Goal: Task Accomplishment & Management: Complete application form

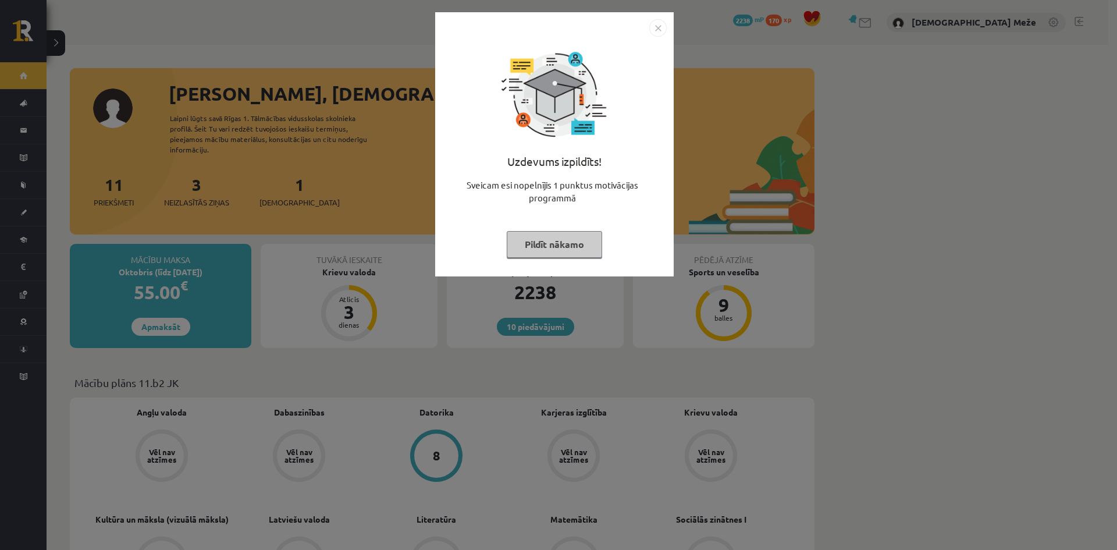
click at [550, 254] on button "Pildīt nākamo" at bounding box center [554, 244] width 95 height 27
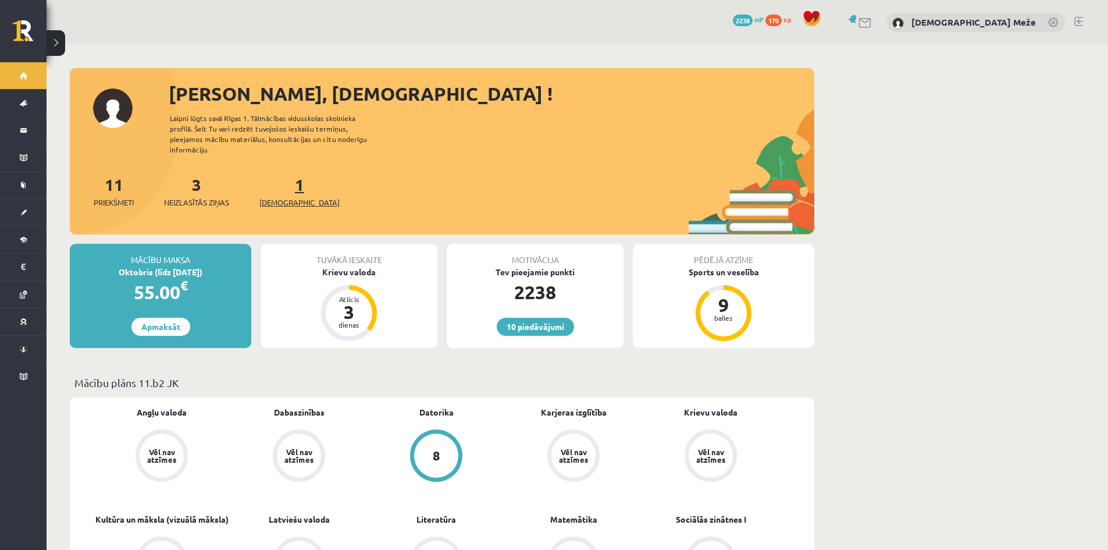
click at [283, 175] on link "1 Ieskaites" at bounding box center [299, 191] width 80 height 34
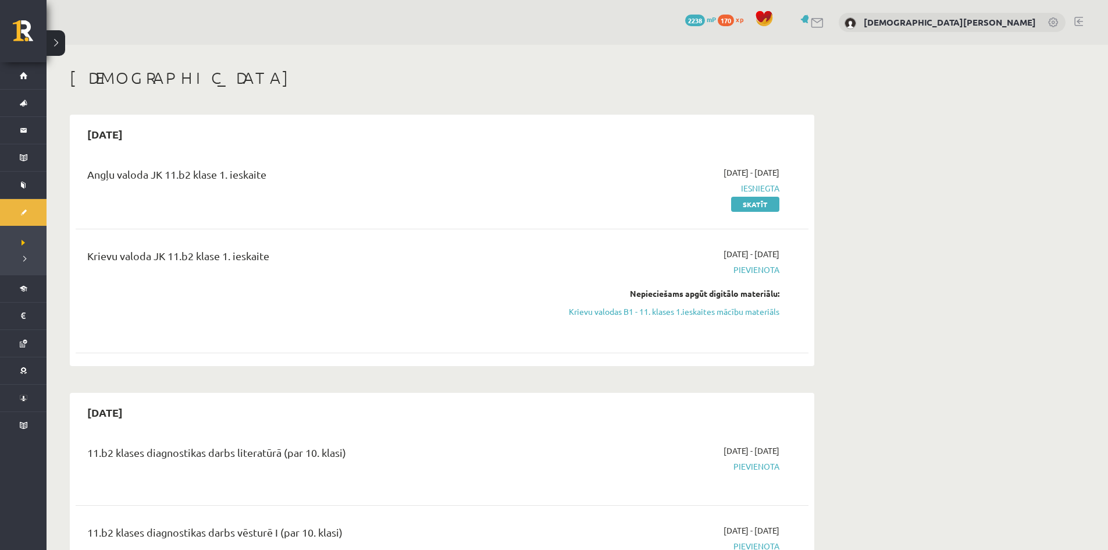
scroll to position [58, 0]
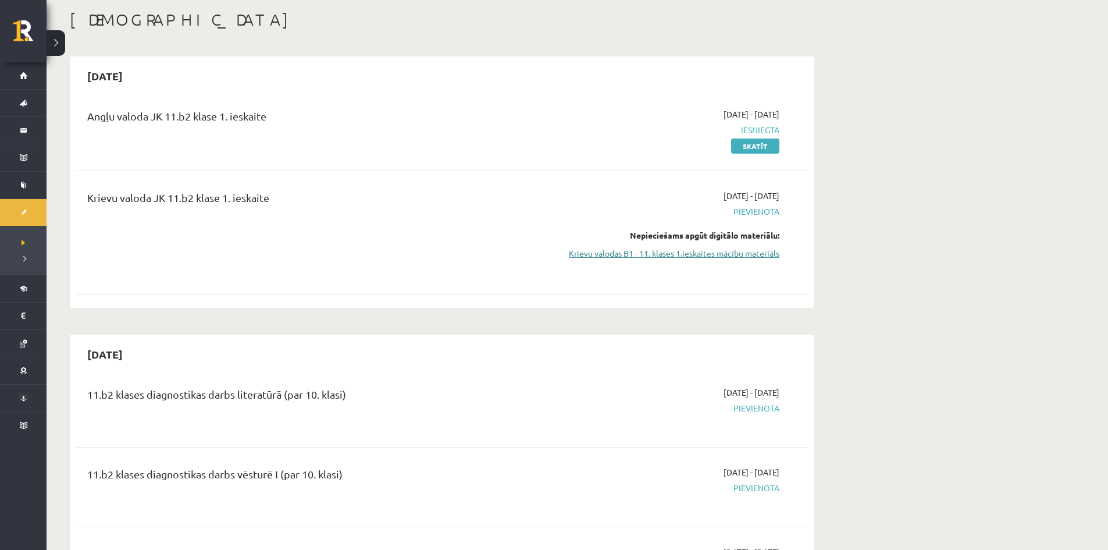
click at [743, 249] on link "Krievu valodas B1 - 11. klases 1.ieskaites mācību materiāls" at bounding box center [669, 253] width 219 height 12
click at [709, 254] on link "Krievu valodas B1 - 11. klases 1.ieskaites mācību materiāls" at bounding box center [669, 253] width 219 height 12
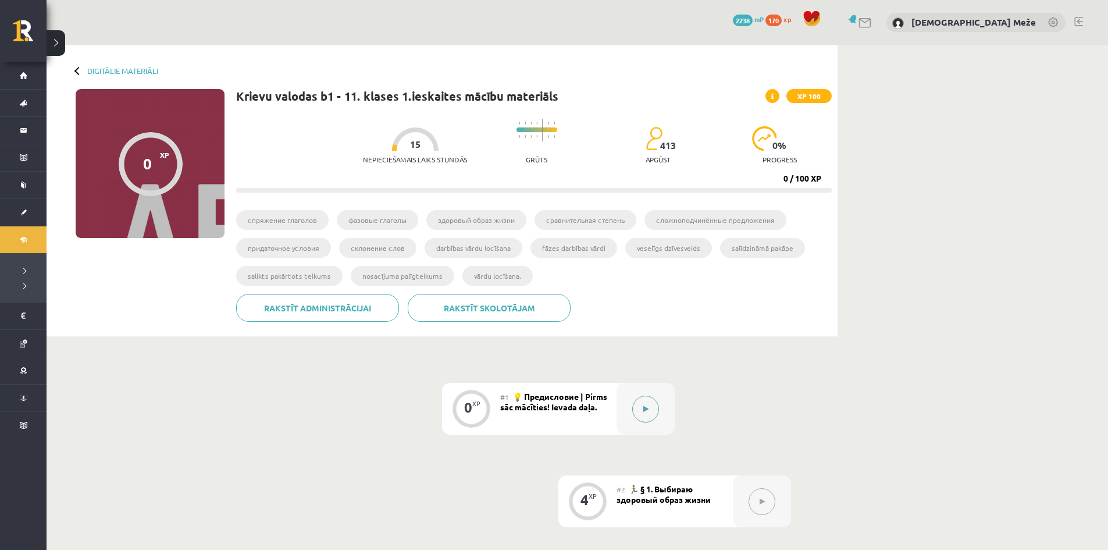
click at [656, 415] on button at bounding box center [645, 408] width 27 height 27
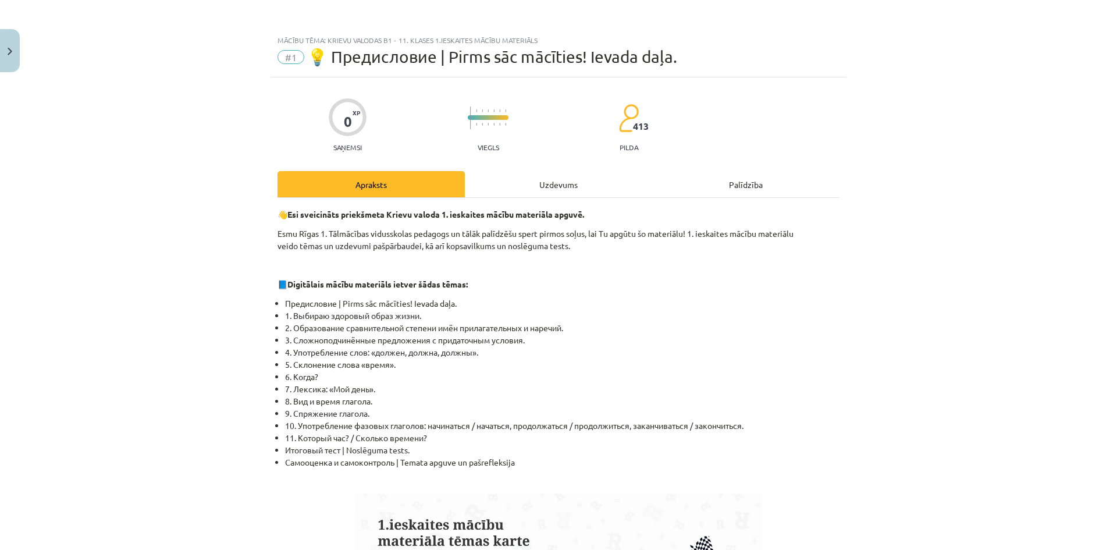
click at [567, 183] on div "Uzdevums" at bounding box center [558, 184] width 187 height 26
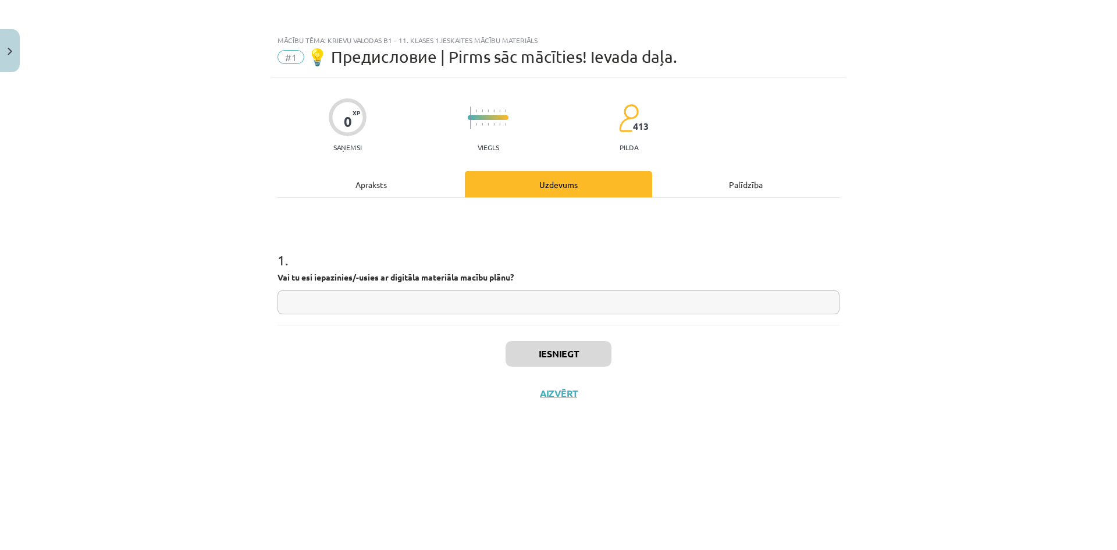
click at [480, 305] on input "text" at bounding box center [558, 302] width 562 height 24
type input "**"
click at [580, 363] on button "Iesniegt" at bounding box center [558, 354] width 106 height 26
click at [570, 392] on button "Nākamā nodarbība" at bounding box center [558, 400] width 114 height 27
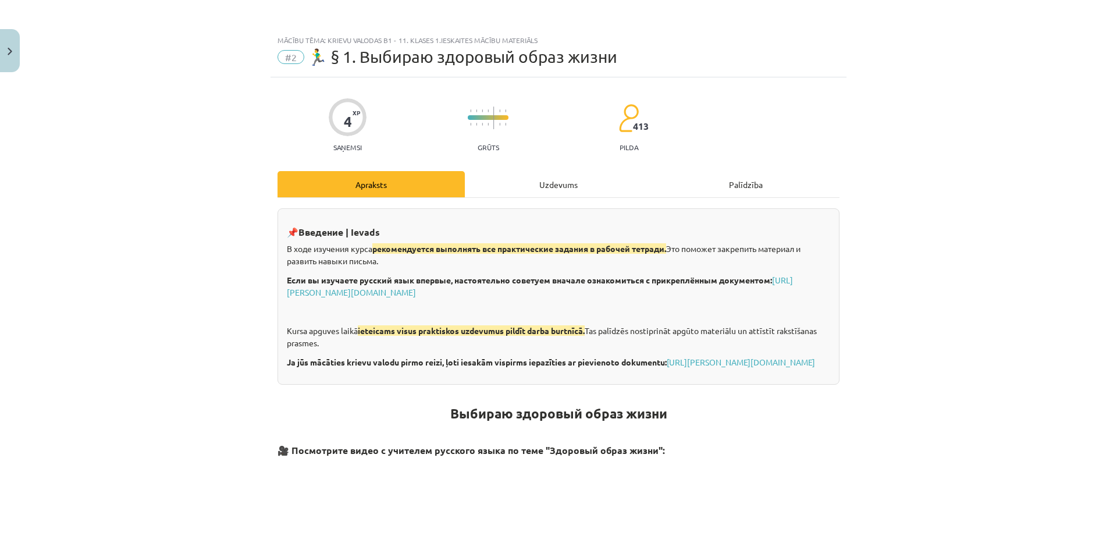
click at [535, 182] on div "Uzdevums" at bounding box center [558, 184] width 187 height 26
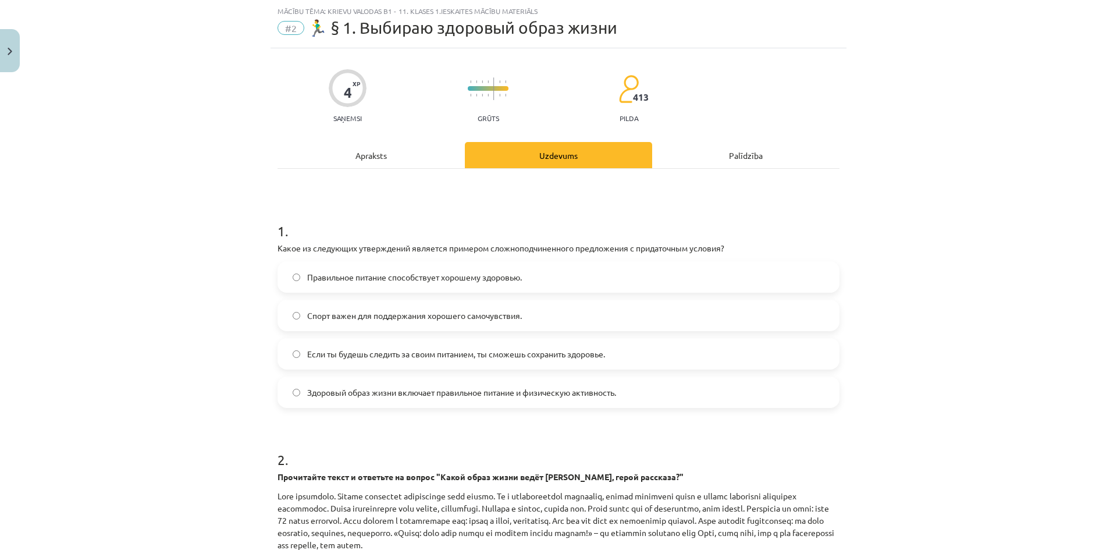
scroll to position [87, 0]
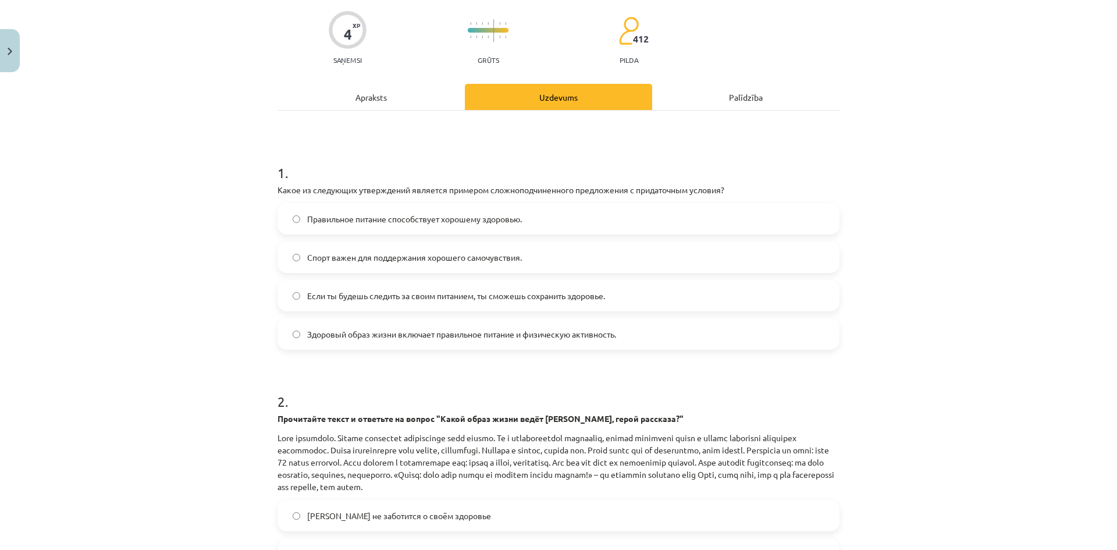
drag, startPoint x: 261, startPoint y: 185, endPoint x: 665, endPoint y: 331, distance: 429.4
click at [665, 331] on div "Mācību tēma: Krievu valodas b1 - 11. klases 1.ieskaites mācību materiāls #2 🏃‍♂…" at bounding box center [558, 275] width 1117 height 550
copy div "Какое из следующих утверждений является примером сложноподчиненного предложения…"
click at [239, 181] on div "Mācību tēma: Krievu valodas b1 - 11. klases 1.ieskaites mācību materiāls #2 🏃‍♂…" at bounding box center [558, 275] width 1117 height 550
click at [328, 313] on div "Правильное питание способствует хорошему здоровью. Спорт важен для поддержания …" at bounding box center [558, 276] width 562 height 147
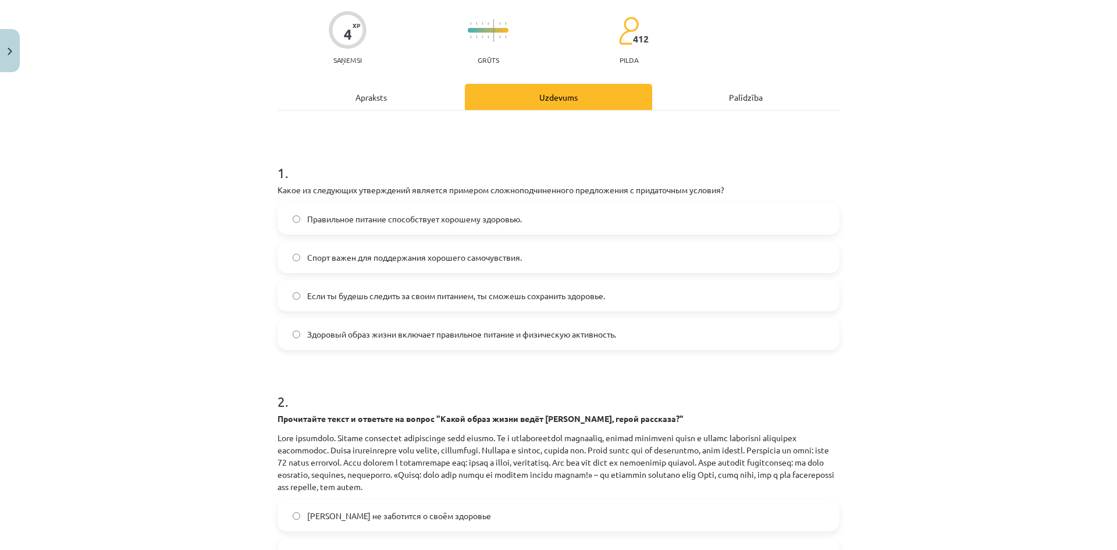
click at [326, 305] on label "Если ты будешь следить за своим питанием, ты сможешь сохранить здоровье." at bounding box center [558, 295] width 559 height 29
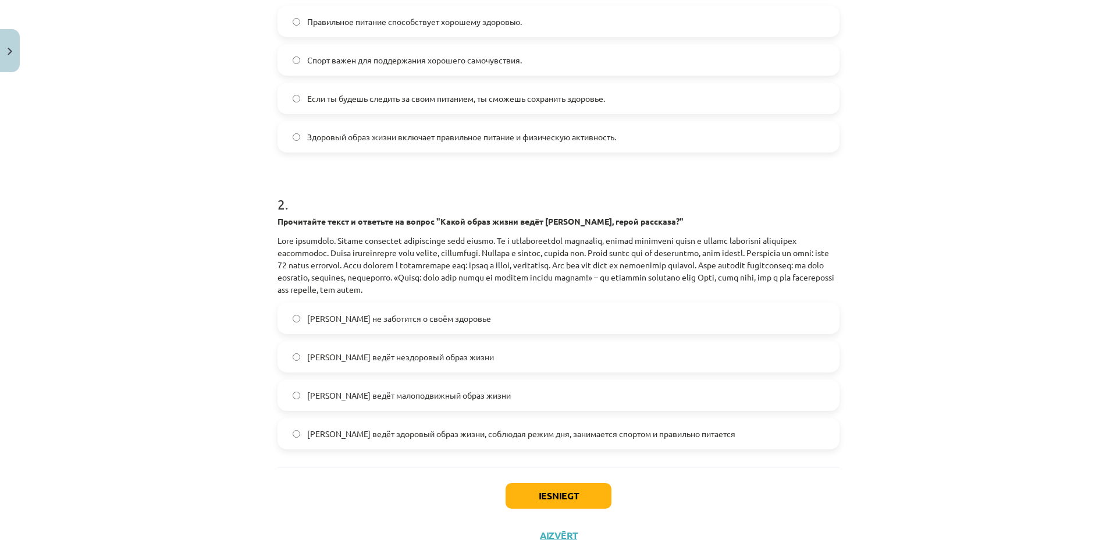
scroll to position [319, 0]
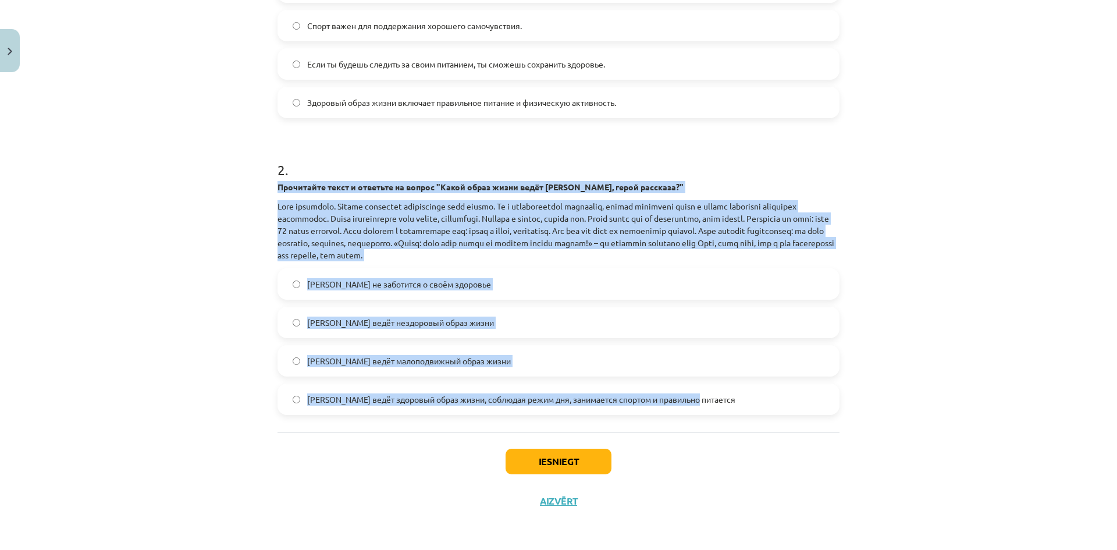
drag, startPoint x: 267, startPoint y: 187, endPoint x: 576, endPoint y: 305, distance: 331.1
click at [855, 396] on div "Mācību tēma: Krievu valodas b1 - 11. klases 1.ieskaites mācību materiāls #2 🏃‍♂…" at bounding box center [558, 275] width 1117 height 550
copy div "Прочитайте текст и ответьте на вопрос "Какой образ жизни ведёт Олег, герой расс…"
click at [164, 205] on div "Mācību tēma: Krievu valodas b1 - 11. klases 1.ieskaites mācību materiāls #2 🏃‍♂…" at bounding box center [558, 275] width 1117 height 550
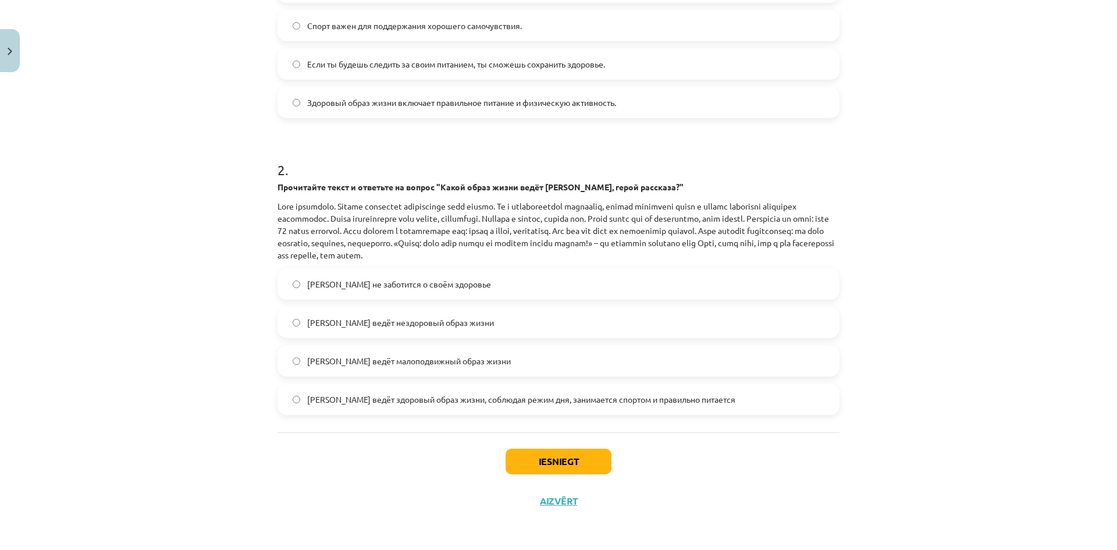
click at [326, 410] on label "Олег ведёт здоровый образ жизни, соблюдая режим дня, занимается спортом и прави…" at bounding box center [558, 398] width 559 height 29
click at [533, 470] on button "Iesniegt" at bounding box center [558, 461] width 106 height 26
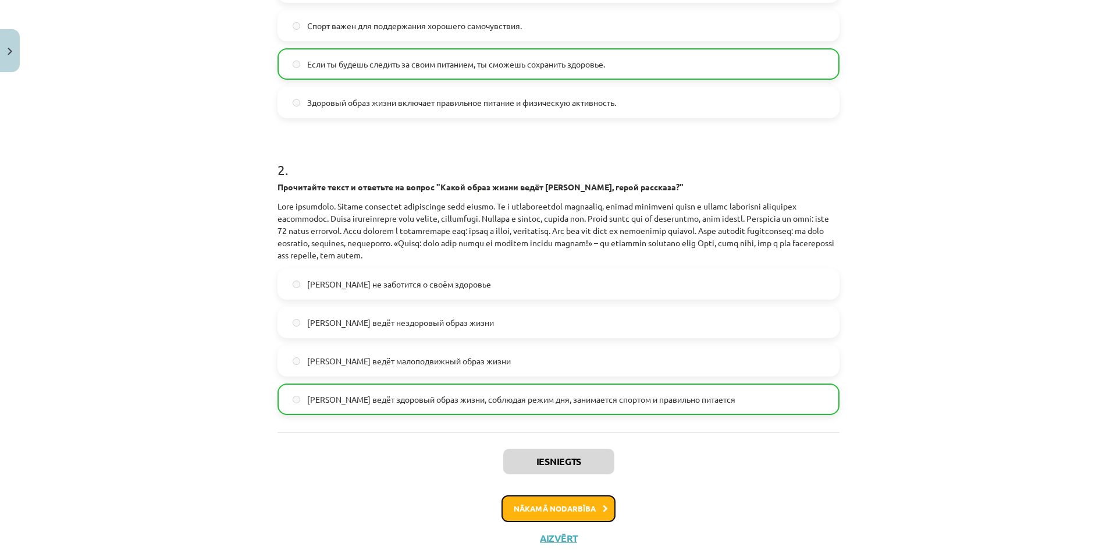
click at [597, 517] on button "Nākamā nodarbība" at bounding box center [558, 508] width 114 height 27
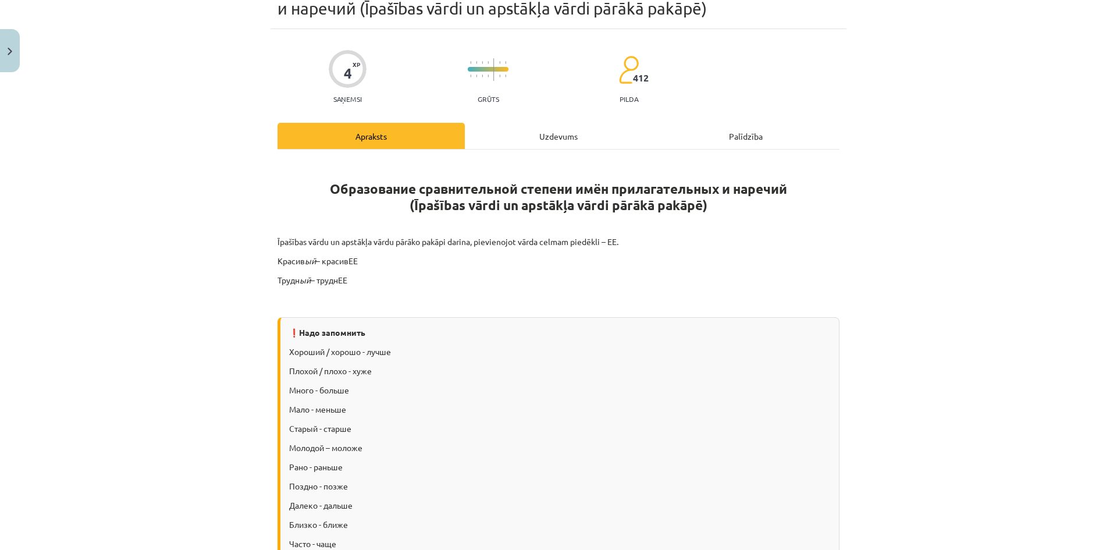
scroll to position [29, 0]
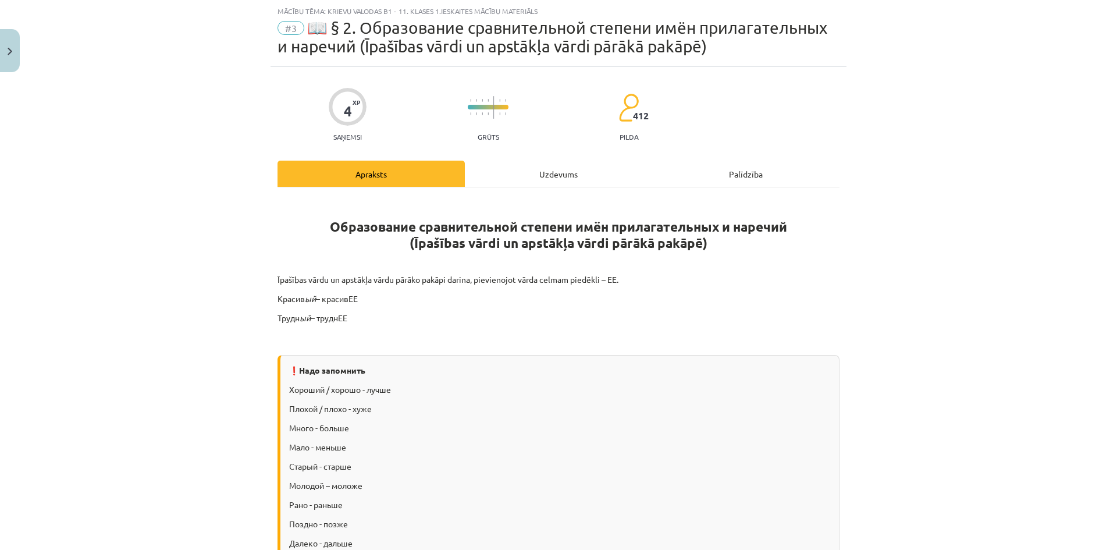
click at [550, 179] on div "Uzdevums" at bounding box center [558, 174] width 187 height 26
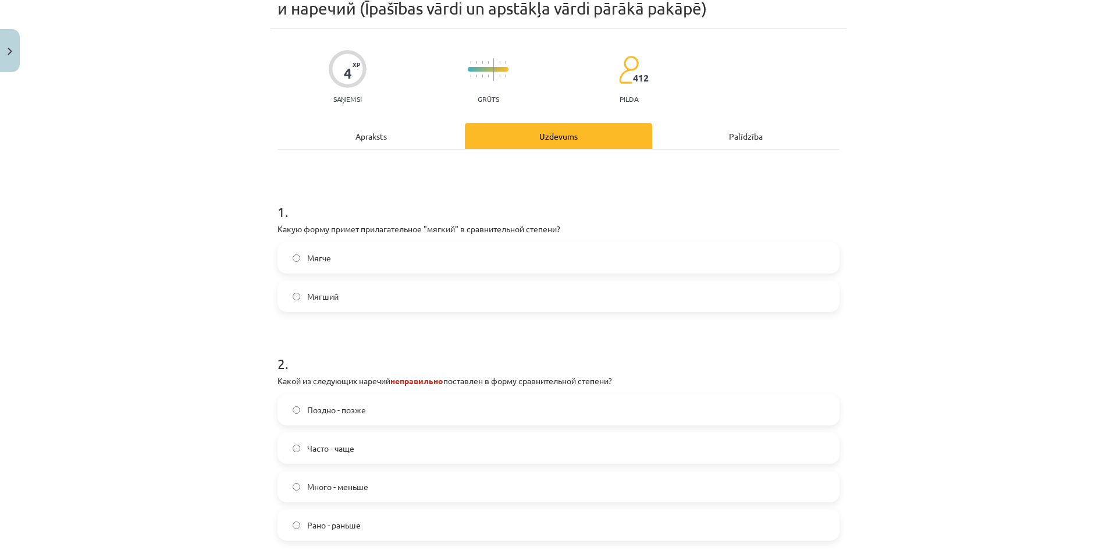
scroll to position [87, 0]
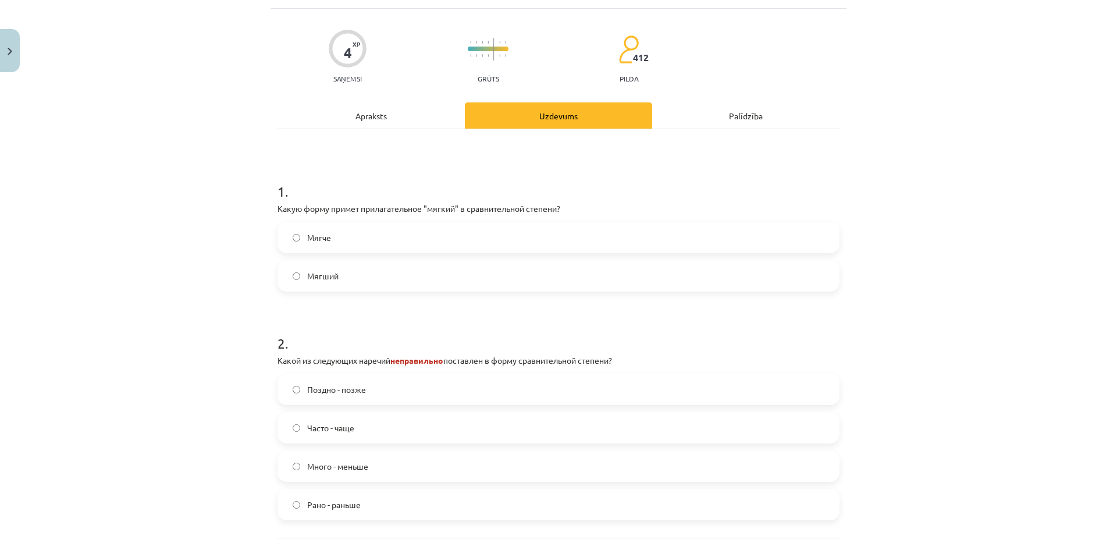
click at [377, 239] on label "Мягче" at bounding box center [558, 237] width 559 height 29
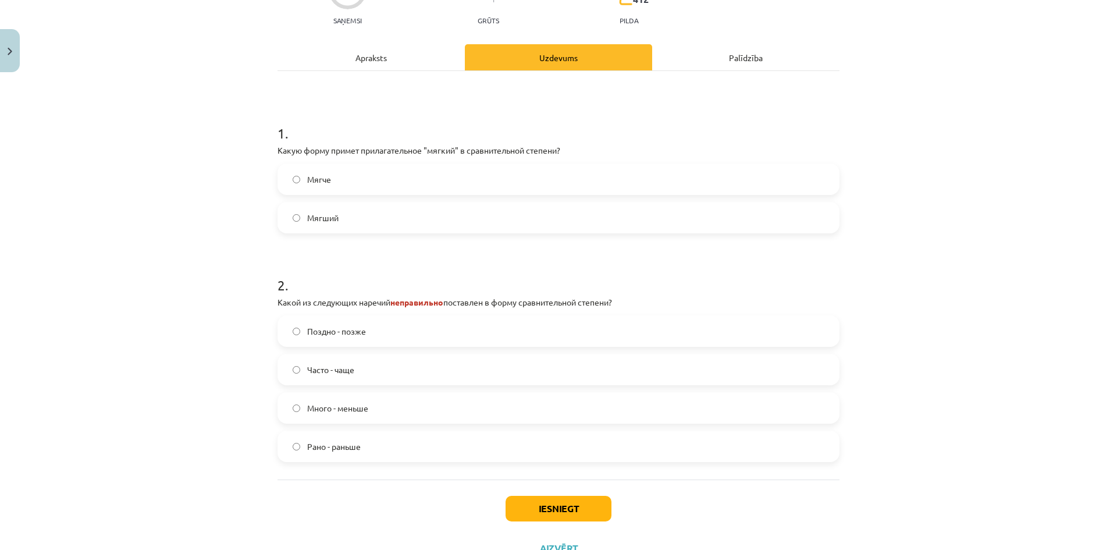
scroll to position [192, 0]
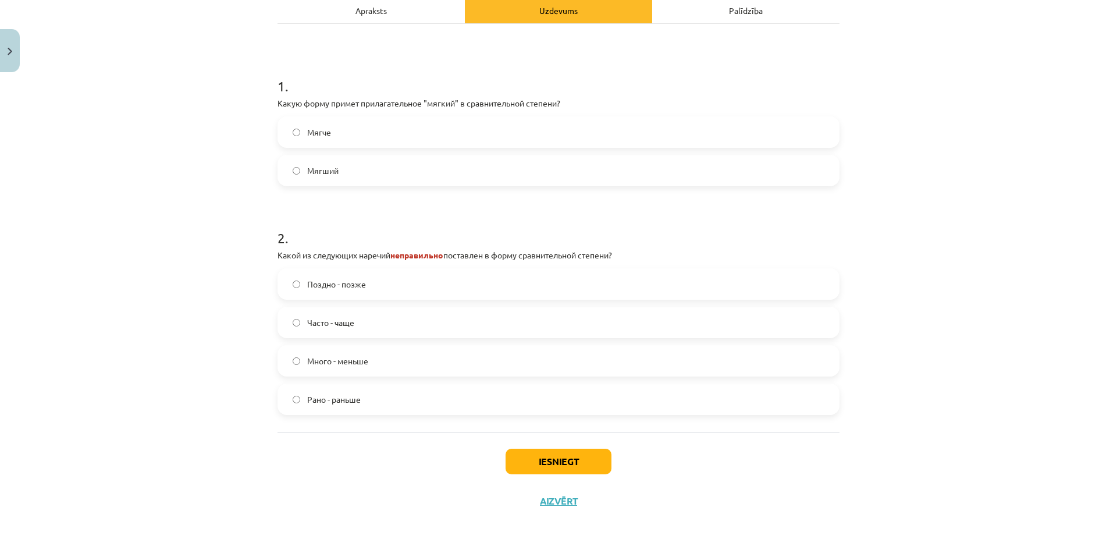
click at [444, 358] on label "Много - меньше" at bounding box center [558, 360] width 559 height 29
click at [574, 459] on button "Iesniegt" at bounding box center [558, 461] width 106 height 26
click at [361, 288] on span "Поздно - позже" at bounding box center [336, 284] width 59 height 12
click at [557, 460] on button "Iesniegt" at bounding box center [558, 461] width 106 height 26
click at [344, 358] on span "Много - меньше" at bounding box center [337, 361] width 61 height 12
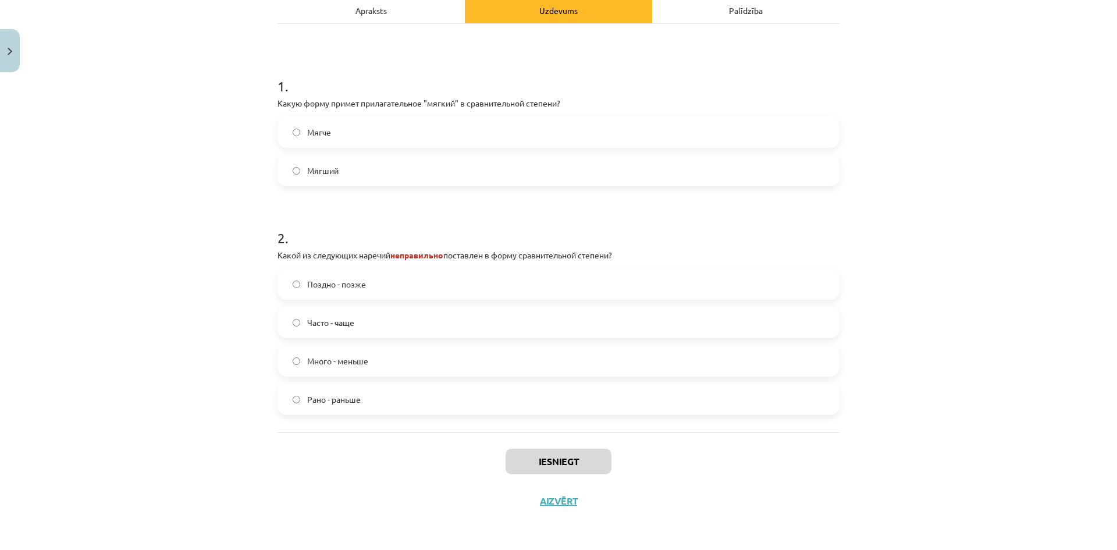
click at [356, 163] on label "Мягший" at bounding box center [558, 170] width 559 height 29
click at [400, 139] on label "Мягче" at bounding box center [558, 131] width 559 height 29
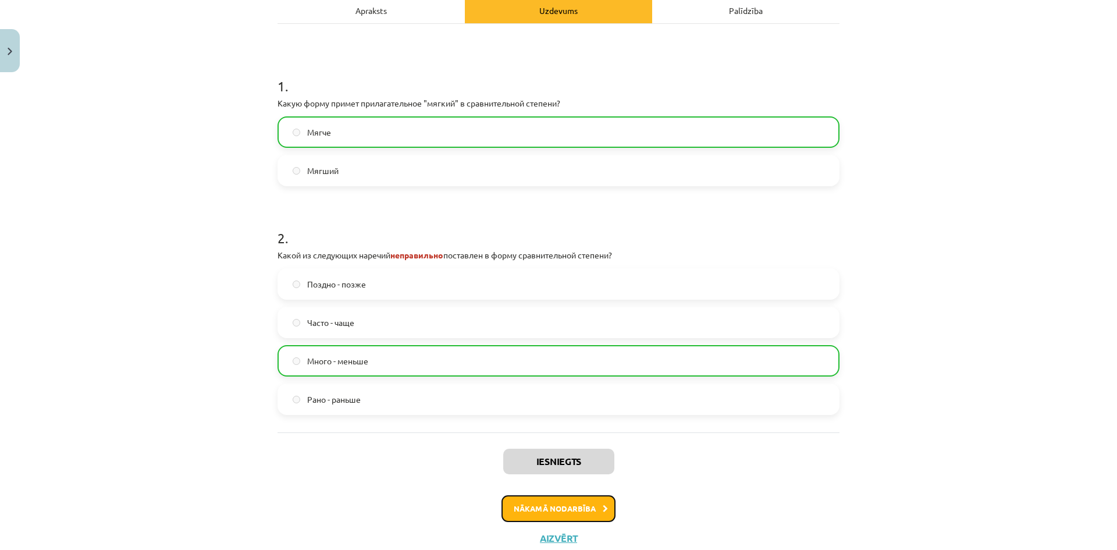
click at [580, 501] on button "Nākamā nodarbība" at bounding box center [558, 508] width 114 height 27
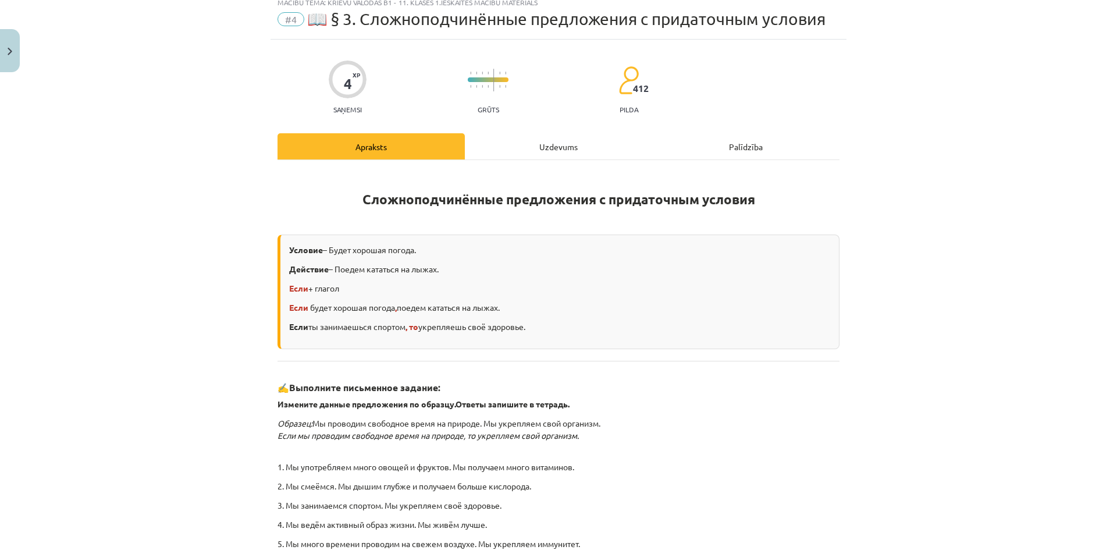
scroll to position [29, 0]
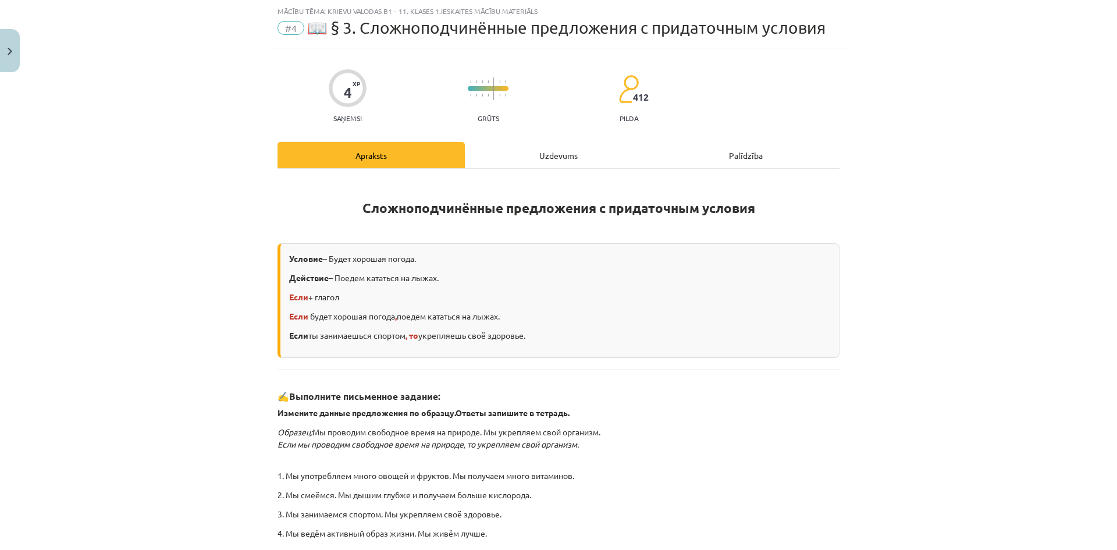
click at [516, 155] on div "Uzdevums" at bounding box center [558, 155] width 187 height 26
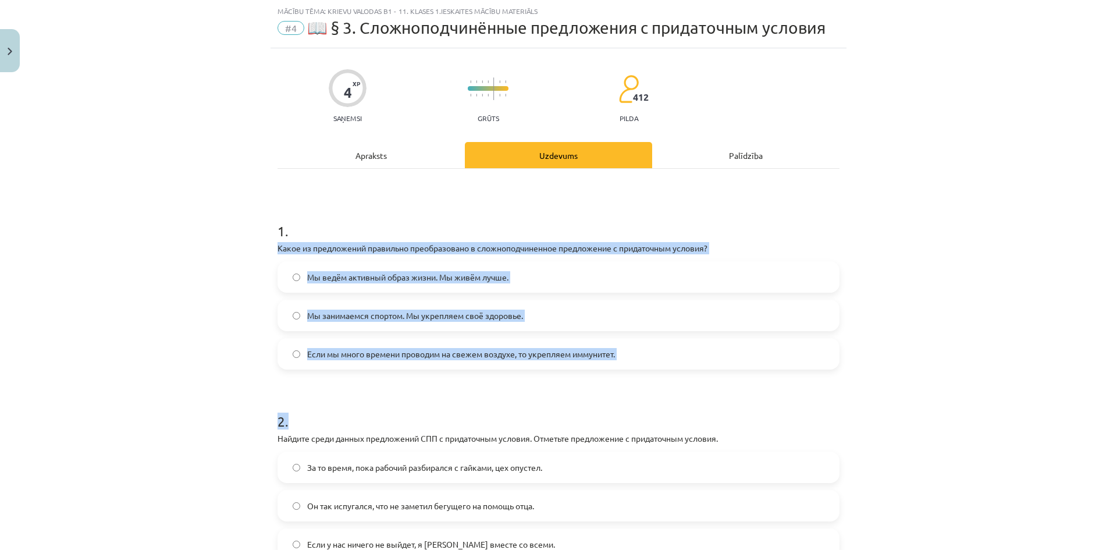
drag, startPoint x: 262, startPoint y: 245, endPoint x: 561, endPoint y: 282, distance: 301.7
click at [619, 380] on div "Mācību tēma: Krievu valodas b1 - 11. klases 1.ieskaites mācību materiāls #4 📖 §…" at bounding box center [558, 275] width 1117 height 550
copy form "Какое из предложений правильно преобразовано в сложноподчиненное предложение с …"
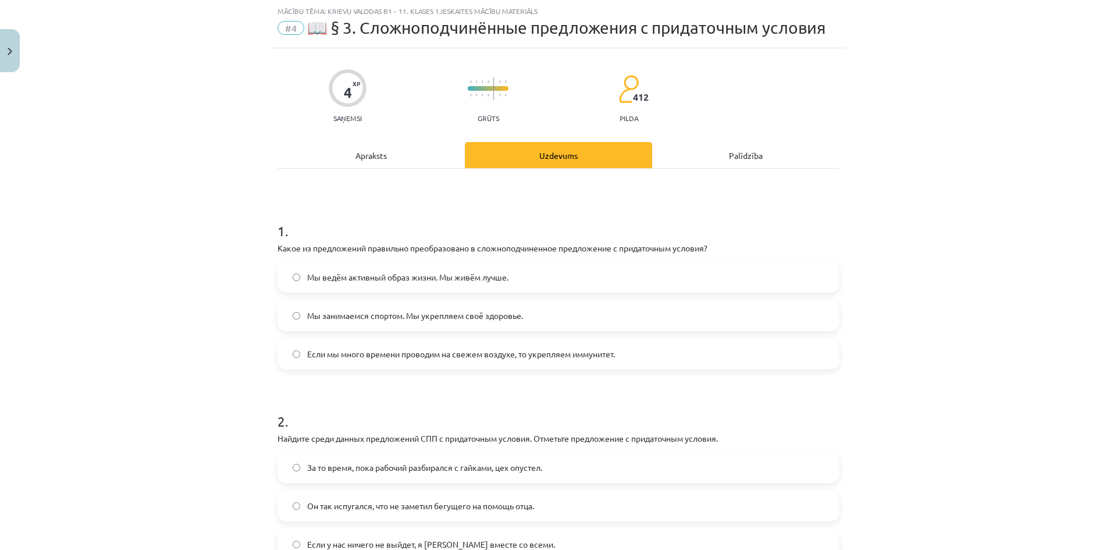
click at [138, 128] on div "Mācību tēma: Krievu valodas b1 - 11. klases 1.ieskaites mācību materiāls #4 📖 §…" at bounding box center [558, 275] width 1117 height 550
drag, startPoint x: 190, startPoint y: 290, endPoint x: 236, endPoint y: 310, distance: 49.7
click at [192, 290] on div "Mācību tēma: Krievu valodas b1 - 11. klases 1.ieskaites mācību materiāls #4 📖 §…" at bounding box center [558, 275] width 1117 height 550
click at [340, 369] on form "1 . Какое из предложений правильно преобразовано в сложноподчиненное предложени…" at bounding box center [558, 380] width 562 height 357
click at [341, 366] on label "Если мы много времени проводим на свежем воздухе, то укрепляем иммунитет." at bounding box center [558, 353] width 559 height 29
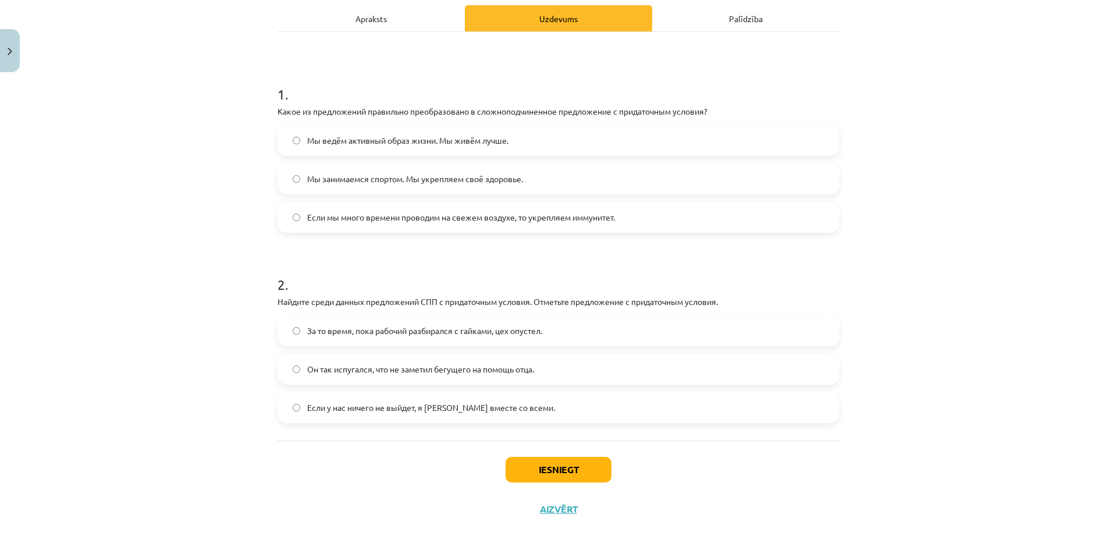
scroll to position [174, 0]
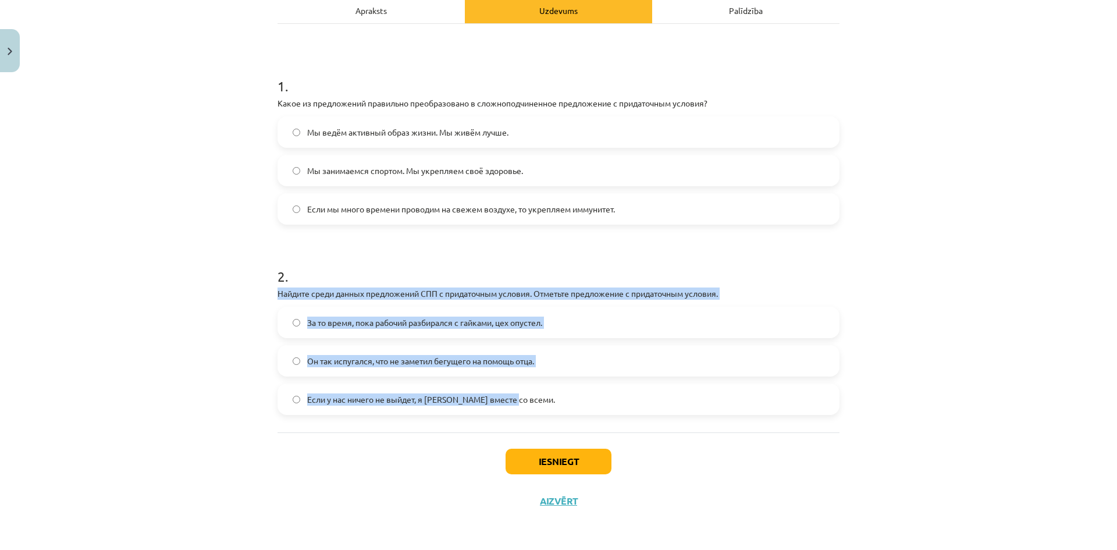
drag, startPoint x: 270, startPoint y: 294, endPoint x: 664, endPoint y: 420, distance: 414.0
click at [664, 420] on div "4 XP Saņemsi Grūts 412 pilda Apraksts Uzdevums Palīdzība 1 . Какое из предложен…" at bounding box center [558, 211] width 576 height 617
drag, startPoint x: 522, startPoint y: 369, endPoint x: 531, endPoint y: 369, distance: 9.3
copy div "Найдите среди данных предложений СПП с придаточным условия. Отметьте предложени…"
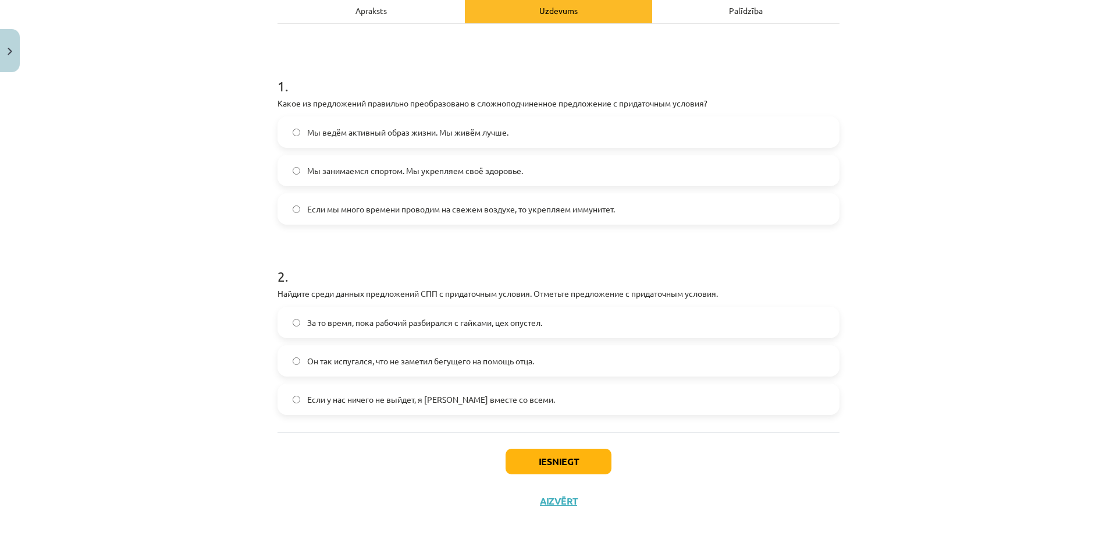
click at [204, 274] on div "Mācību tēma: Krievu valodas b1 - 11. klases 1.ieskaites mācību materiāls #4 📖 §…" at bounding box center [558, 275] width 1117 height 550
click at [367, 413] on div "Если у нас ничего не выйдет, я уеду вместе со всеми." at bounding box center [558, 398] width 562 height 31
click at [421, 402] on span "Если у нас ничего не выйдет, я уеду вместе со всеми." at bounding box center [431, 399] width 248 height 12
click at [543, 467] on button "Iesniegt" at bounding box center [558, 461] width 106 height 26
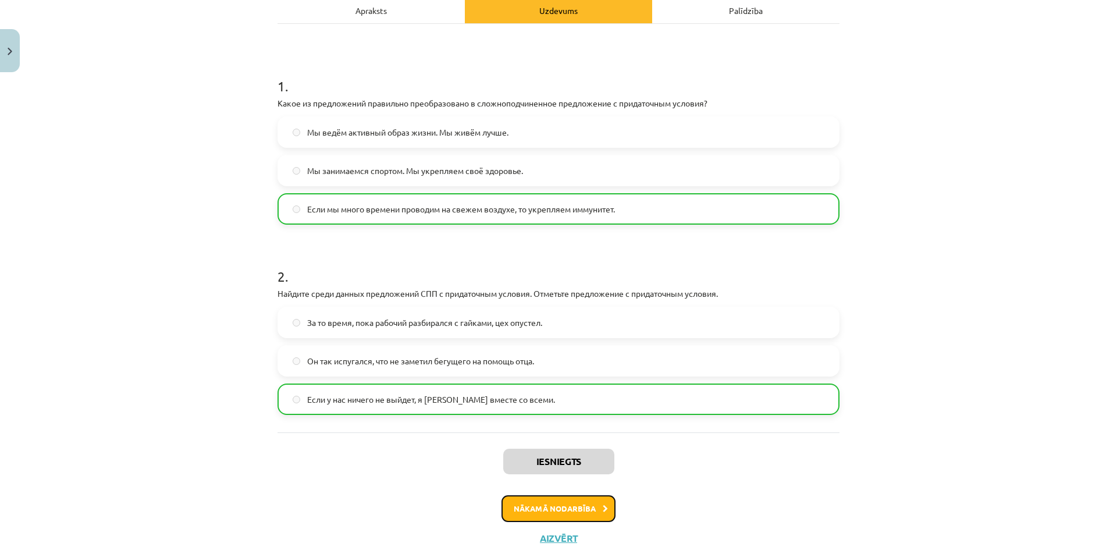
click at [566, 502] on button "Nākamā nodarbība" at bounding box center [558, 508] width 114 height 27
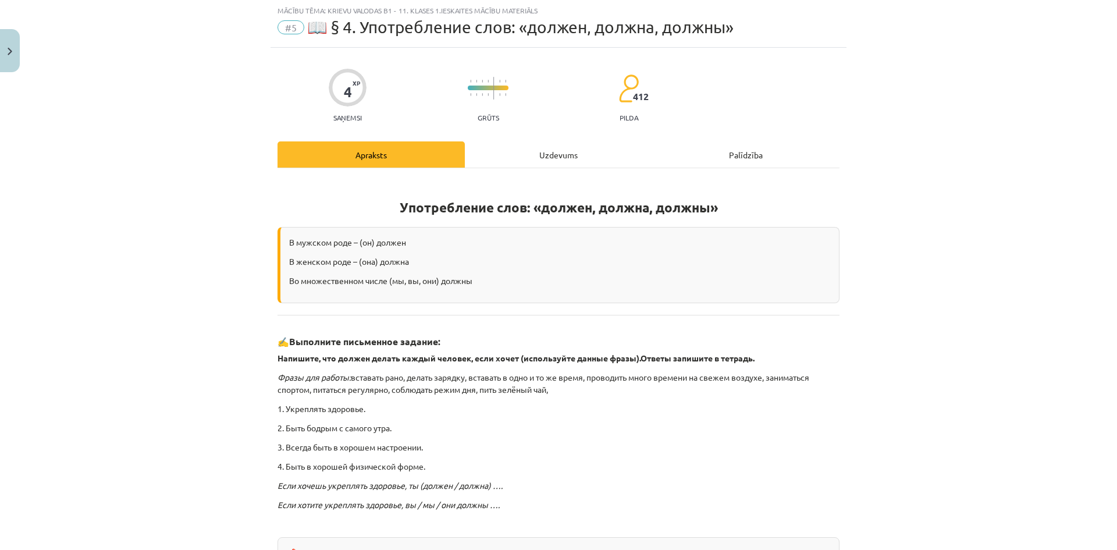
scroll to position [29, 0]
click at [509, 148] on div "Uzdevums" at bounding box center [558, 155] width 187 height 26
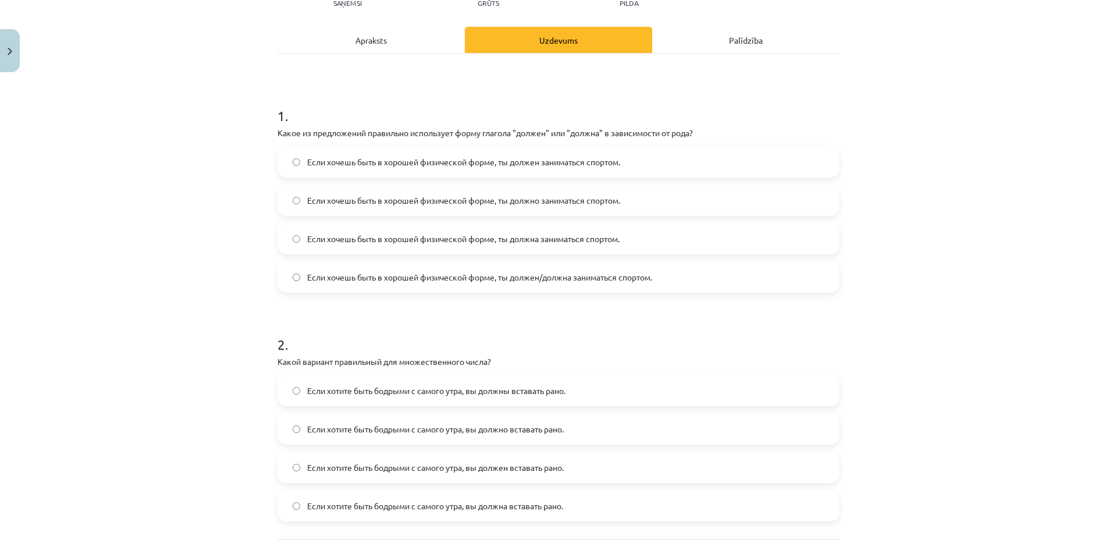
scroll to position [145, 0]
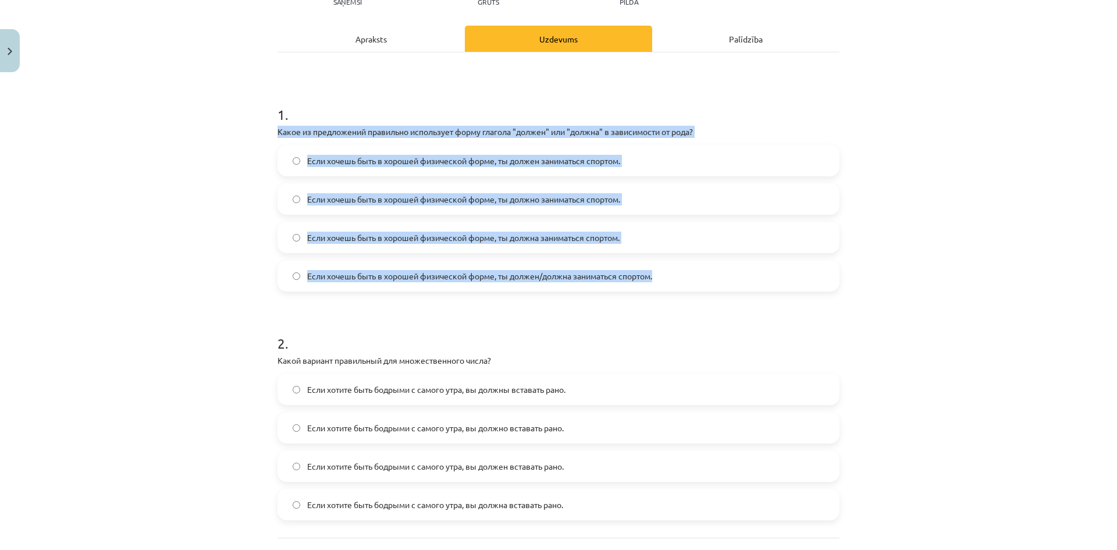
drag, startPoint x: 270, startPoint y: 127, endPoint x: 717, endPoint y: 237, distance: 460.5
click at [787, 277] on div "4 XP Saņemsi Grūts 412 pilda Apraksts Uzdevums Palīdzība 1 . Какое из предложен…" at bounding box center [558, 279] width 576 height 694
copy div "Какое из предложений правильно использует форму глагола "должен" или "должна" в…"
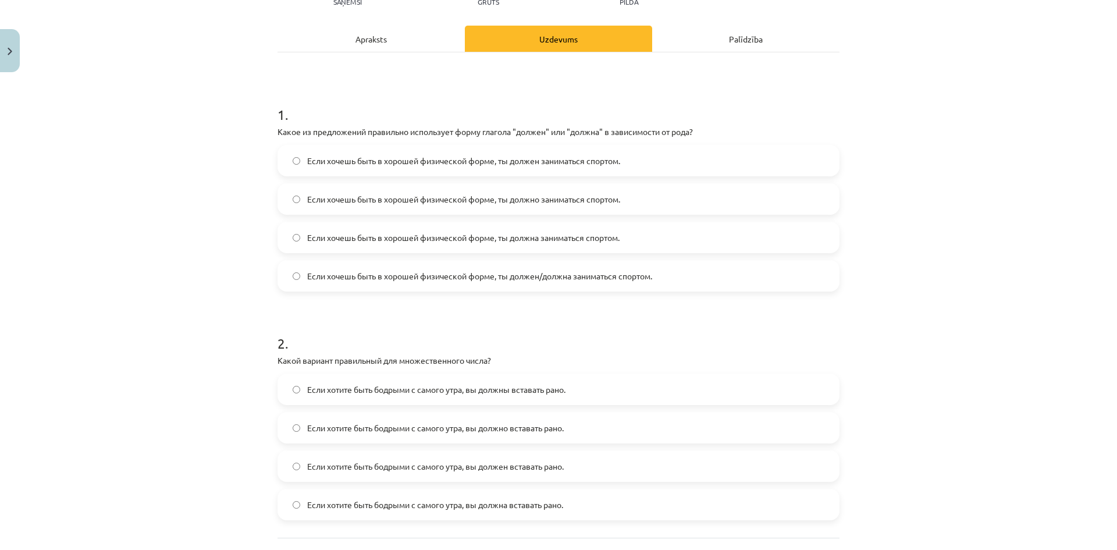
click at [151, 334] on div "Mācību tēma: Krievu valodas b1 - 11. klases 1.ieskaites mācību materiāls #5 📖 §…" at bounding box center [558, 275] width 1117 height 550
click at [501, 160] on span "Если хочешь быть в хорошей физической форме, ты должен заниматься спортом." at bounding box center [463, 161] width 313 height 12
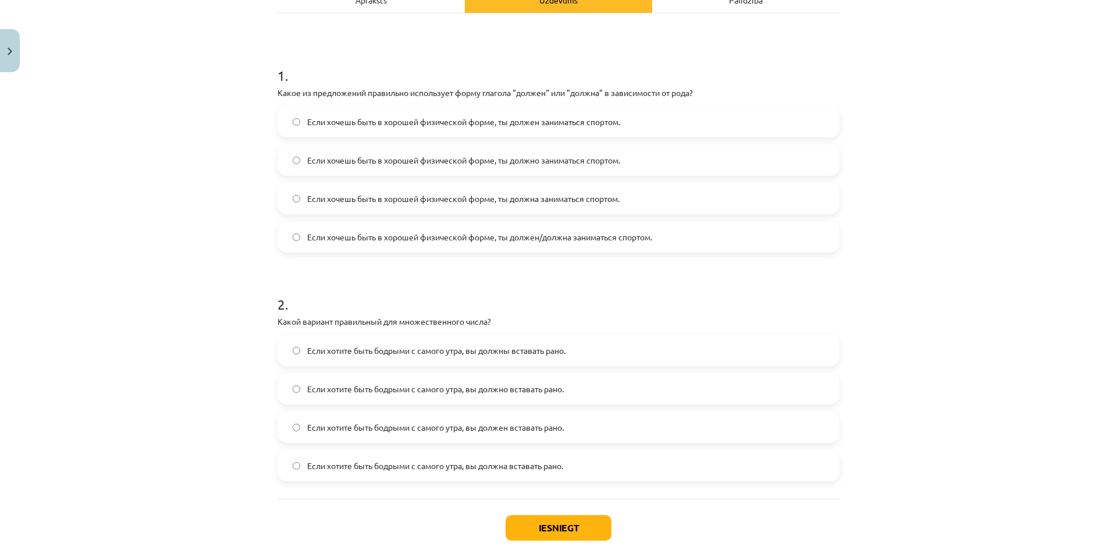
scroll to position [251, 0]
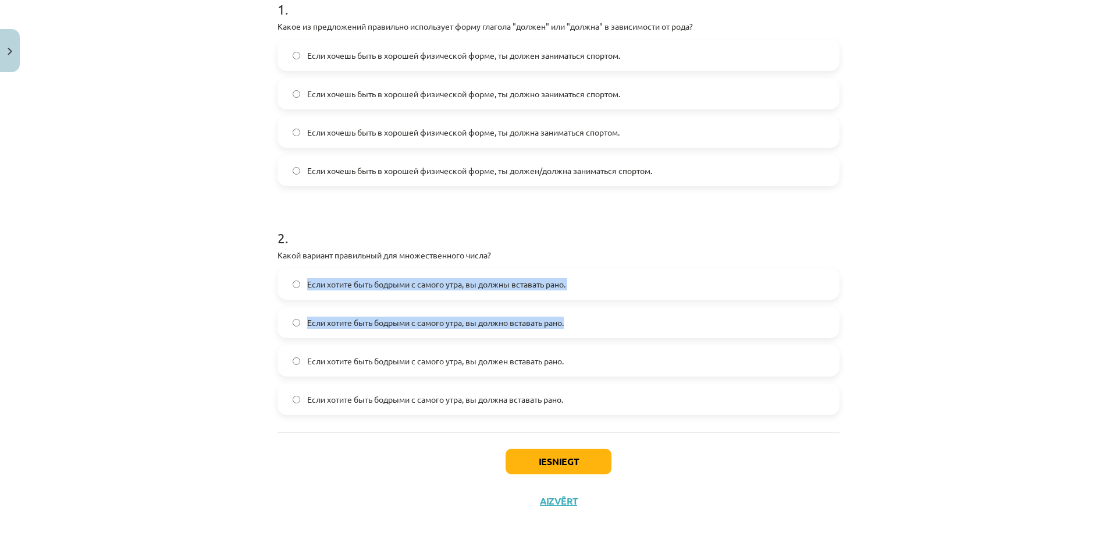
drag, startPoint x: 259, startPoint y: 263, endPoint x: 298, endPoint y: 307, distance: 58.5
click at [570, 305] on div "Mācību tēma: Krievu valodas b1 - 11. klases 1.ieskaites mācību materiāls #5 📖 §…" at bounding box center [558, 275] width 1117 height 550
click at [204, 330] on div "Mācību tēma: Krievu valodas b1 - 11. klases 1.ieskaites mācību materiāls #5 📖 §…" at bounding box center [558, 275] width 1117 height 550
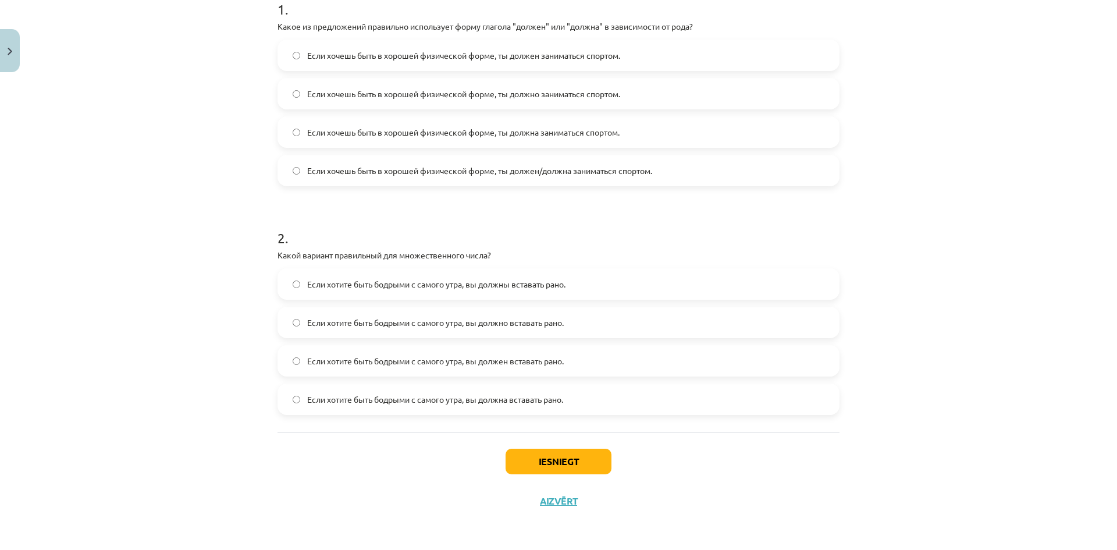
click at [315, 292] on label "Если хотите быть бодрыми с самого утра, вы должны вставать рано." at bounding box center [558, 283] width 559 height 29
click at [552, 467] on button "Iesniegt" at bounding box center [558, 461] width 106 height 26
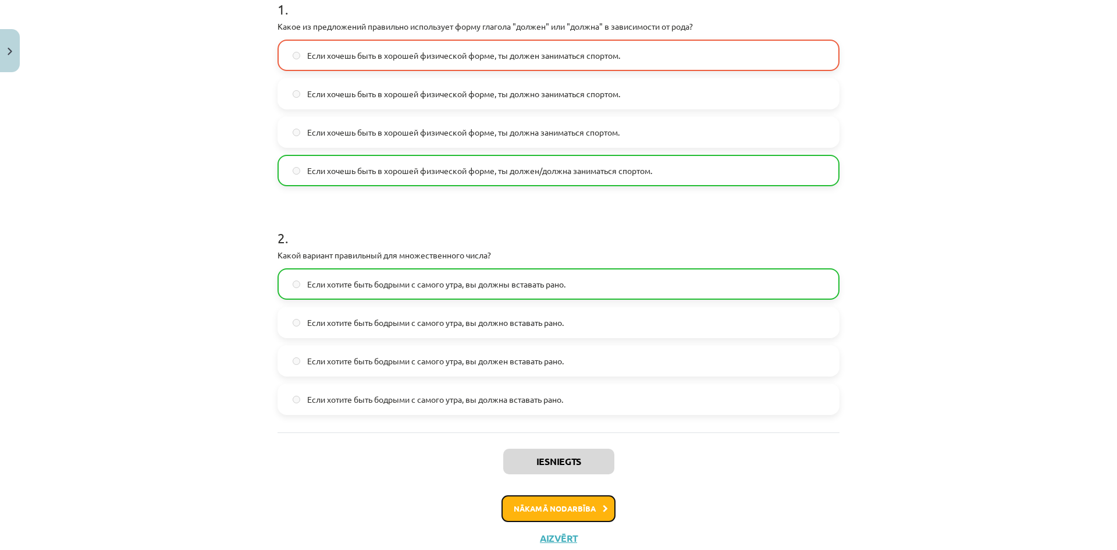
click at [543, 505] on button "Nākamā nodarbība" at bounding box center [558, 508] width 114 height 27
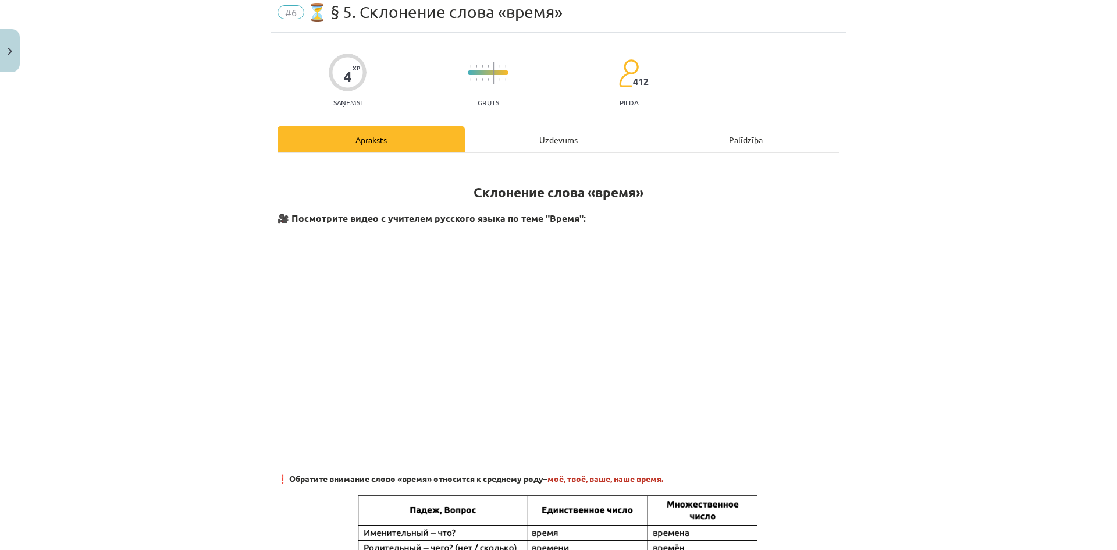
scroll to position [29, 0]
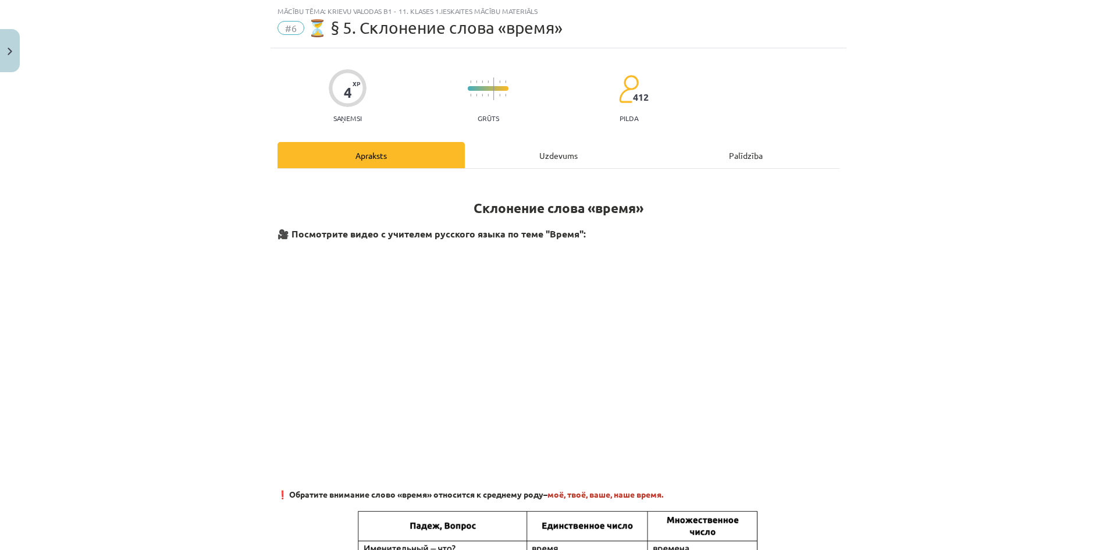
click at [529, 161] on div "Uzdevums" at bounding box center [558, 155] width 187 height 26
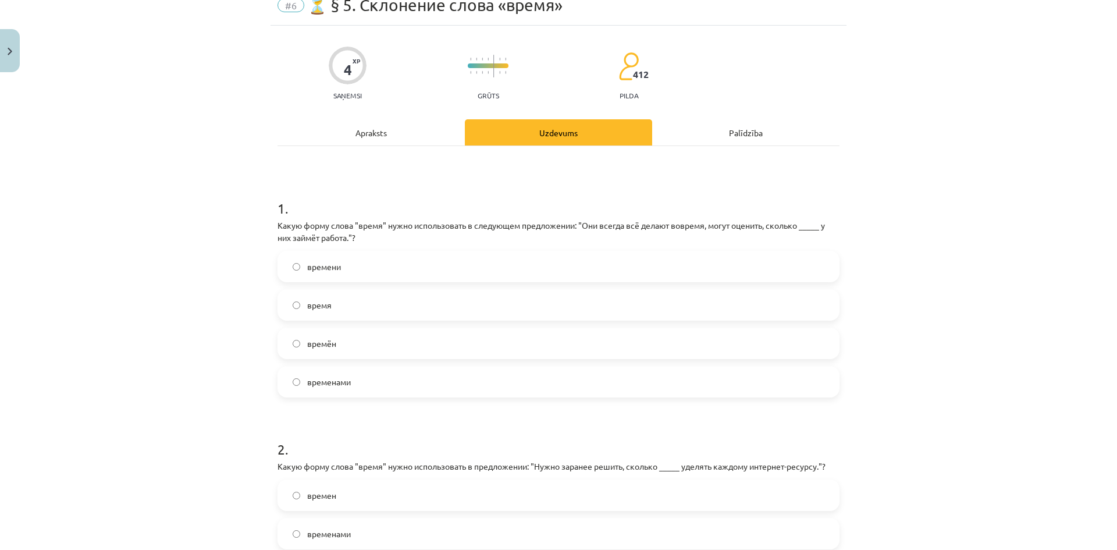
scroll to position [87, 0]
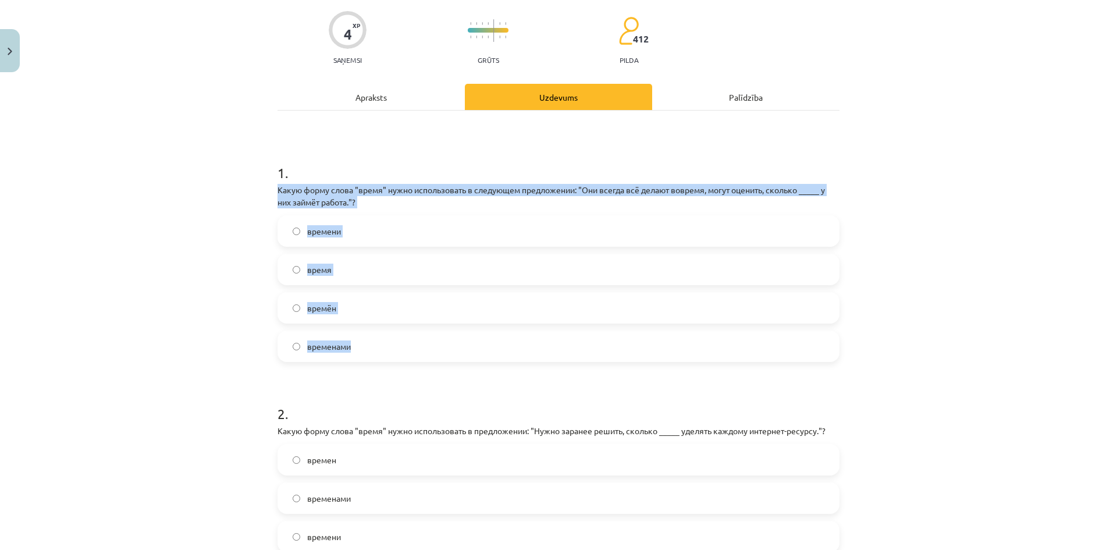
drag, startPoint x: 265, startPoint y: 192, endPoint x: 783, endPoint y: 355, distance: 542.9
click at [785, 355] on div "Mācību tēma: Krievu valodas b1 - 11. klases 1.ieskaites mācību materiāls #6 ⏳ §…" at bounding box center [558, 275] width 1117 height 550
copy div "Какую форму слова "время" нужно использовать в следующем предложении: "Они всег…"
click at [123, 271] on div "Mācību tēma: Krievu valodas b1 - 11. klases 1.ieskaites mācību materiāls #6 ⏳ §…" at bounding box center [558, 275] width 1117 height 550
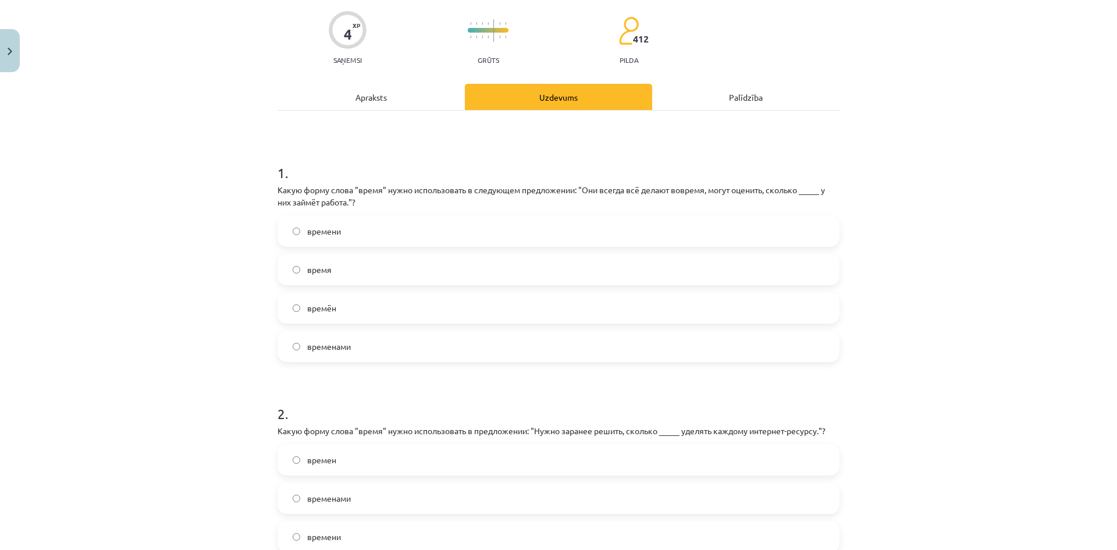
click at [358, 238] on label "времени" at bounding box center [558, 230] width 559 height 29
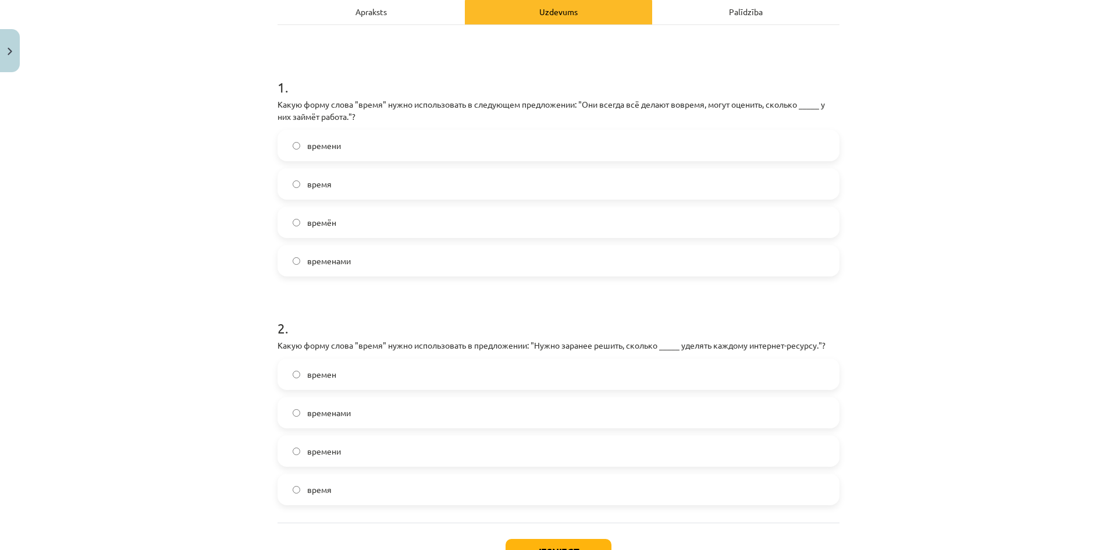
scroll to position [263, 0]
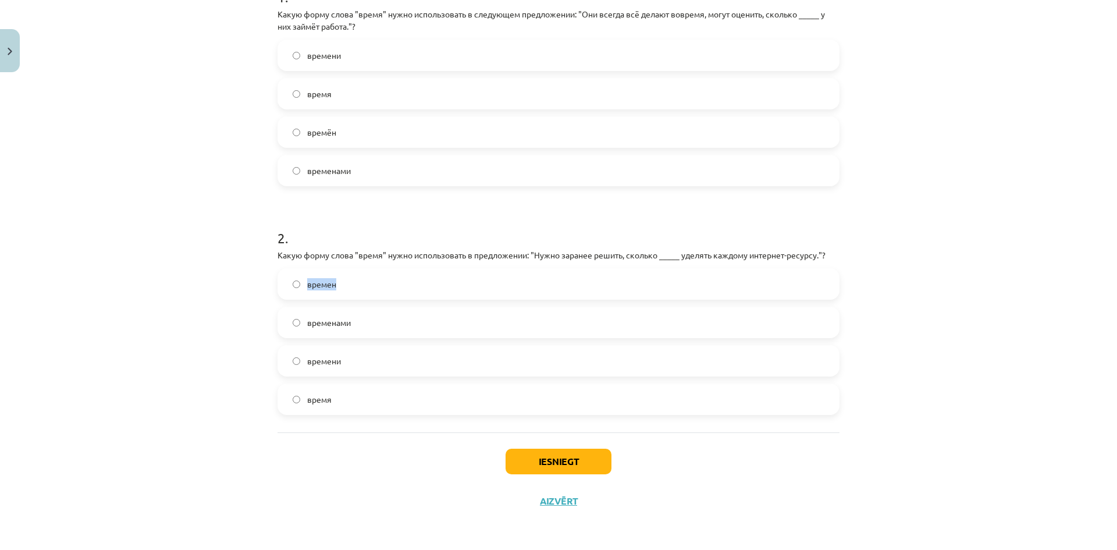
drag, startPoint x: 261, startPoint y: 273, endPoint x: 543, endPoint y: 292, distance: 282.1
click at [573, 294] on div "Mācību tēma: Krievu valodas b1 - 11. klases 1.ieskaites mācību materiāls #6 ⏳ §…" at bounding box center [558, 275] width 1117 height 550
click at [265, 254] on div "Mācību tēma: Krievu valodas b1 - 11. klases 1.ieskaites mācību materiāls #6 ⏳ §…" at bounding box center [558, 275] width 1117 height 550
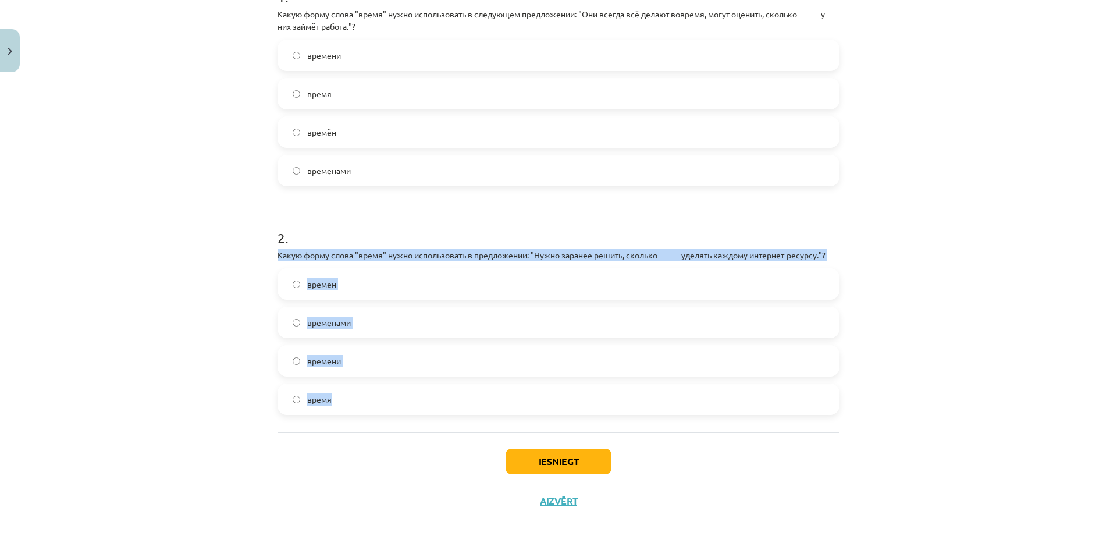
drag, startPoint x: 287, startPoint y: 254, endPoint x: 580, endPoint y: 311, distance: 298.6
click at [813, 393] on div "4 XP Saņemsi Grūts 412 pilda Apraksts Uzdevums Palīdzība 1 . Какую форму слова …" at bounding box center [558, 167] width 576 height 706
copy div "Какую форму слова "время" нужно использовать в предложении: "Нужно заранее реши…"
click at [174, 354] on div "Mācību tēma: Krievu valodas b1 - 11. klases 1.ieskaites mācību materiāls #6 ⏳ §…" at bounding box center [558, 275] width 1117 height 550
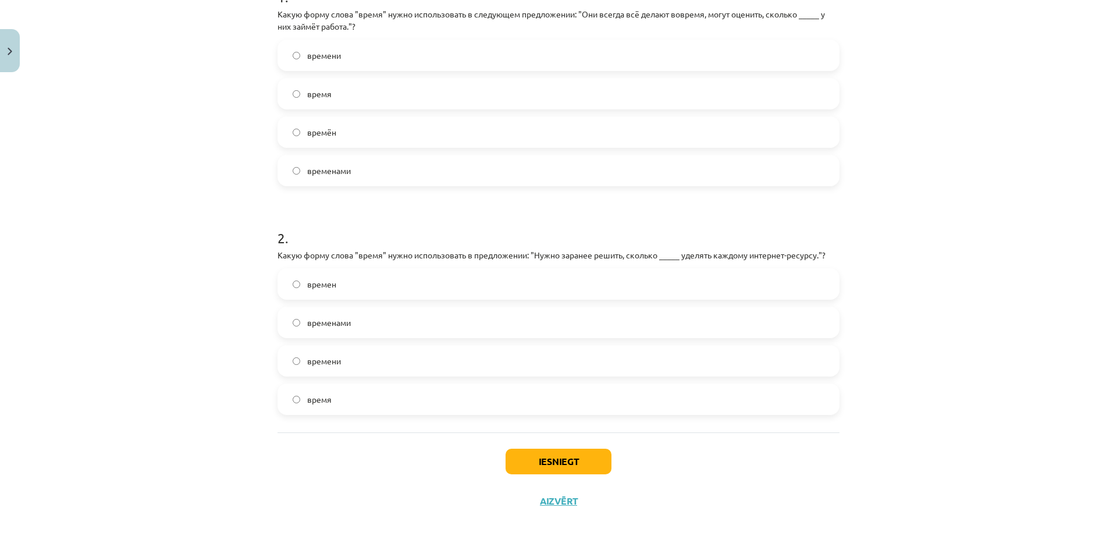
click at [359, 359] on label "времени" at bounding box center [558, 360] width 559 height 29
click at [550, 465] on button "Iesniegt" at bounding box center [558, 461] width 106 height 26
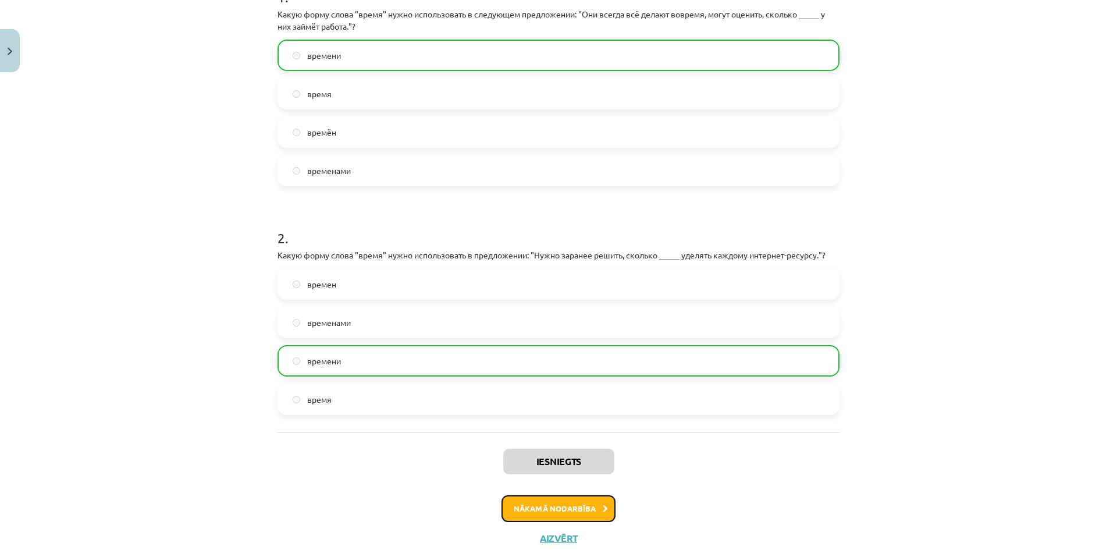
click at [521, 495] on button "Nākamā nodarbība" at bounding box center [558, 508] width 114 height 27
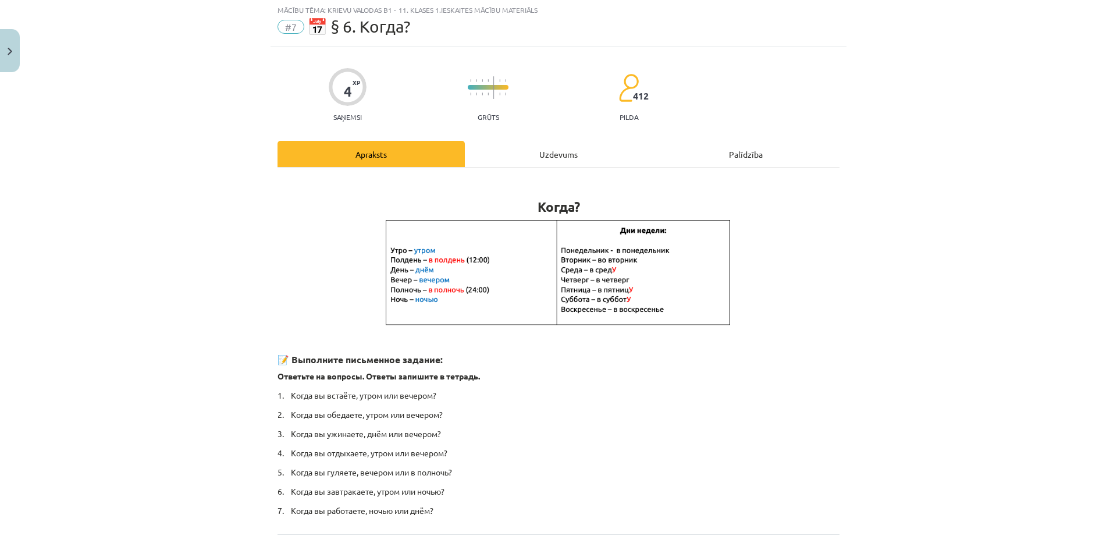
scroll to position [29, 0]
click at [541, 161] on div "Uzdevums" at bounding box center [558, 155] width 187 height 26
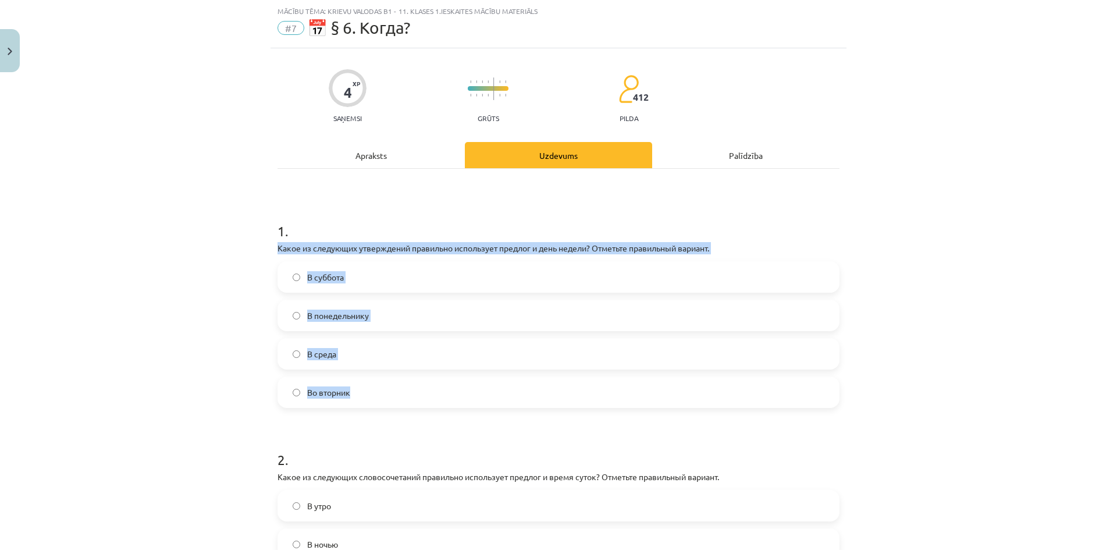
drag, startPoint x: 258, startPoint y: 247, endPoint x: 634, endPoint y: 331, distance: 385.5
click at [773, 397] on div "Mācību tēma: Krievu valodas b1 - 11. klases 1.ieskaites mācību materiāls #7 📅 §…" at bounding box center [558, 275] width 1117 height 550
copy div "Какое из следующих утверждений правильно использует предлог и день недели? Отме…"
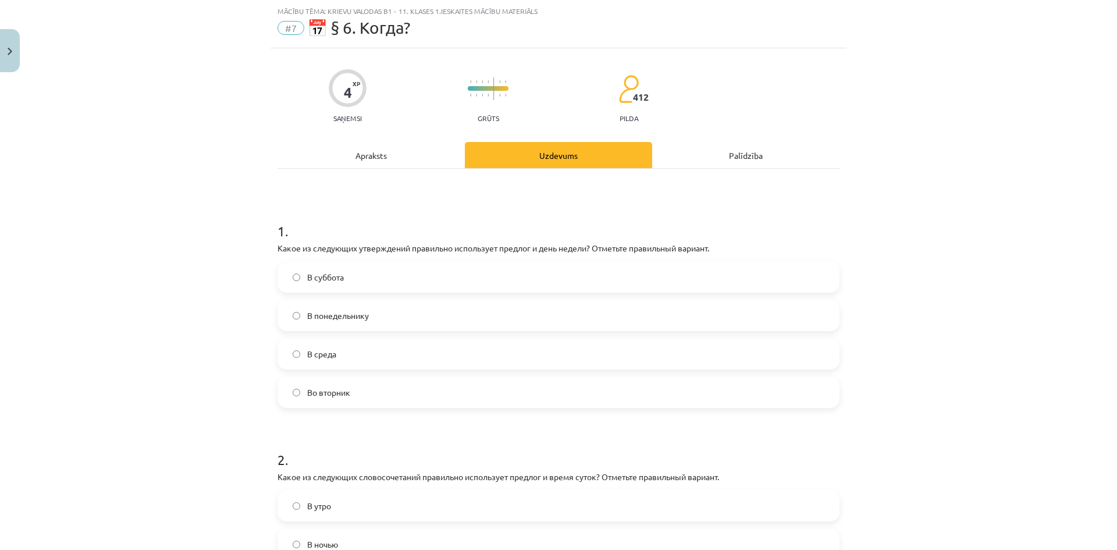
click at [130, 193] on div "Mācību tēma: Krievu valodas b1 - 11. klases 1.ieskaites mācību materiāls #7 📅 §…" at bounding box center [558, 275] width 1117 height 550
click at [348, 399] on label "Во вторник" at bounding box center [558, 391] width 559 height 29
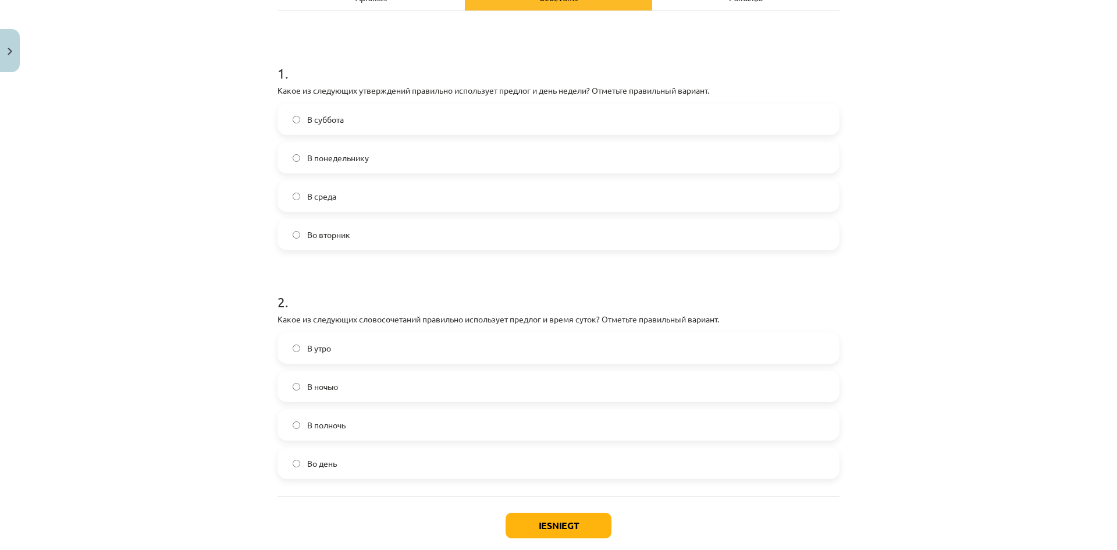
scroll to position [204, 0]
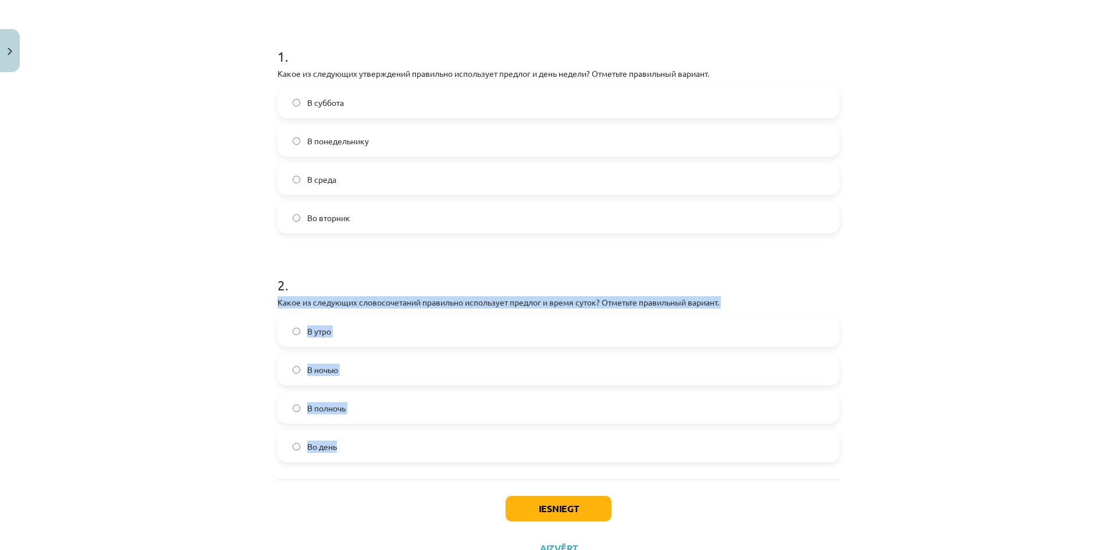
drag, startPoint x: 266, startPoint y: 299, endPoint x: 564, endPoint y: 371, distance: 306.2
click at [619, 443] on div "4 XP Saņemsi Grūts 412 pilda Apraksts Uzdevums Palīdzība 1 . Какое из следующих…" at bounding box center [558, 221] width 576 height 694
copy div "Какое из следующих словосочетаний правильно использует предлог и время суток? О…"
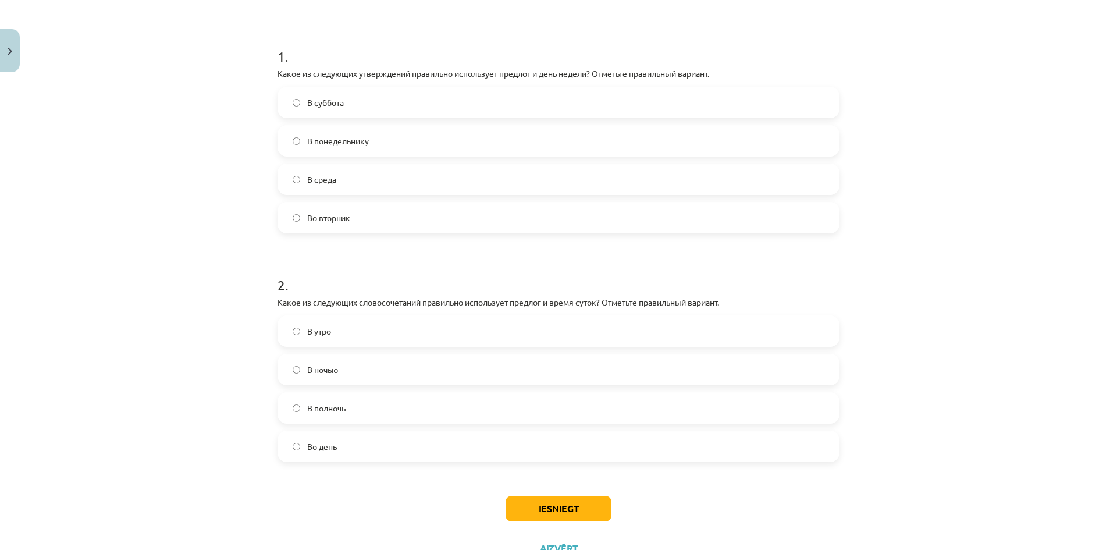
click at [108, 161] on div "Mācību tēma: Krievu valodas b1 - 11. klases 1.ieskaites mācību materiāls #7 📅 §…" at bounding box center [558, 275] width 1117 height 550
click at [337, 409] on span "В полночь" at bounding box center [326, 408] width 38 height 12
click at [522, 504] on button "Iesniegt" at bounding box center [558, 508] width 106 height 26
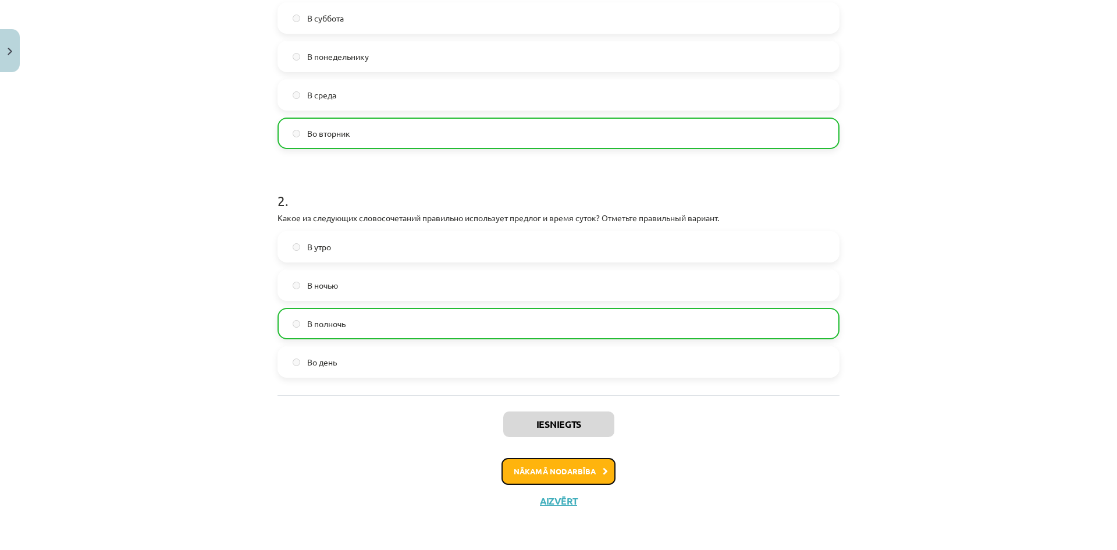
click at [579, 466] on button "Nākamā nodarbība" at bounding box center [558, 471] width 114 height 27
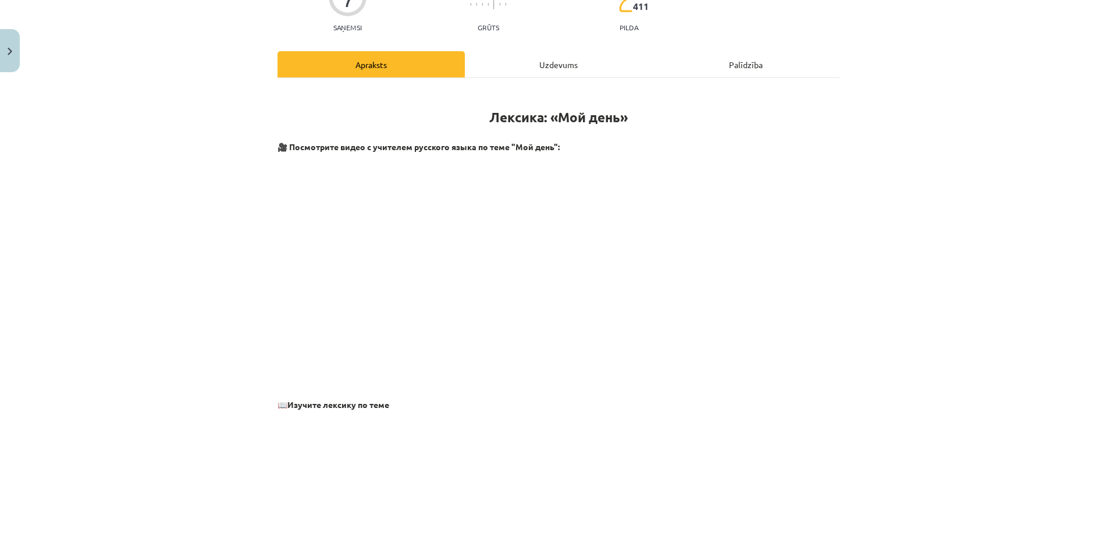
scroll to position [29, 0]
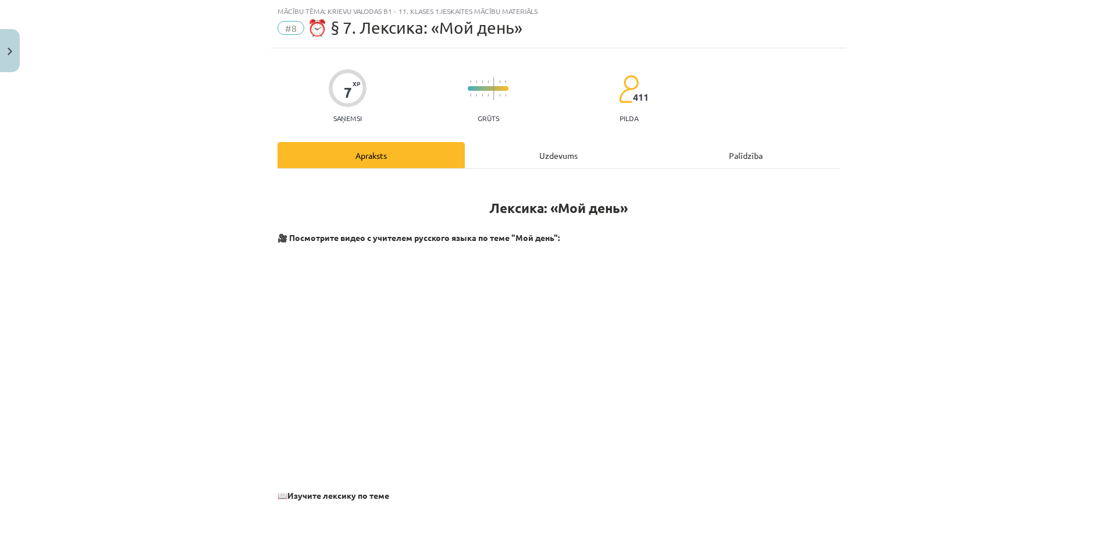
click at [543, 165] on div "Uzdevums" at bounding box center [558, 155] width 187 height 26
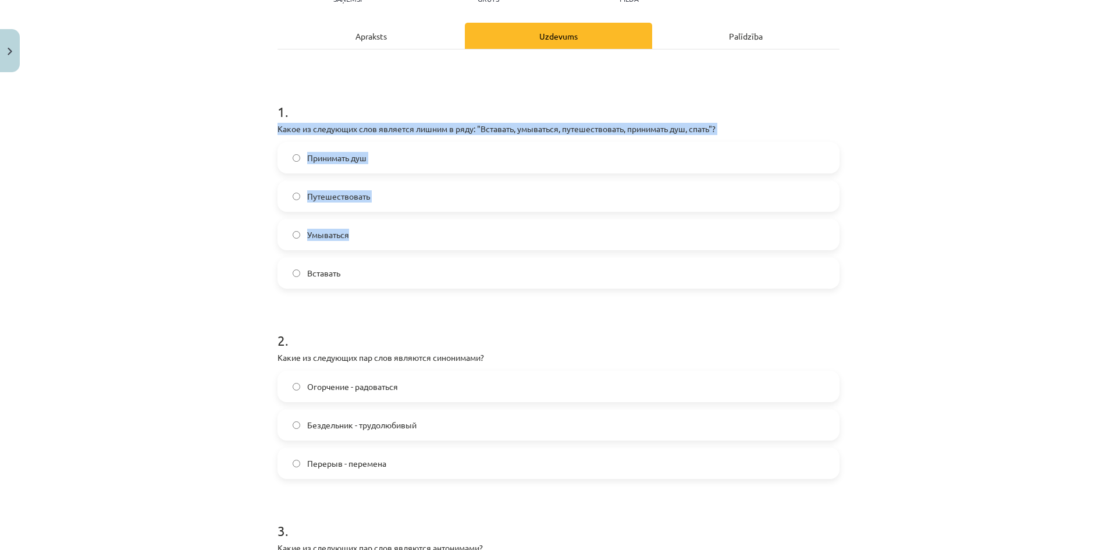
scroll to position [145, 0]
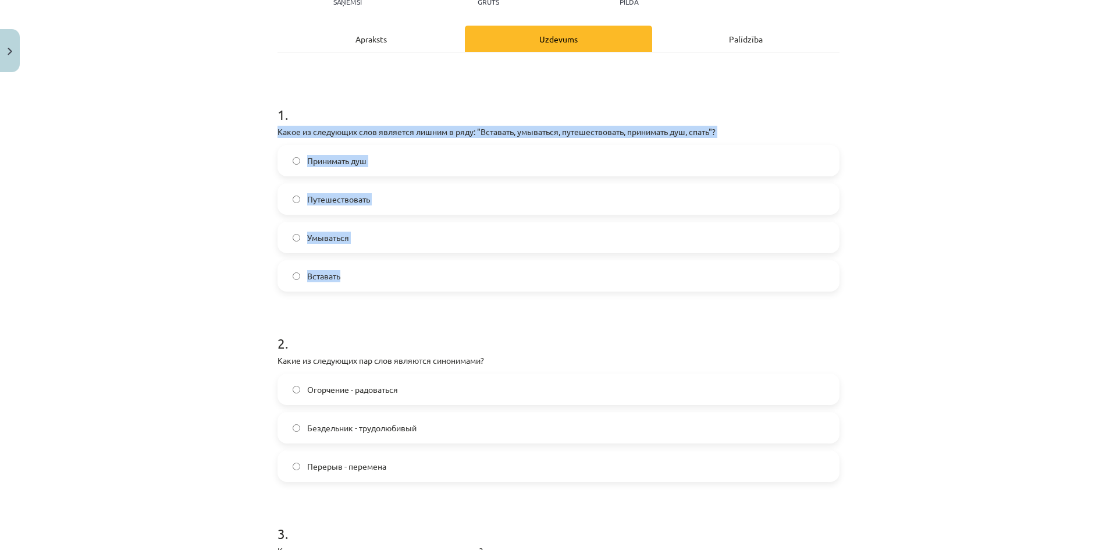
drag, startPoint x: 262, startPoint y: 251, endPoint x: 608, endPoint y: 226, distance: 346.4
click at [661, 287] on div "Mācību tēma: Krievu valodas b1 - 11. klases 1.ieskaites mācību materiāls #8 ⏰ §…" at bounding box center [558, 275] width 1117 height 550
copy div "Какое из следующих слов является лишним в ряду: "Вставать, умываться, путешеств…"
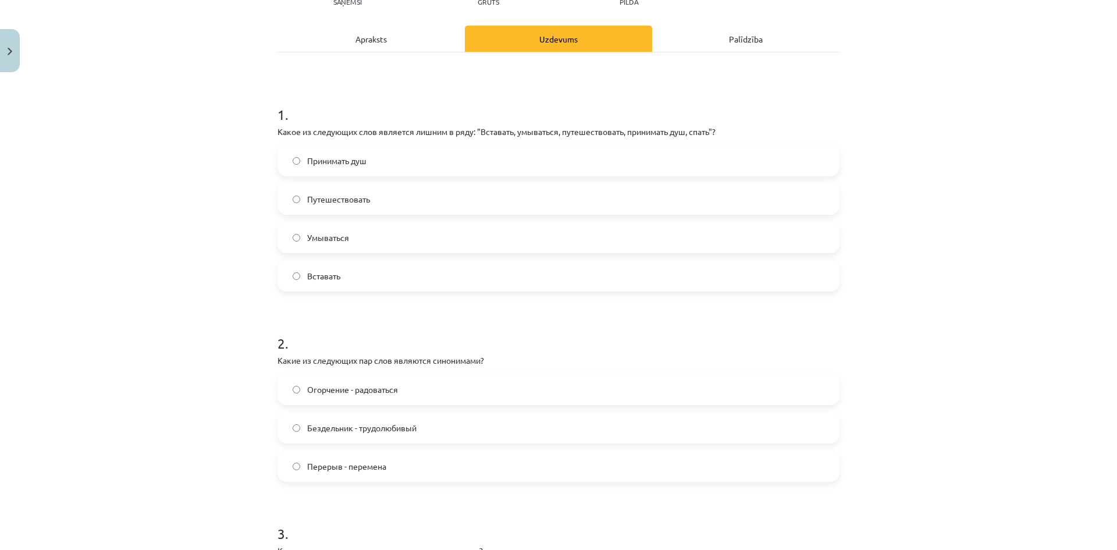
click at [172, 305] on div "Mācību tēma: Krievu valodas b1 - 11. klases 1.ieskaites mācību materiāls #8 ⏰ §…" at bounding box center [558, 275] width 1117 height 550
click at [356, 194] on span "Путешествовать" at bounding box center [338, 199] width 63 height 12
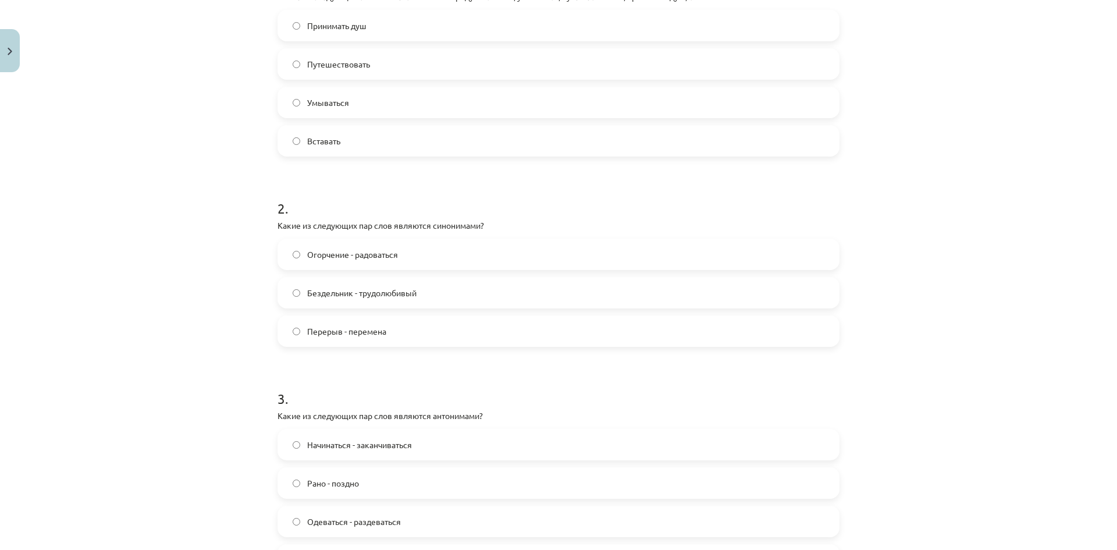
scroll to position [320, 0]
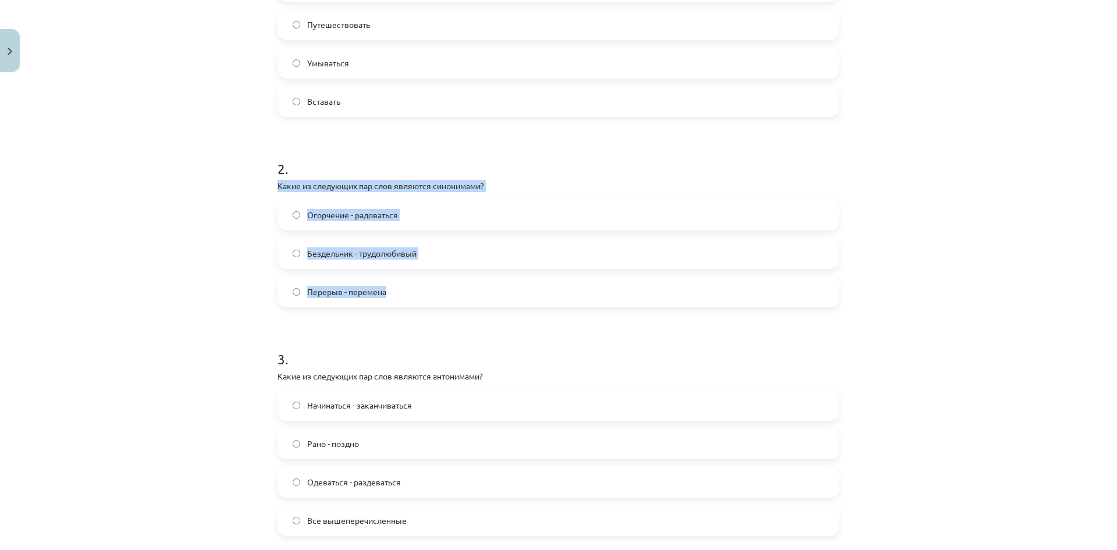
drag, startPoint x: 268, startPoint y: 184, endPoint x: 516, endPoint y: 289, distance: 269.7
click at [516, 289] on div "Mācību tēma: Krievu valodas b1 - 11. klases 1.ieskaites mācību materiāls #8 ⏰ §…" at bounding box center [558, 275] width 1117 height 550
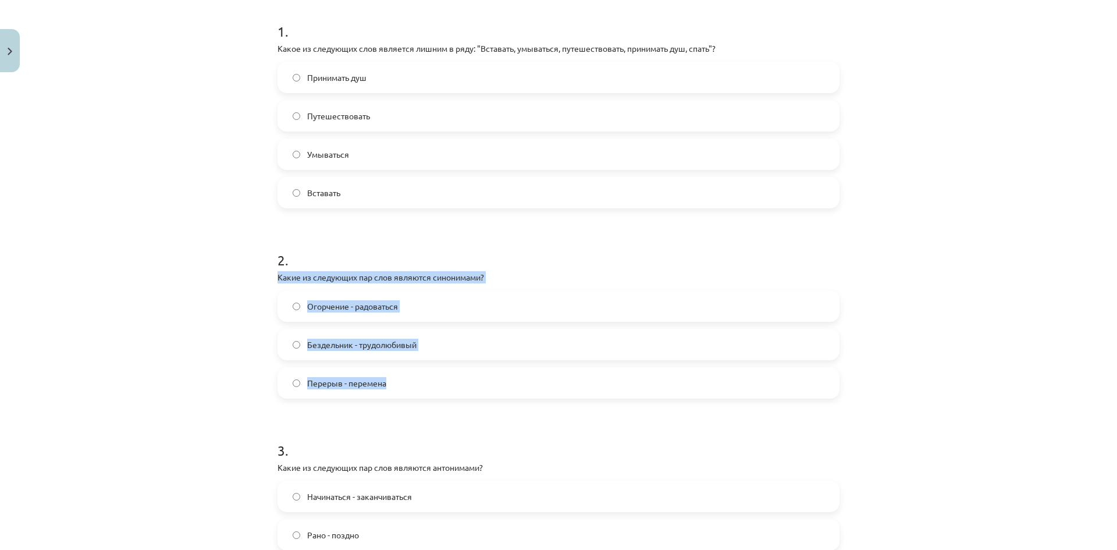
scroll to position [436, 0]
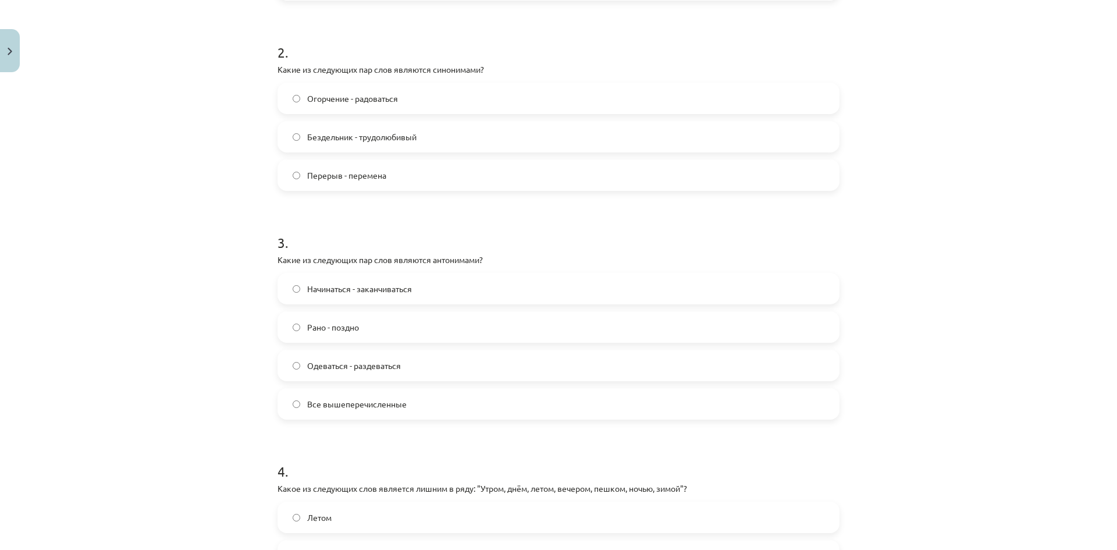
click at [178, 255] on div "Mācību tēma: Krievu valodas b1 - 11. klases 1.ieskaites mācību materiāls #8 ⏰ §…" at bounding box center [558, 275] width 1117 height 550
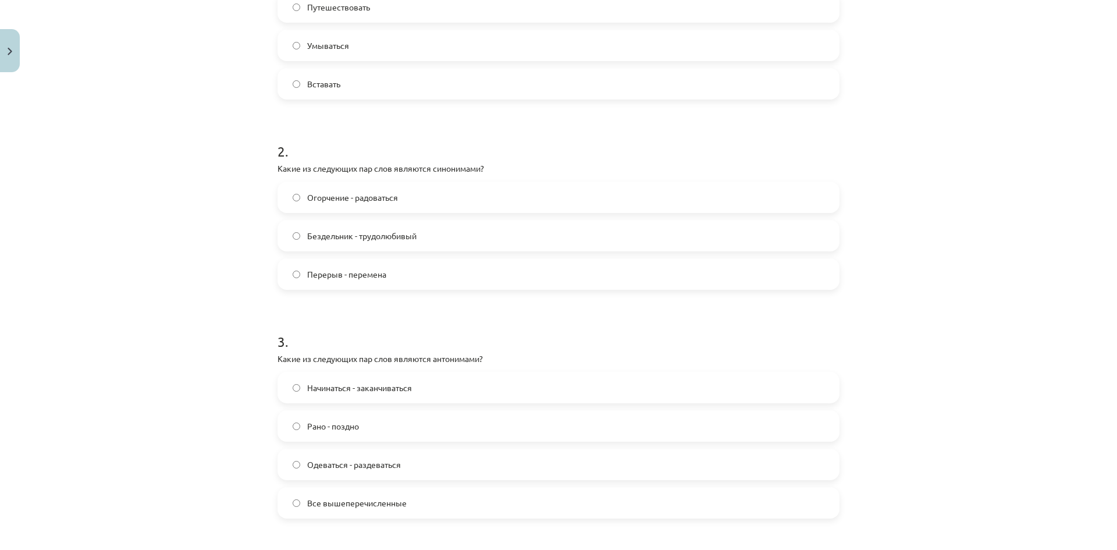
scroll to position [320, 0]
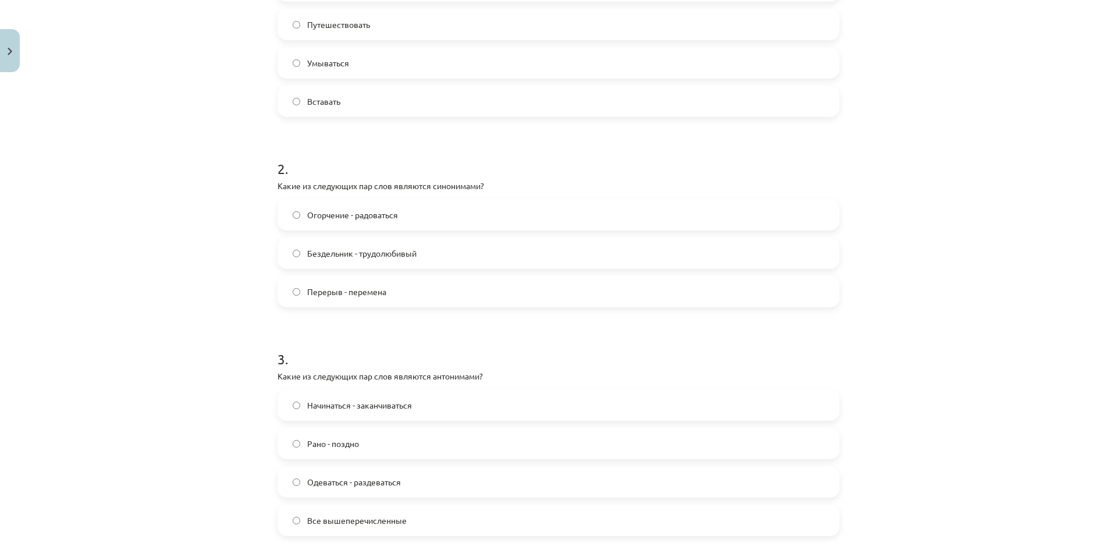
drag, startPoint x: 349, startPoint y: 291, endPoint x: 344, endPoint y: 298, distance: 8.3
click at [350, 291] on span "Перерыв - перемена" at bounding box center [346, 292] width 79 height 12
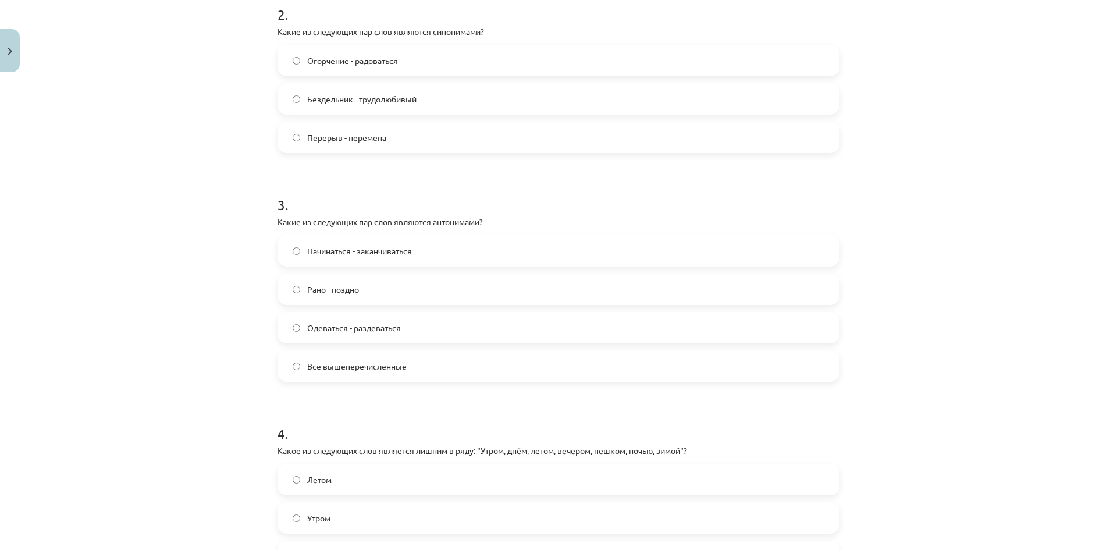
scroll to position [494, 0]
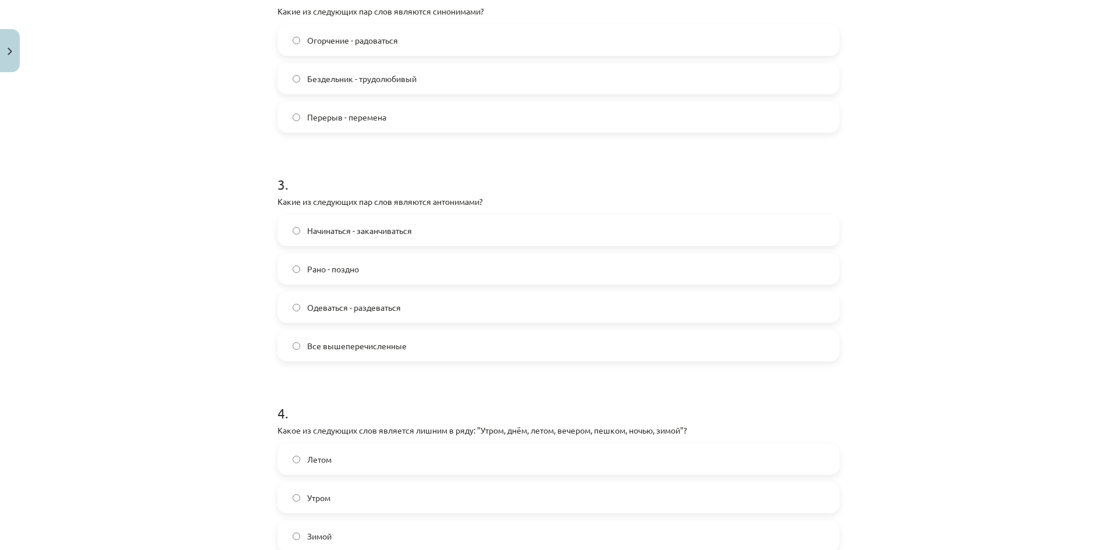
click at [330, 348] on span "Все вышеперечисленные" at bounding box center [356, 346] width 99 height 12
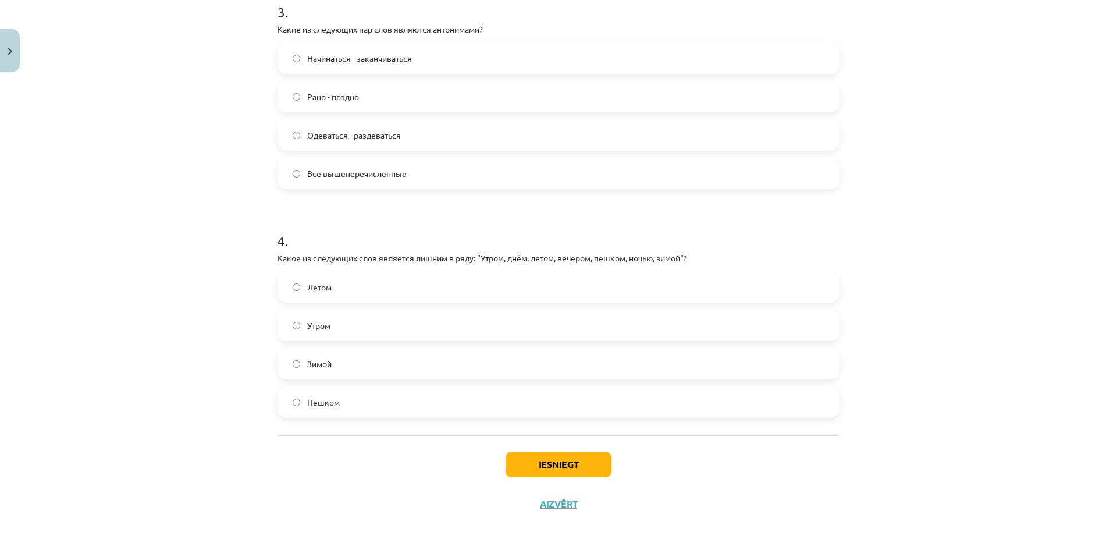
scroll to position [669, 0]
drag, startPoint x: 273, startPoint y: 245, endPoint x: 259, endPoint y: 256, distance: 17.3
click at [251, 261] on div "Mācību tēma: Krievu valodas b1 - 11. klases 1.ieskaites mācību materiāls #8 ⏰ §…" at bounding box center [558, 275] width 1117 height 550
click at [255, 256] on div "Mācību tēma: Krievu valodas b1 - 11. klases 1.ieskaites mācību materiāls #8 ⏰ §…" at bounding box center [558, 275] width 1117 height 550
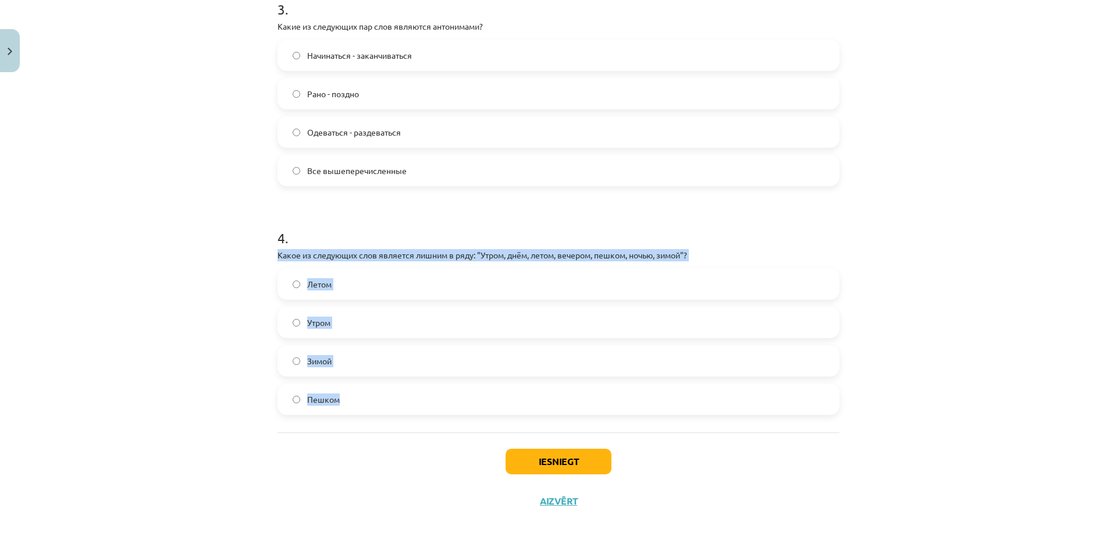
drag, startPoint x: 277, startPoint y: 258, endPoint x: 690, endPoint y: 404, distance: 438.7
click at [696, 411] on div "Mācību tēma: Krievu valodas b1 - 11. klases 1.ieskaites mācību materiāls #8 ⏰ §…" at bounding box center [558, 275] width 1117 height 550
click at [155, 308] on div "Mācību tēma: Krievu valodas b1 - 11. klases 1.ieskaites mācību materiāls #8 ⏰ §…" at bounding box center [558, 275] width 1117 height 550
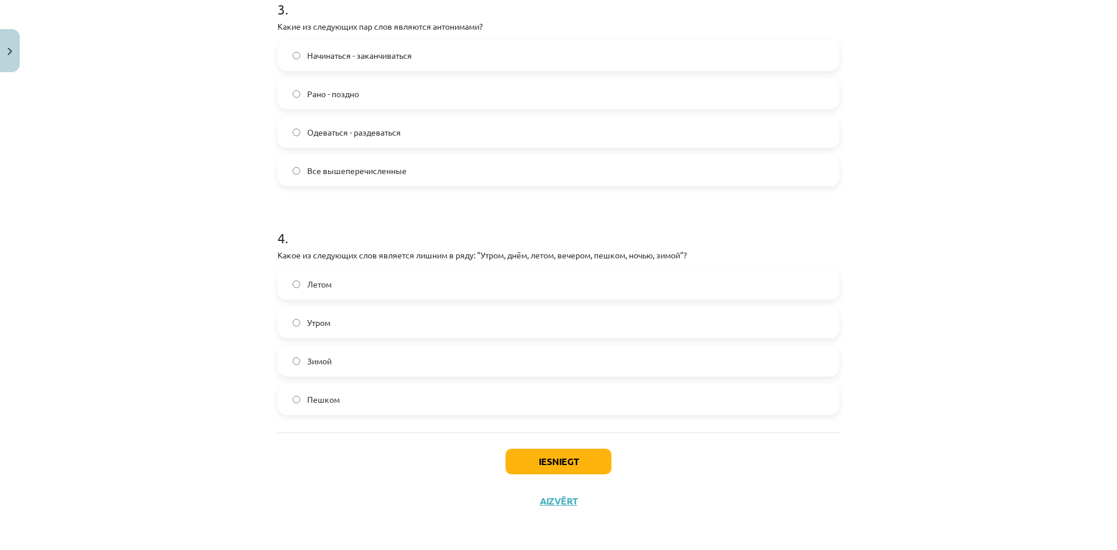
click at [308, 407] on label "Пешком" at bounding box center [558, 398] width 559 height 29
click at [527, 463] on button "Iesniegt" at bounding box center [558, 461] width 106 height 26
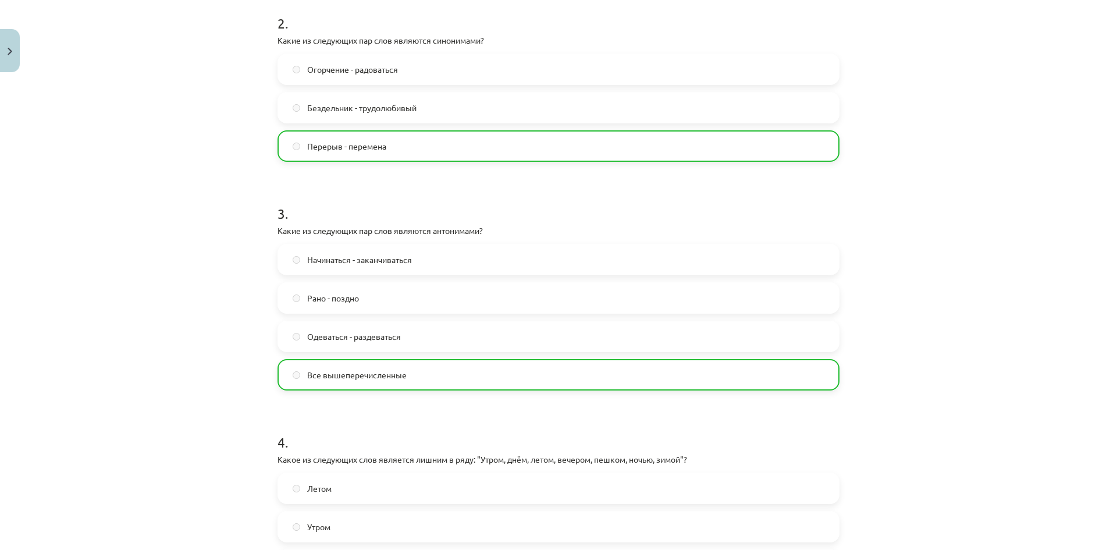
scroll to position [707, 0]
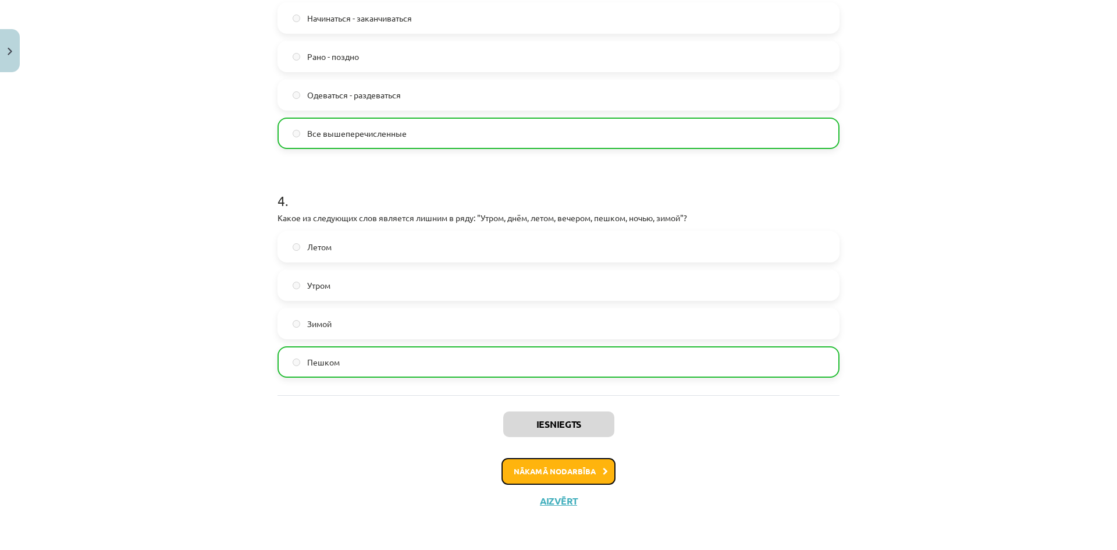
click at [578, 463] on button "Nākamā nodarbība" at bounding box center [558, 471] width 114 height 27
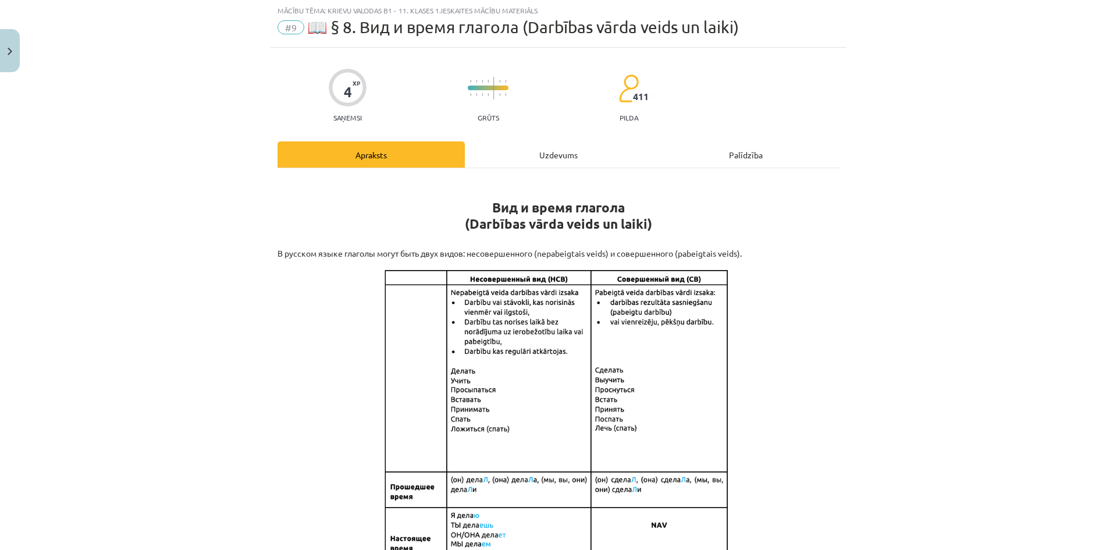
scroll to position [29, 0]
click at [550, 153] on div "Uzdevums" at bounding box center [558, 155] width 187 height 26
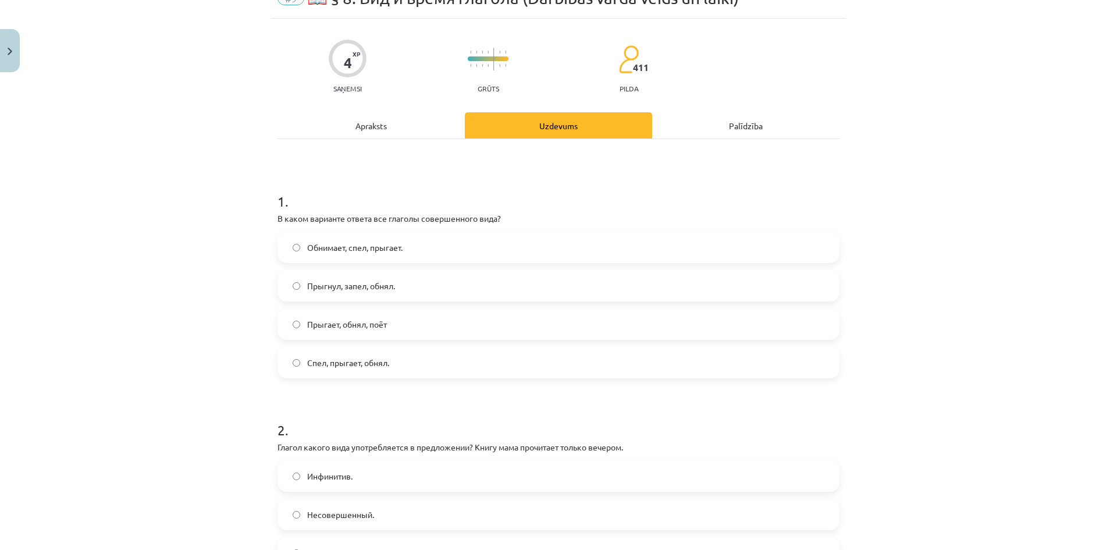
scroll to position [145, 0]
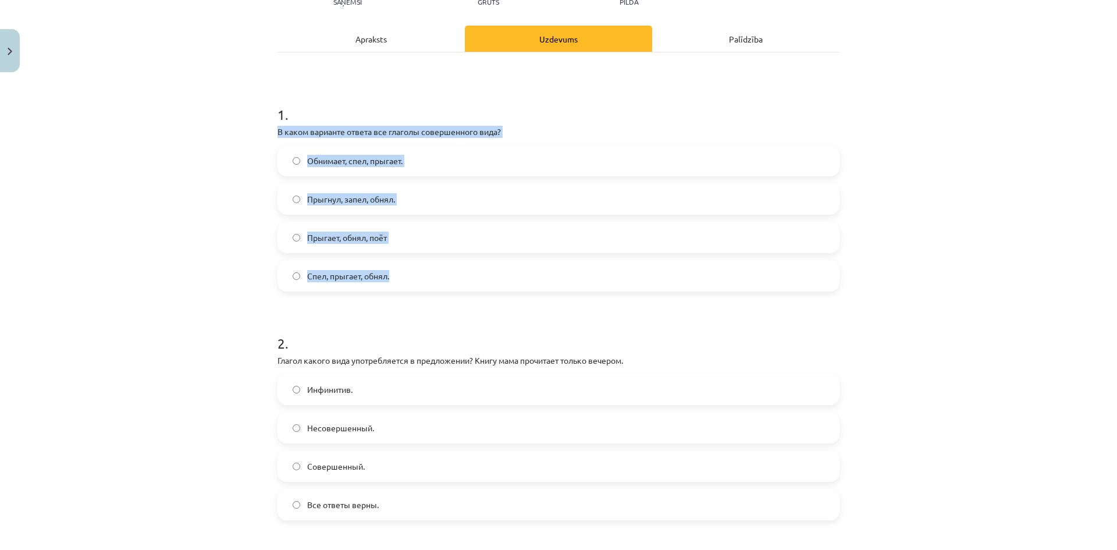
drag, startPoint x: 265, startPoint y: 131, endPoint x: 508, endPoint y: 261, distance: 275.5
click at [519, 269] on div "Mācību tēma: Krievu valodas b1 - 11. klases 1.ieskaites mācību materiāls #9 📖 §…" at bounding box center [558, 275] width 1117 height 550
click at [130, 151] on div "Mācību tēma: Krievu valodas b1 - 11. klases 1.ieskaites mācību materiāls #9 📖 §…" at bounding box center [558, 275] width 1117 height 550
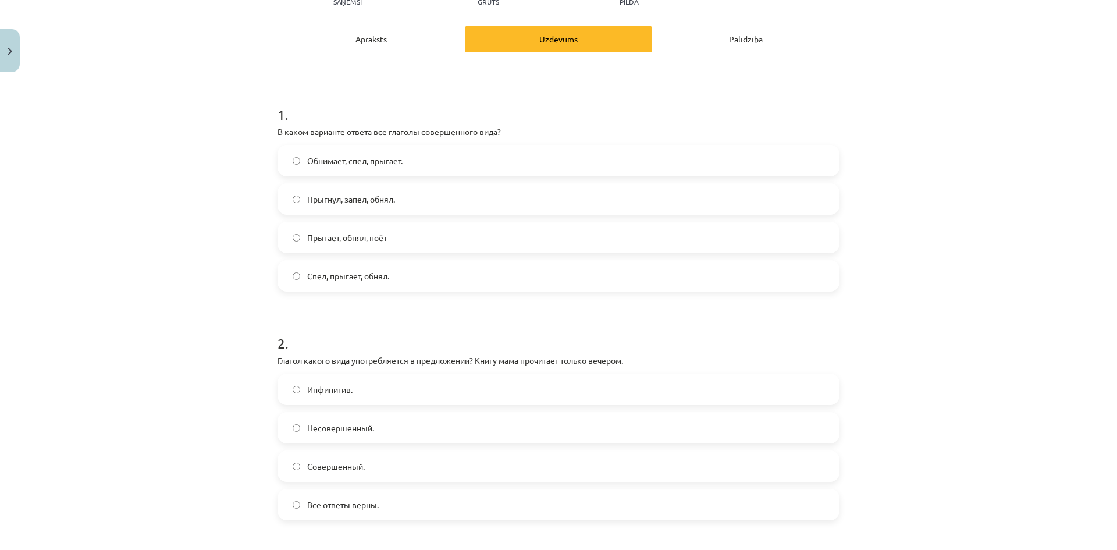
click at [350, 279] on span "Спел, прыгает, обнял." at bounding box center [348, 276] width 82 height 12
click at [379, 198] on span "Прыгнул, запел, обнял." at bounding box center [351, 199] width 88 height 12
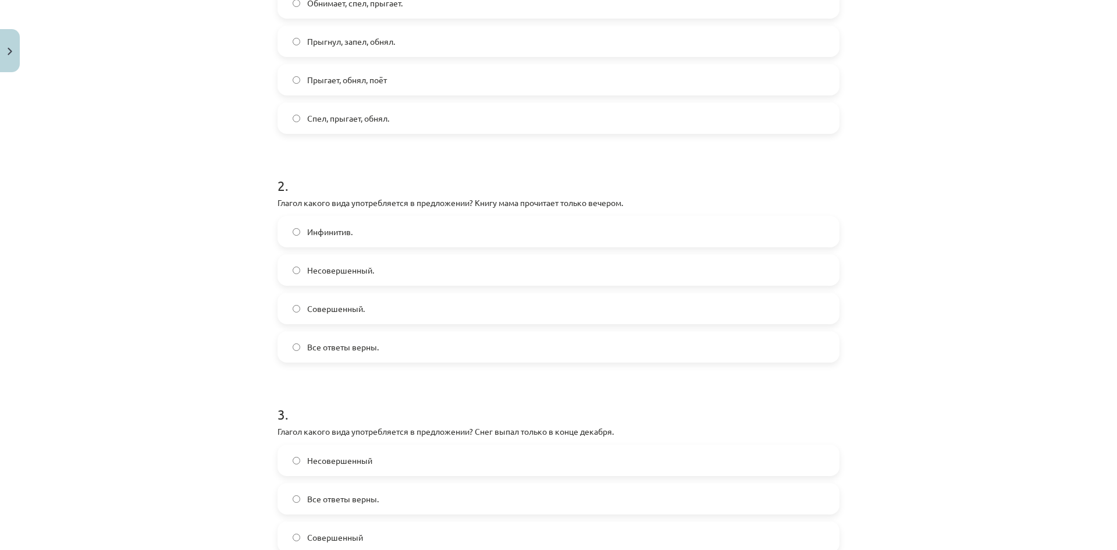
scroll to position [320, 0]
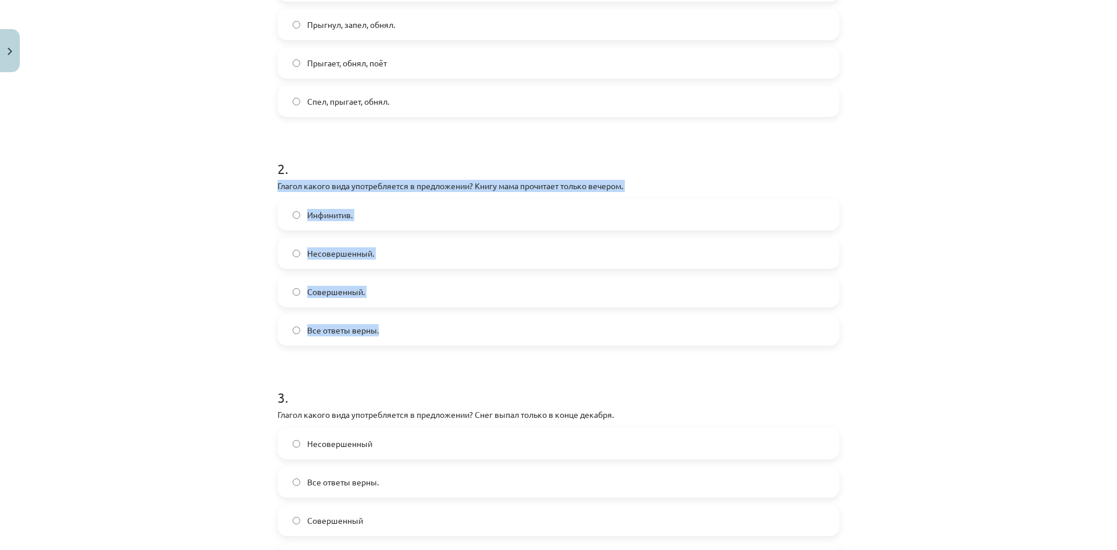
drag, startPoint x: 270, startPoint y: 184, endPoint x: 611, endPoint y: 319, distance: 367.3
click at [612, 319] on div "4 XP Saņemsi Grūts 411 pilda Apraksts Uzdevums Palīdzība 1 . В каком варианте о…" at bounding box center [558, 333] width 576 height 1151
click at [151, 176] on div "Mācību tēma: Krievu valodas b1 - 11. klases 1.ieskaites mācību materiāls #9 📖 §…" at bounding box center [558, 275] width 1117 height 550
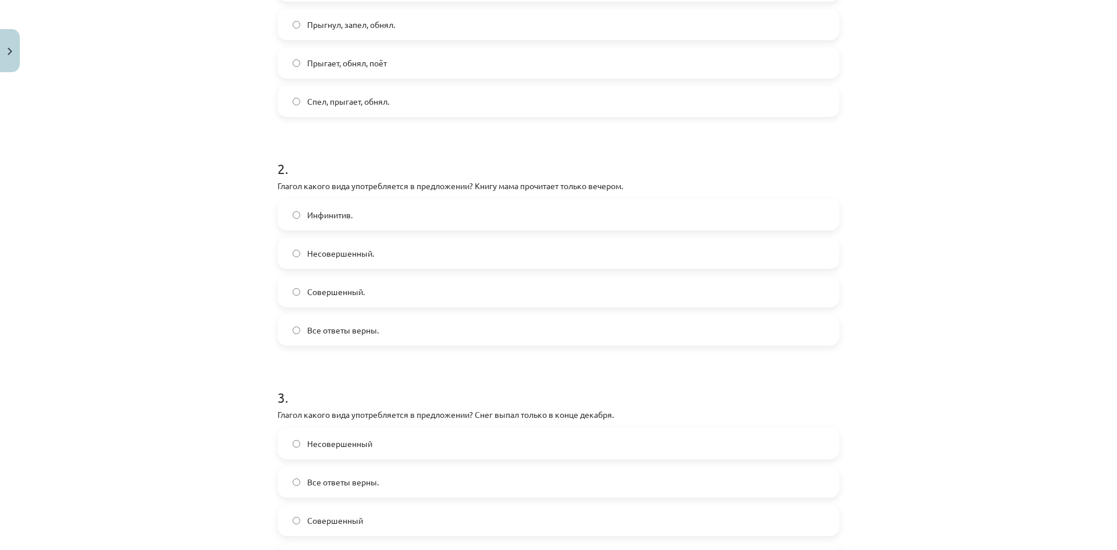
click at [399, 284] on label "Совершенный." at bounding box center [558, 291] width 559 height 29
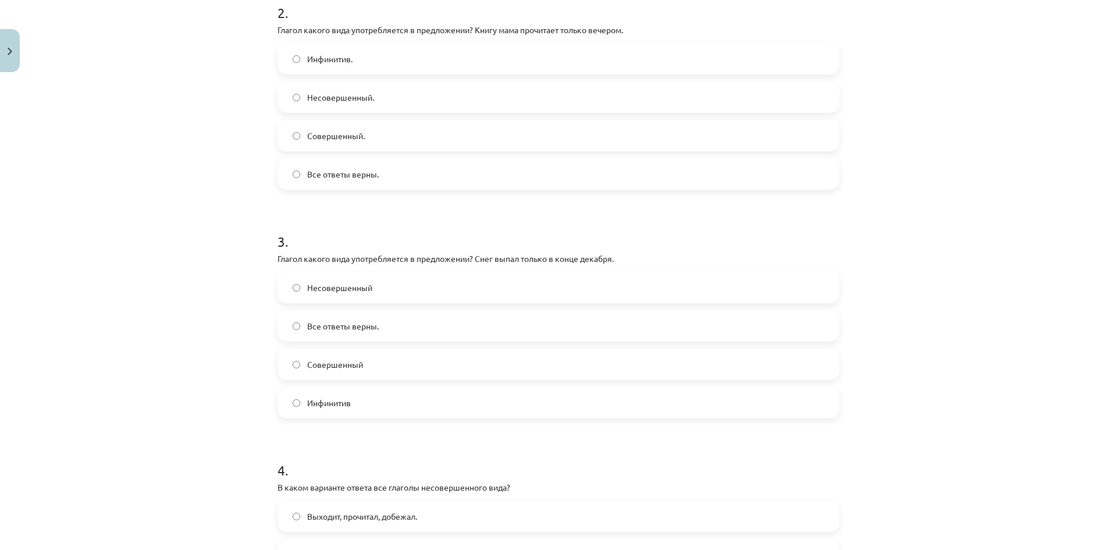
scroll to position [494, 0]
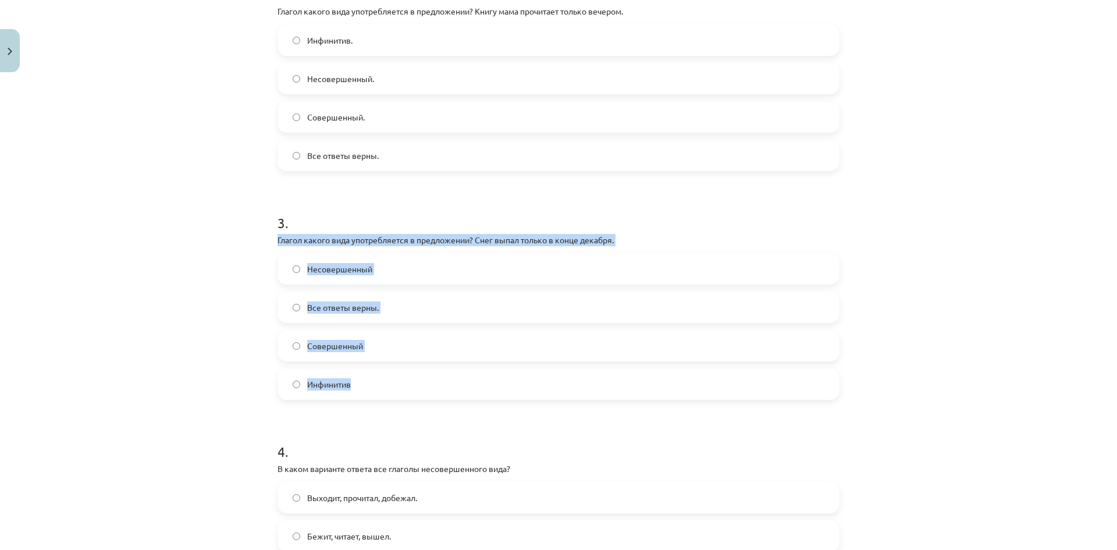
drag, startPoint x: 262, startPoint y: 240, endPoint x: 526, endPoint y: 311, distance: 273.5
click at [656, 374] on div "Mācību tēma: Krievu valodas b1 - 11. klases 1.ieskaites mācību materiāls #9 📖 §…" at bounding box center [558, 275] width 1117 height 550
click at [110, 249] on div "Mācību tēma: Krievu valodas b1 - 11. klases 1.ieskaites mācību materiāls #9 📖 §…" at bounding box center [558, 275] width 1117 height 550
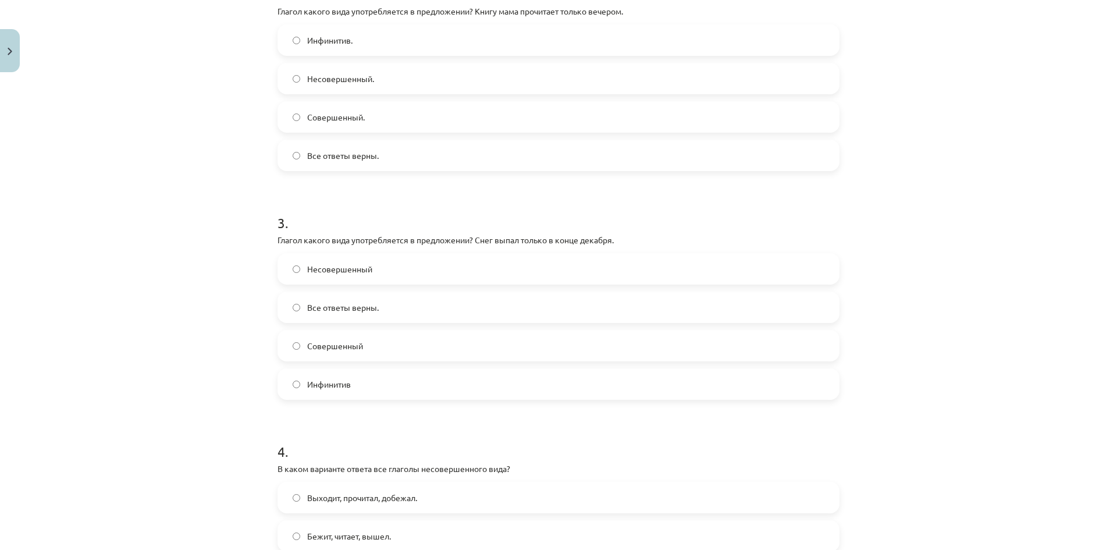
click at [353, 354] on label "Совершенный" at bounding box center [558, 345] width 559 height 29
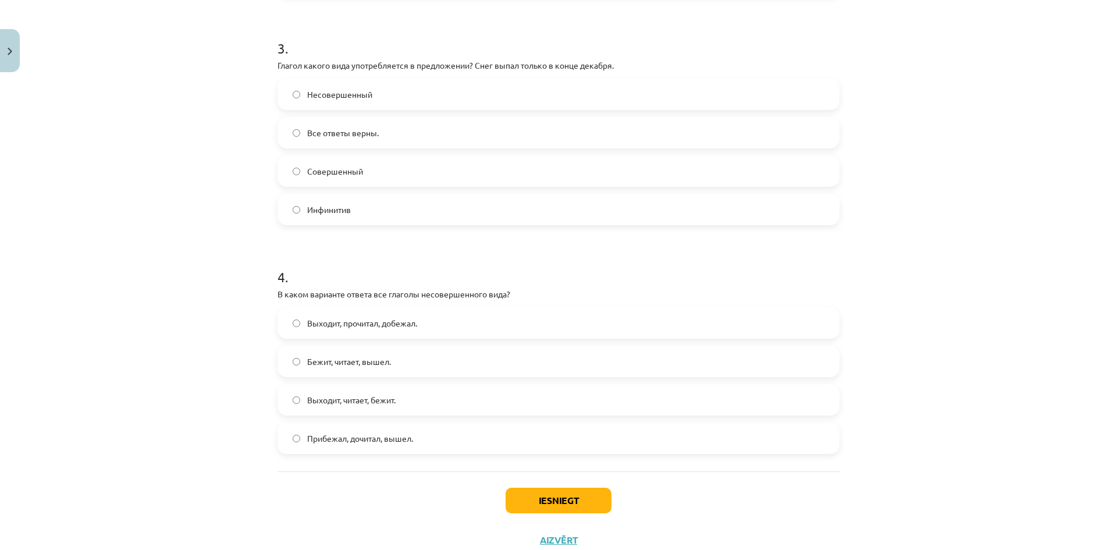
scroll to position [708, 0]
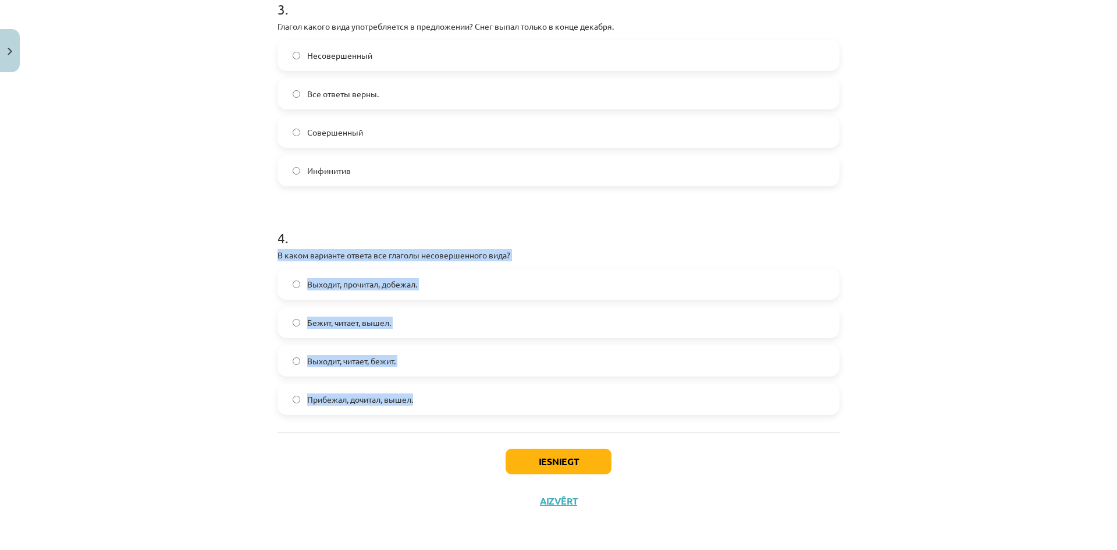
drag, startPoint x: 255, startPoint y: 257, endPoint x: 456, endPoint y: 351, distance: 221.9
click at [491, 394] on div "Mācību tēma: Krievu valodas b1 - 11. klases 1.ieskaites mācību materiāls #9 📖 §…" at bounding box center [558, 275] width 1117 height 550
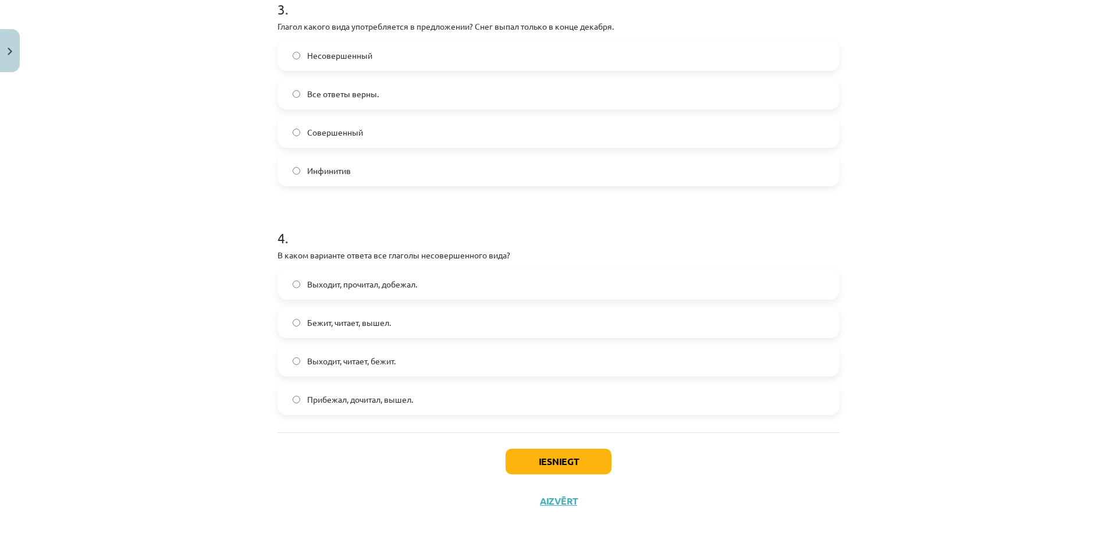
click at [130, 233] on div "Mācību tēma: Krievu valodas b1 - 11. klases 1.ieskaites mācību materiāls #9 📖 §…" at bounding box center [558, 275] width 1117 height 550
click at [395, 366] on span "Выходит, читает, бежит." at bounding box center [351, 361] width 88 height 12
click at [567, 467] on button "Iesniegt" at bounding box center [558, 461] width 106 height 26
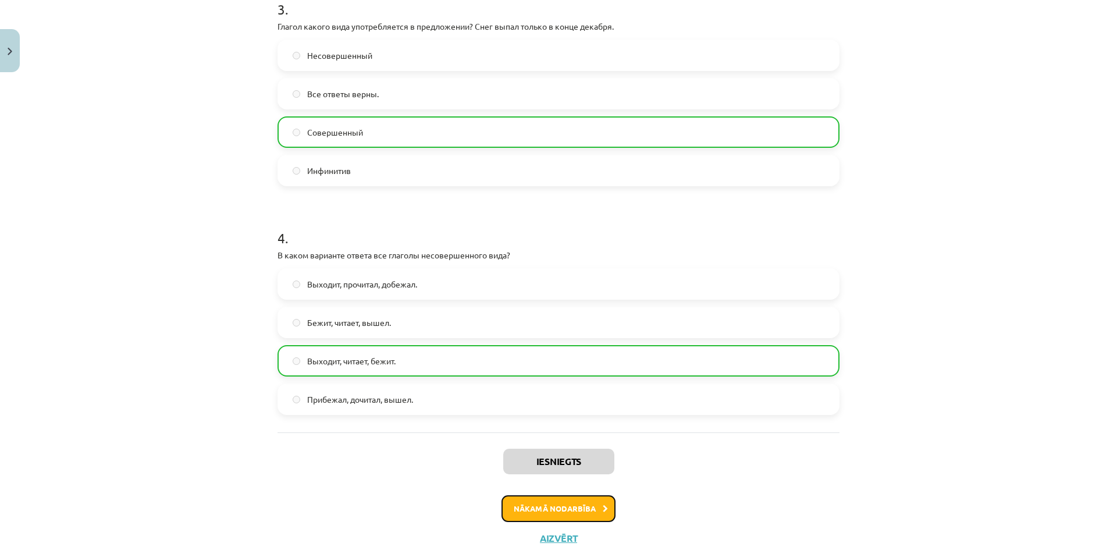
click at [561, 514] on button "Nākamā nodarbība" at bounding box center [558, 508] width 114 height 27
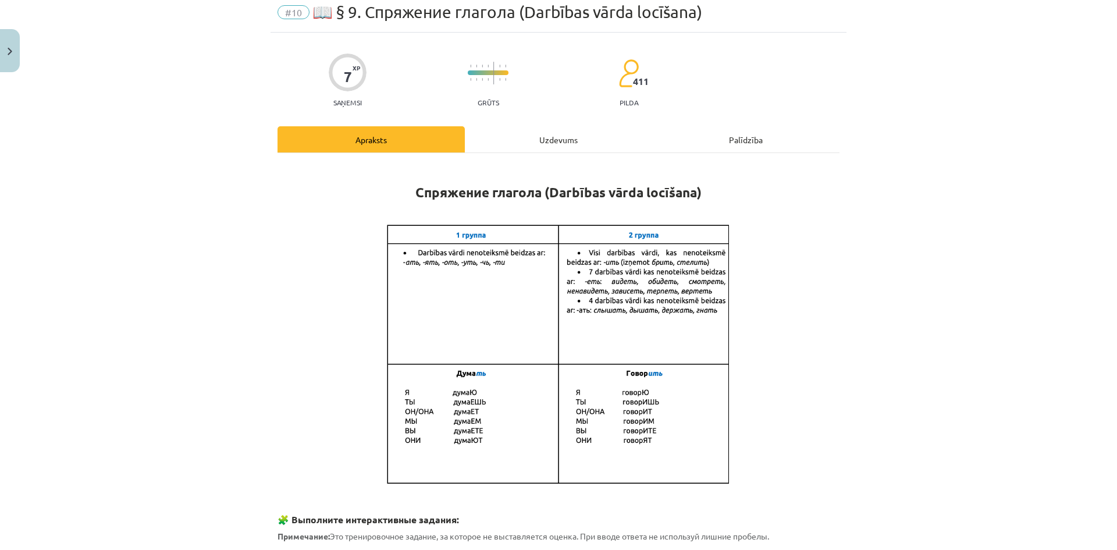
scroll to position [29, 0]
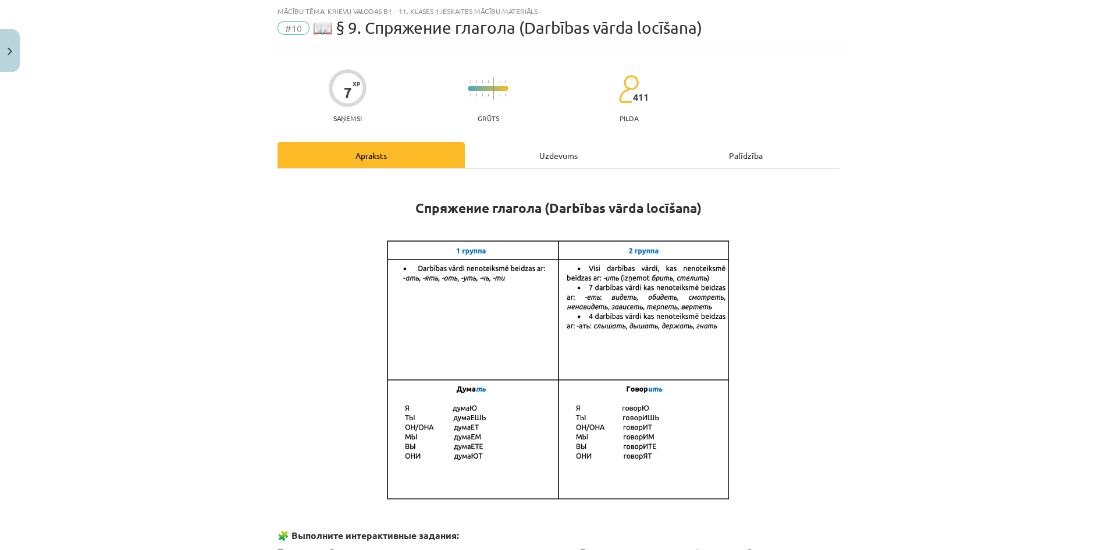
click at [540, 151] on div "Uzdevums" at bounding box center [558, 155] width 187 height 26
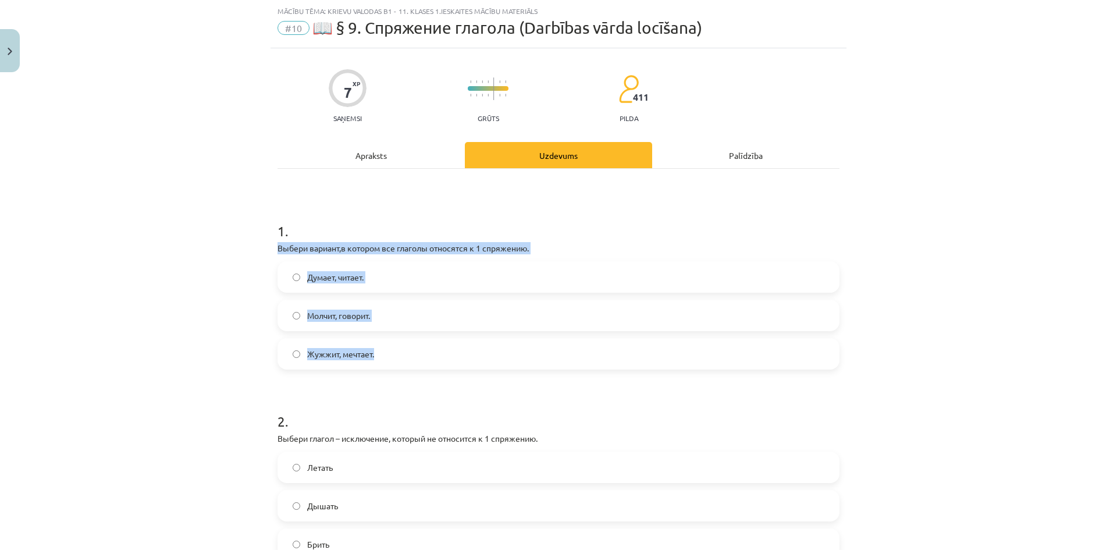
drag, startPoint x: 268, startPoint y: 242, endPoint x: 541, endPoint y: 352, distance: 294.0
click at [541, 352] on div "7 XP Saņemsi Grūts 411 pilda Apraksts Uzdevums Palīdzība 1 . Выбери вариант,в к…" at bounding box center [558, 546] width 576 height 997
click at [199, 268] on div "Mācību tēma: Krievu valodas b1 - 11. klases 1.ieskaites mācību materiāls #10 📖 …" at bounding box center [558, 275] width 1117 height 550
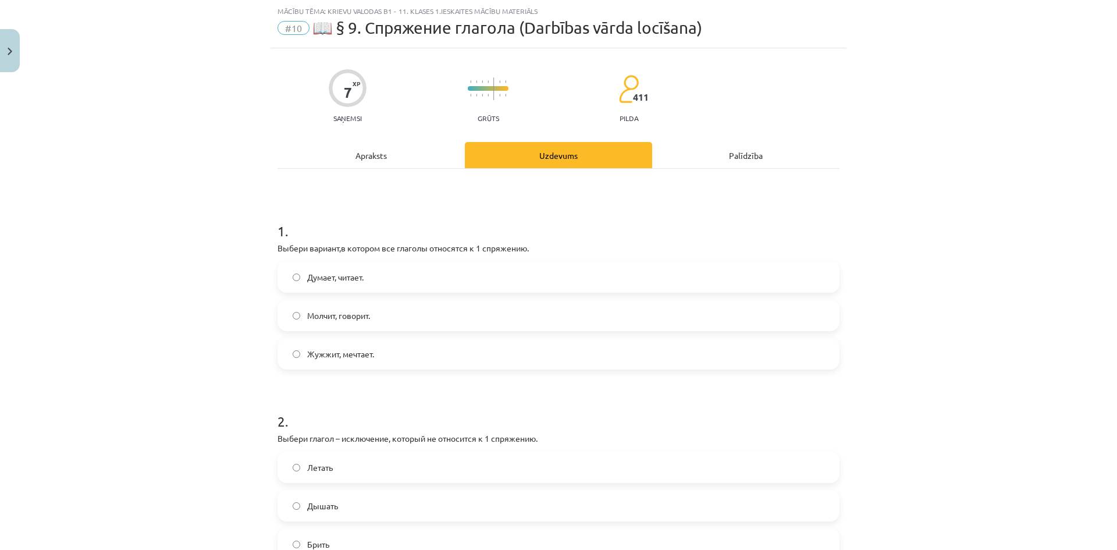
click at [330, 278] on span "Думает, читает." at bounding box center [335, 277] width 56 height 12
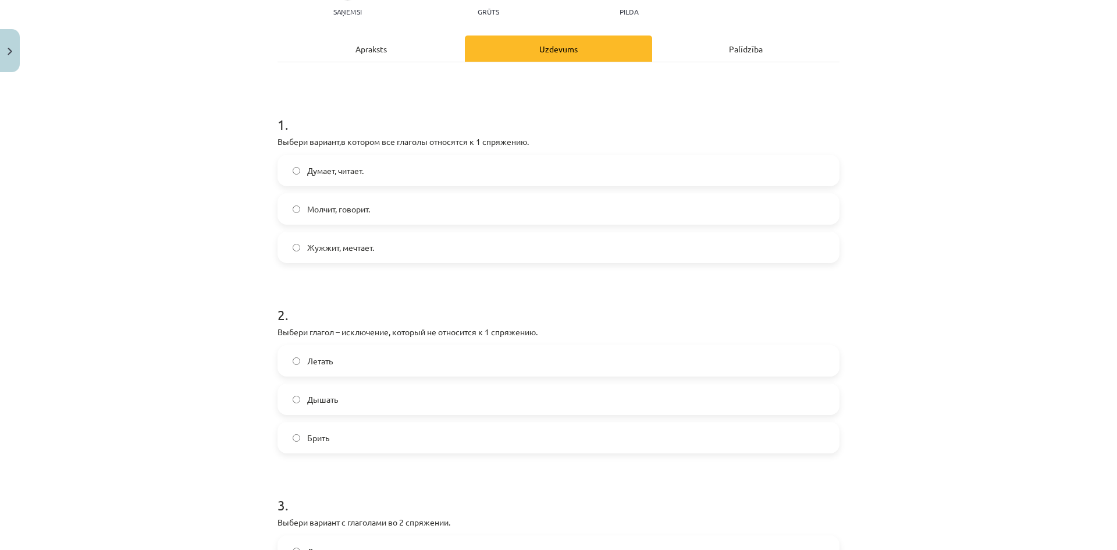
scroll to position [145, 0]
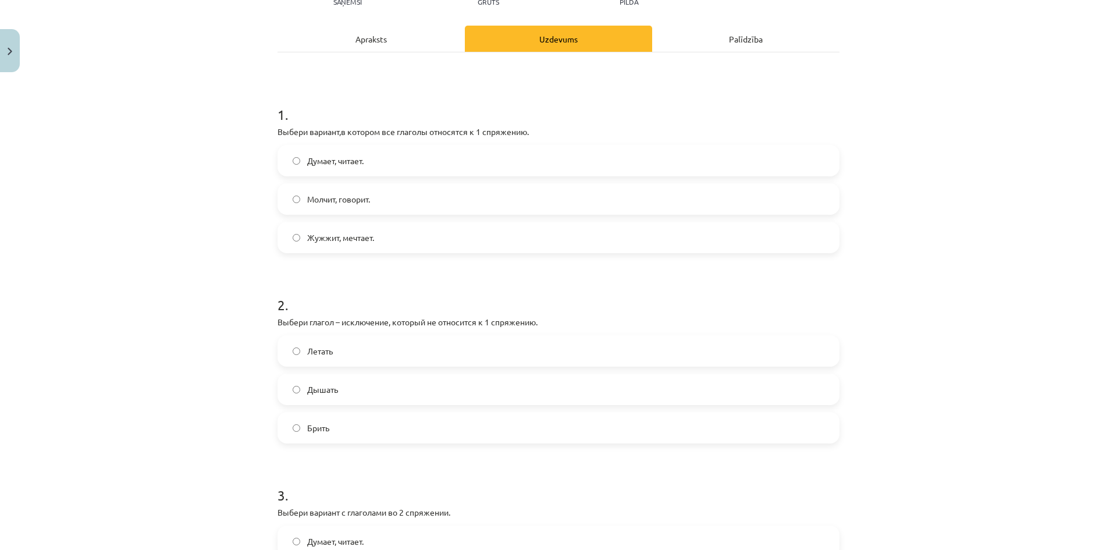
click at [277, 320] on p "Выбери глагол – исключение, который не относится к 1 спряжению." at bounding box center [558, 322] width 562 height 12
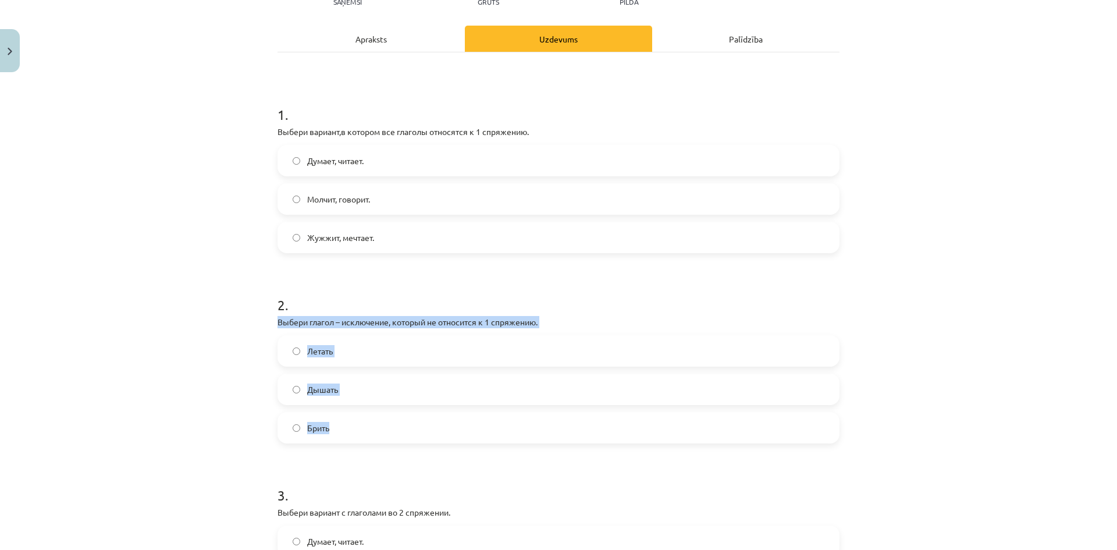
drag, startPoint x: 270, startPoint y: 321, endPoint x: 590, endPoint y: 439, distance: 340.9
click at [590, 439] on div "7 XP Saņemsi Grūts 411 pilda Apraksts Uzdevums Palīdzība 1 . Выбери вариант,в к…" at bounding box center [558, 430] width 576 height 997
click at [336, 423] on label "Брить" at bounding box center [558, 427] width 559 height 29
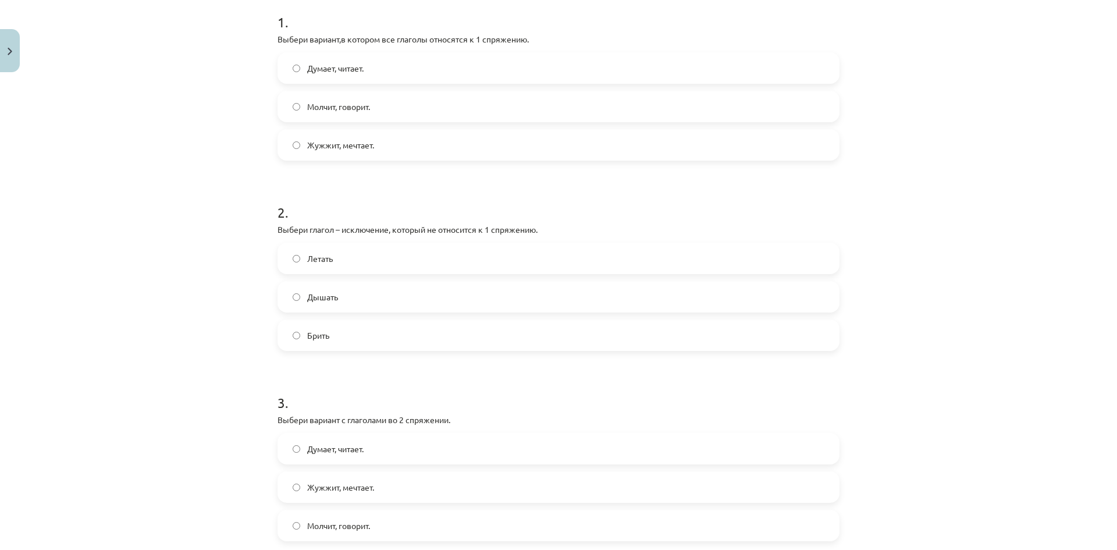
scroll to position [378, 0]
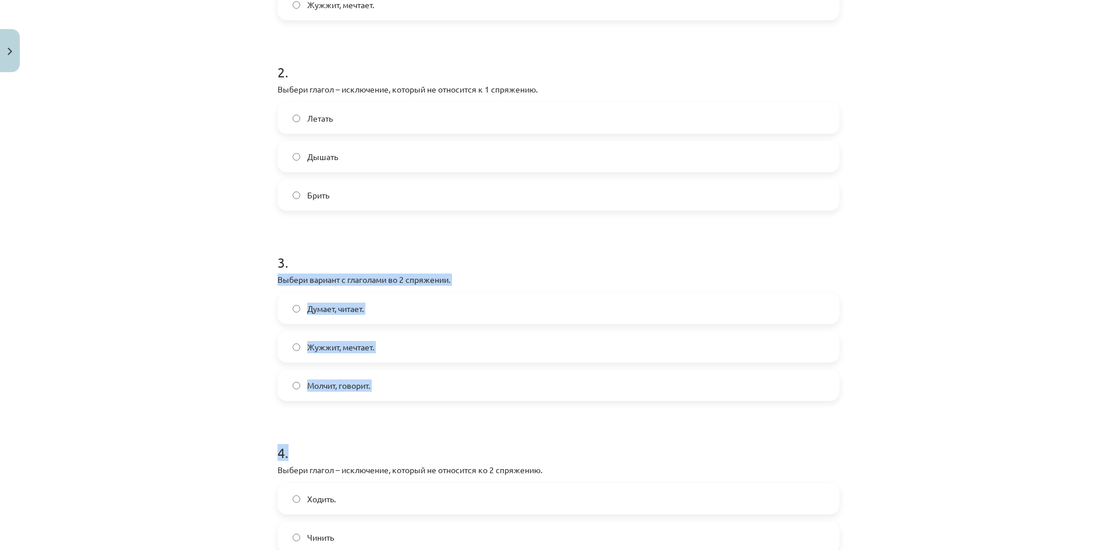
drag, startPoint x: 266, startPoint y: 280, endPoint x: 468, endPoint y: 403, distance: 236.2
click at [487, 416] on div "7 XP Saņemsi Grūts 411 pilda Apraksts Uzdevums Palīdzība 1 . Выбери вариант,в к…" at bounding box center [558, 197] width 576 height 997
click at [159, 199] on div "Mācību tēma: Krievu valodas b1 - 11. klases 1.ieskaites mācību materiāls #10 📖 …" at bounding box center [558, 275] width 1117 height 550
click at [340, 393] on label "Молчит, говорит." at bounding box center [558, 384] width 559 height 29
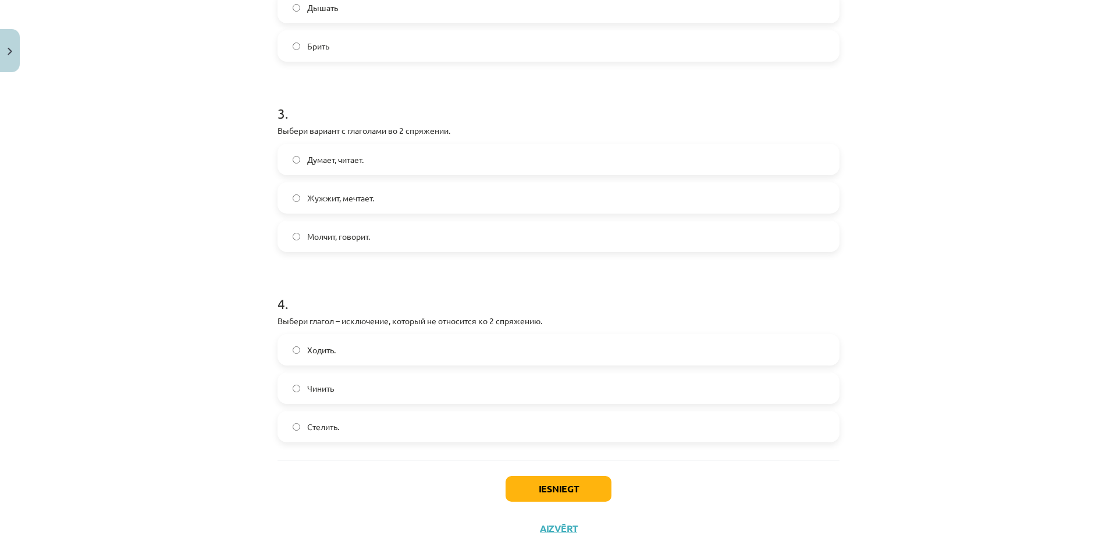
scroll to position [554, 0]
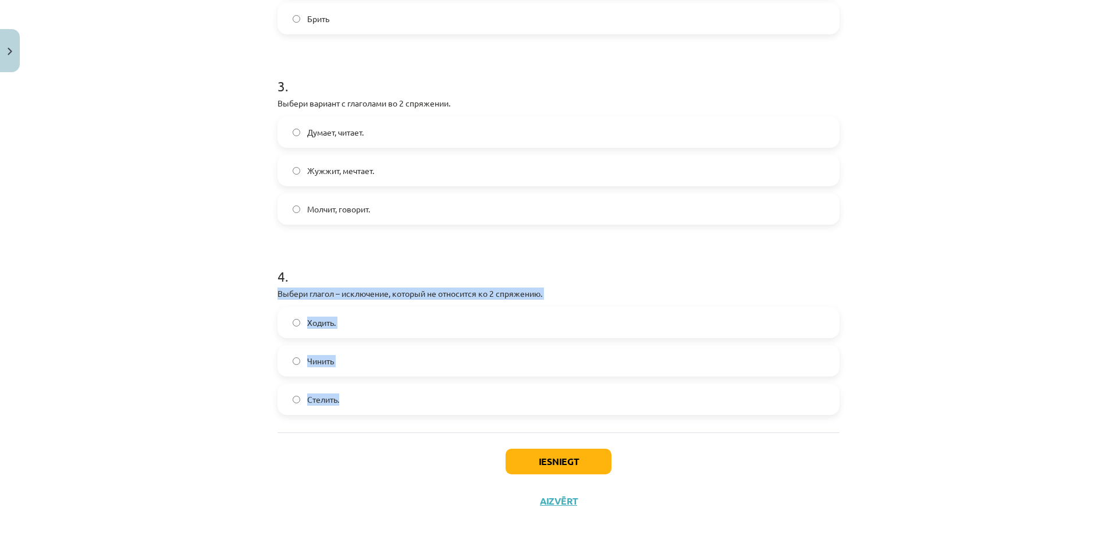
drag, startPoint x: 270, startPoint y: 290, endPoint x: 365, endPoint y: 279, distance: 95.9
click at [513, 401] on div "7 XP Saņemsi Grūts 411 pilda Apraksts Uzdevums Palīdzība 1 . Выбери вариант,в к…" at bounding box center [558, 21] width 576 height 997
drag, startPoint x: 365, startPoint y: 279, endPoint x: 241, endPoint y: 305, distance: 127.2
click at [216, 326] on div "Mācību tēma: Krievu valodas b1 - 11. klases 1.ieskaites mācību materiāls #10 📖 …" at bounding box center [558, 275] width 1117 height 550
drag, startPoint x: 270, startPoint y: 293, endPoint x: 514, endPoint y: 393, distance: 263.2
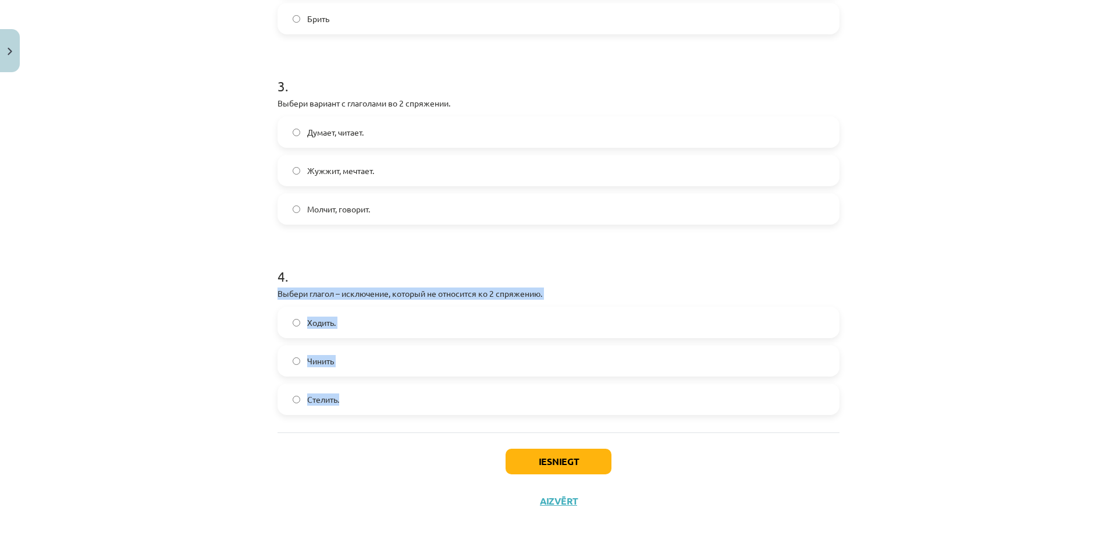
click at [514, 393] on div "7 XP Saņemsi Grūts 411 pilda Apraksts Uzdevums Palīdzība 1 . Выбери вариант,в к…" at bounding box center [558, 21] width 576 height 997
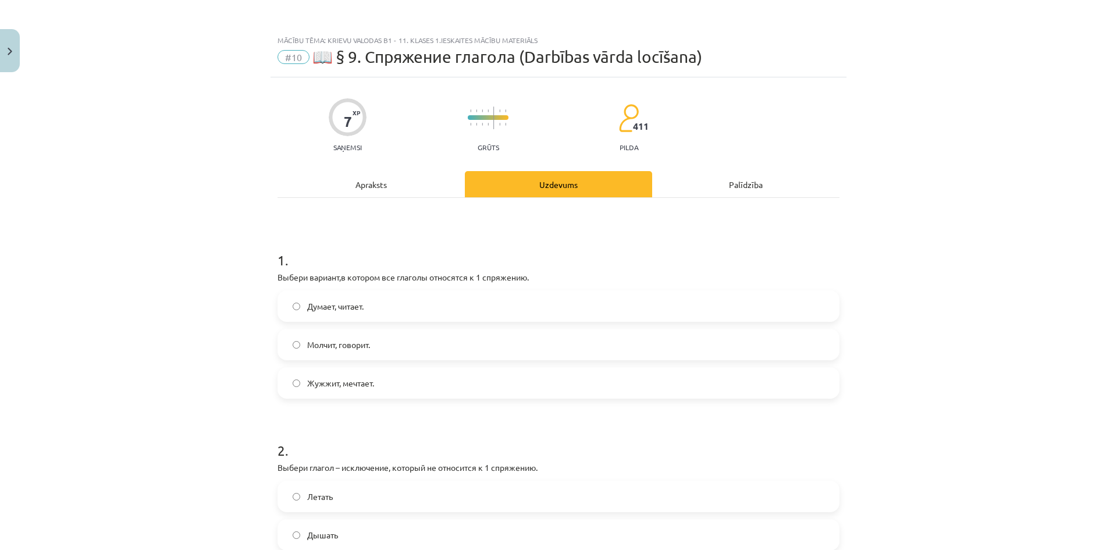
scroll to position [554, 0]
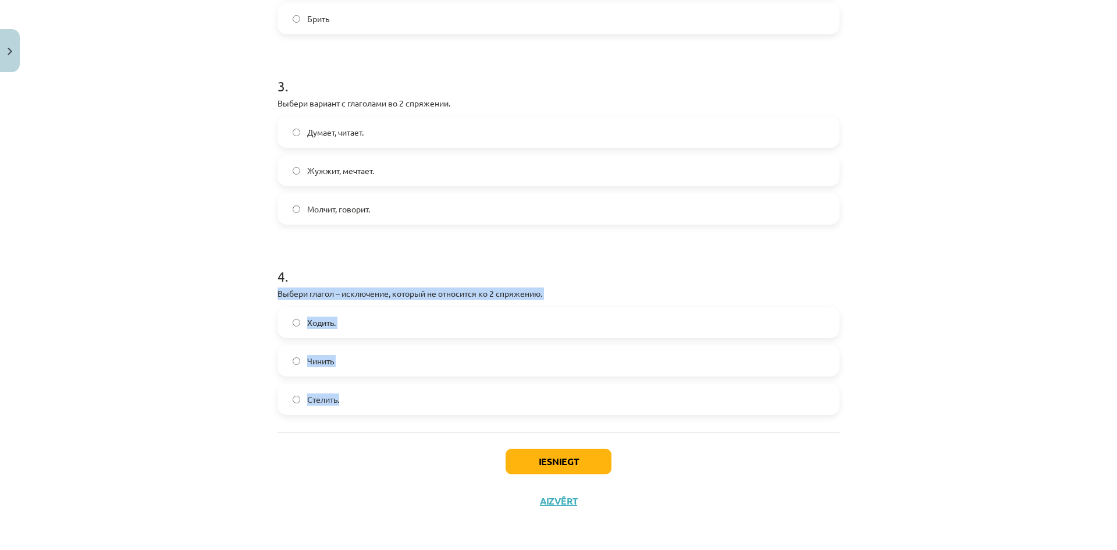
click at [163, 331] on div "Mācību tēma: Krievu valodas b1 - 11. klases 1.ieskaites mācību materiāls #10 📖 …" at bounding box center [558, 275] width 1117 height 550
click at [396, 323] on label "Ходить." at bounding box center [558, 322] width 559 height 29
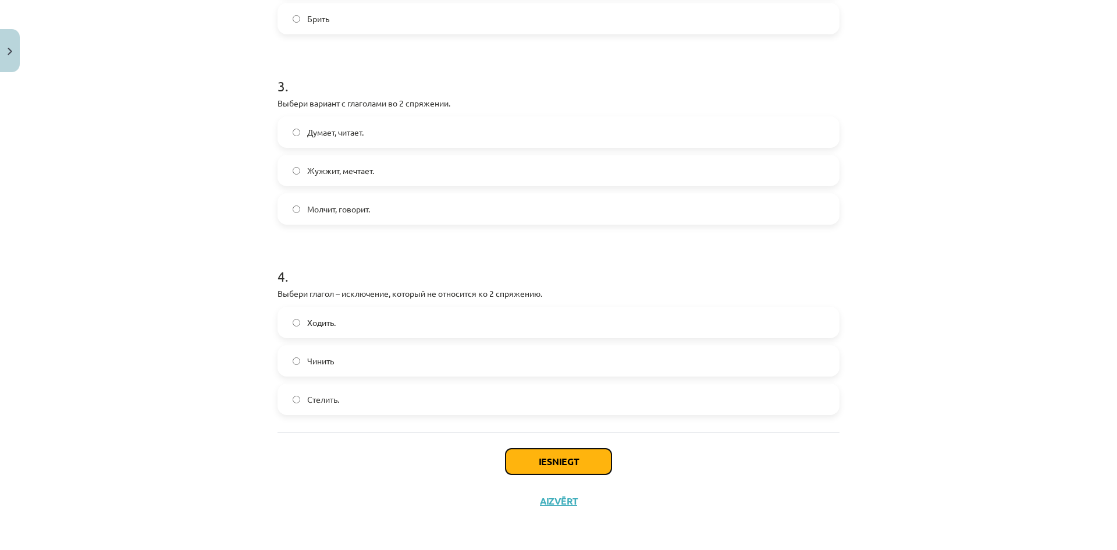
click at [582, 462] on button "Iesniegt" at bounding box center [558, 461] width 106 height 26
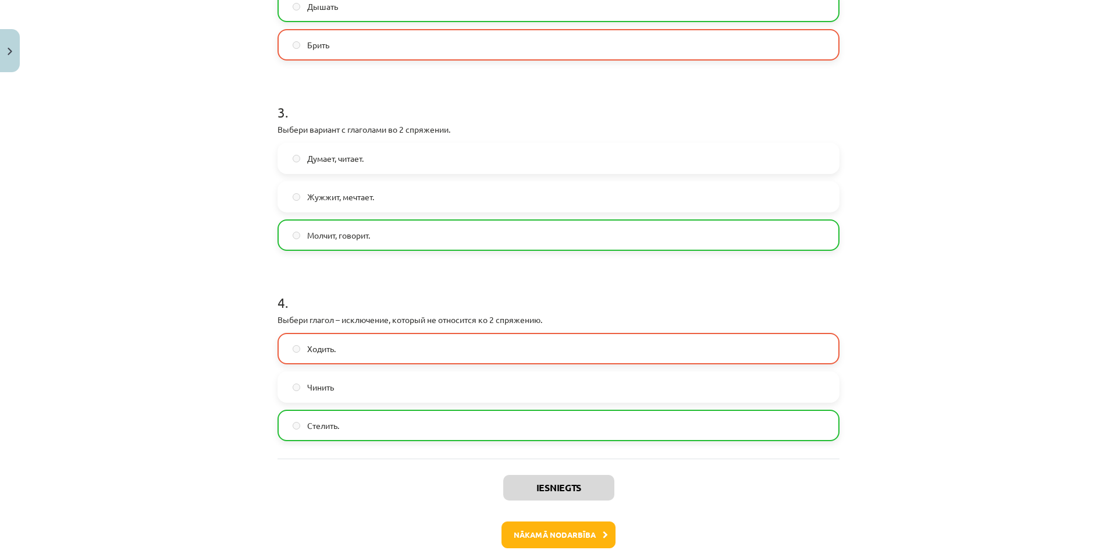
scroll to position [591, 0]
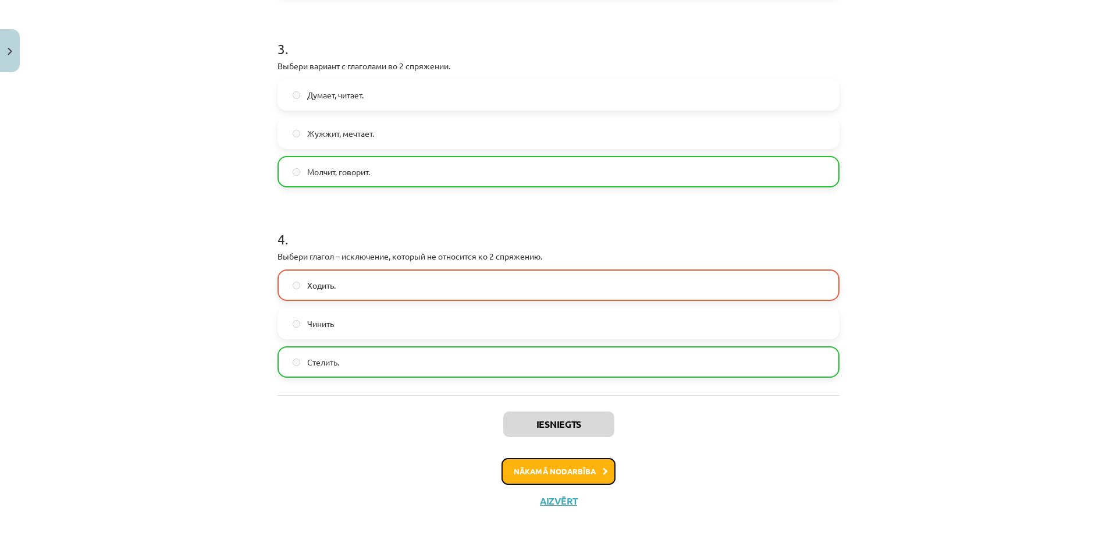
click at [559, 462] on button "Nākamā nodarbība" at bounding box center [558, 471] width 114 height 27
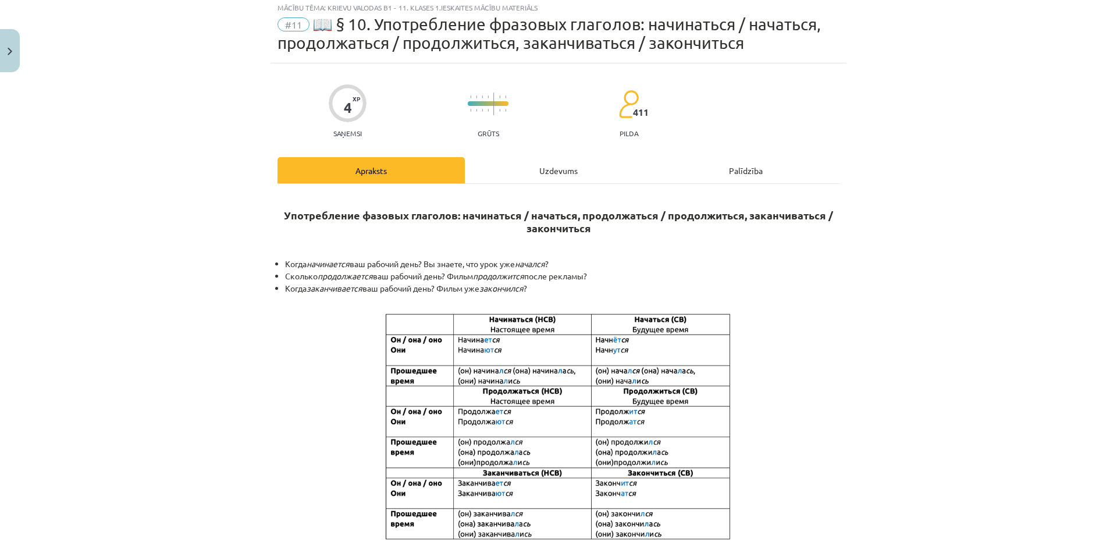
scroll to position [29, 0]
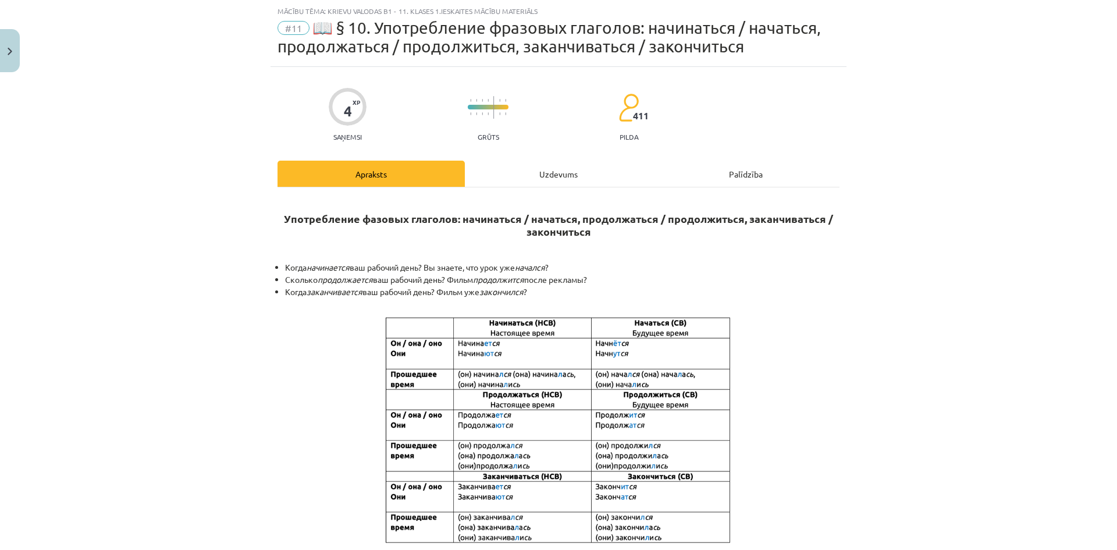
click at [538, 170] on div "Uzdevums" at bounding box center [558, 174] width 187 height 26
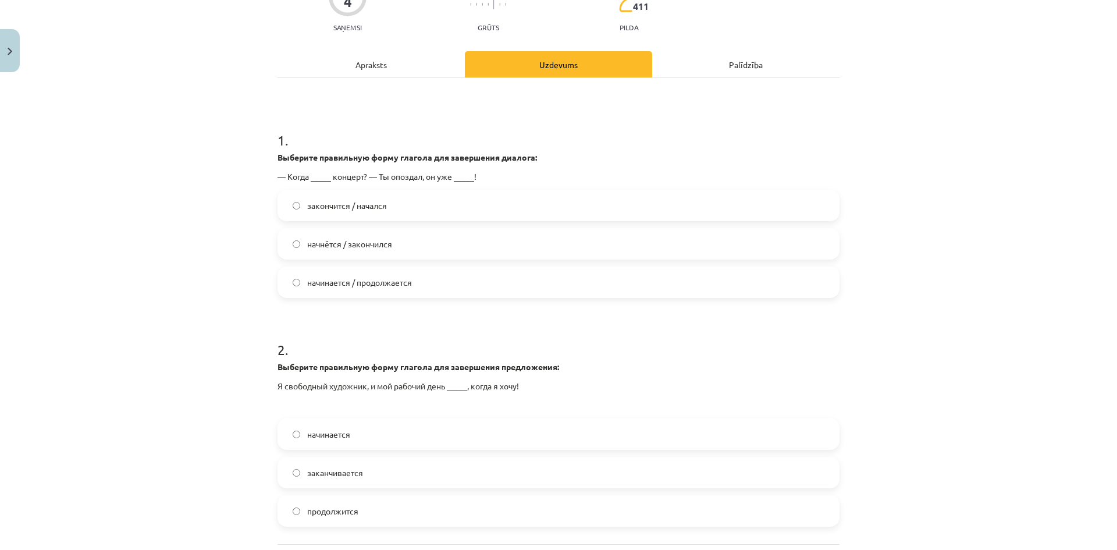
scroll to position [204, 0]
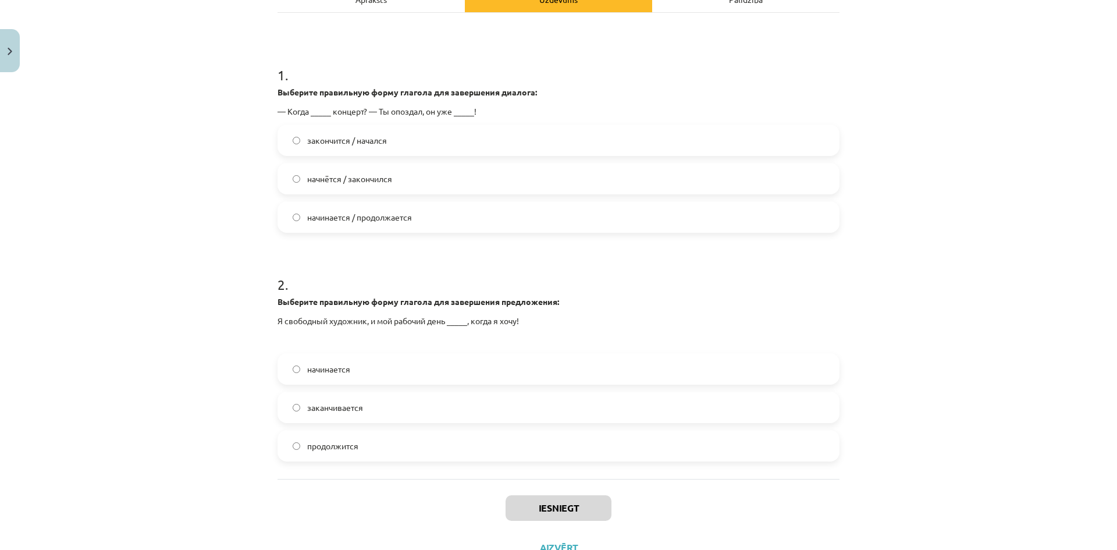
click at [442, 174] on label "начнётся / закончился" at bounding box center [558, 178] width 559 height 29
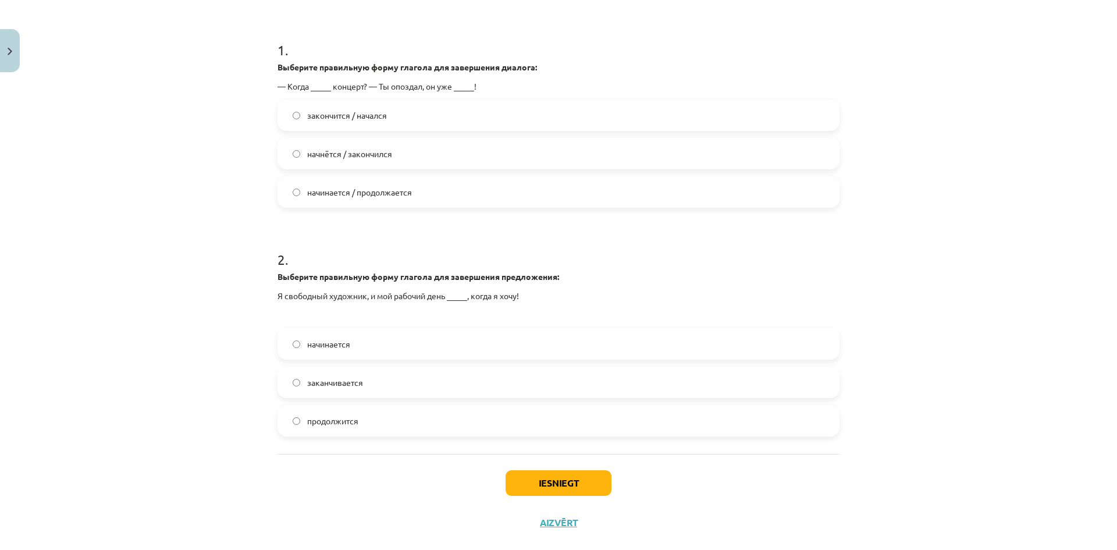
scroll to position [250, 0]
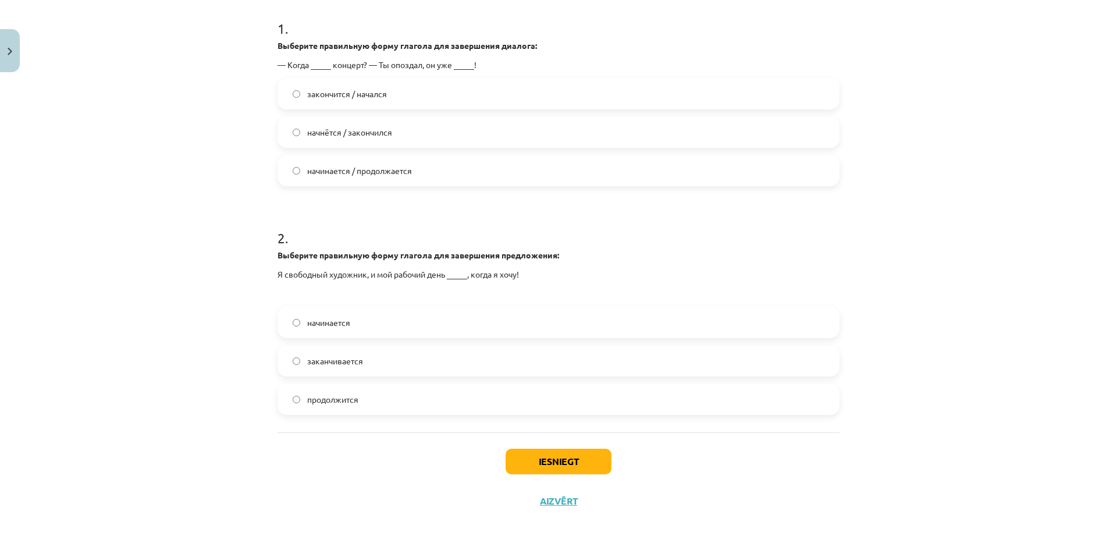
click at [454, 328] on label "начинается" at bounding box center [558, 322] width 559 height 29
click at [530, 470] on button "Iesniegt" at bounding box center [558, 461] width 106 height 26
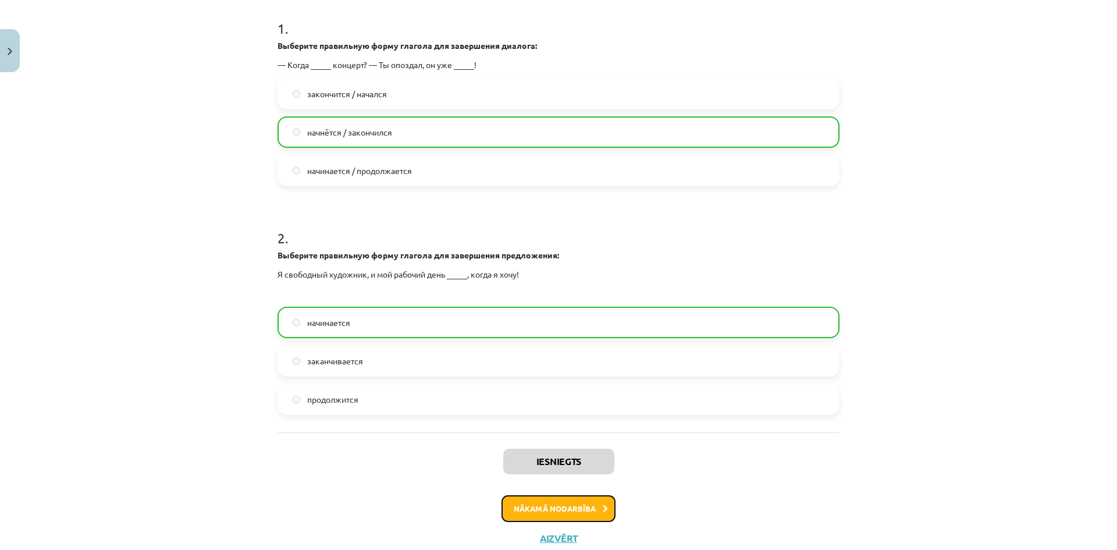
click at [527, 512] on button "Nākamā nodarbība" at bounding box center [558, 508] width 114 height 27
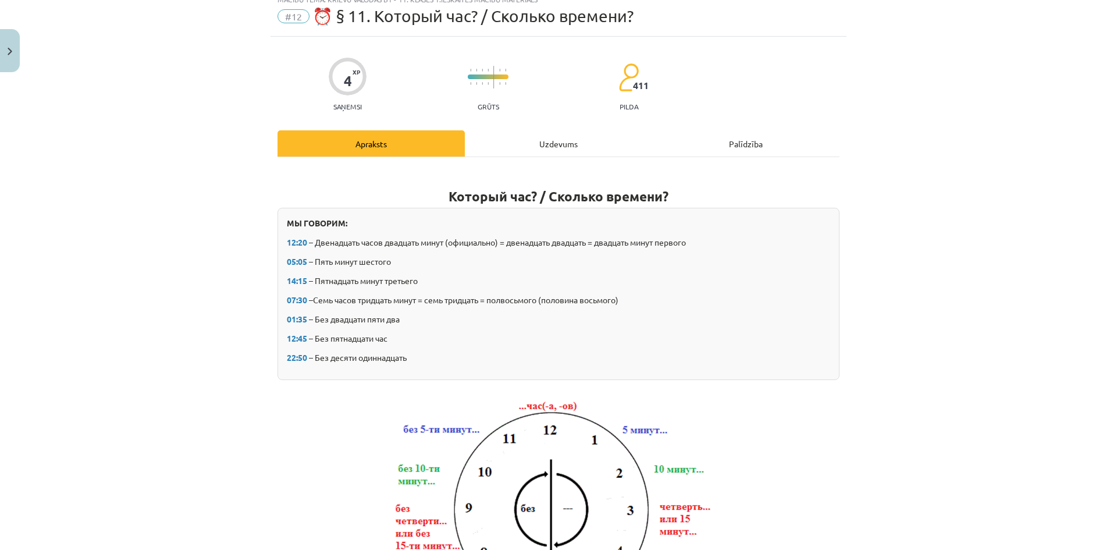
scroll to position [29, 0]
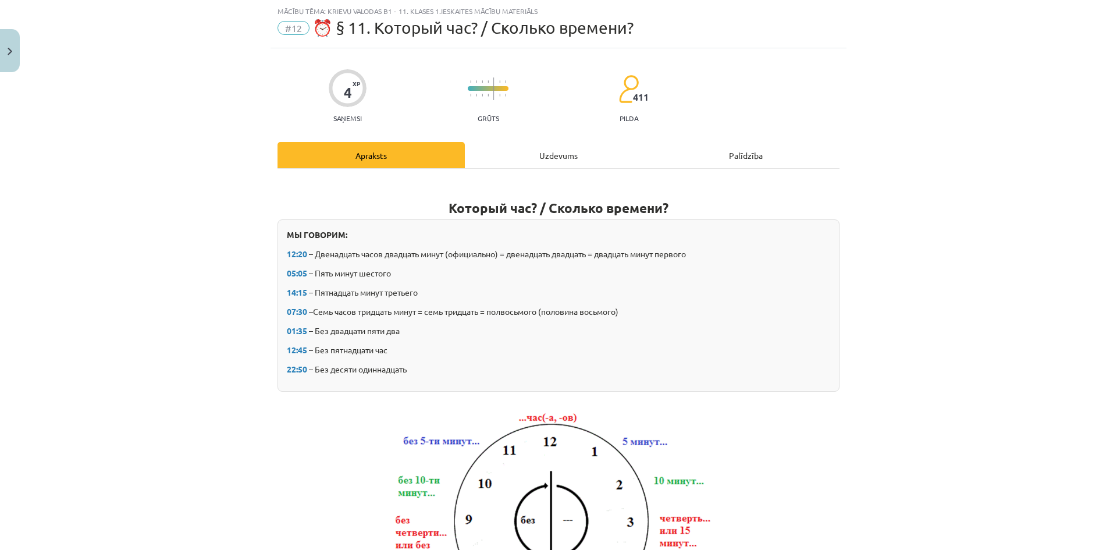
click at [551, 153] on div "Uzdevums" at bounding box center [558, 155] width 187 height 26
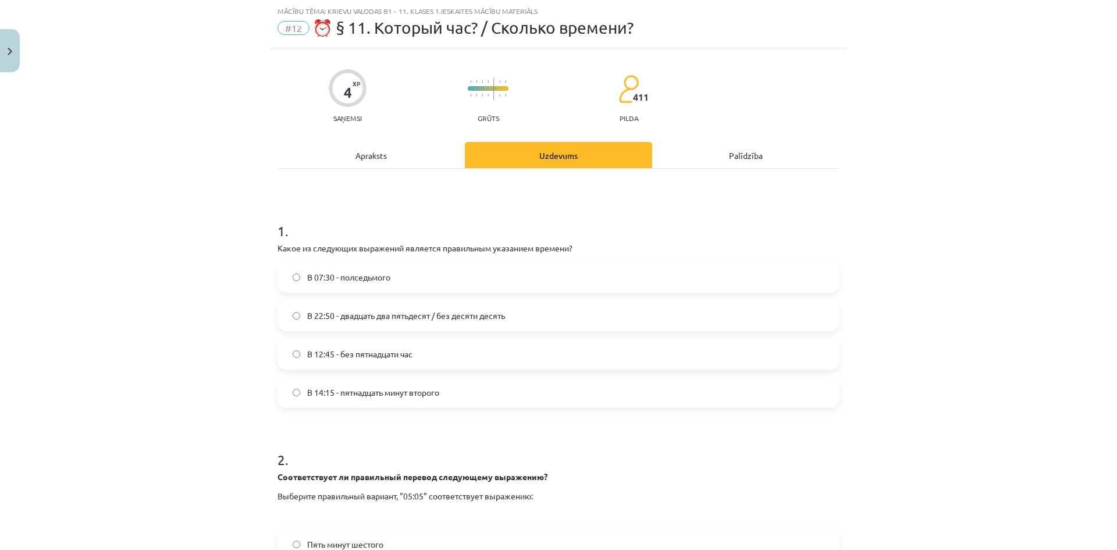
click at [329, 345] on label "В 12:45 - без пятнадцати час" at bounding box center [558, 353] width 559 height 29
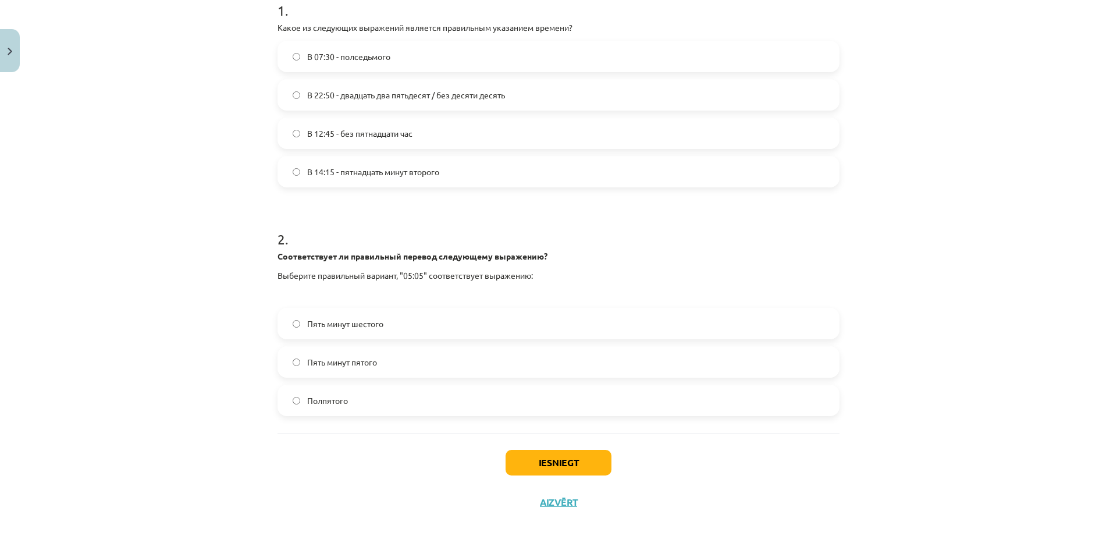
scroll to position [251, 0]
click at [449, 324] on label "Пять минут шестого" at bounding box center [558, 322] width 559 height 29
click at [538, 451] on button "Iesniegt" at bounding box center [558, 461] width 106 height 26
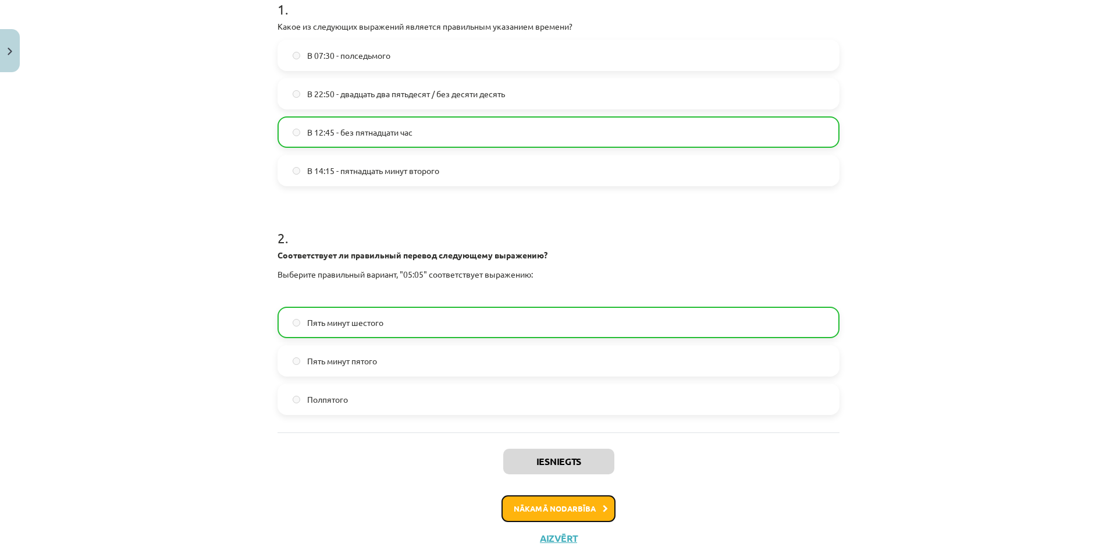
click at [552, 497] on button "Nākamā nodarbība" at bounding box center [558, 508] width 114 height 27
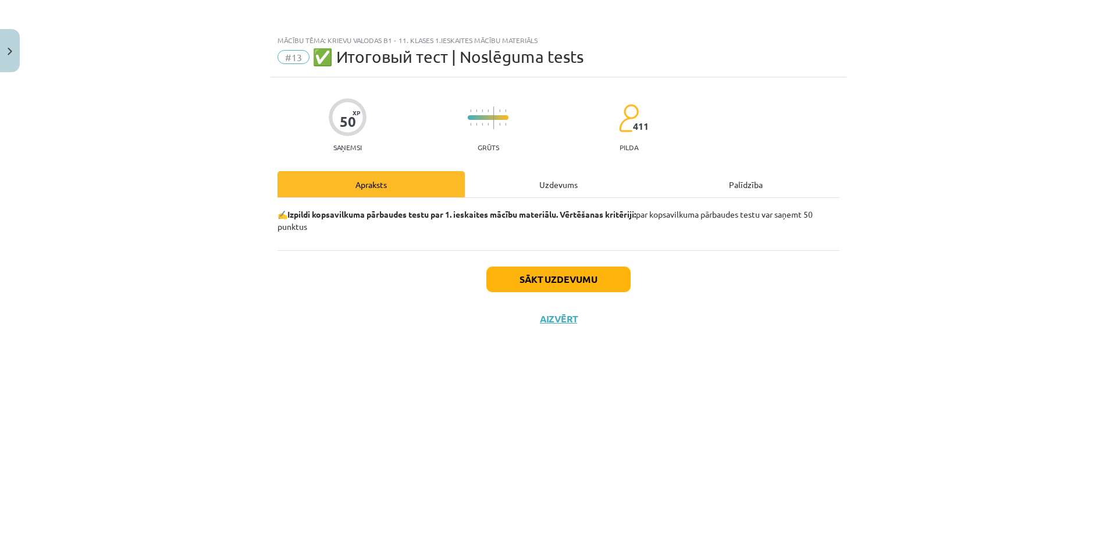
click at [544, 192] on div "Uzdevums" at bounding box center [558, 184] width 187 height 26
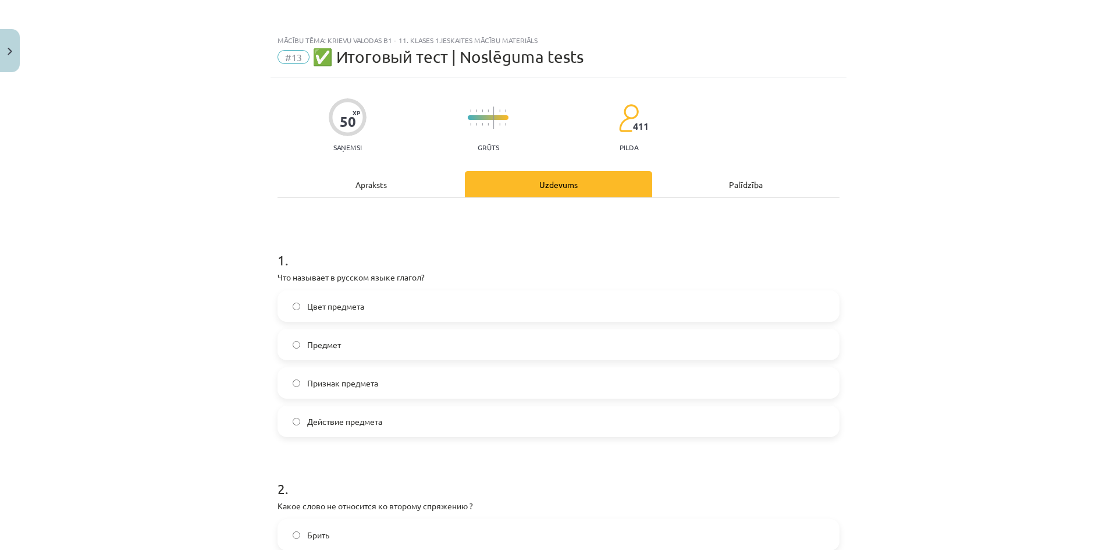
scroll to position [58, 0]
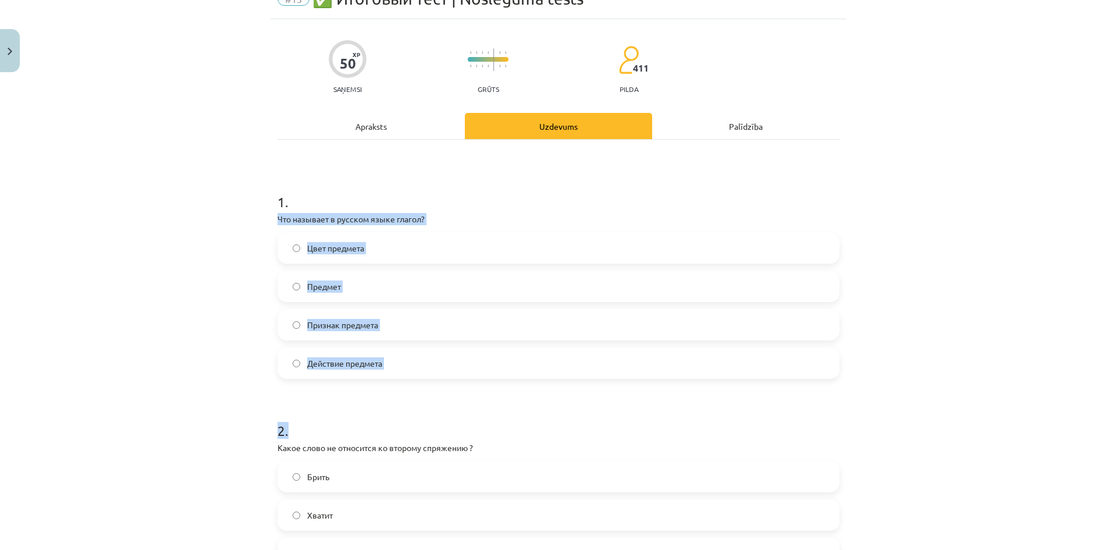
drag, startPoint x: 265, startPoint y: 224, endPoint x: 424, endPoint y: 364, distance: 211.8
click at [429, 370] on div "Mācību tēma: Krievu valodas b1 - 11. klases 1.ieskaites mācību materiāls #13 ✅ …" at bounding box center [558, 275] width 1117 height 550
copy div "Что называет в русском языке глагол? Цвет предмета Предмет Признак предмета Дей…"
drag, startPoint x: 123, startPoint y: 244, endPoint x: 169, endPoint y: 247, distance: 46.0
click at [125, 245] on div "Mācību tēma: Krievu valodas b1 - 11. klases 1.ieskaites mācību materiāls #13 ✅ …" at bounding box center [558, 275] width 1117 height 550
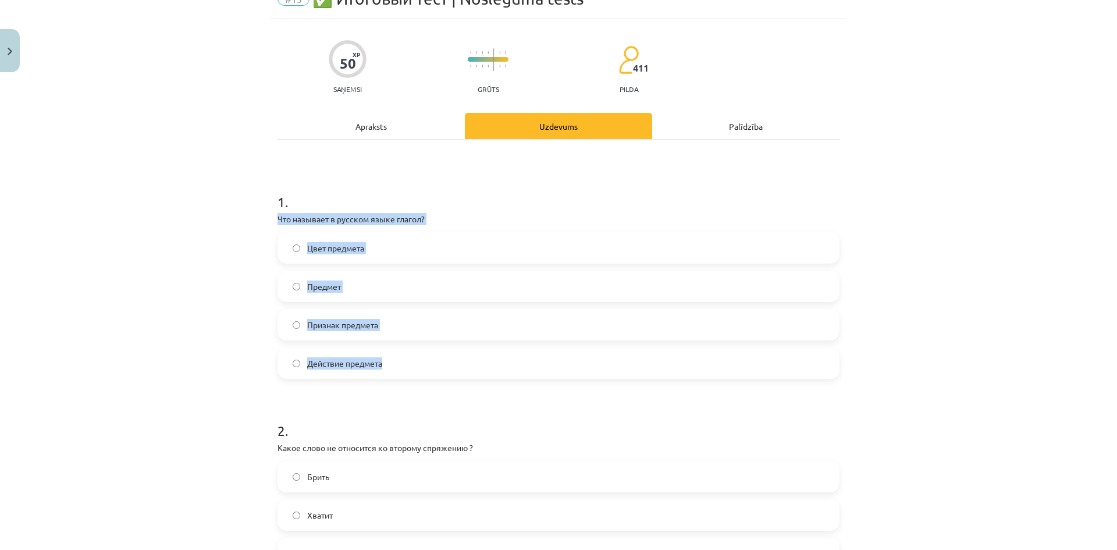
click at [211, 322] on div "Mācību tēma: Krievu valodas b1 - 11. klases 1.ieskaites mācību materiāls #13 ✅ …" at bounding box center [558, 275] width 1117 height 550
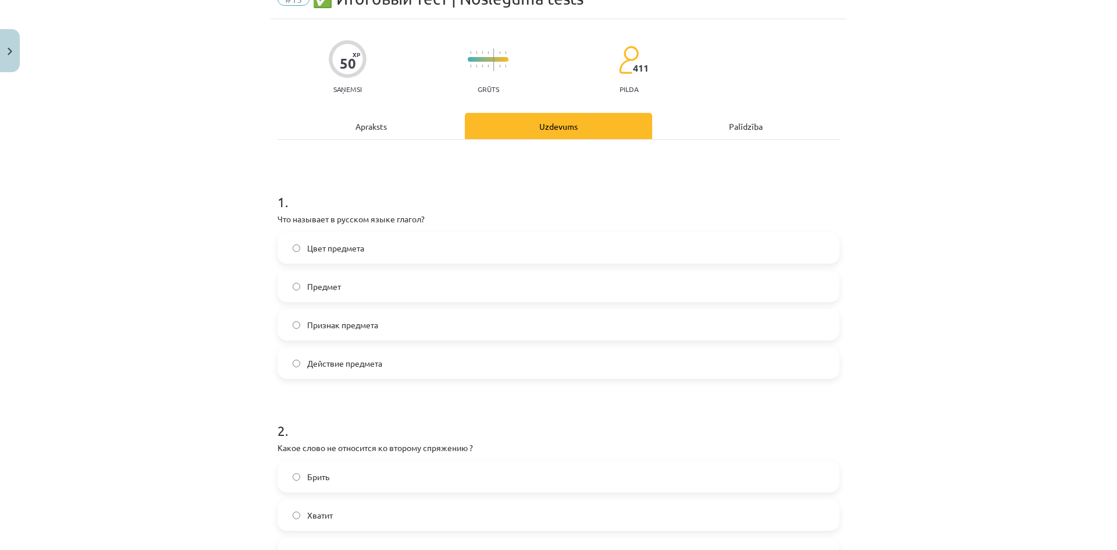
click at [355, 366] on span "Действие предмета" at bounding box center [344, 363] width 75 height 12
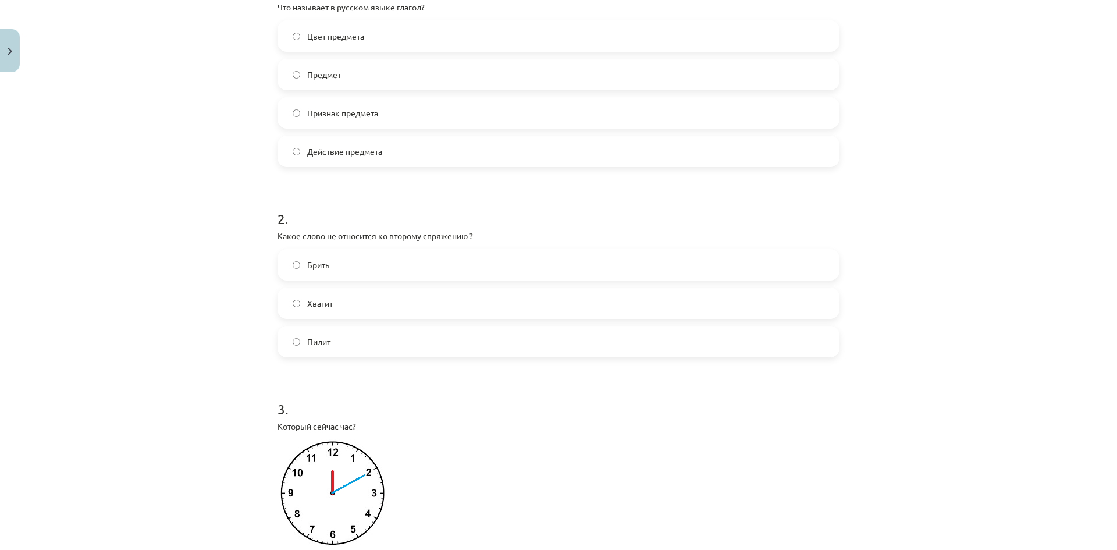
scroll to position [291, 0]
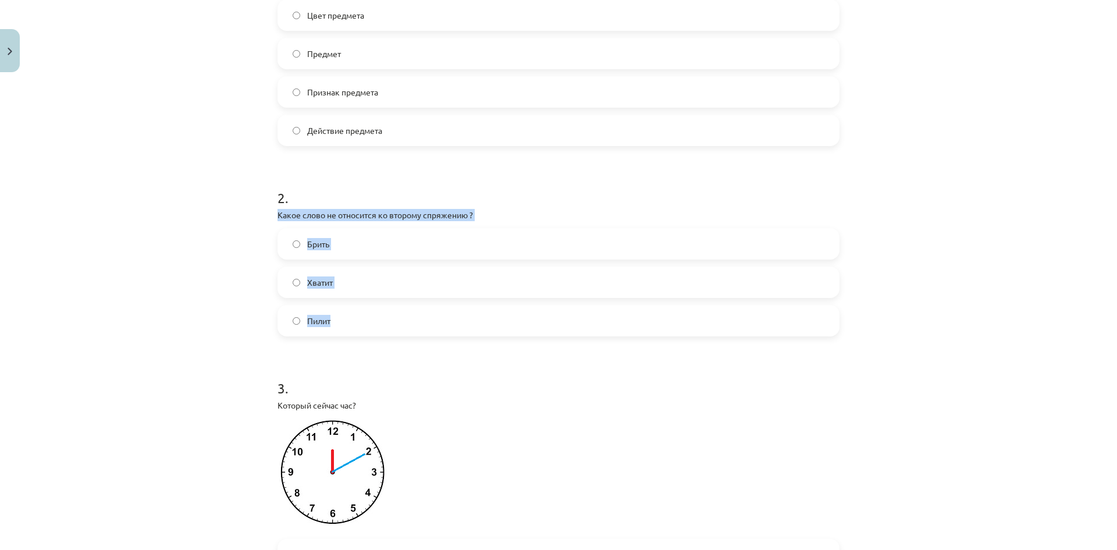
drag, startPoint x: 256, startPoint y: 217, endPoint x: 468, endPoint y: 273, distance: 219.1
click at [536, 323] on div "Mācību tēma: Krievu valodas b1 - 11. klases 1.ieskaites mācību materiāls #13 ✅ …" at bounding box center [558, 275] width 1117 height 550
copy div "Какое слово не относится ко второму спряжению ? Брить Хватит Пилит"
click at [141, 187] on div "Mācību tēma: Krievu valodas b1 - 11. klases 1.ieskaites mācību materiāls #13 ✅ …" at bounding box center [558, 275] width 1117 height 550
click at [309, 280] on span "Хватит" at bounding box center [320, 282] width 26 height 12
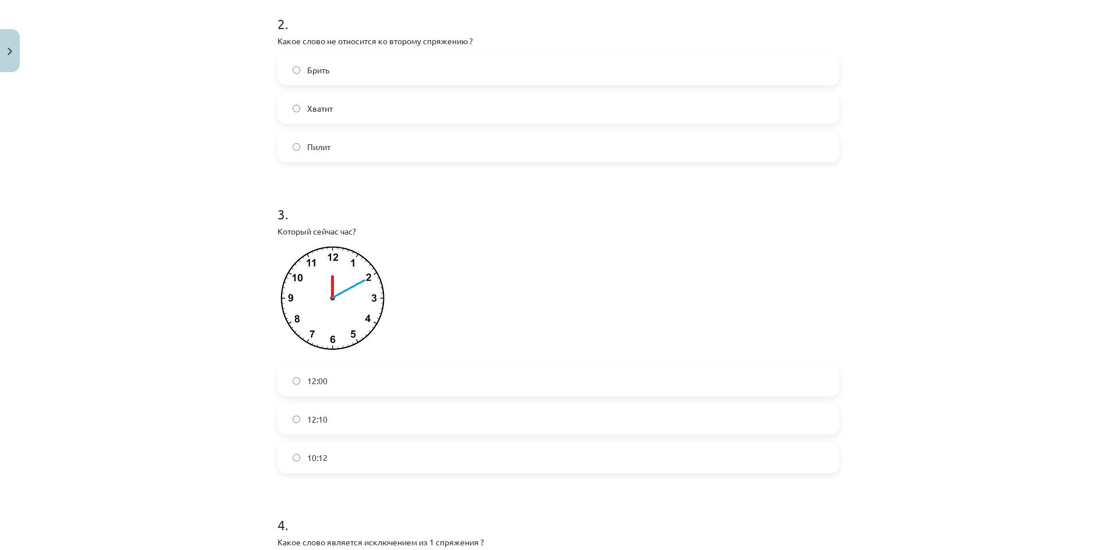
scroll to position [523, 0]
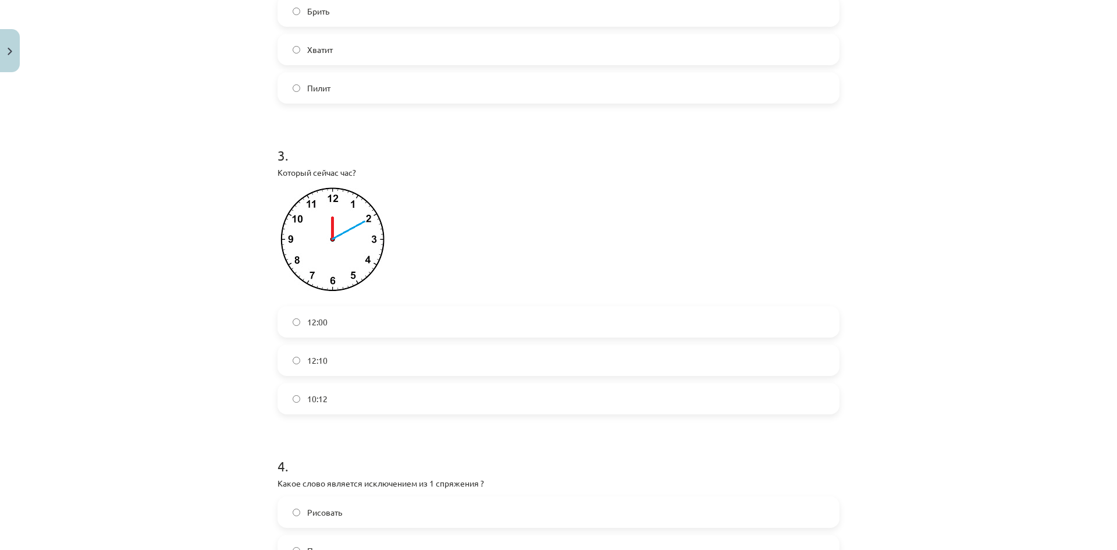
click at [351, 366] on label "12:10" at bounding box center [558, 359] width 559 height 29
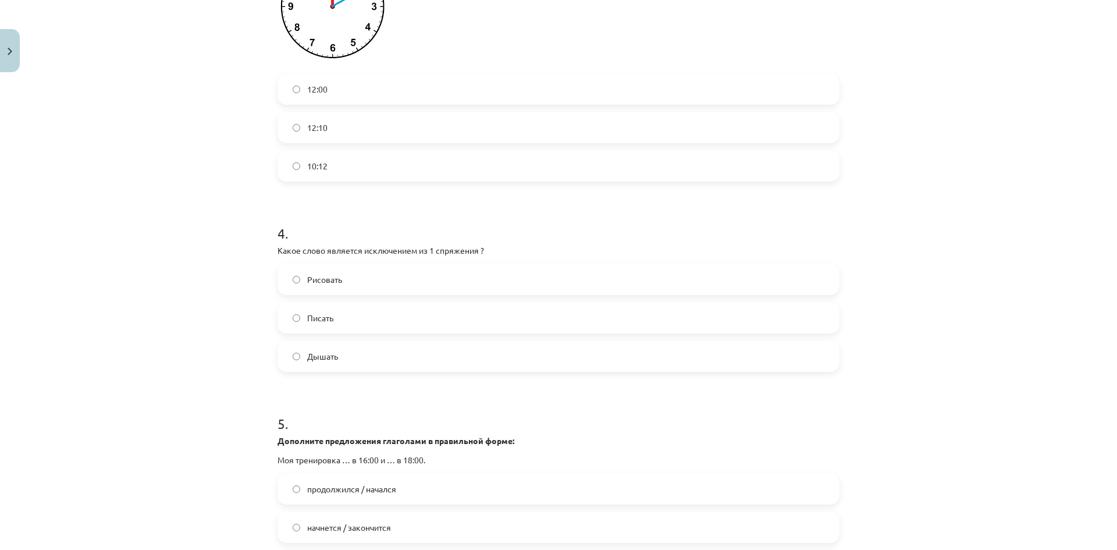
scroll to position [698, 0]
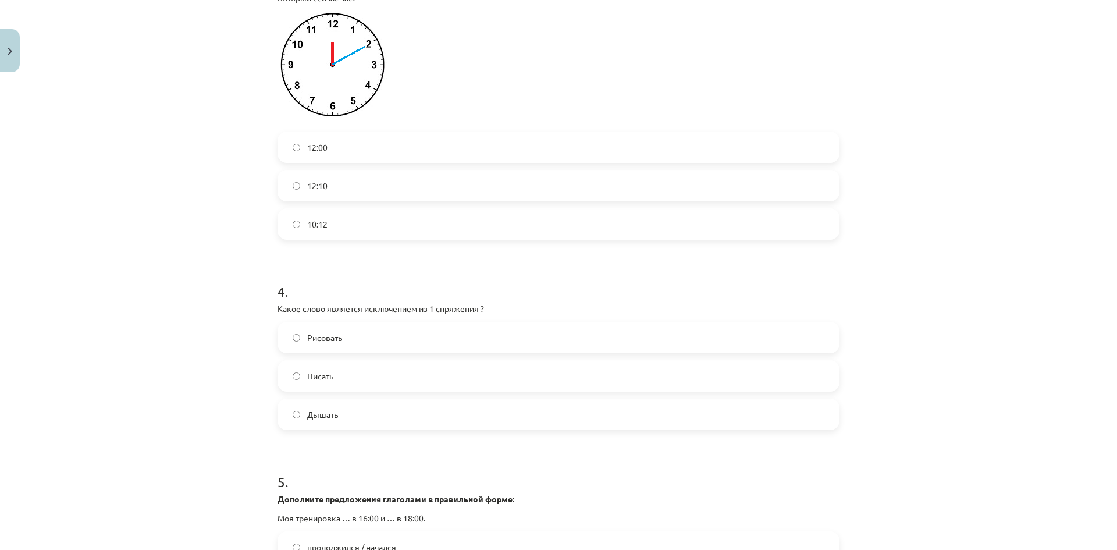
click at [345, 418] on label "Дышать" at bounding box center [558, 414] width 559 height 29
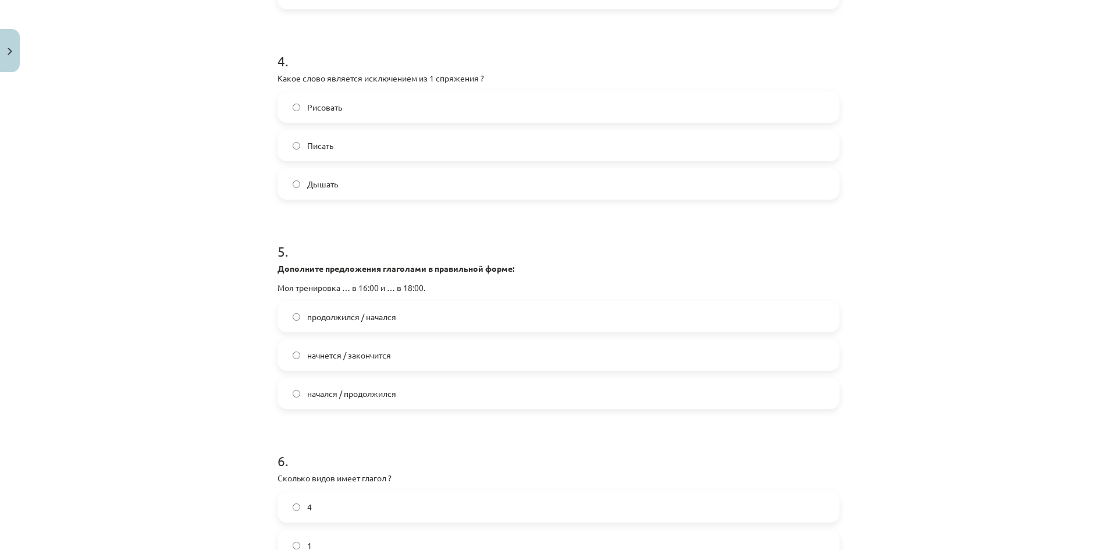
scroll to position [930, 0]
click at [351, 344] on label "начнется / закончится" at bounding box center [558, 352] width 559 height 29
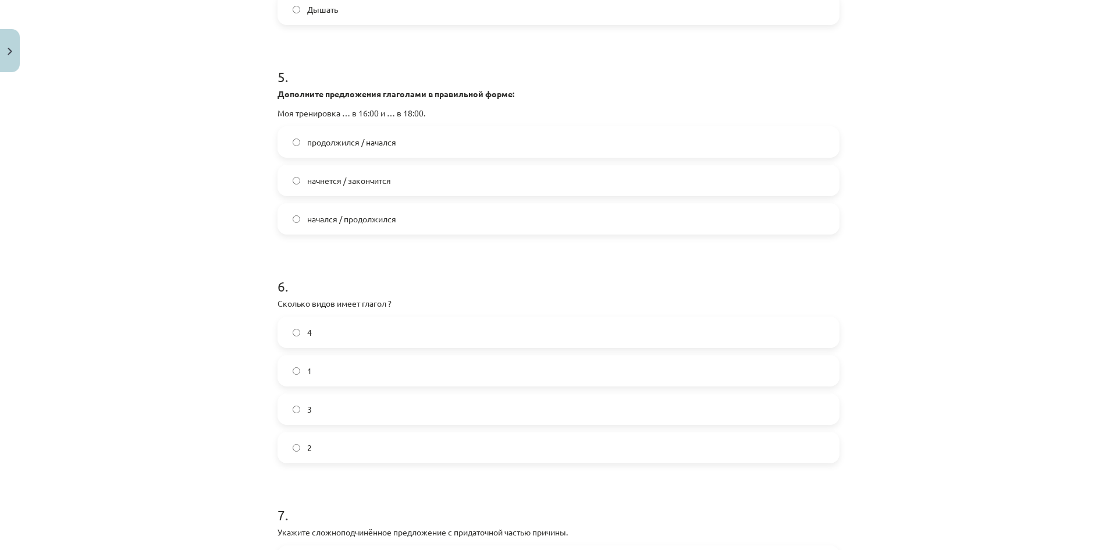
scroll to position [1105, 0]
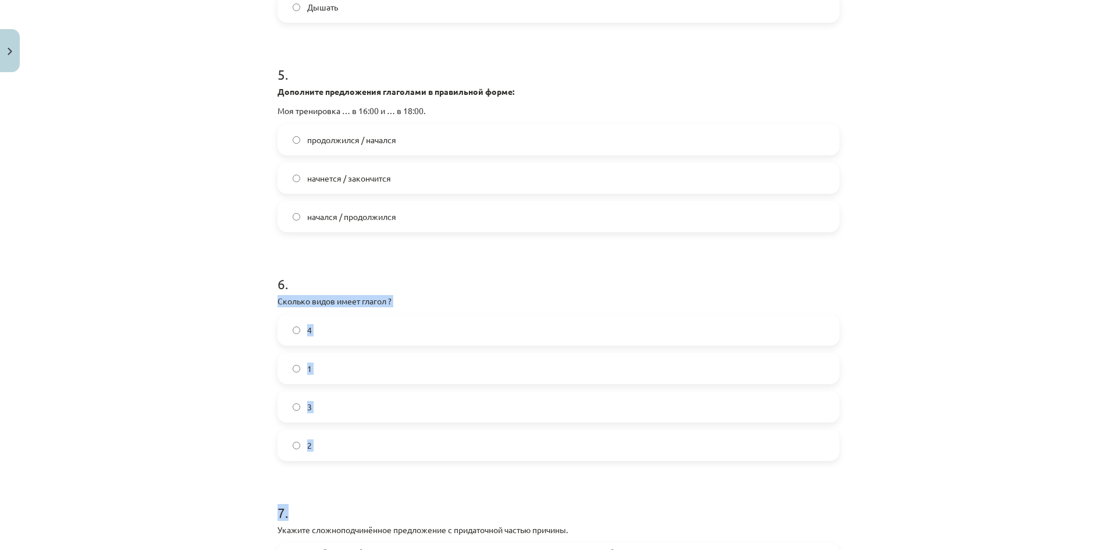
drag, startPoint x: 270, startPoint y: 298, endPoint x: 447, endPoint y: 447, distance: 231.5
click at [460, 479] on div "50 XP Saņemsi Grūts 411 pilda Apraksts Uzdevums Palīdzība 1 . Что называет в ру…" at bounding box center [558, 267] width 576 height 2590
copy form "Сколько видов имеет глагол ? 4 1 3 2 7 ."
click at [329, 434] on label "2" at bounding box center [558, 444] width 559 height 29
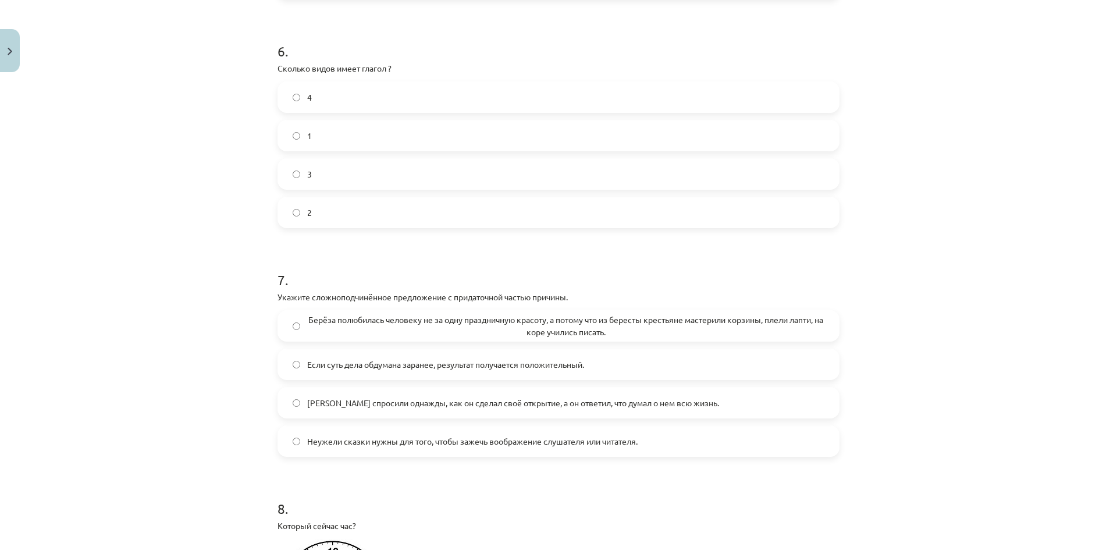
scroll to position [1396, 0]
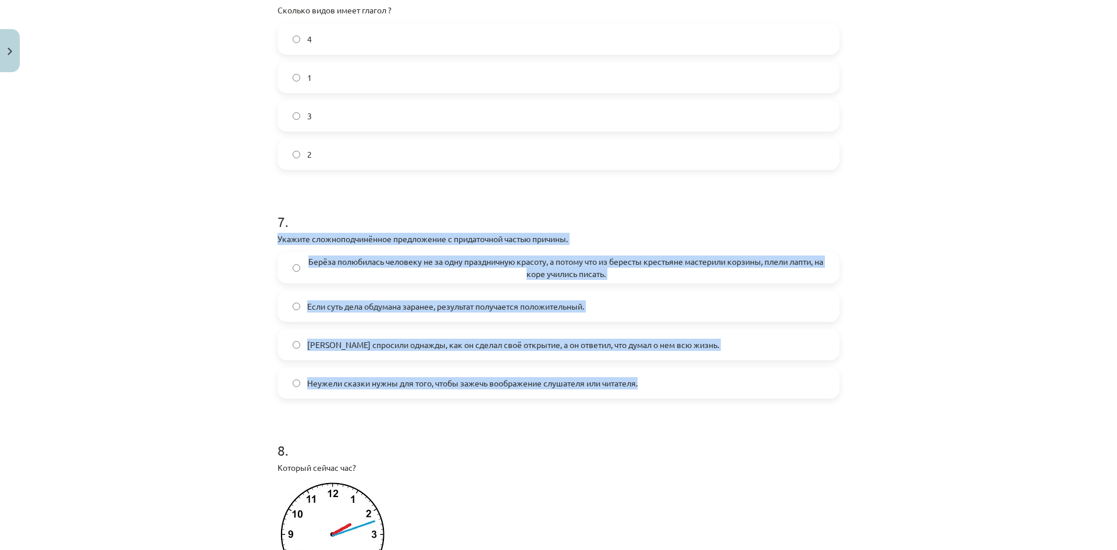
drag, startPoint x: 258, startPoint y: 231, endPoint x: 780, endPoint y: 311, distance: 527.8
click at [901, 392] on div "Mācību tēma: Krievu valodas b1 - 11. klases 1.ieskaites mācību materiāls #13 ✅ …" at bounding box center [558, 275] width 1117 height 550
copy div "Укажите сложноподчинённое предложение с придаточной частью причины. Берёза полю…"
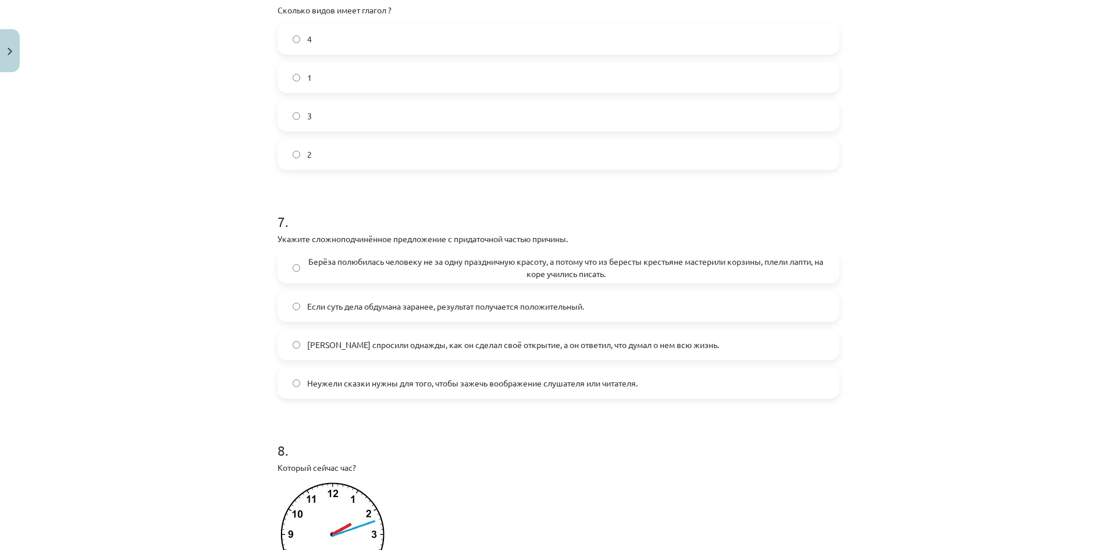
click at [131, 212] on div "Mācību tēma: Krievu valodas b1 - 11. klases 1.ieskaites mācību materiāls #13 ✅ …" at bounding box center [558, 275] width 1117 height 550
click at [436, 268] on span "Берёза полюбилась человеку не за одну праздничную красоту, а потому что из бере…" at bounding box center [565, 267] width 517 height 24
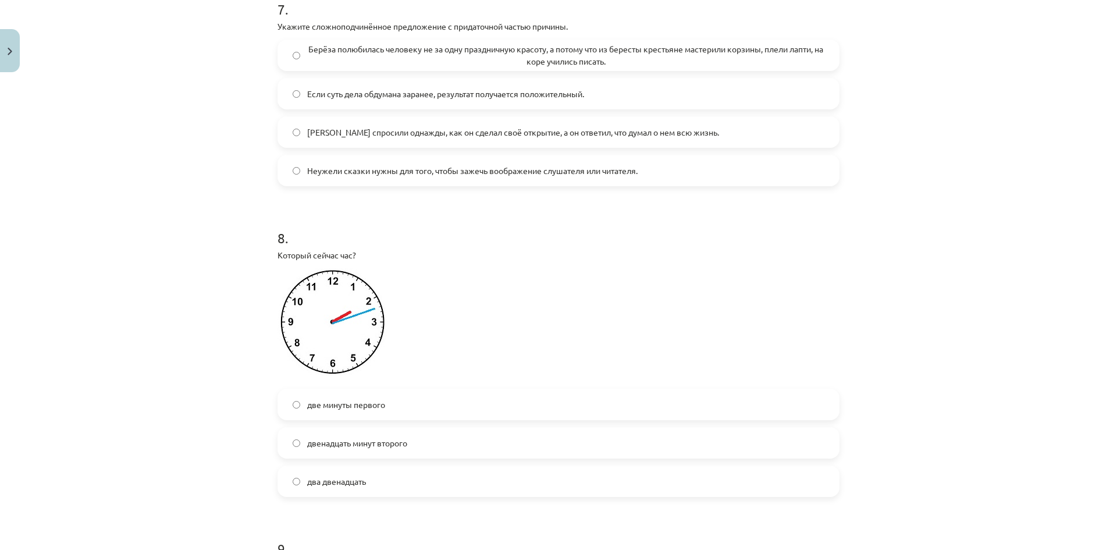
scroll to position [1628, 0]
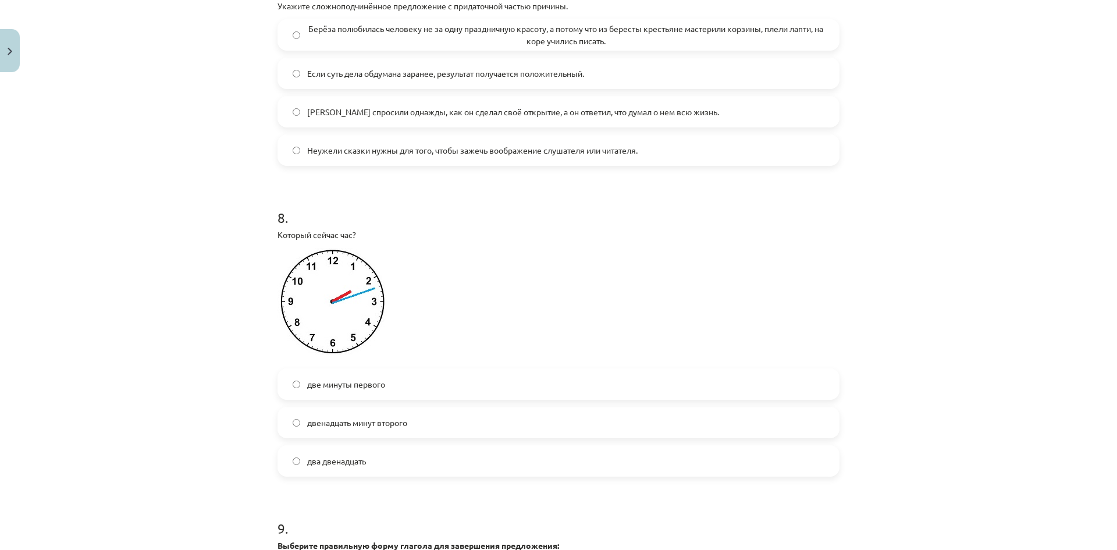
click at [379, 459] on label "два двенадцать" at bounding box center [558, 460] width 559 height 29
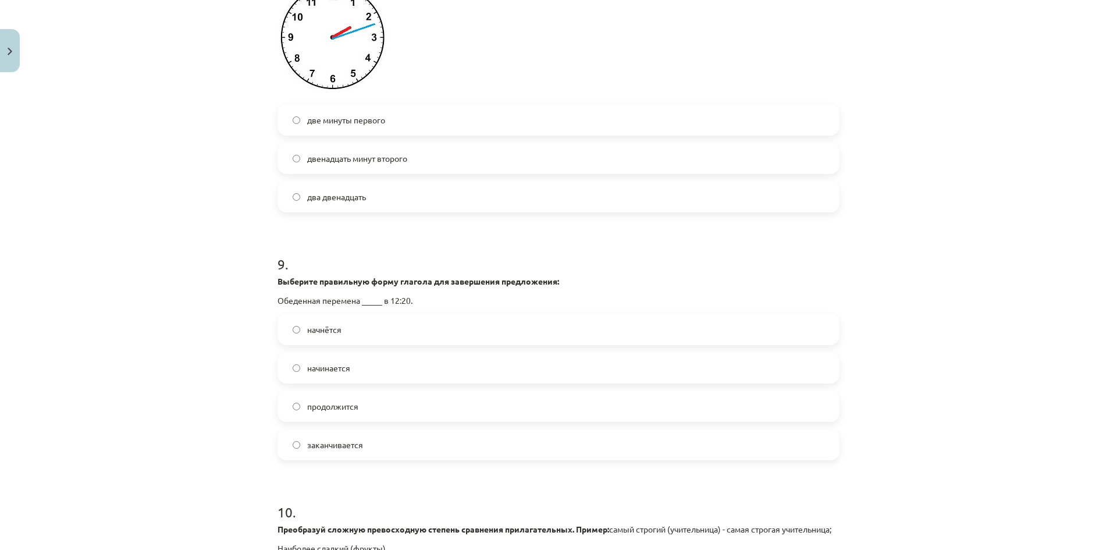
scroll to position [1919, 0]
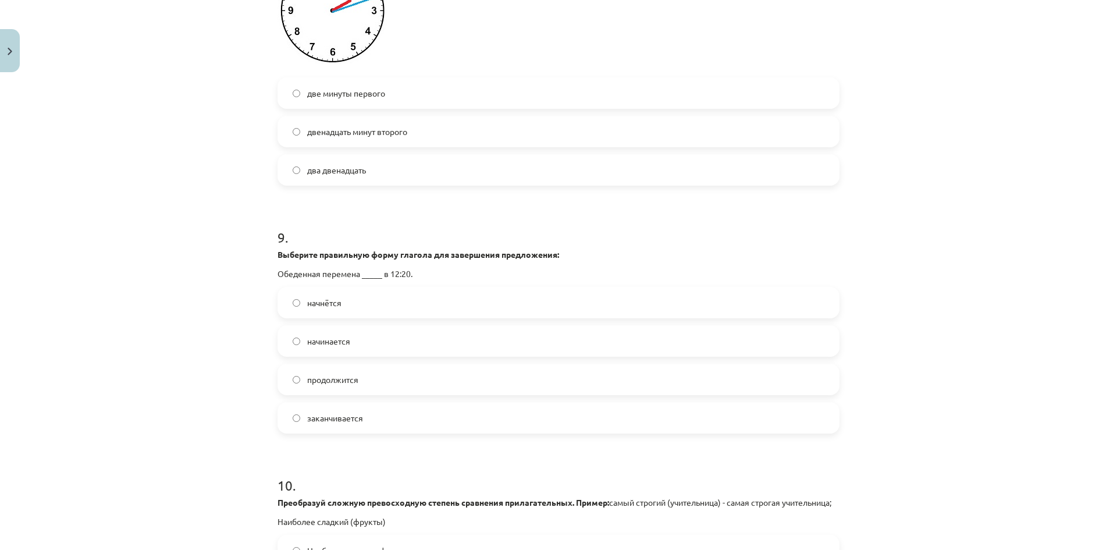
click at [344, 308] on label "начнётся" at bounding box center [558, 302] width 559 height 29
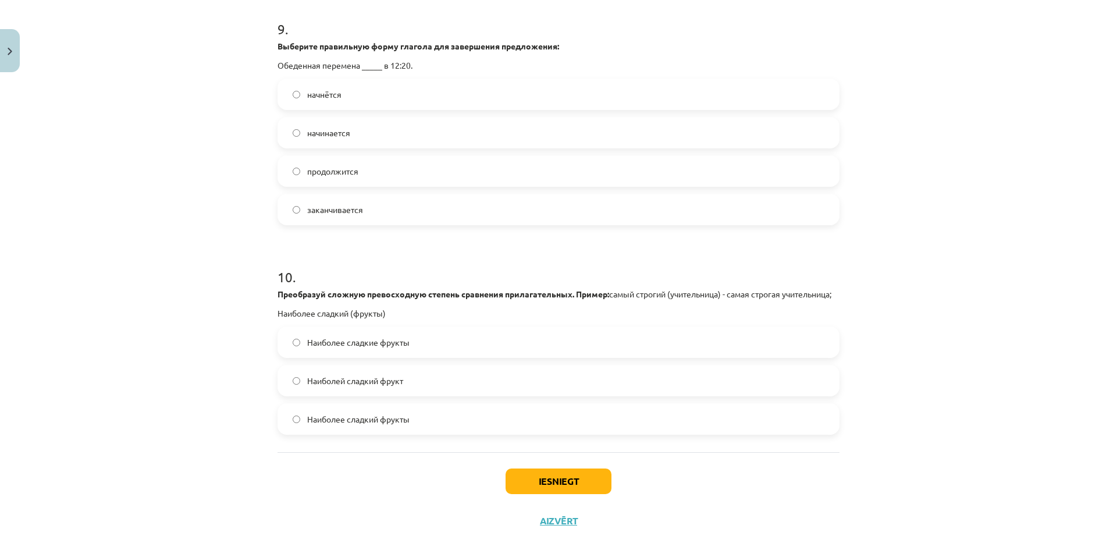
scroll to position [2101, 0]
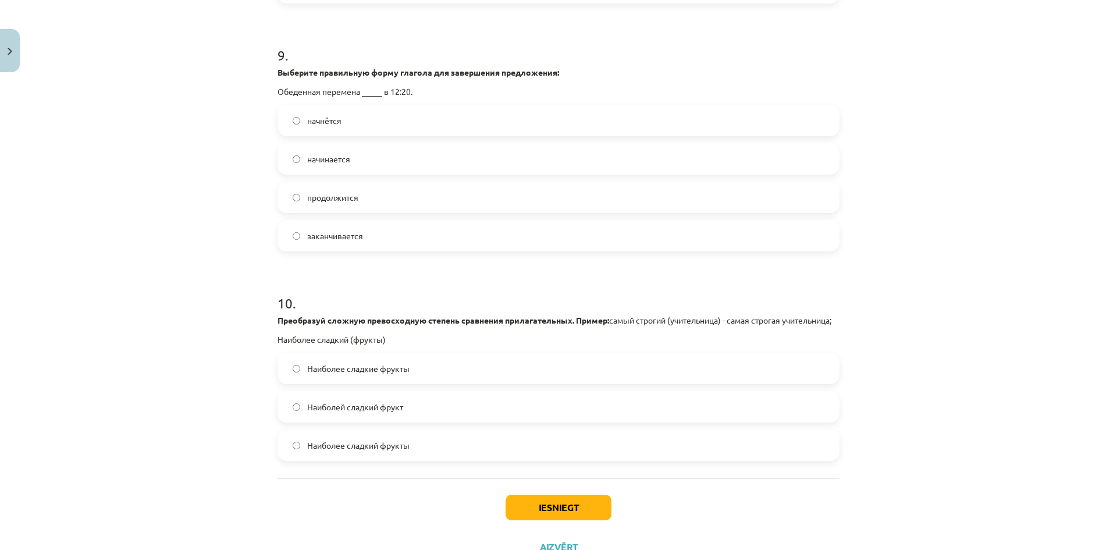
click at [371, 375] on span "Наиболее сладкие фрукты" at bounding box center [358, 368] width 102 height 12
click at [559, 519] on button "Iesniegt" at bounding box center [558, 507] width 106 height 26
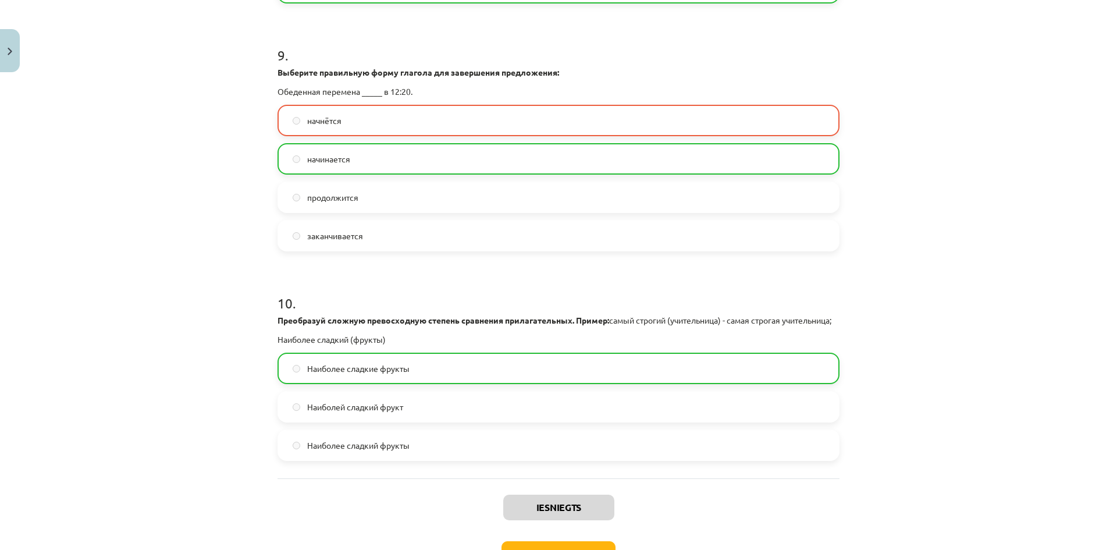
scroll to position [2196, 0]
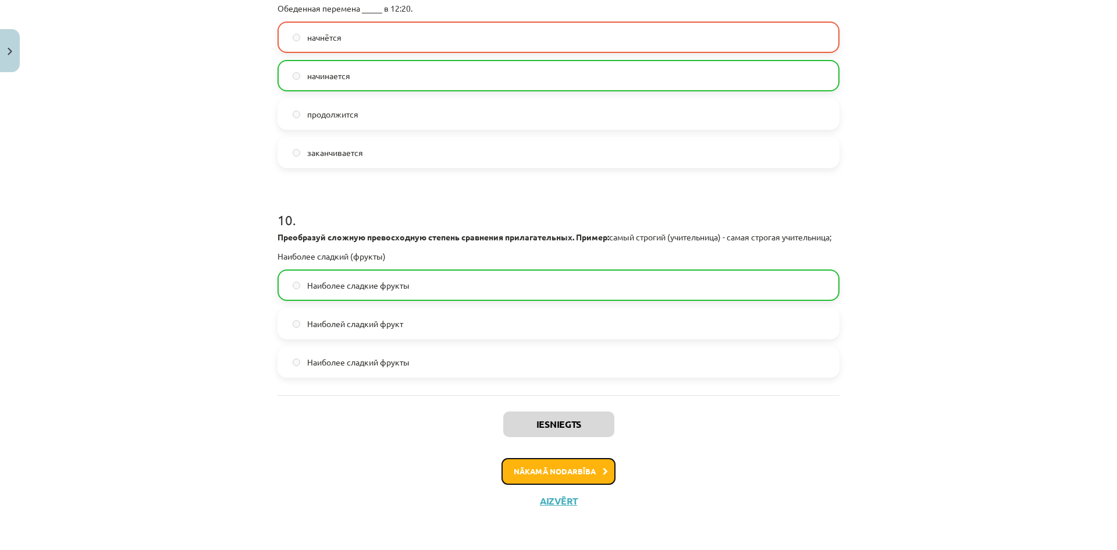
click at [540, 471] on button "Nākamā nodarbība" at bounding box center [558, 471] width 114 height 27
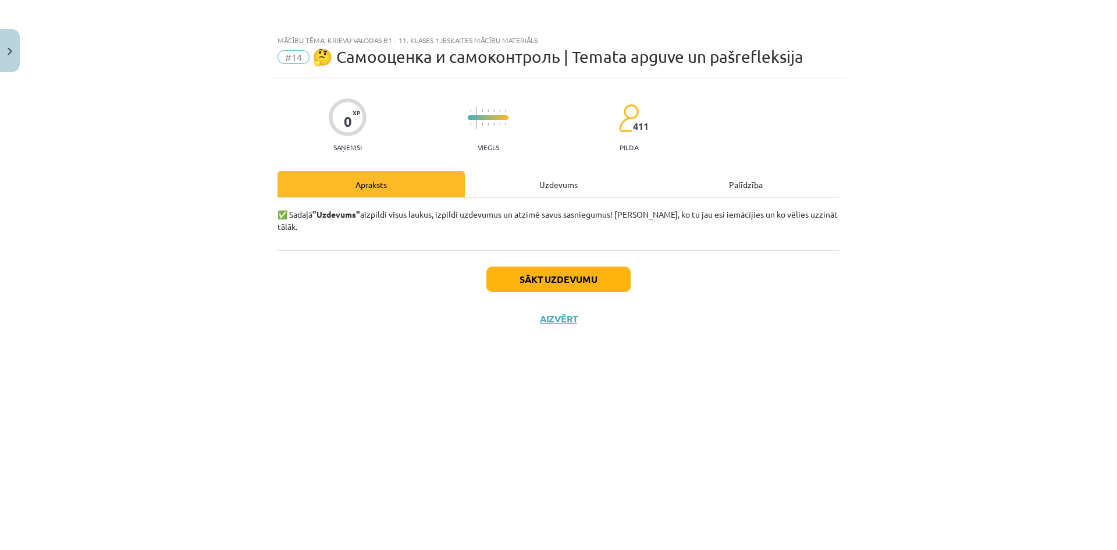
click at [557, 177] on div "Uzdevums" at bounding box center [558, 184] width 187 height 26
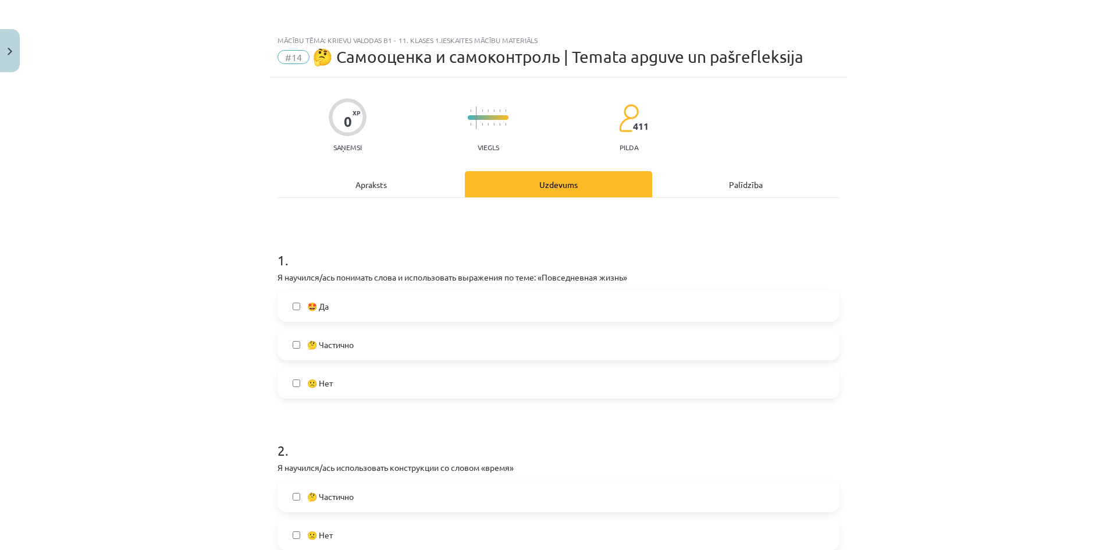
click at [355, 316] on label "🤩 Да" at bounding box center [558, 305] width 559 height 29
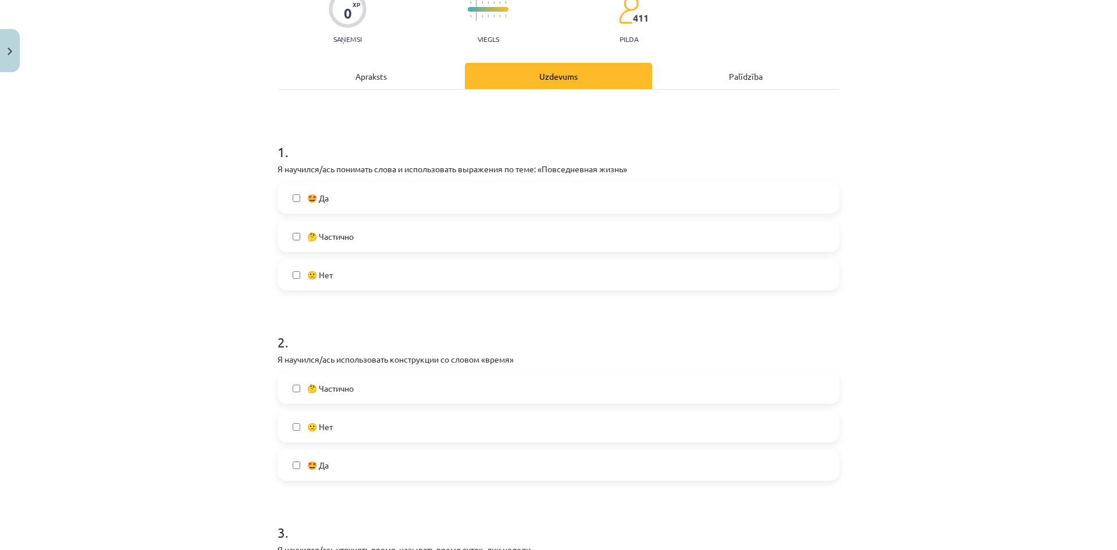
scroll to position [116, 0]
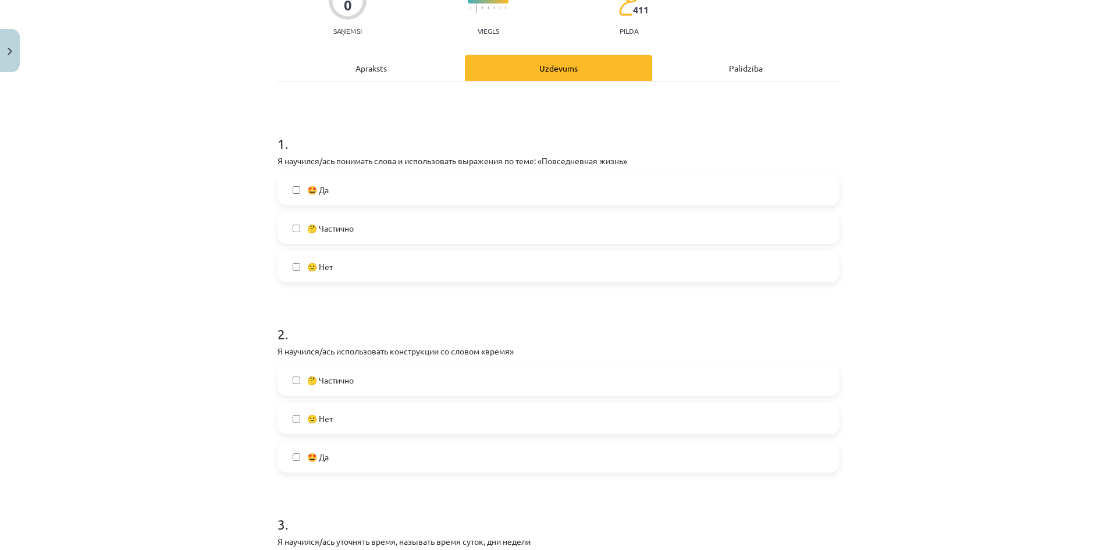
click at [386, 233] on label "🤔 Частично" at bounding box center [558, 227] width 559 height 29
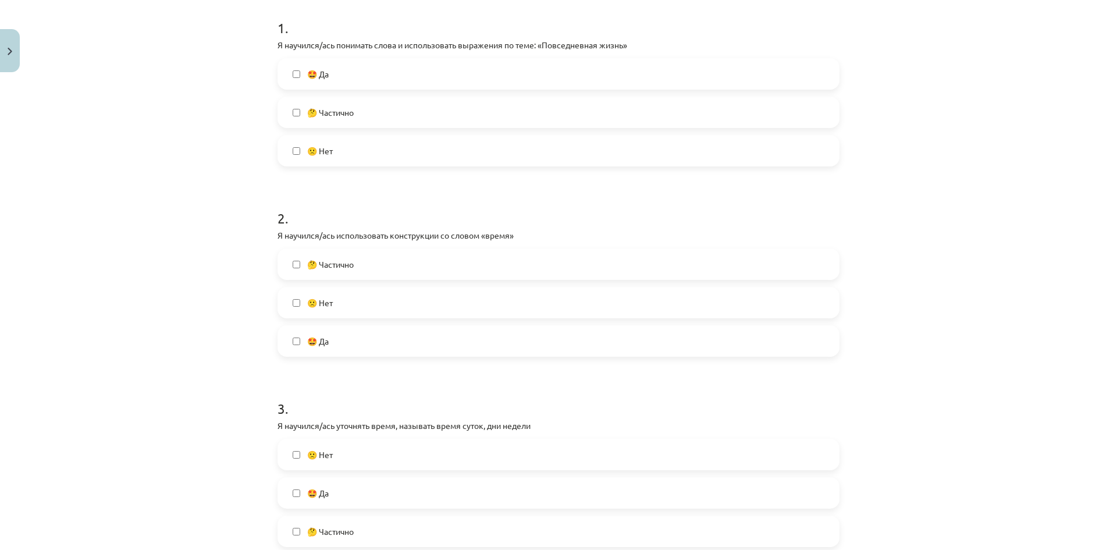
scroll to position [233, 0]
click at [359, 265] on label "🤔 Частично" at bounding box center [558, 263] width 559 height 29
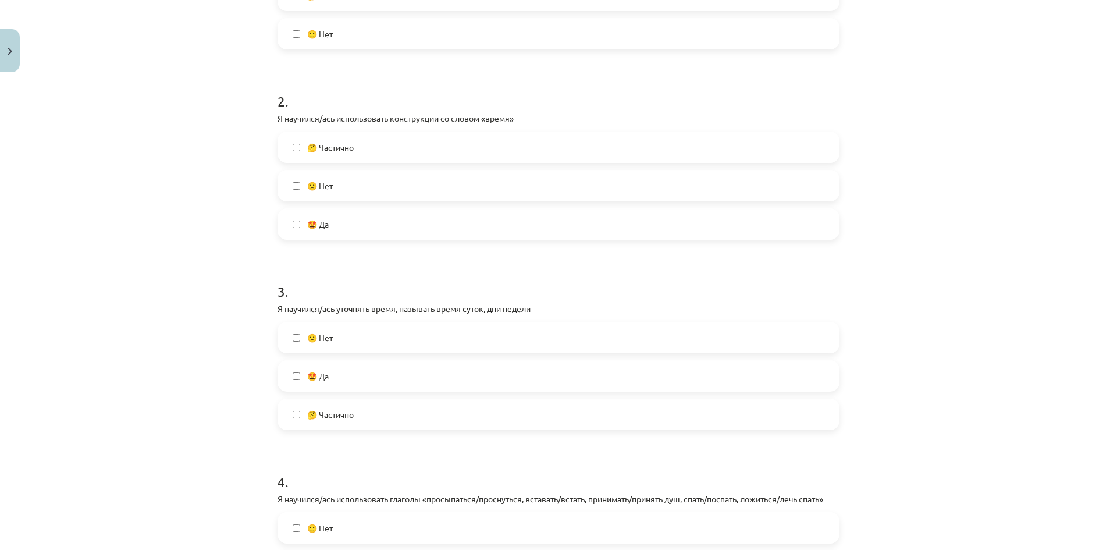
click at [348, 418] on span "🤔 Частично" at bounding box center [330, 414] width 47 height 12
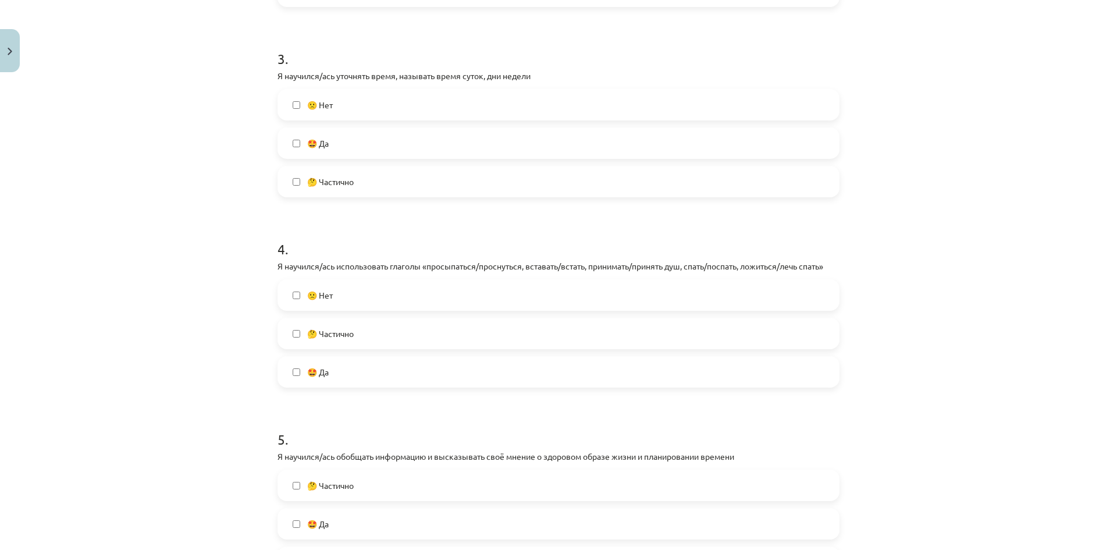
click at [347, 335] on span "🤔 Частично" at bounding box center [330, 333] width 47 height 12
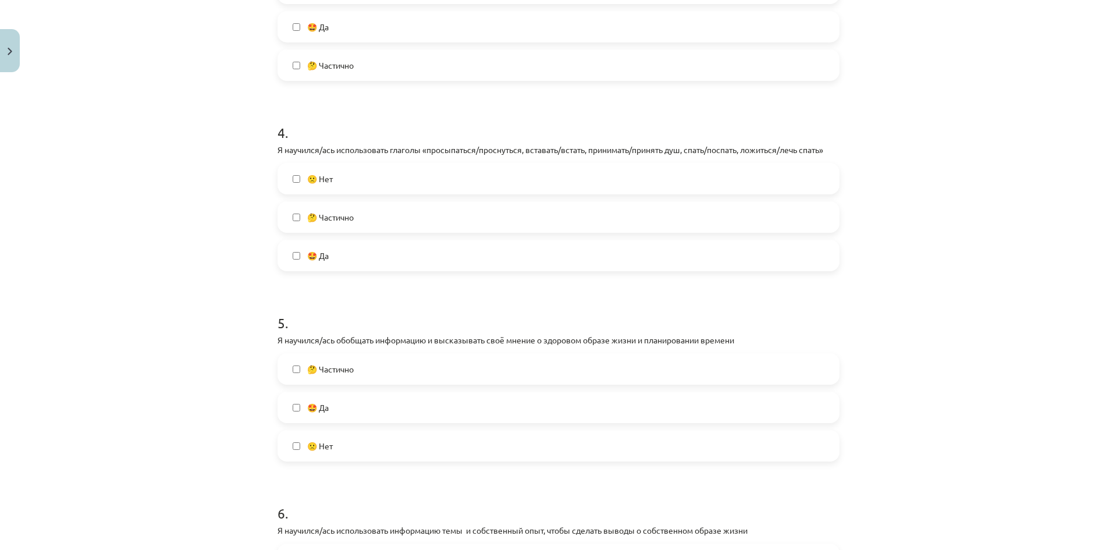
click at [346, 375] on label "🤔 Частично" at bounding box center [558, 368] width 559 height 29
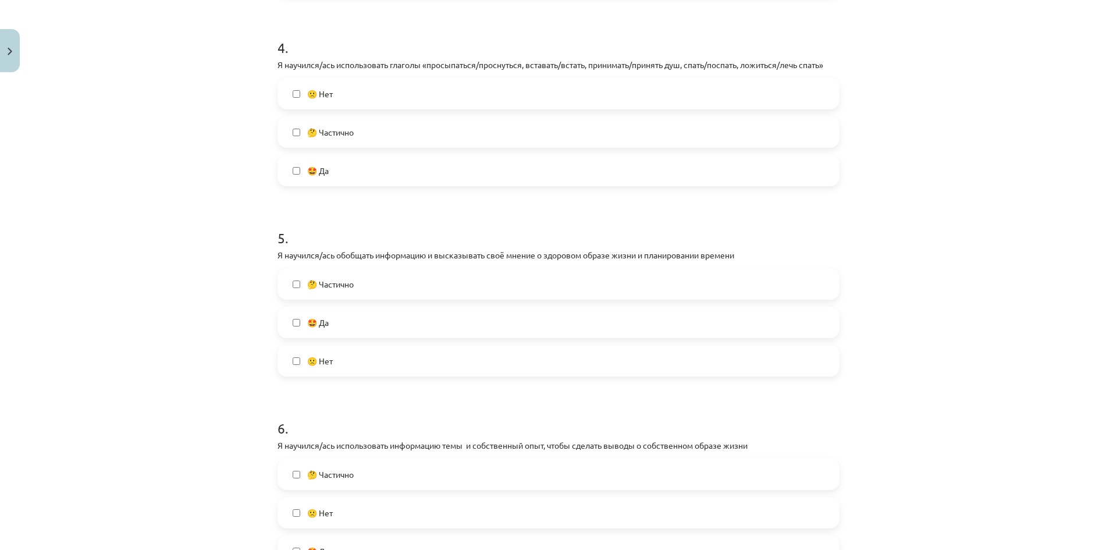
scroll to position [930, 0]
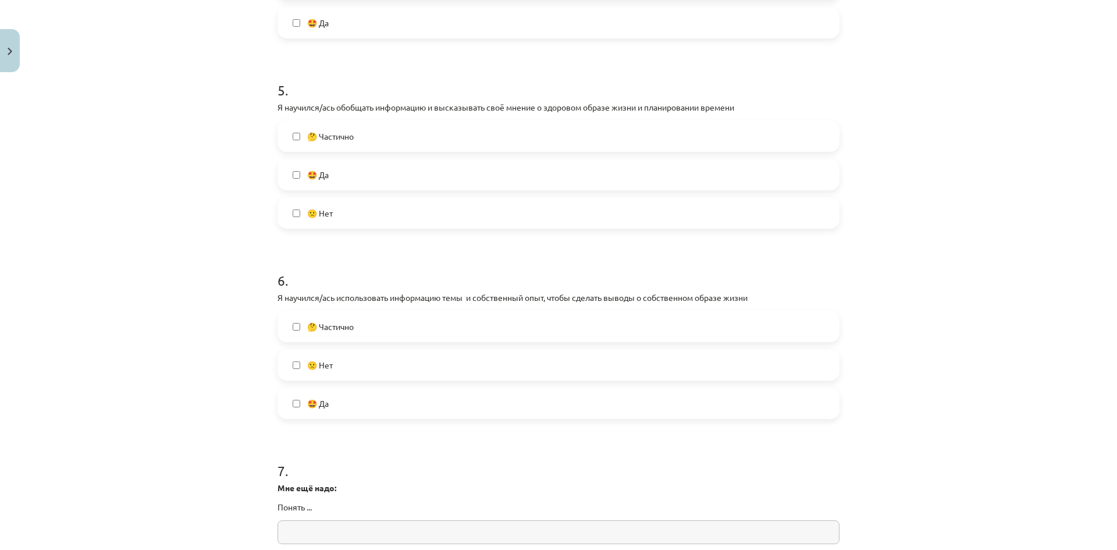
click at [380, 330] on label "🤔 Частично" at bounding box center [558, 326] width 559 height 29
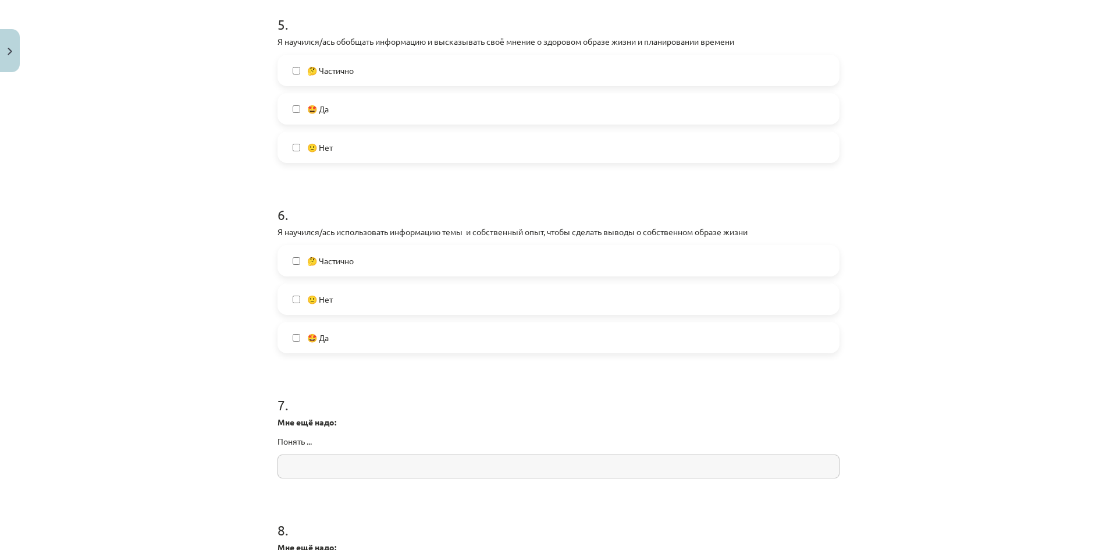
scroll to position [1163, 0]
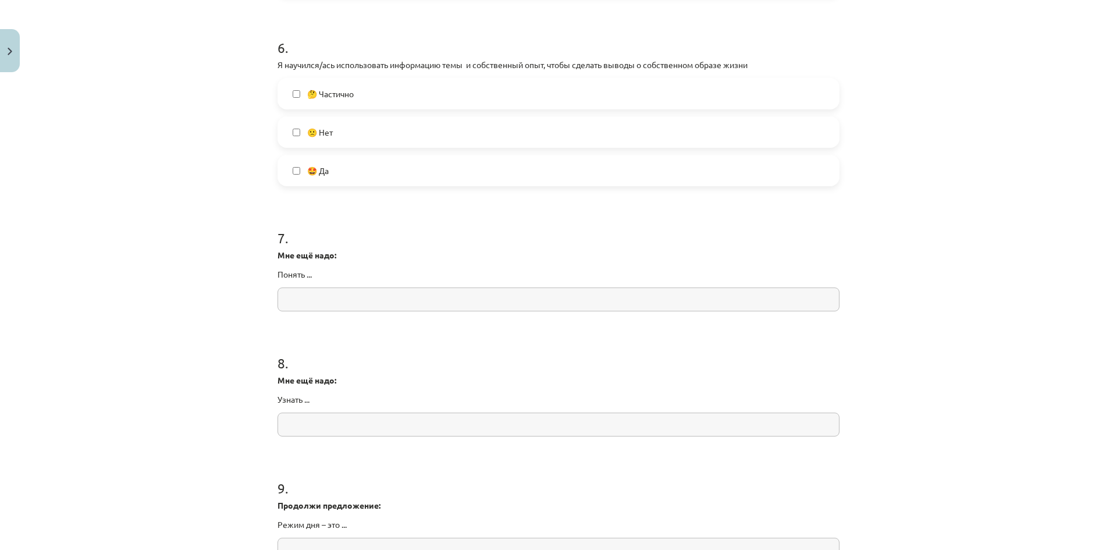
click at [372, 297] on input "text" at bounding box center [558, 299] width 562 height 24
type input "*****"
click at [345, 426] on input "text" at bounding box center [558, 424] width 562 height 24
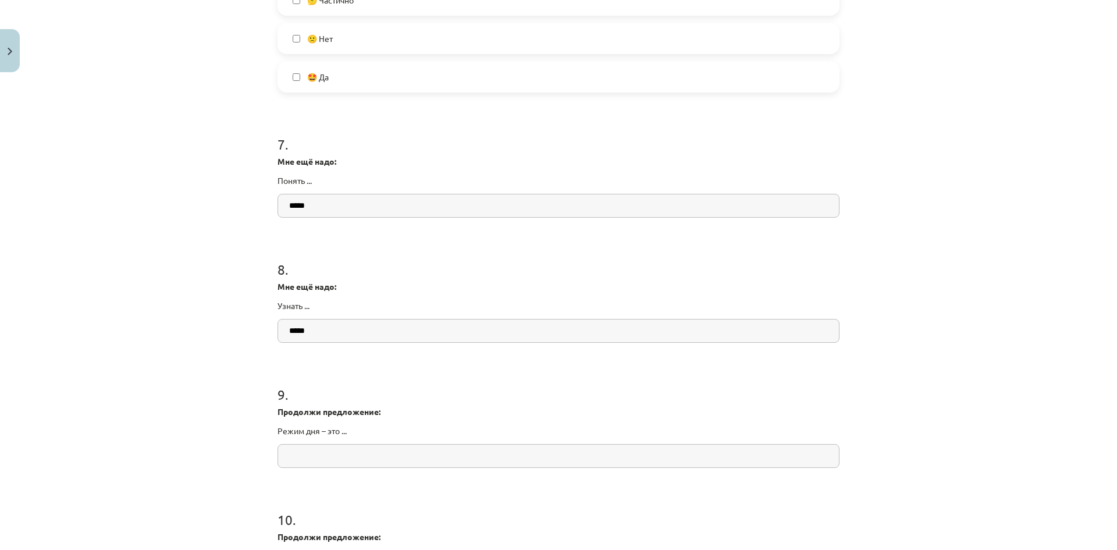
scroll to position [1279, 0]
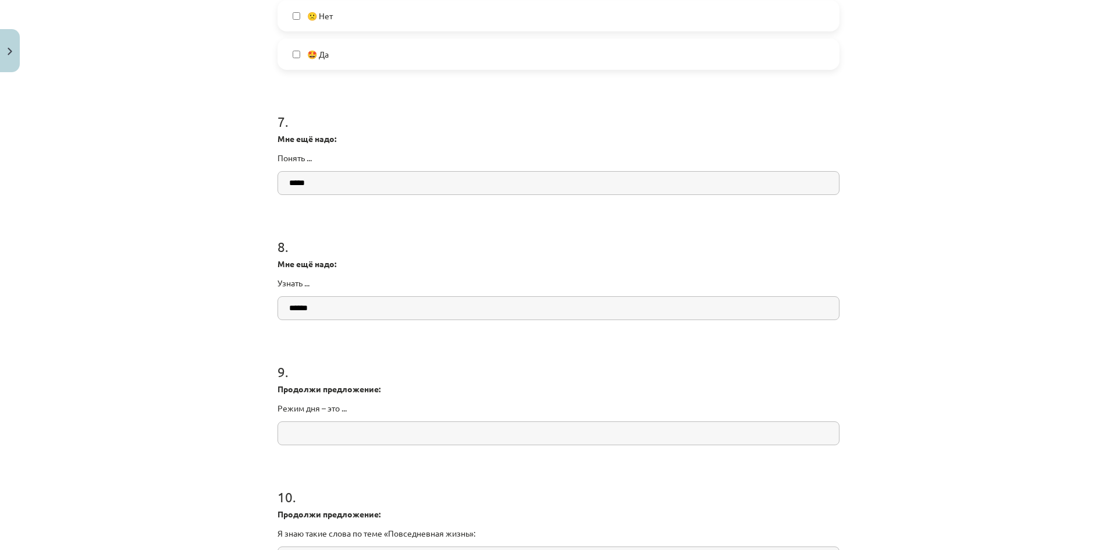
type input "******"
click at [338, 427] on input "text" at bounding box center [558, 433] width 562 height 24
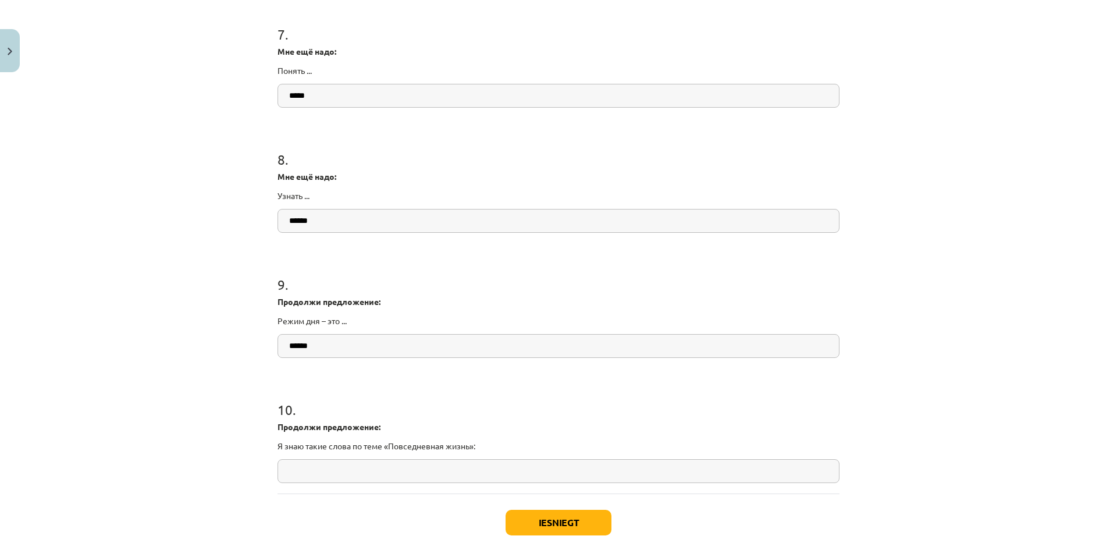
scroll to position [1396, 0]
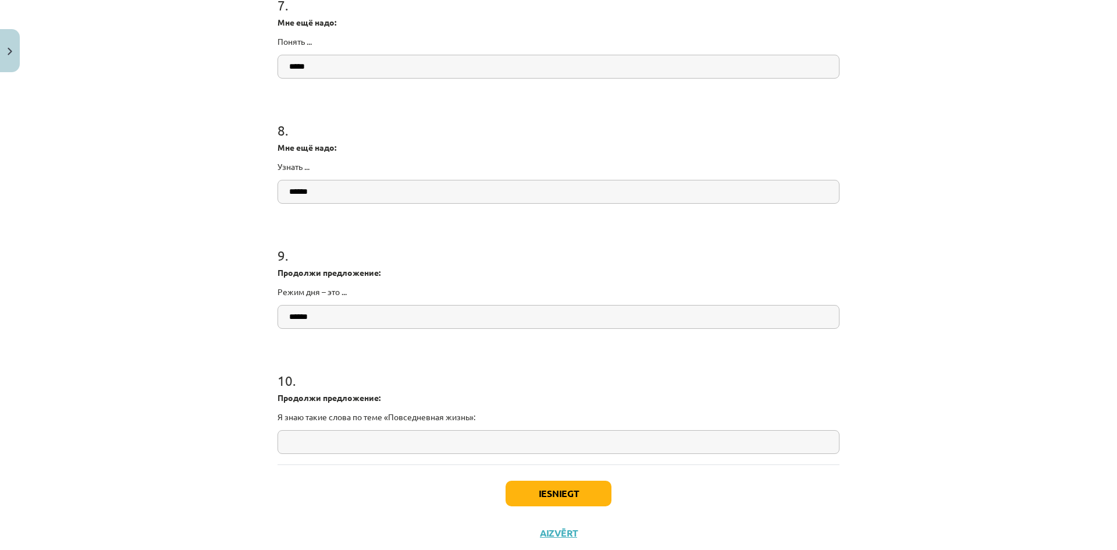
type input "******"
click at [336, 429] on div "10 . Продолжи предложение: Я знаю такие слова по теме «Повседневная жизнь»:" at bounding box center [558, 403] width 562 height 102
click at [342, 444] on input "*" at bounding box center [558, 442] width 562 height 24
type input "******"
click at [564, 502] on button "Iesniegt" at bounding box center [558, 493] width 106 height 26
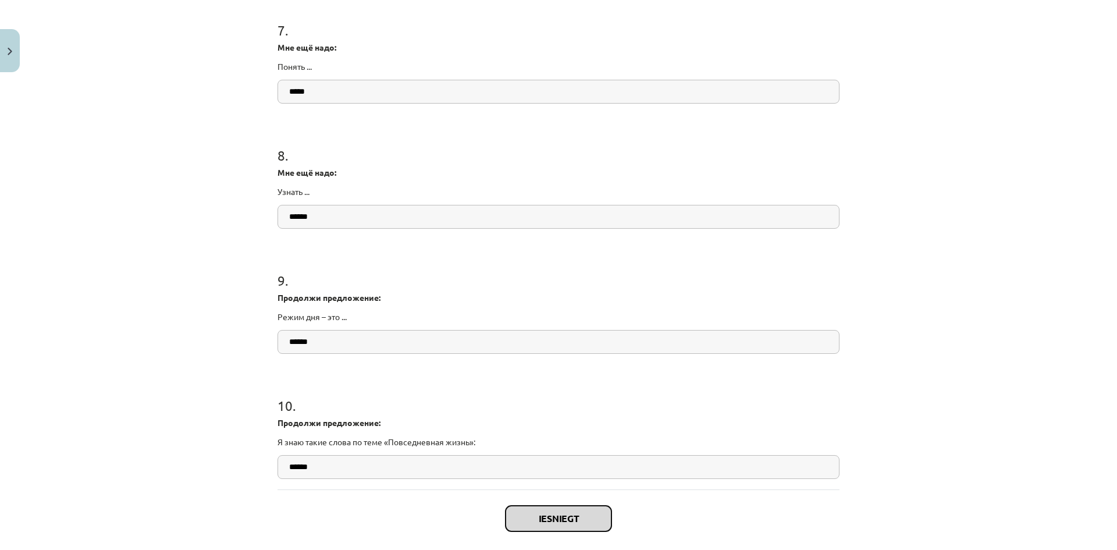
scroll to position [1428, 0]
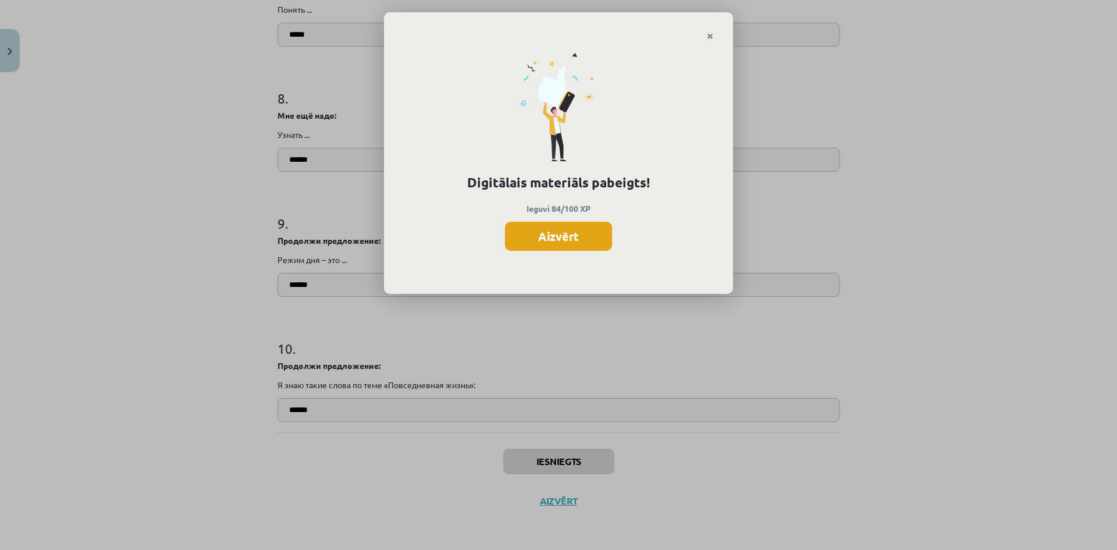
click at [579, 237] on button "Aizvērt" at bounding box center [558, 236] width 107 height 29
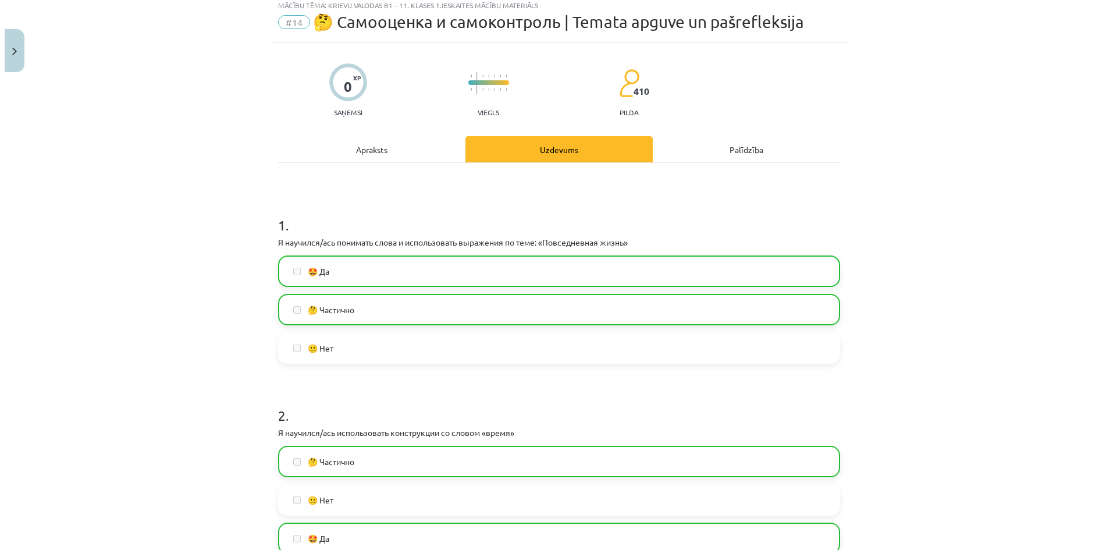
scroll to position [32, 0]
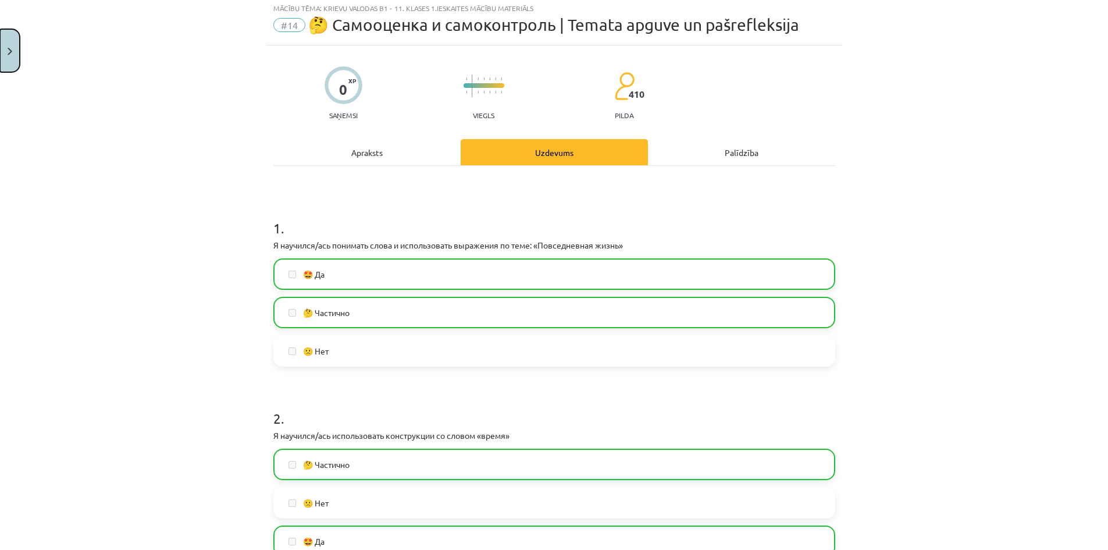
click at [8, 44] on button "Close" at bounding box center [10, 50] width 20 height 43
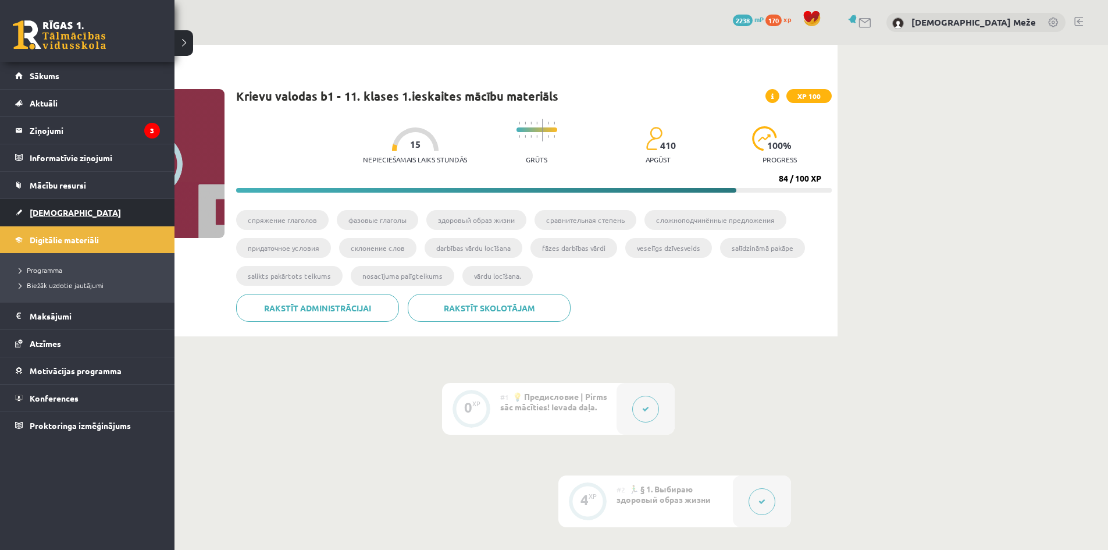
click at [31, 208] on span "[DEMOGRAPHIC_DATA]" at bounding box center [75, 212] width 91 height 10
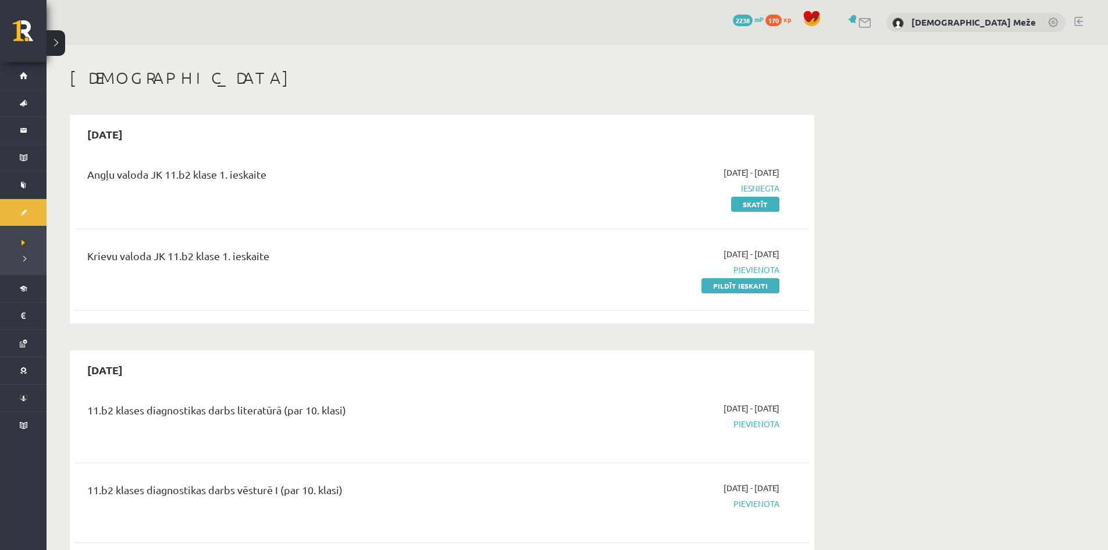
click at [295, 284] on div "Krievu valoda JK 11.b2 klase 1. ieskaite" at bounding box center [315, 270] width 473 height 44
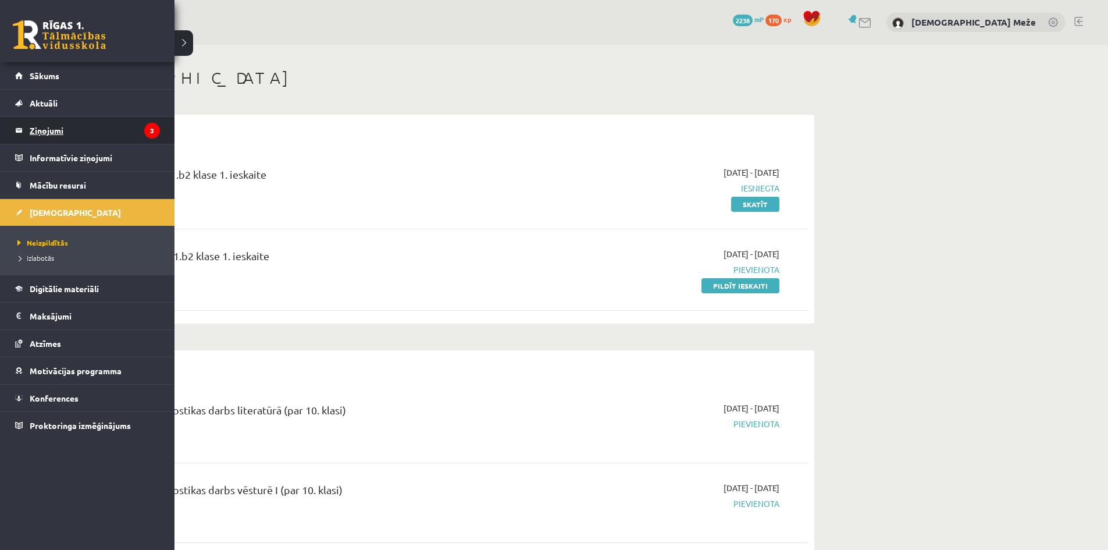
click at [67, 138] on legend "Ziņojumi 3" at bounding box center [95, 130] width 130 height 27
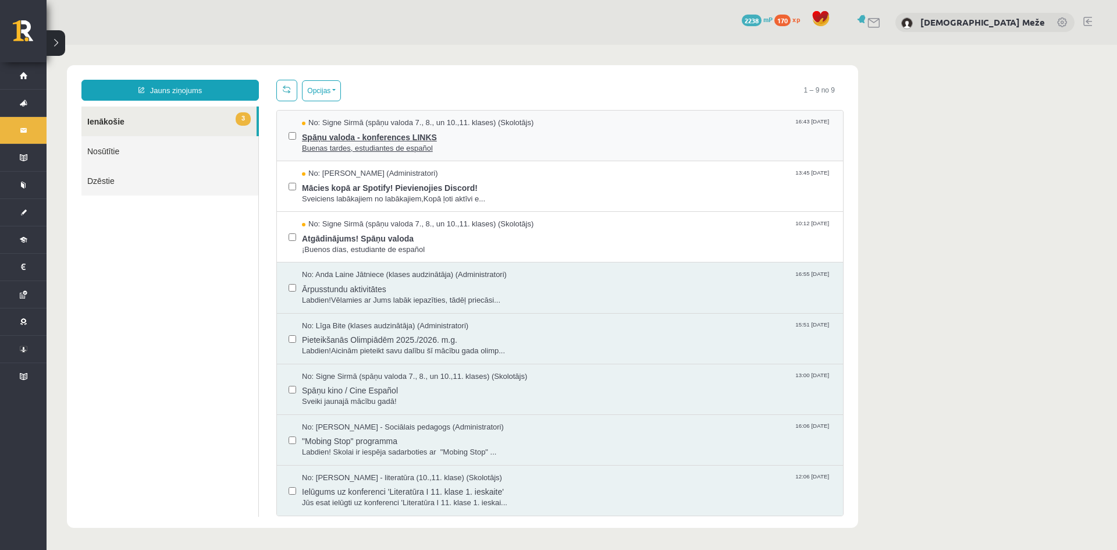
click at [370, 145] on span "Buenas tardes, estudiantes de español" at bounding box center [566, 148] width 529 height 11
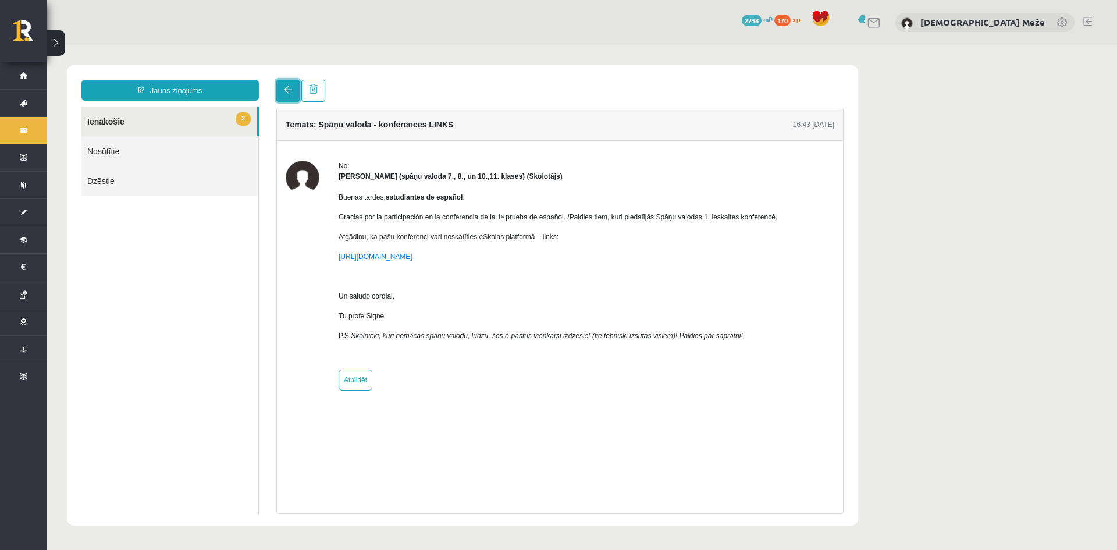
click at [280, 88] on link at bounding box center [287, 91] width 23 height 22
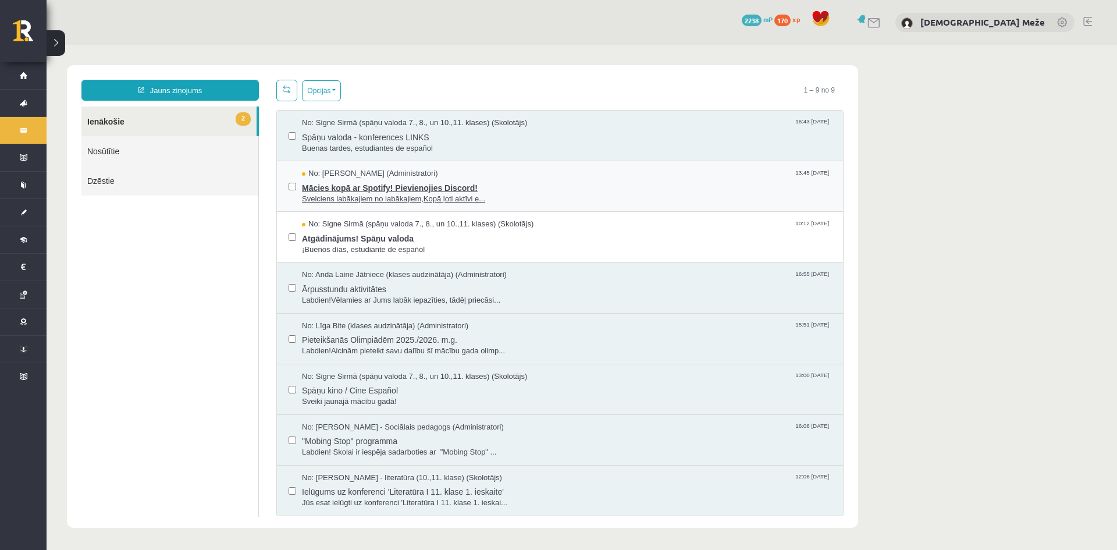
click at [342, 185] on span "Mācies kopā ar Spotify! Pievienojies Discord!" at bounding box center [566, 186] width 529 height 15
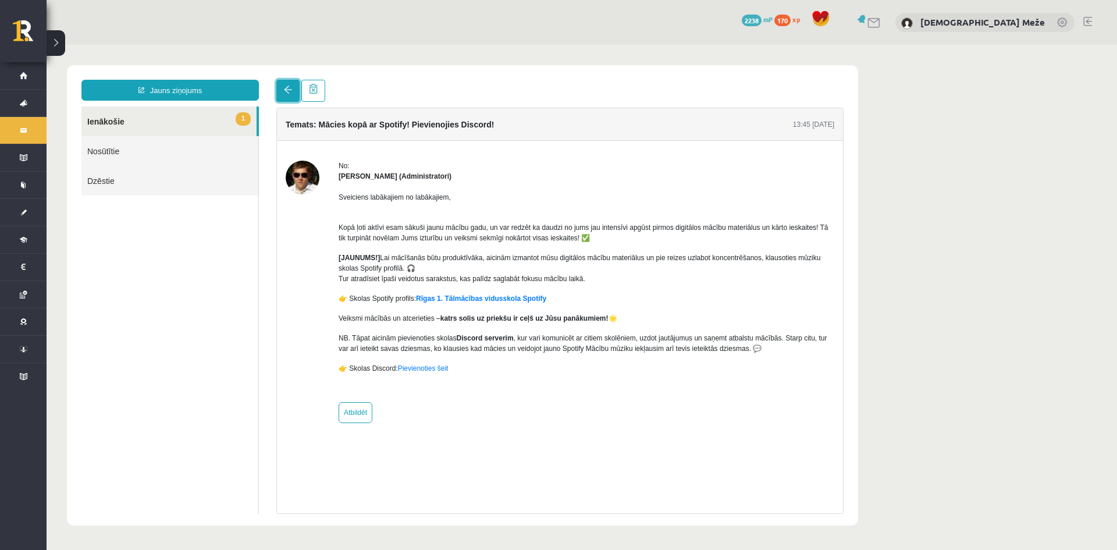
click at [298, 87] on link at bounding box center [287, 91] width 23 height 22
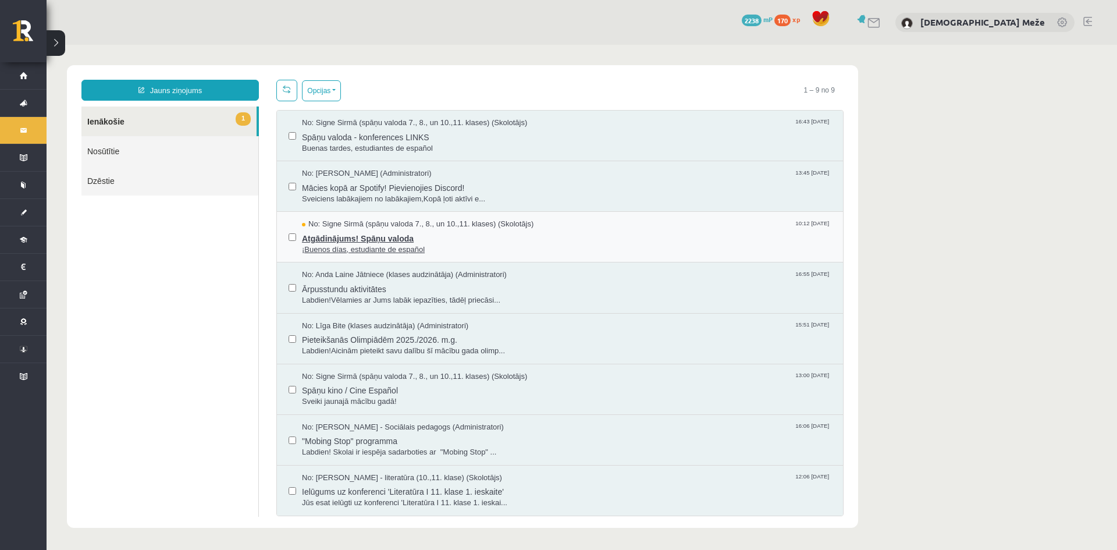
click at [365, 234] on span "Atgādinājums! Spāņu valoda" at bounding box center [566, 237] width 529 height 15
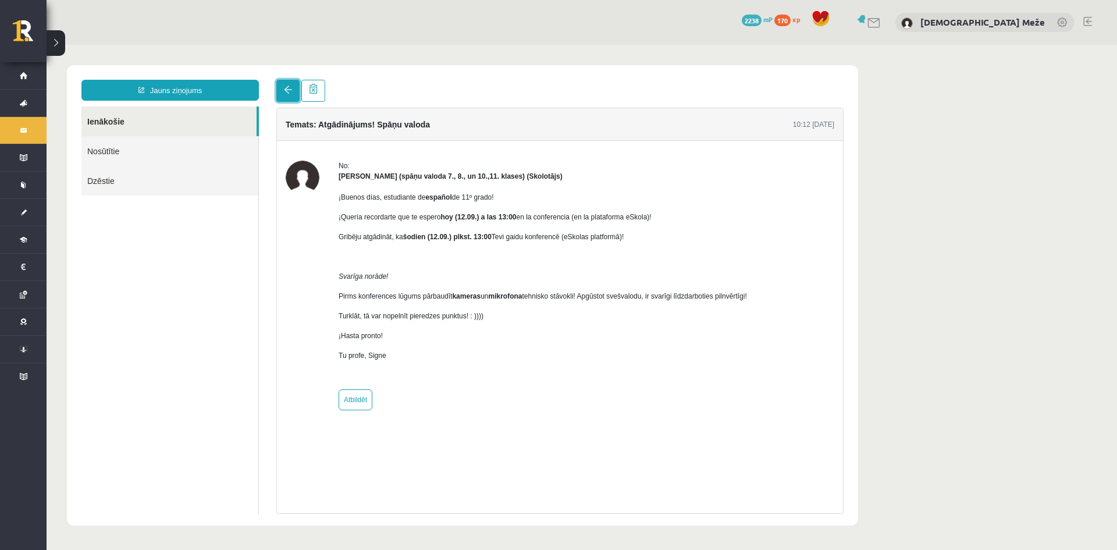
click at [287, 95] on link at bounding box center [287, 91] width 23 height 22
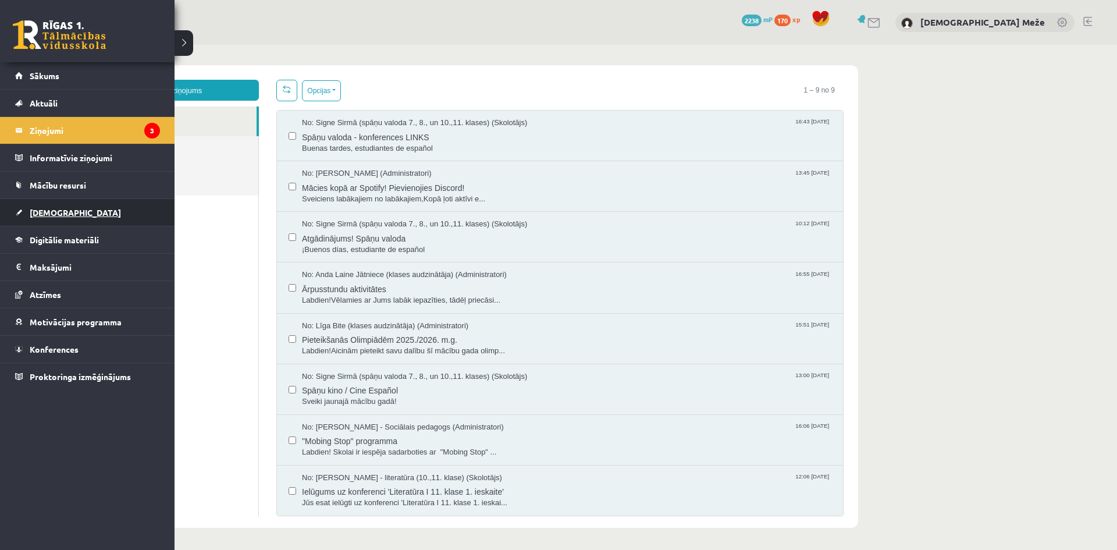
click at [78, 208] on link "[DEMOGRAPHIC_DATA]" at bounding box center [87, 212] width 145 height 27
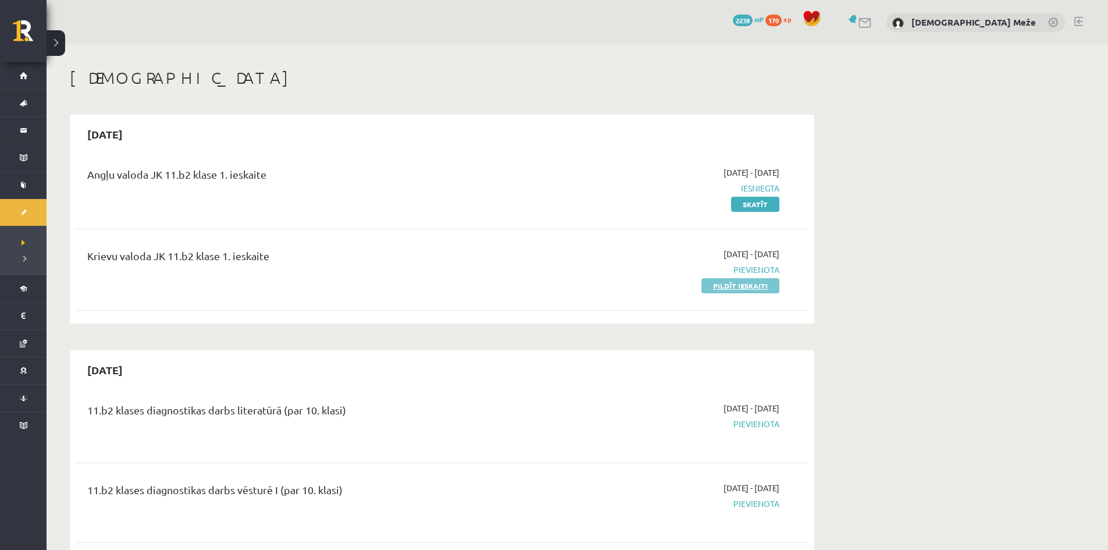
click at [752, 287] on link "Pildīt ieskaiti" at bounding box center [740, 285] width 78 height 15
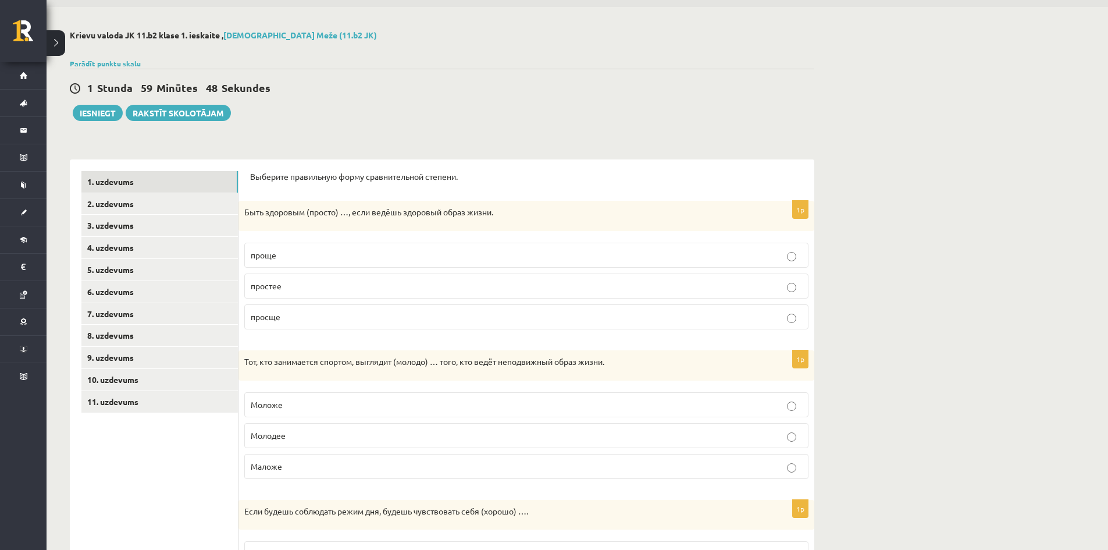
scroll to position [58, 0]
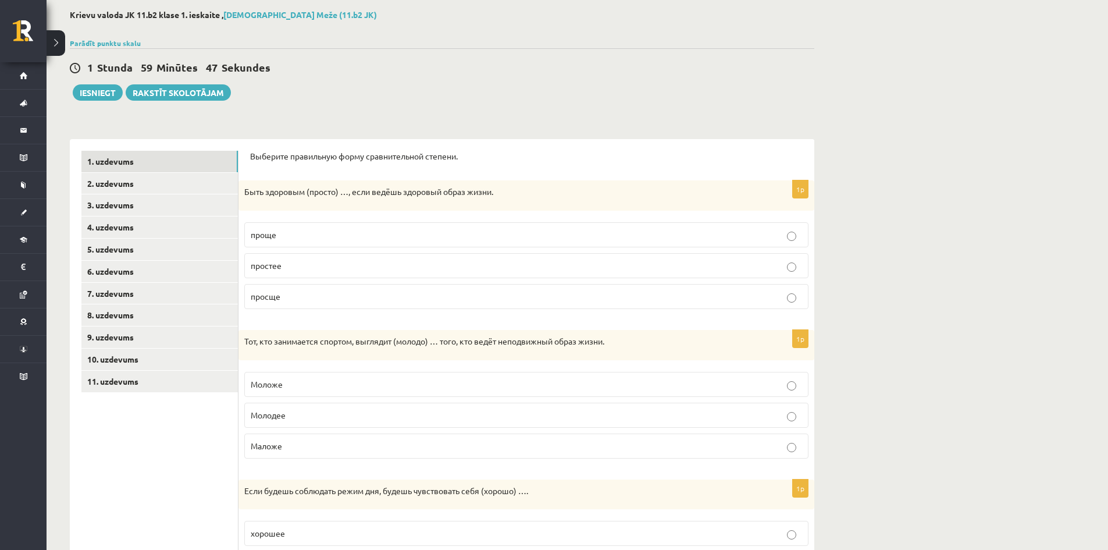
click at [288, 231] on p "проще" at bounding box center [526, 235] width 551 height 12
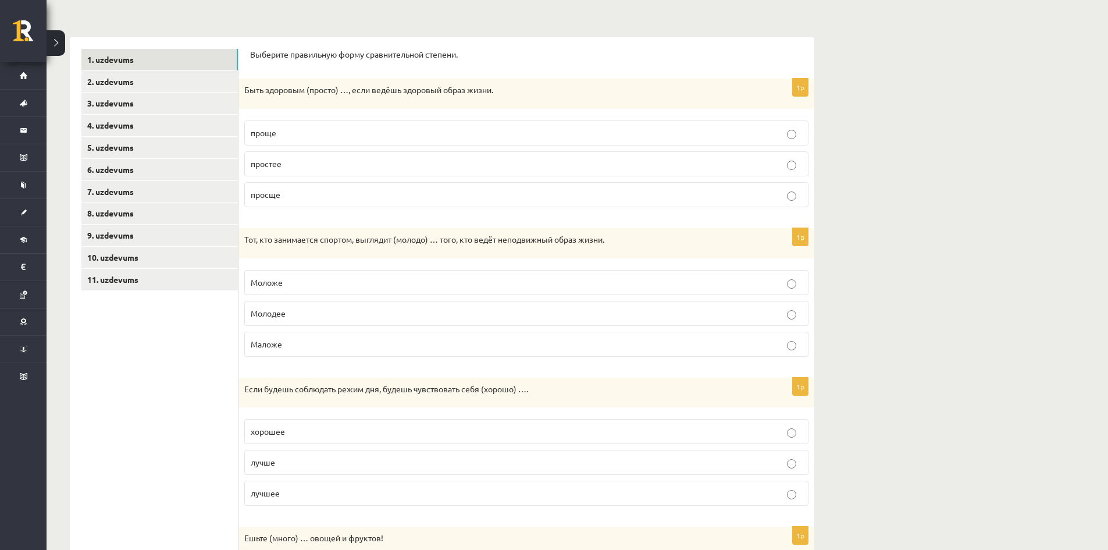
scroll to position [174, 0]
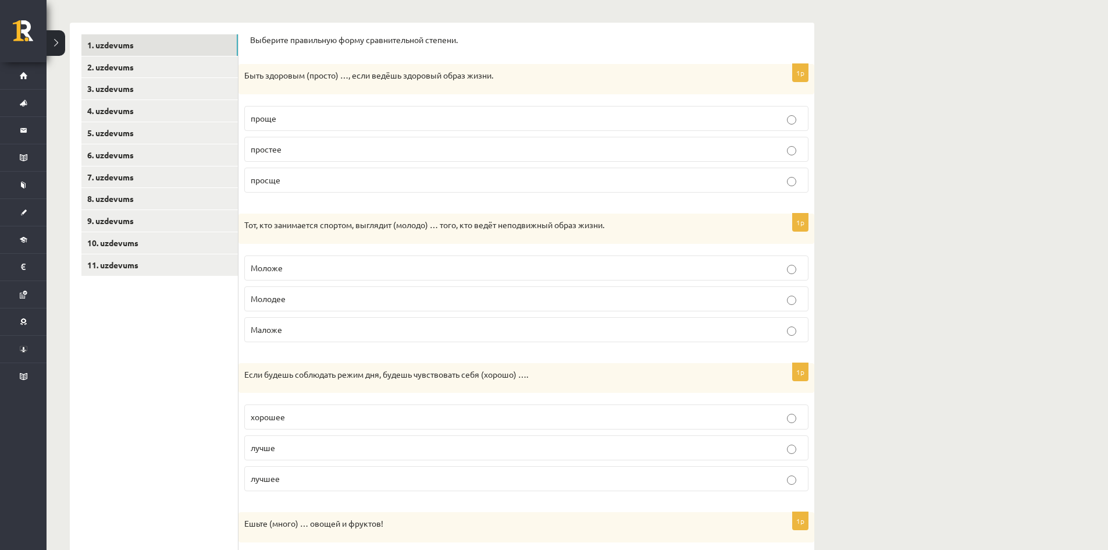
drag, startPoint x: 263, startPoint y: 263, endPoint x: 295, endPoint y: 223, distance: 51.2
click at [263, 263] on span "Моложе" at bounding box center [267, 267] width 32 height 10
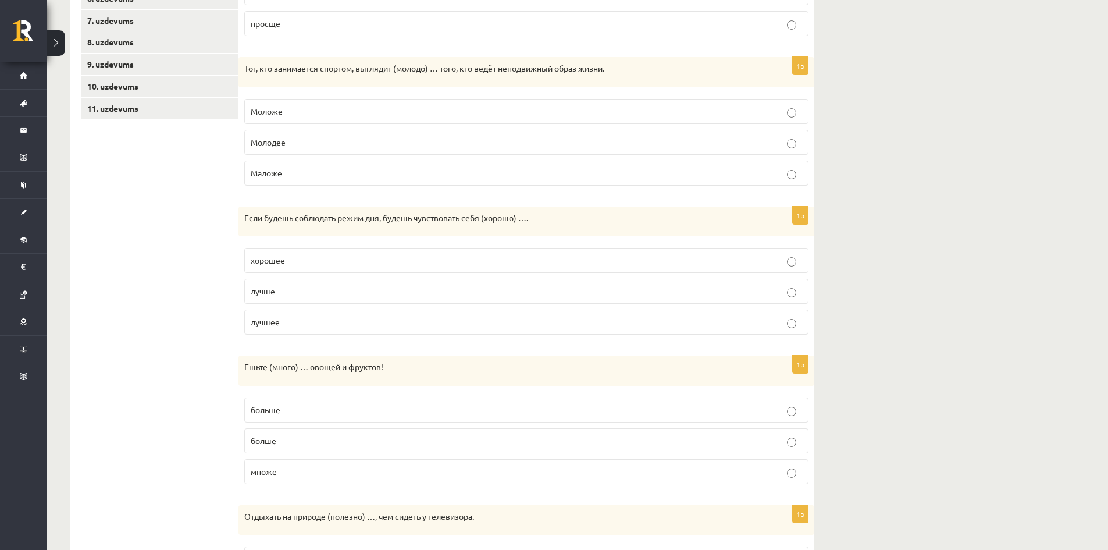
scroll to position [349, 0]
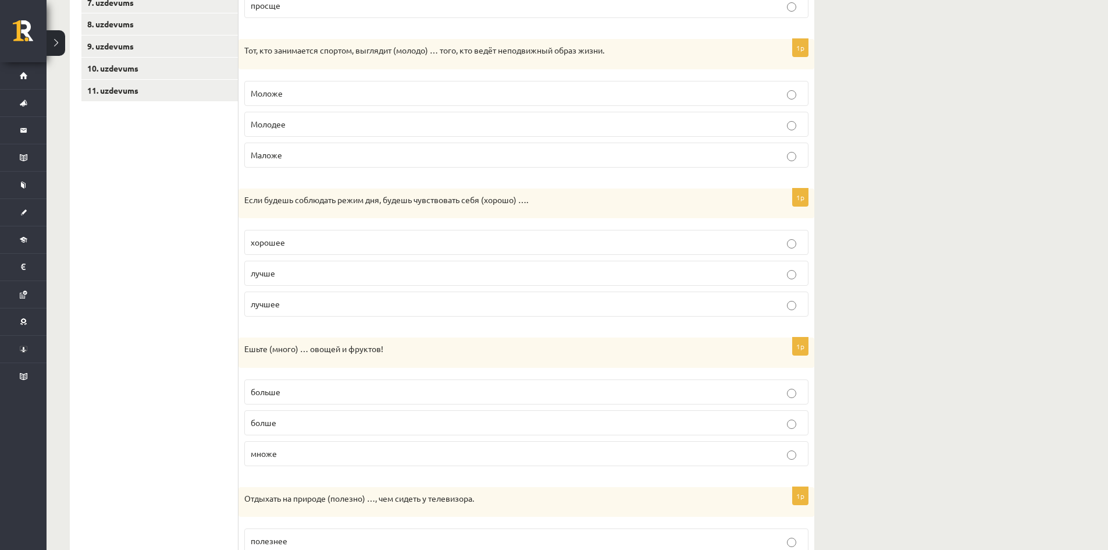
click at [370, 304] on p "лучшее" at bounding box center [526, 304] width 551 height 12
click at [390, 274] on p "лучше" at bounding box center [526, 273] width 551 height 12
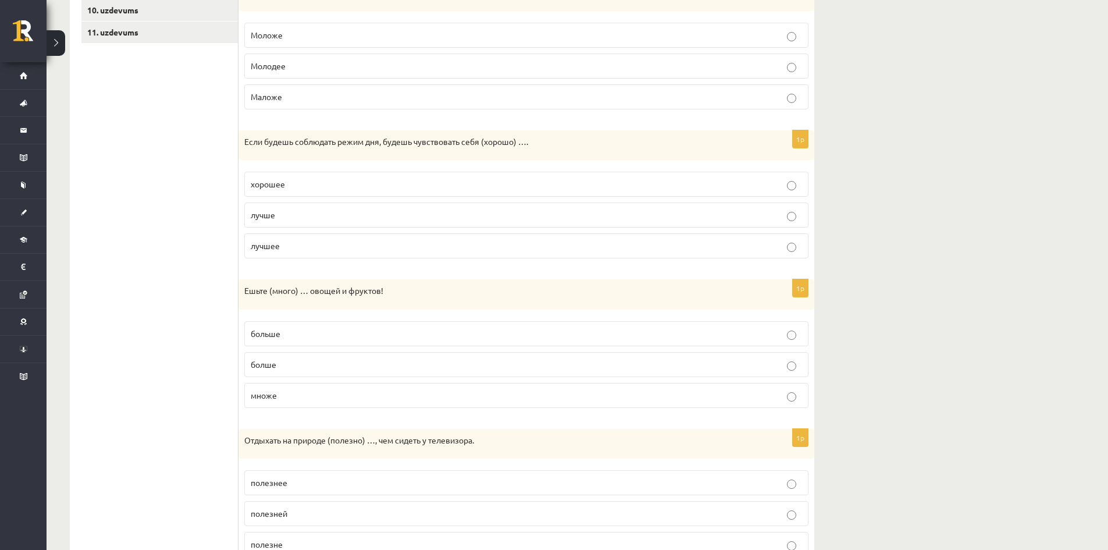
click at [327, 341] on label "больше" at bounding box center [526, 333] width 564 height 25
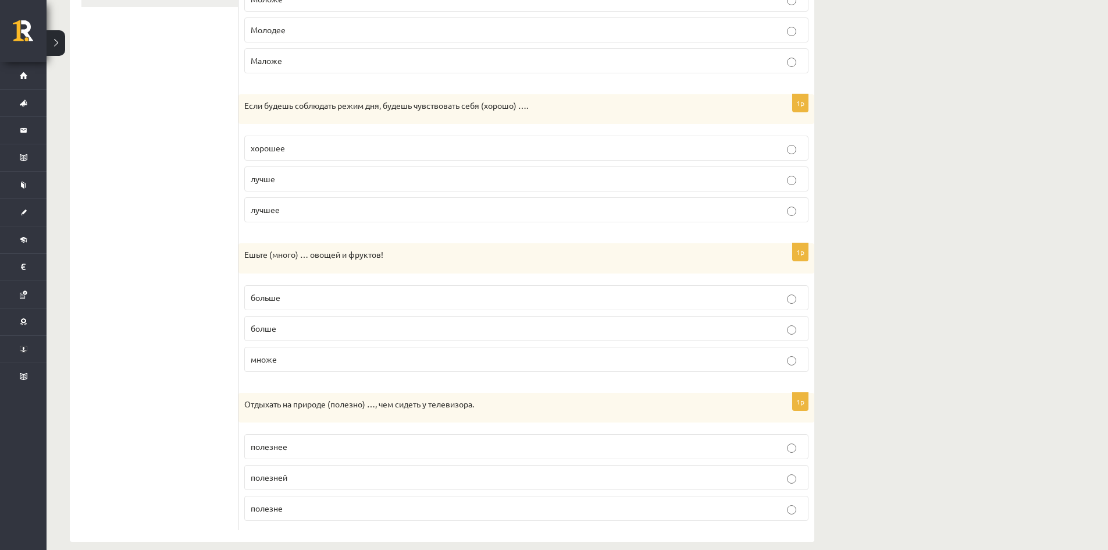
scroll to position [459, 0]
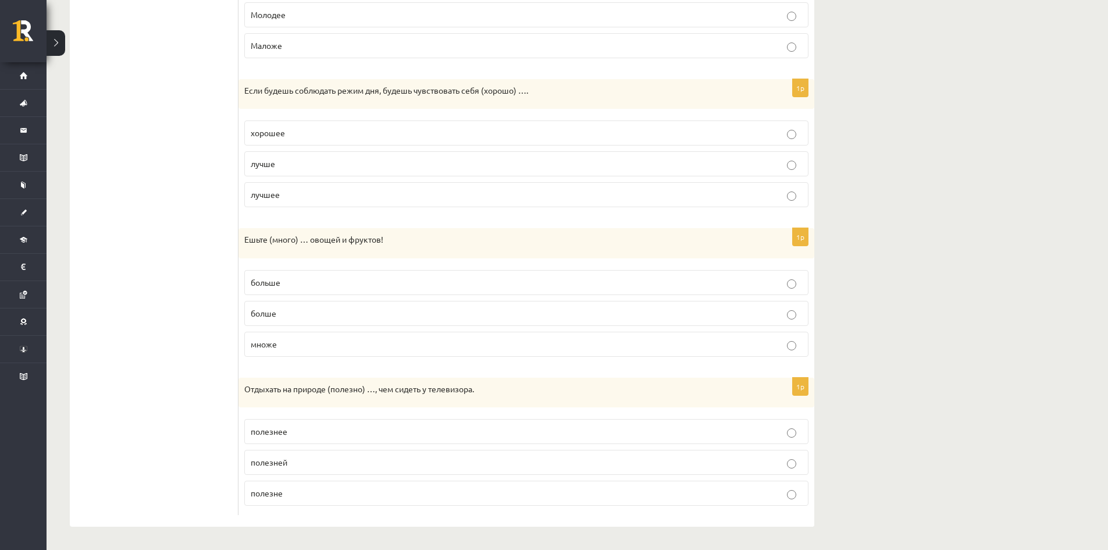
drag, startPoint x: 361, startPoint y: 434, endPoint x: 367, endPoint y: 431, distance: 6.8
click at [362, 434] on p "полезнее" at bounding box center [526, 431] width 551 height 12
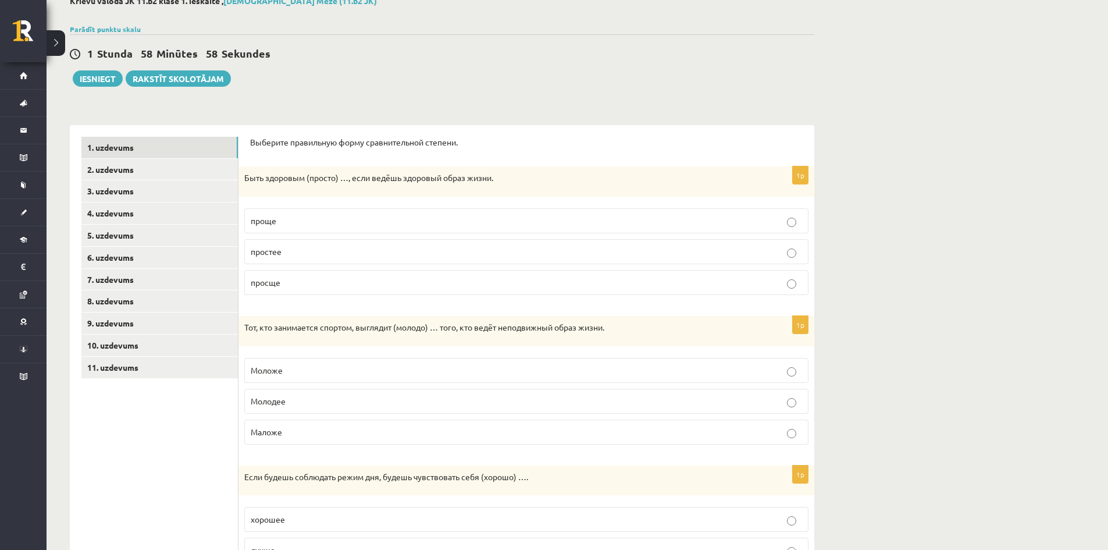
scroll to position [52, 0]
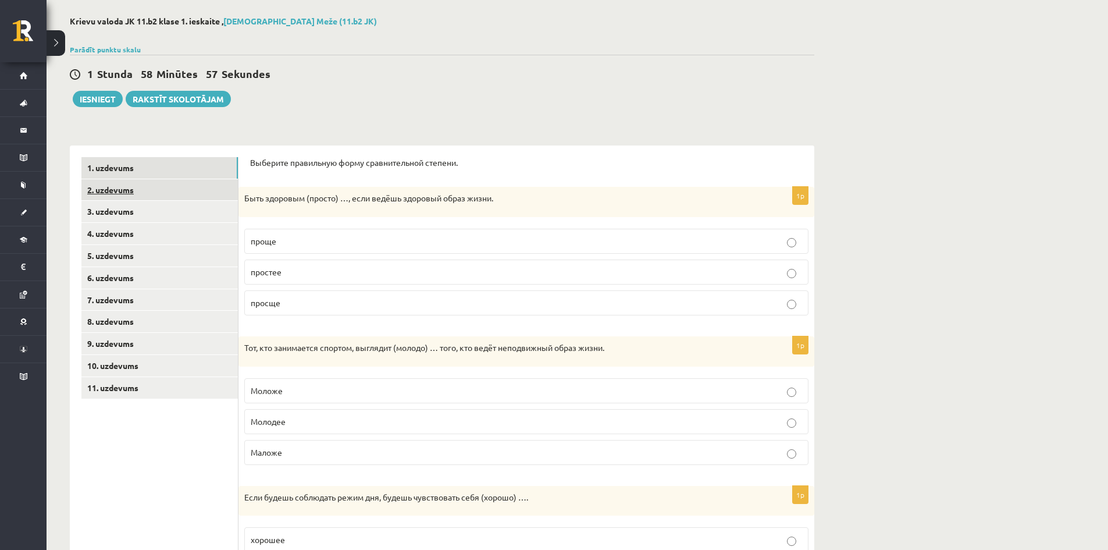
click at [177, 194] on link "2. uzdevums" at bounding box center [159, 190] width 156 height 22
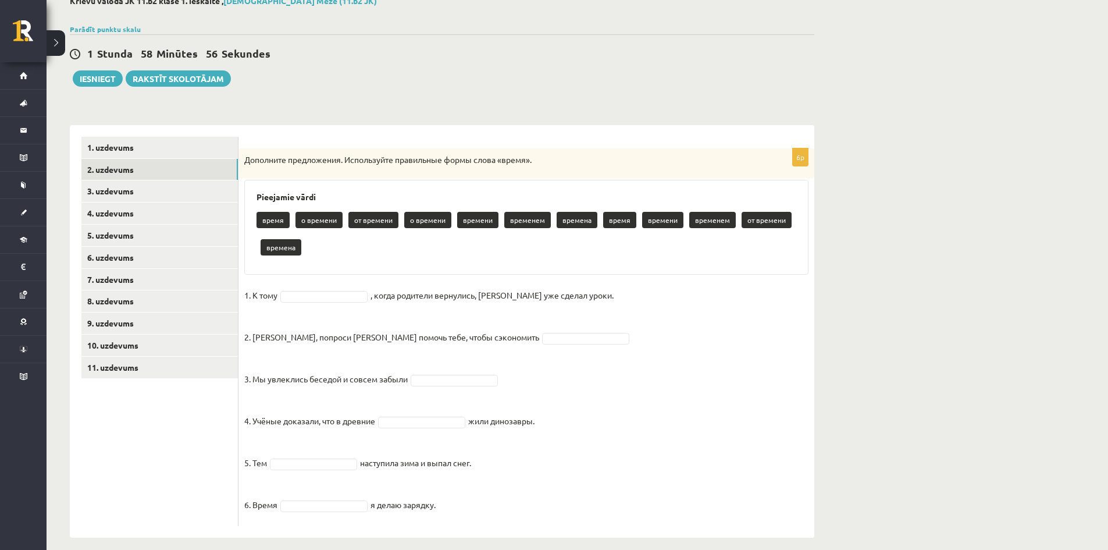
scroll to position [84, 0]
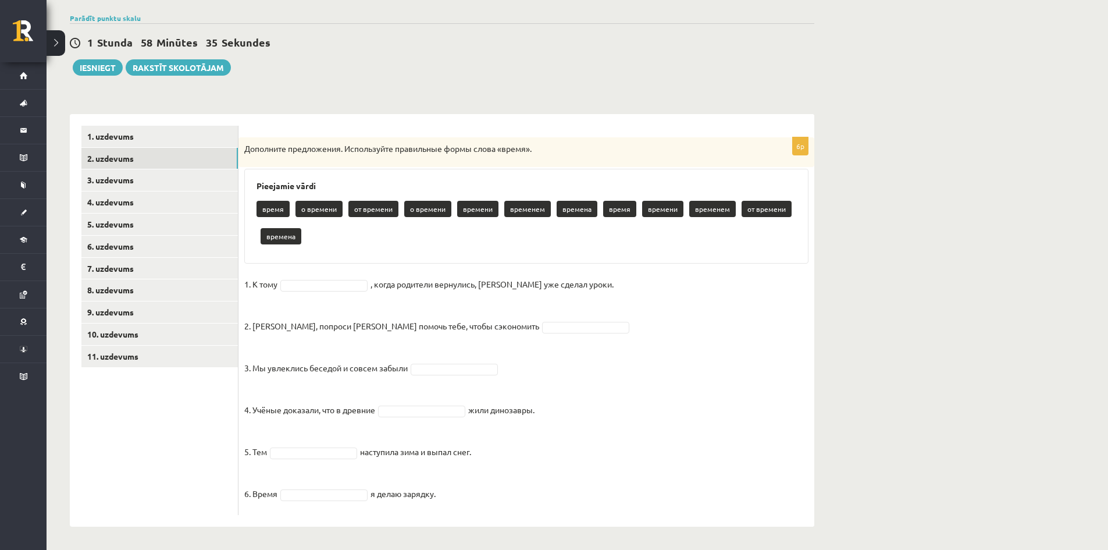
drag, startPoint x: 255, startPoint y: 197, endPoint x: 538, endPoint y: 422, distance: 361.7
click at [618, 510] on div "6p Дополните предложения. Используйте правильные формы слова «время». Pieejamie…" at bounding box center [526, 325] width 576 height 377
copy div "lorem i dolorsi am consect a elitsed doeiusm temporin utlabor etdol magnaal eni…"
click at [1000, 317] on div "Krievu valoda JK 11.b2 klase 1. ieskaite , [PERSON_NAME] Meže (11.b2 JK) Parādī…" at bounding box center [577, 256] width 1061 height 588
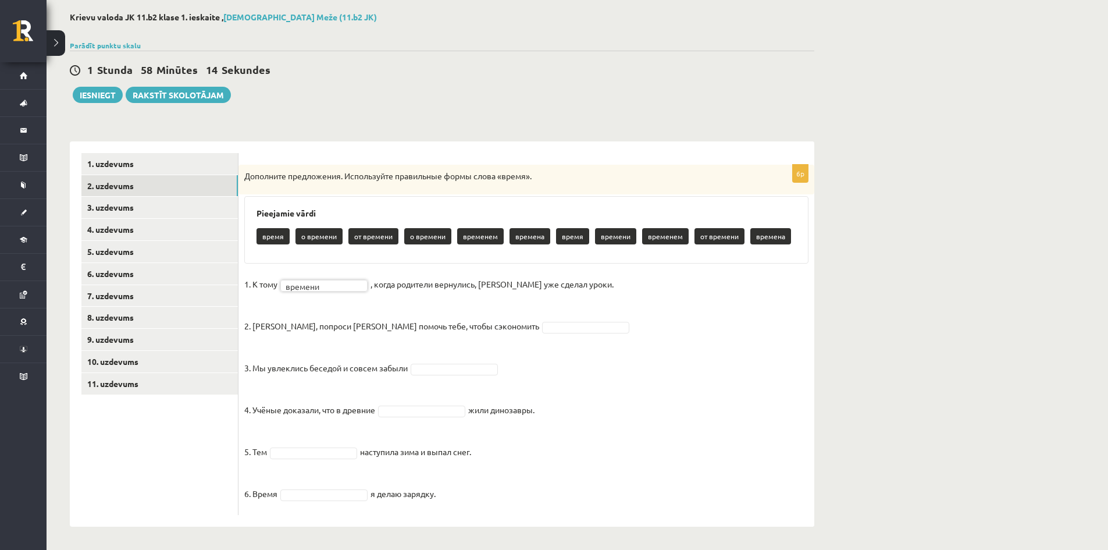
scroll to position [56, 0]
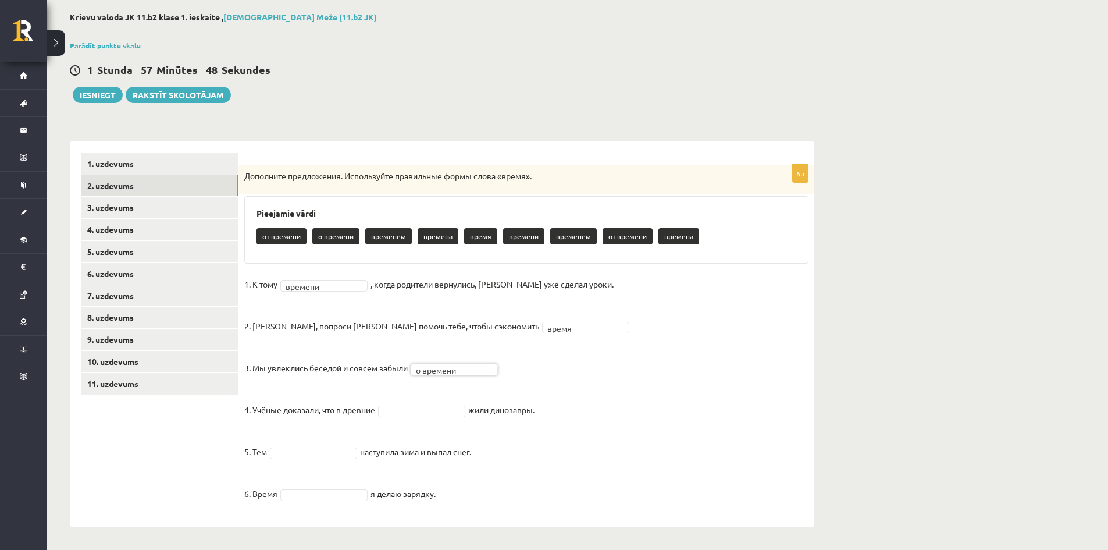
click at [395, 416] on fieldset "1. К тому времени ******* , когда родители вернулись, Эгилс уже сделал уроки. 2…" at bounding box center [526, 392] width 564 height 234
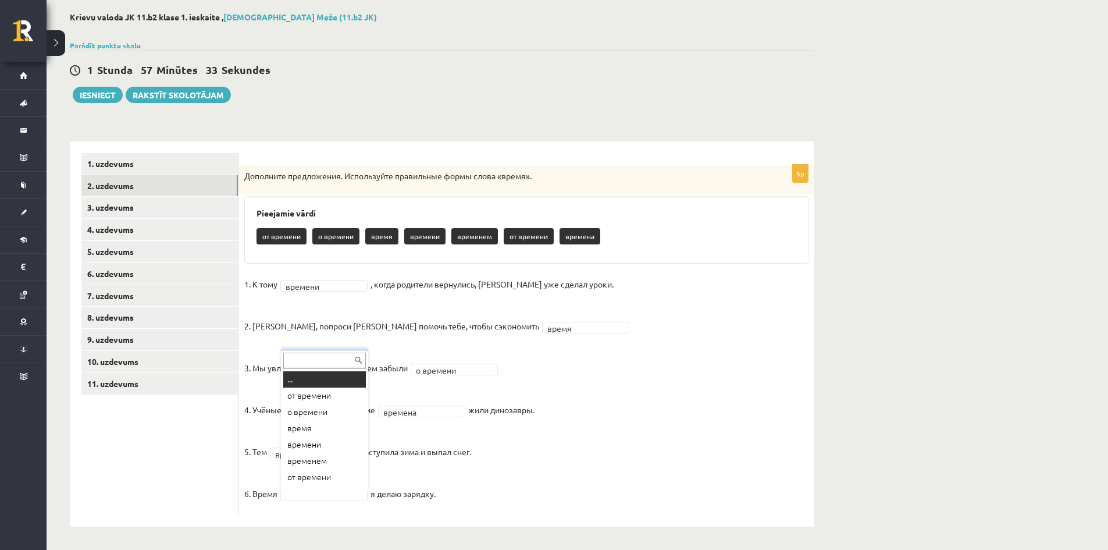
scroll to position [14, 0]
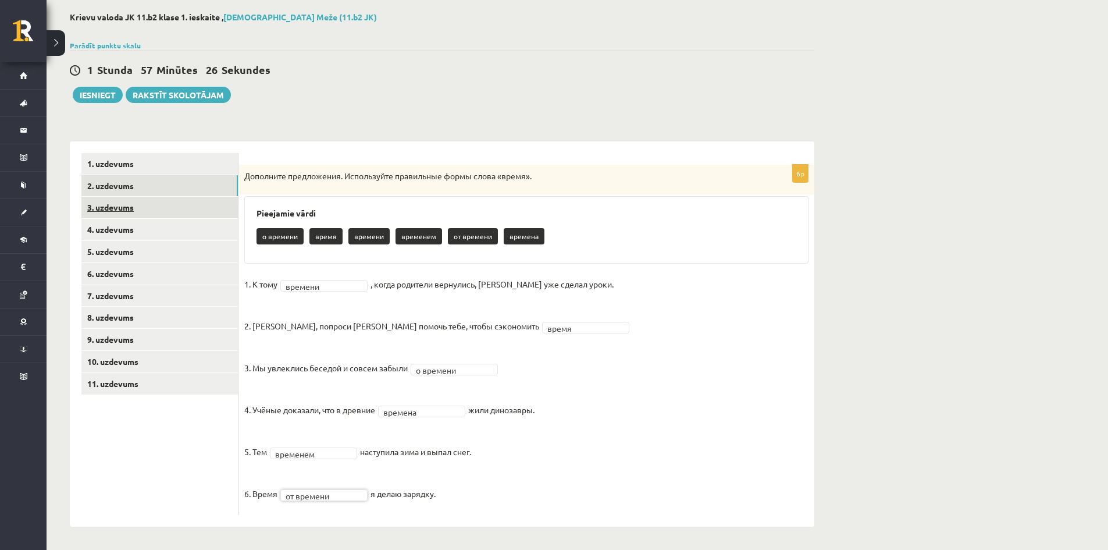
click at [119, 206] on link "3. uzdevums" at bounding box center [159, 208] width 156 height 22
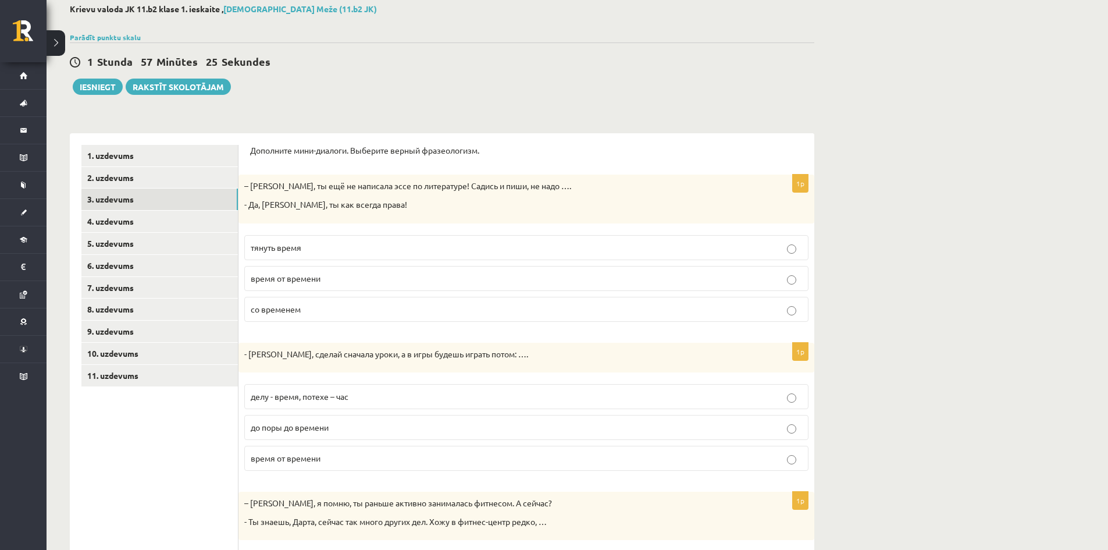
scroll to position [115, 0]
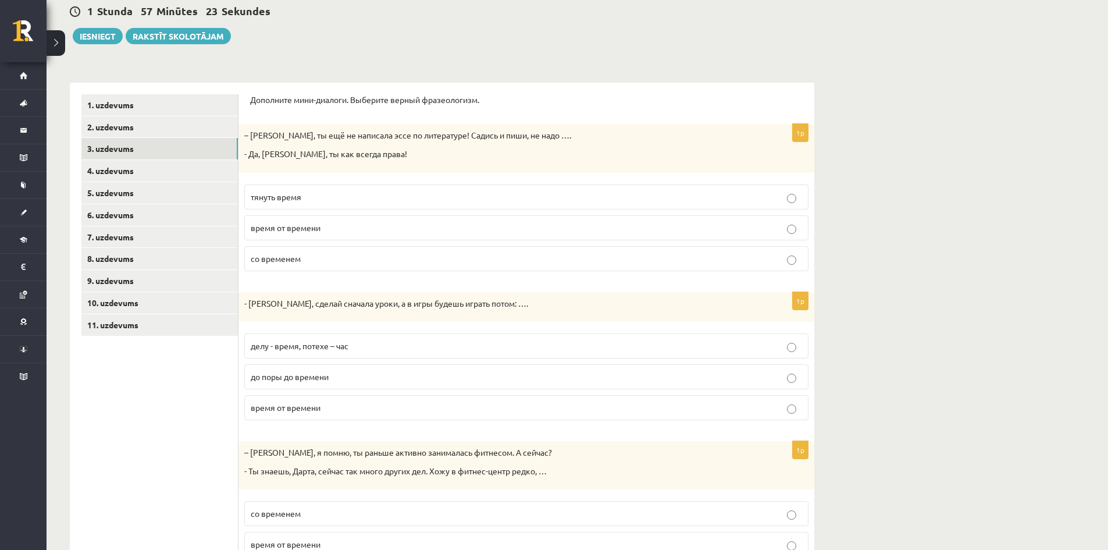
drag, startPoint x: 245, startPoint y: 112, endPoint x: 241, endPoint y: 123, distance: 12.5
click at [244, 116] on div "Дополните мини-диалоги. Выберите верный фразеологизм. 1p – Рита, ты ещё не напи…" at bounding box center [526, 430] width 576 height 694
click at [246, 130] on div "– Рита, ты ещё не написала эссе по литературе! Садись и пиши, не надо …. - Да, …" at bounding box center [526, 148] width 576 height 48
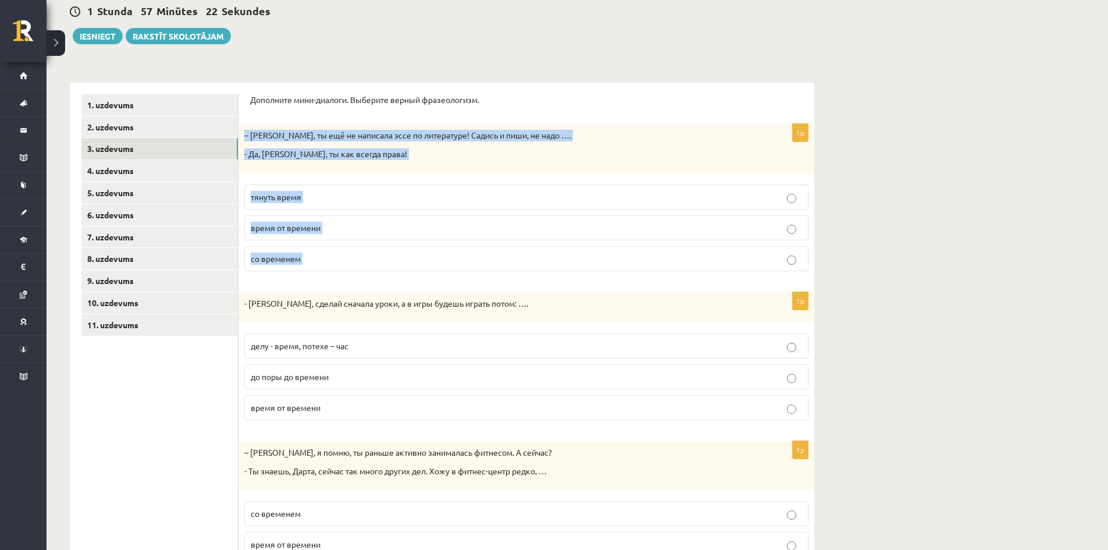
drag, startPoint x: 246, startPoint y: 130, endPoint x: 573, endPoint y: 256, distance: 350.3
click at [573, 256] on div "1p – Рита, ты ещё не написала эссе по литературе! Садись и пиши, не надо …. - Д…" at bounding box center [526, 202] width 576 height 156
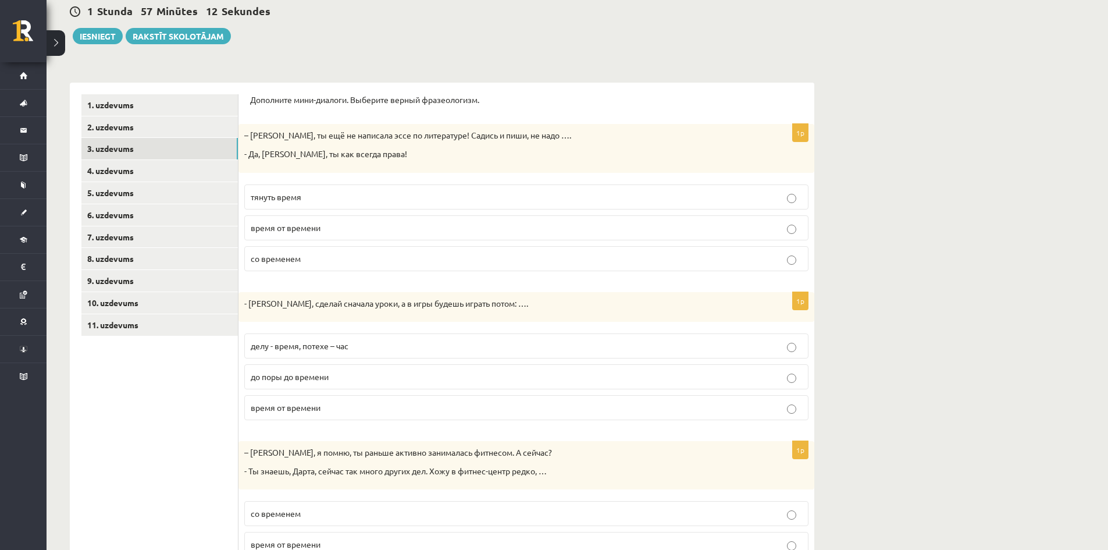
click at [181, 472] on ul "1. uzdevums 2. uzdevums 3. uzdevums 4. uzdevums 5. uzdevums 6. uzdevums 7. uzde…" at bounding box center [159, 429] width 157 height 670
click at [295, 206] on label "тянуть время" at bounding box center [526, 196] width 564 height 25
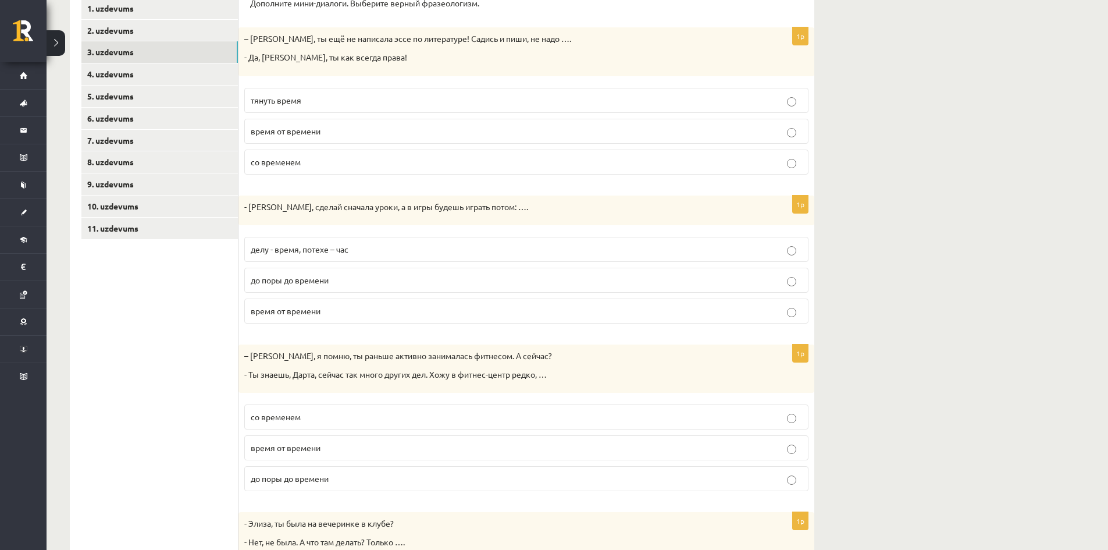
scroll to position [231, 0]
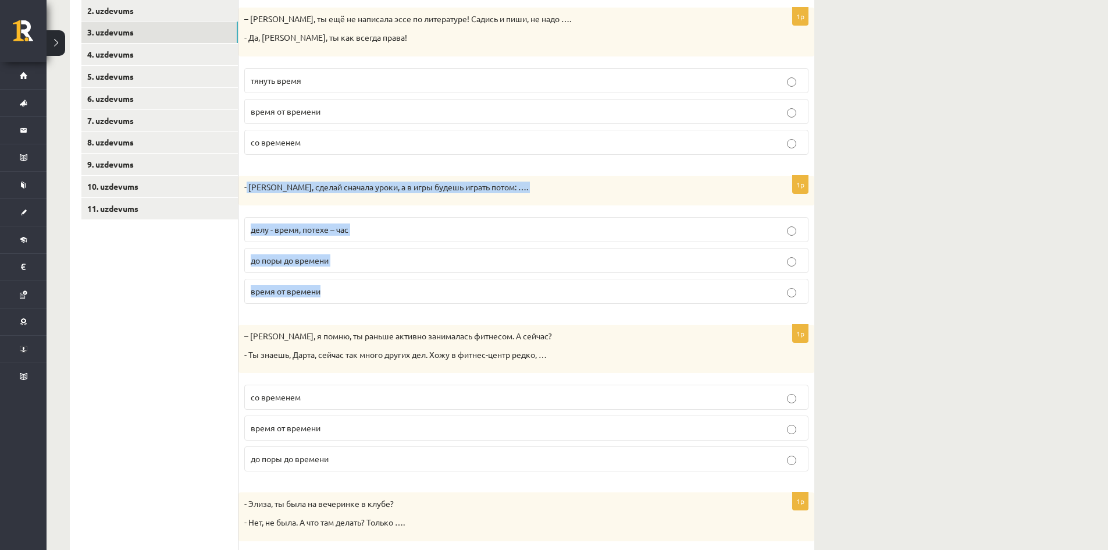
drag, startPoint x: 247, startPoint y: 190, endPoint x: 453, endPoint y: 263, distance: 219.1
click at [479, 280] on div "1p - Марис, сделай сначала уроки, а в игры будешь играть потом: …. делу - время…" at bounding box center [526, 245] width 576 height 138
copy div "Марис, сделай сначала уроки, а в игры будешь играть потом: …. делу - время, пот…"
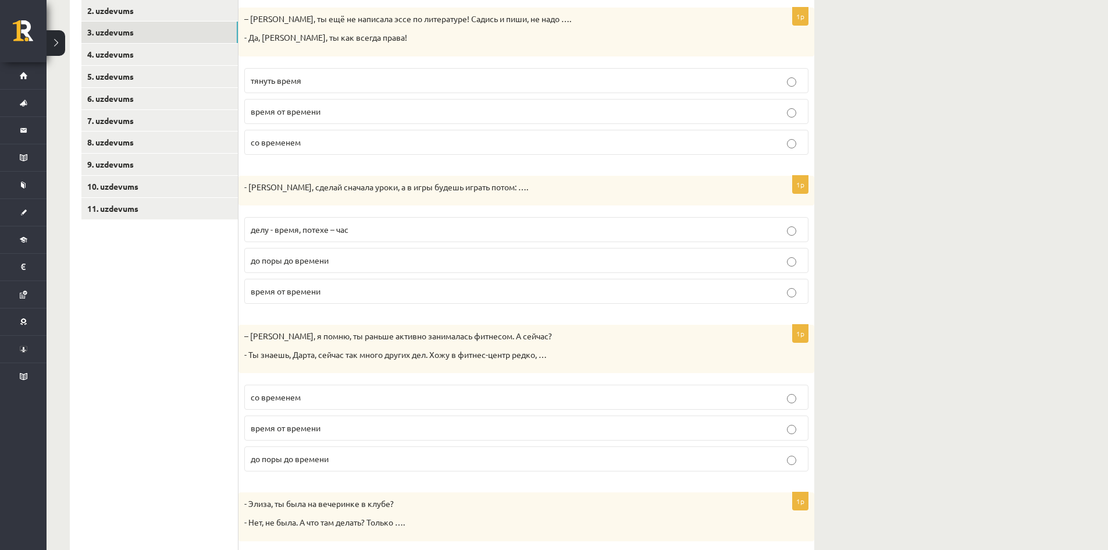
click at [127, 350] on ul "1. uzdevums 2. uzdevums 3. uzdevums 4. uzdevums 5. uzdevums 6. uzdevums 7. uzde…" at bounding box center [159, 313] width 157 height 670
click at [309, 238] on label "делу - время, потехе – час" at bounding box center [526, 229] width 564 height 25
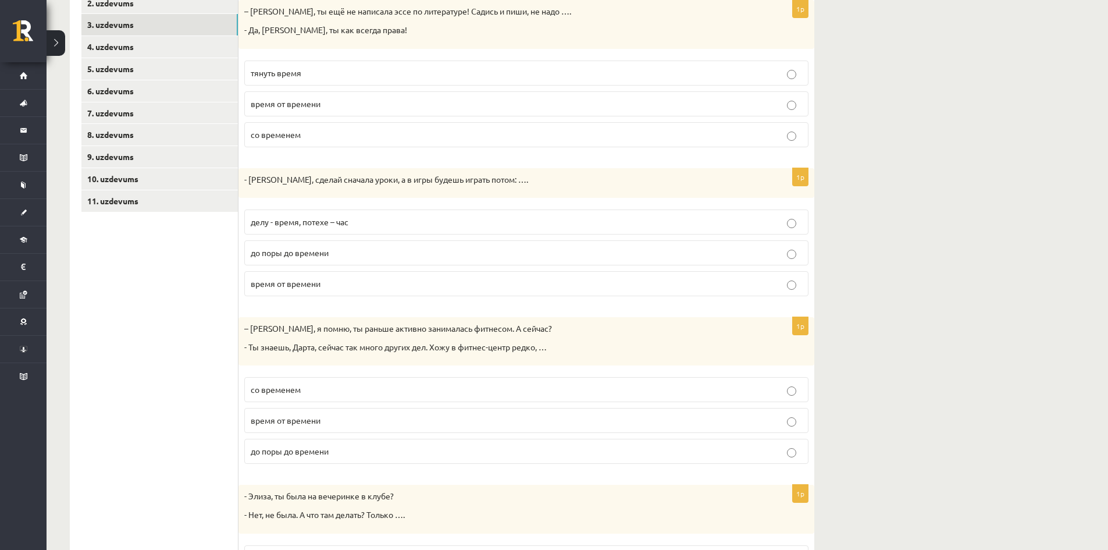
scroll to position [347, 0]
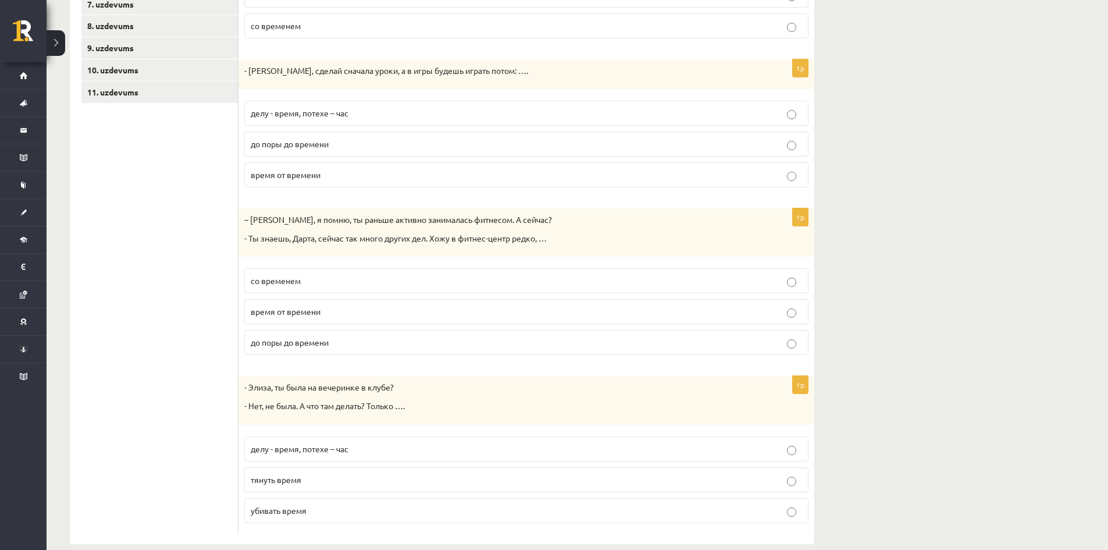
drag, startPoint x: 237, startPoint y: 222, endPoint x: 576, endPoint y: 334, distance: 356.4
click at [576, 334] on div "**********" at bounding box center [442, 197] width 744 height 694
click at [160, 248] on ul "1. uzdevums 2. uzdevums 3. uzdevums 4. uzdevums 5. uzdevums 6. uzdevums 7. uzde…" at bounding box center [159, 197] width 157 height 670
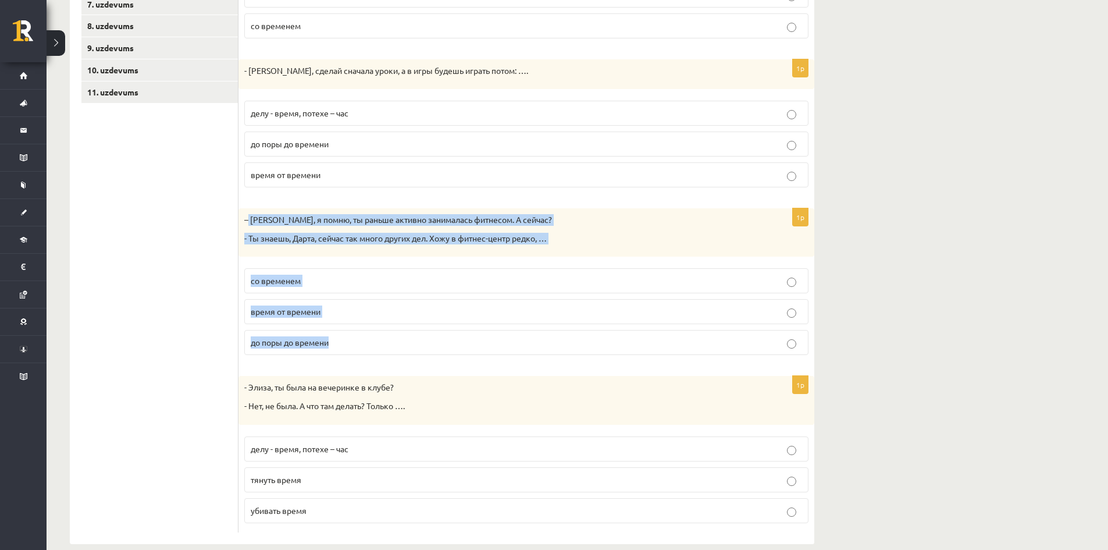
drag, startPoint x: 247, startPoint y: 223, endPoint x: 438, endPoint y: 335, distance: 221.8
click at [438, 335] on div "1p – Мария, я помню, ты раньше активно занималась фитнесом. А сейчас? - Ты знае…" at bounding box center [526, 286] width 576 height 156
copy div "Мария, я помню, ты раньше активно занималась фитнесом. А сейчас? - Ты знаешь, Д…"
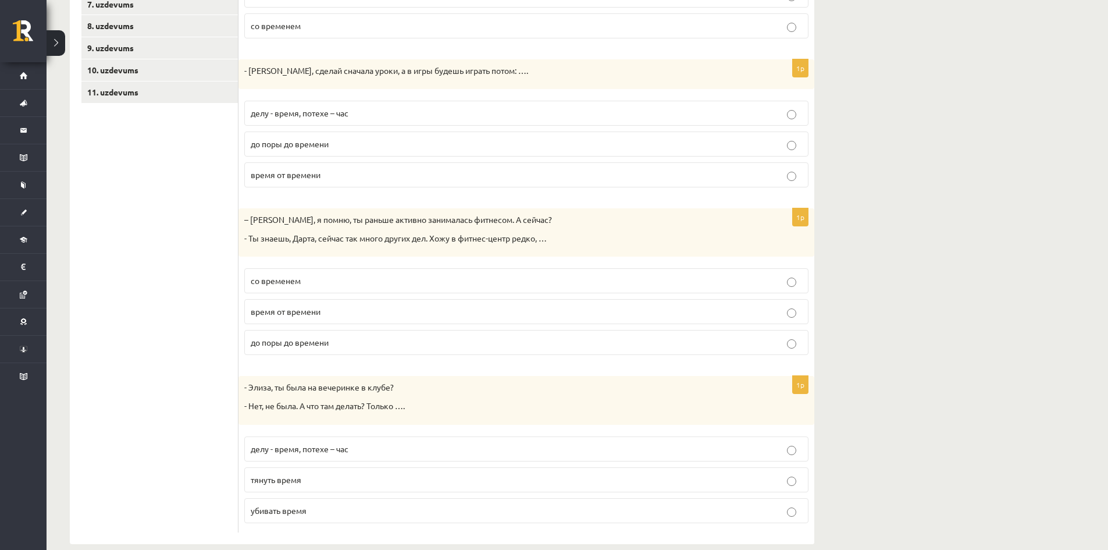
click at [204, 384] on ul "1. uzdevums 2. uzdevums 3. uzdevums 4. uzdevums 5. uzdevums 6. uzdevums 7. uzde…" at bounding box center [159, 197] width 157 height 670
click at [336, 318] on p "время от времени" at bounding box center [526, 311] width 551 height 12
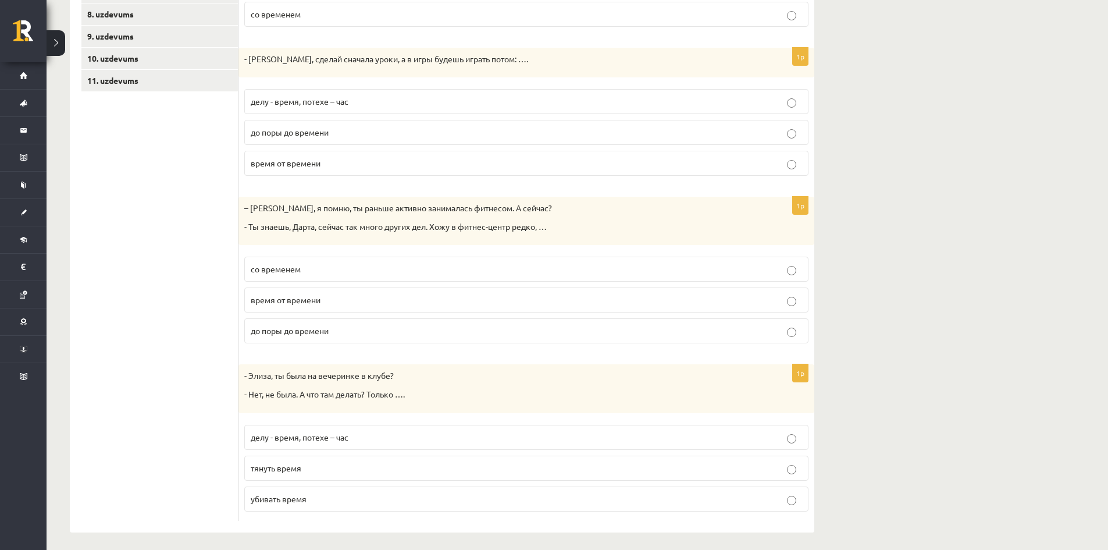
scroll to position [365, 0]
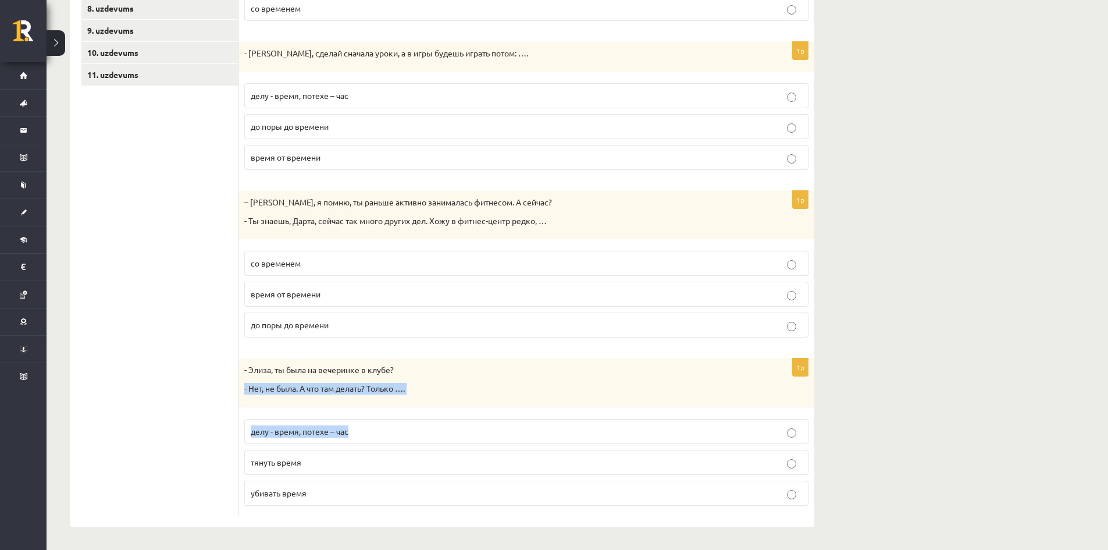
drag, startPoint x: 245, startPoint y: 376, endPoint x: 385, endPoint y: 406, distance: 143.4
click at [391, 408] on div "1p - Элиза, ты была на вечеринке в клубе? - Нет, не была. А что там делать? Тол…" at bounding box center [526, 436] width 576 height 156
click at [227, 379] on ul "1. uzdevums 2. uzdevums 3. uzdevums 4. uzdevums 5. uzdevums 6. uzdevums 7. uzde…" at bounding box center [159, 179] width 157 height 670
drag, startPoint x: 244, startPoint y: 366, endPoint x: 381, endPoint y: 433, distance: 152.9
click at [398, 468] on div "1p - Элиза, ты была на вечеринке в клубе? - Нет, не была. А что там делать? Тол…" at bounding box center [526, 436] width 576 height 156
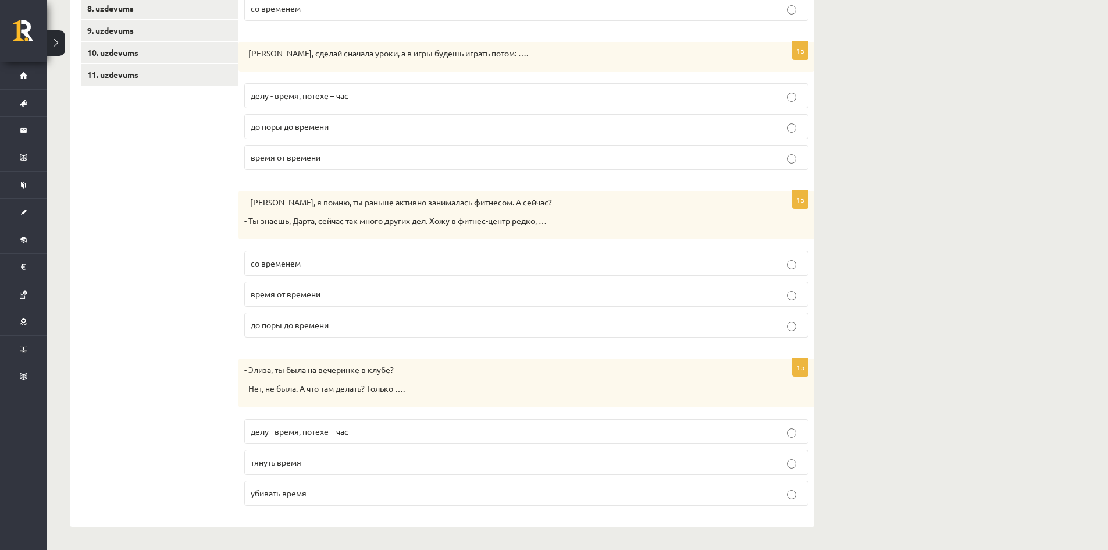
drag, startPoint x: 308, startPoint y: 434, endPoint x: 209, endPoint y: 379, distance: 113.2
click at [189, 385] on ul "1. uzdevums 2. uzdevums 3. uzdevums 4. uzdevums 5. uzdevums 6. uzdevums 7. uzde…" at bounding box center [159, 179] width 157 height 670
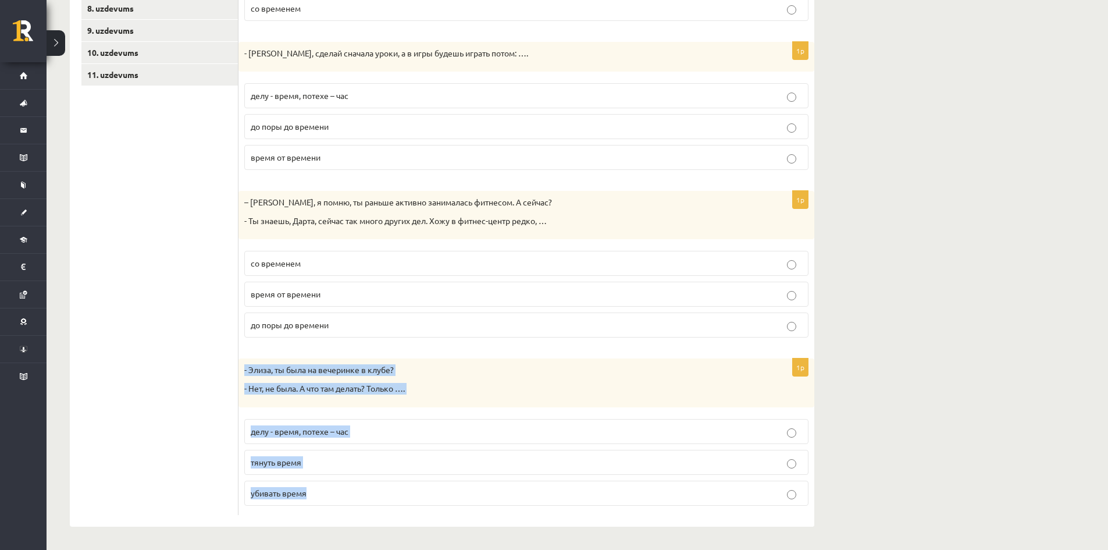
drag, startPoint x: 242, startPoint y: 370, endPoint x: 372, endPoint y: 422, distance: 139.4
click at [413, 506] on div "1p - Элиза, ты была на вечеринке в клубе? - Нет, не была. А что там делать? Тол…" at bounding box center [526, 436] width 576 height 156
copy div "- Элиза, ты была на вечеринке в клубе? - Нет, не была. А что там делать? Только…"
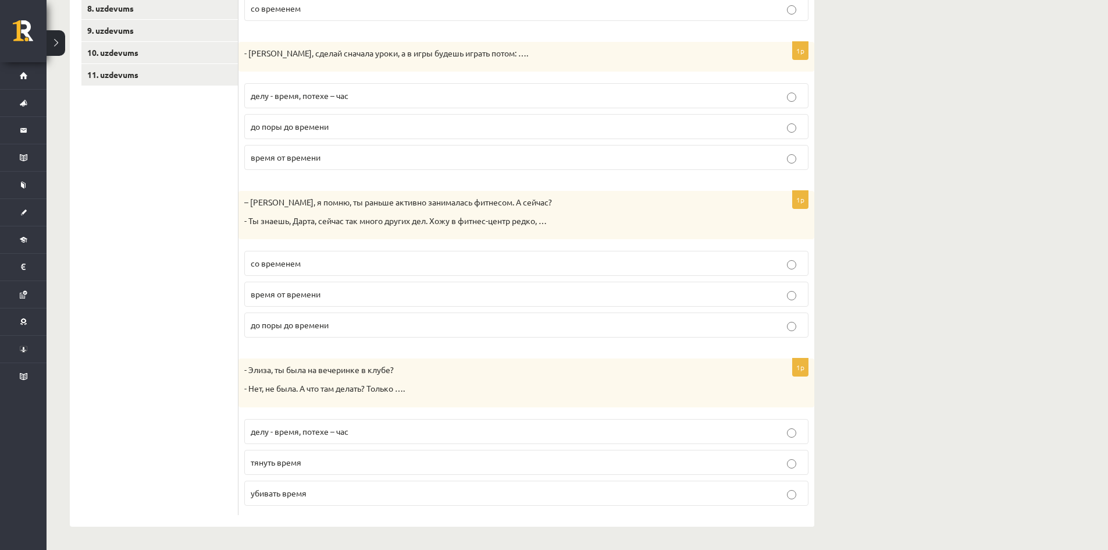
click at [208, 443] on ul "1. uzdevums 2. uzdevums 3. uzdevums 4. uzdevums 5. uzdevums 6. uzdevums 7. uzde…" at bounding box center [159, 179] width 157 height 670
click at [281, 502] on label "убивать время" at bounding box center [526, 492] width 564 height 25
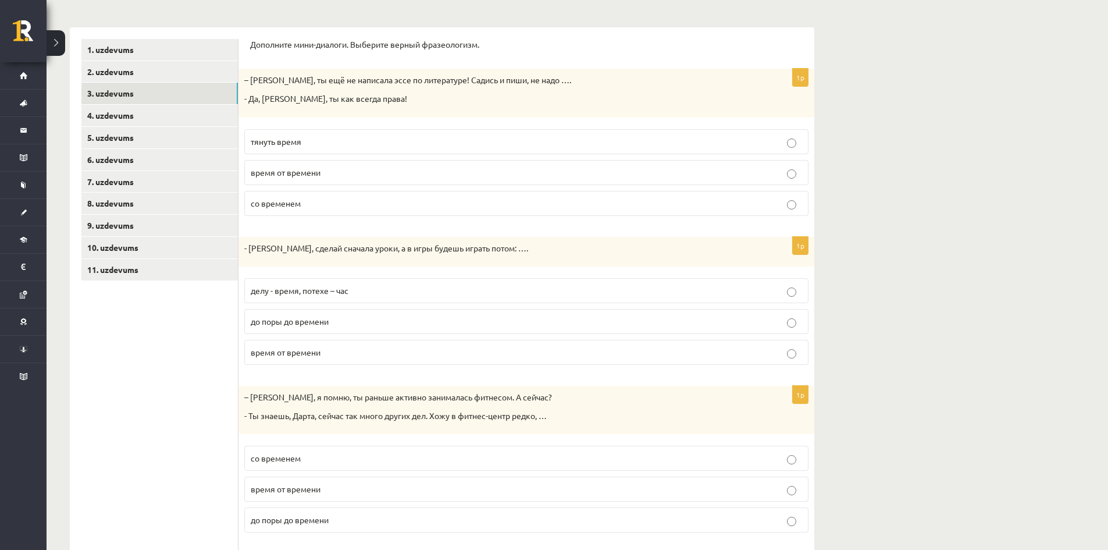
scroll to position [133, 0]
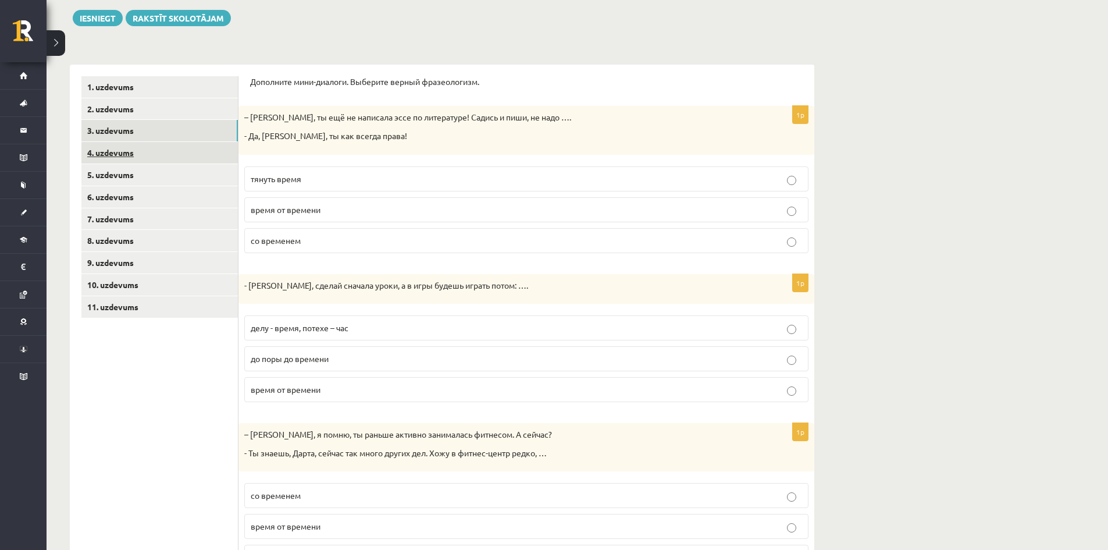
click at [127, 154] on link "4. uzdevums" at bounding box center [159, 153] width 156 height 22
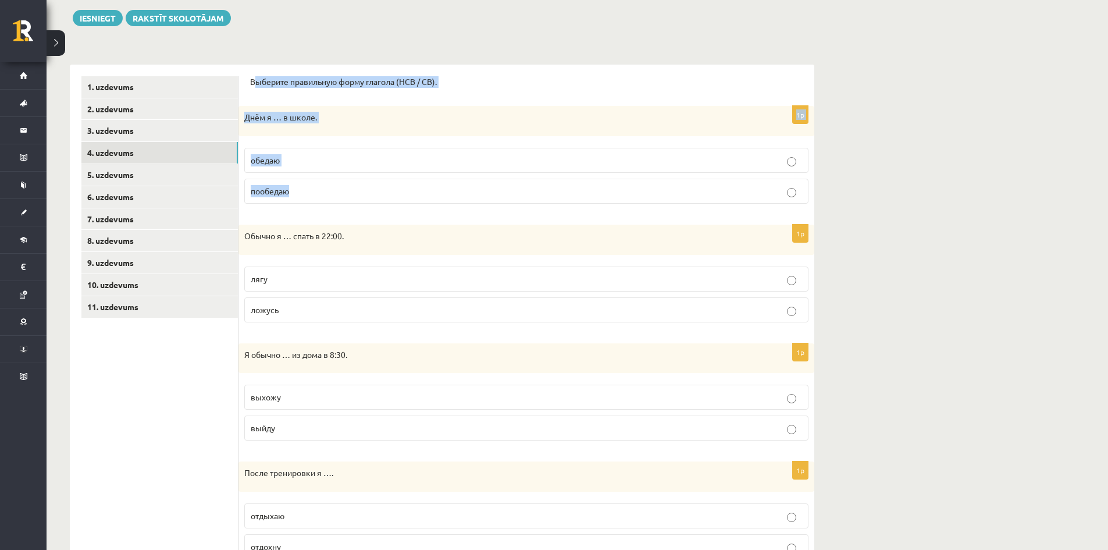
drag, startPoint x: 254, startPoint y: 84, endPoint x: 456, endPoint y: 201, distance: 233.7
click at [456, 201] on form "Выберите правильную форму глагола (НСВ / СВ). 1p Днём я … в школе. обедаю пообе…" at bounding box center [526, 558] width 552 height 965
copy form "ыберите правильную форму глагола (НСВ / СВ). 1p Днём я … в школе. обедаю пообед…"
drag, startPoint x: 145, startPoint y: 468, endPoint x: 156, endPoint y: 431, distance: 37.9
click at [145, 468] on ul "1. uzdevums 2. uzdevums 3. uzdevums 4. uzdevums 5. uzdevums 6. uzdevums 7. uzde…" at bounding box center [159, 558] width 157 height 965
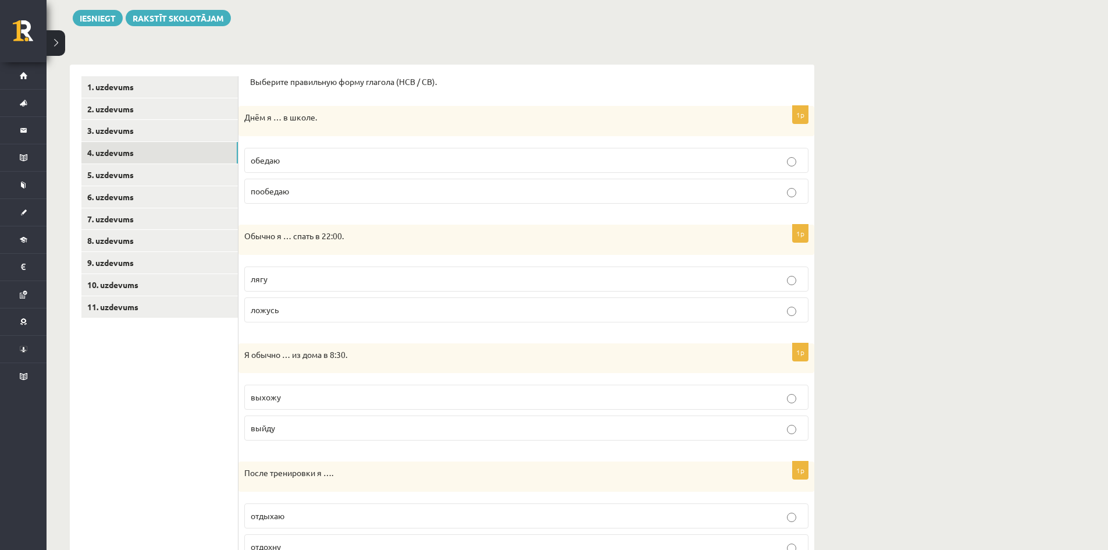
click at [325, 156] on p "обедаю" at bounding box center [526, 160] width 551 height 12
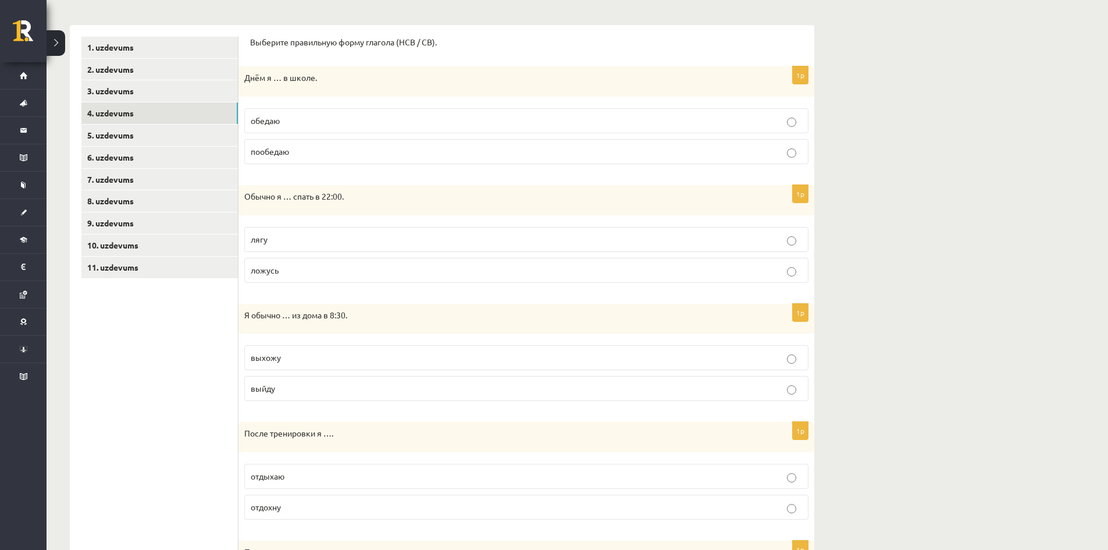
scroll to position [191, 0]
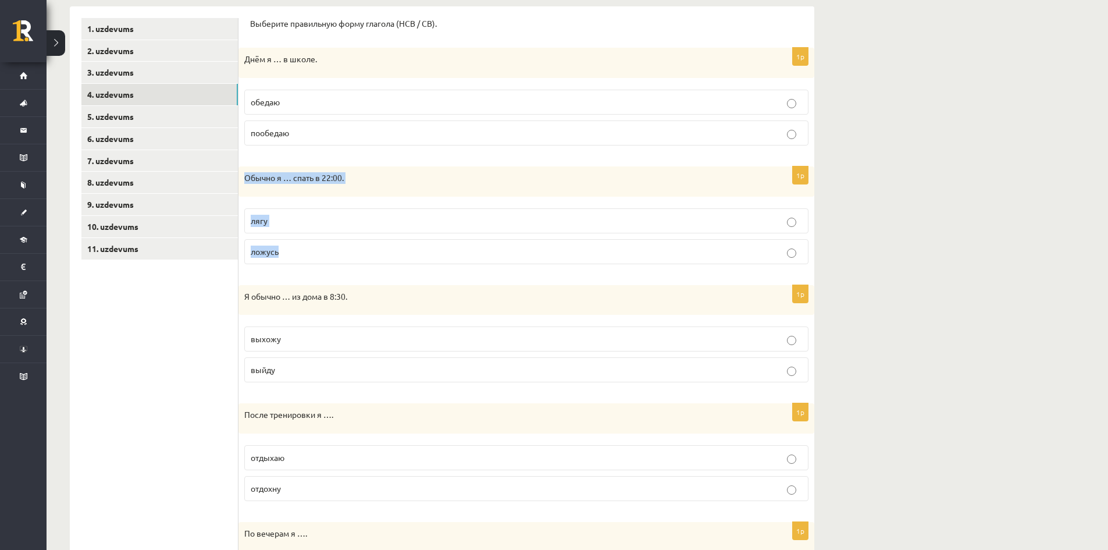
drag, startPoint x: 242, startPoint y: 172, endPoint x: 392, endPoint y: 250, distance: 168.8
click at [392, 250] on div "1p Обычно я … спать в 22:00. лягу ложусь" at bounding box center [526, 219] width 576 height 107
copy div "Обычно я … спать в 22:00. лягу ложусь"
drag, startPoint x: 189, startPoint y: 415, endPoint x: 229, endPoint y: 359, distance: 67.9
click at [189, 415] on ul "1. uzdevums 2. uzdevums 3. uzdevums 4. uzdevums 5. uzdevums 6. uzdevums 7. uzde…" at bounding box center [159, 500] width 157 height 965
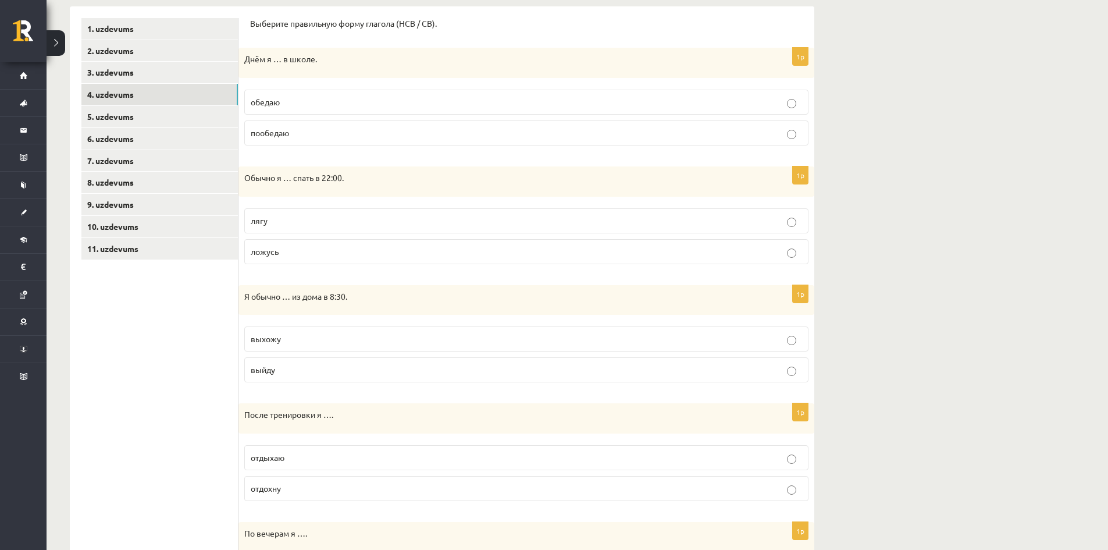
click at [293, 259] on label "ложусь" at bounding box center [526, 251] width 564 height 25
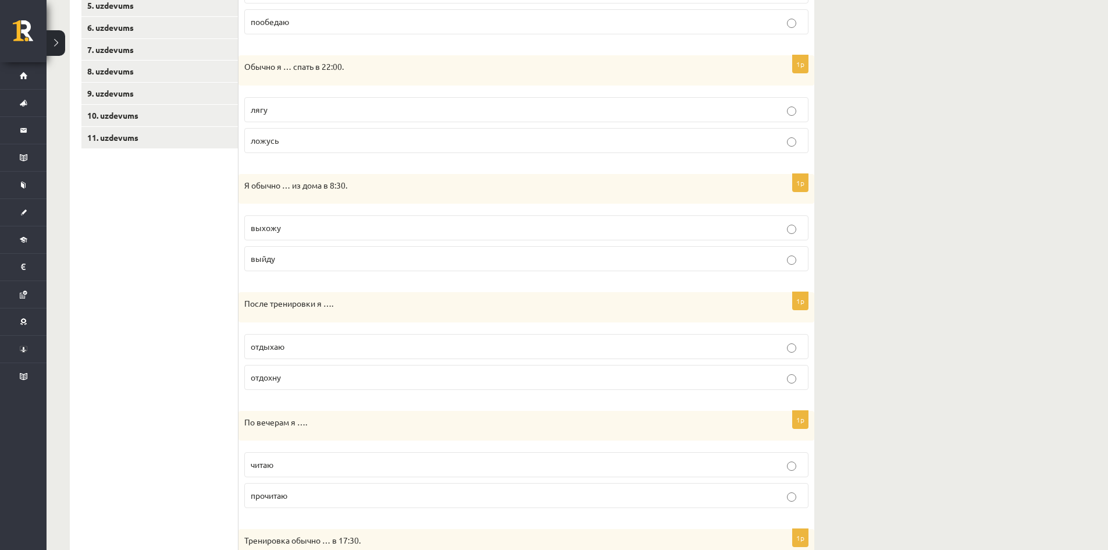
scroll to position [307, 0]
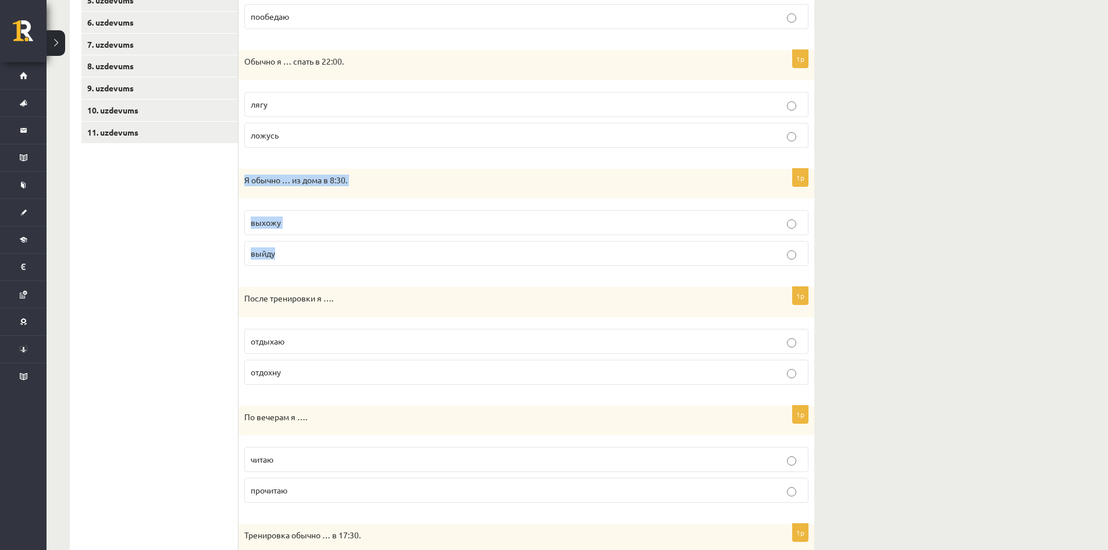
drag, startPoint x: 242, startPoint y: 184, endPoint x: 364, endPoint y: 251, distance: 139.5
click at [367, 254] on div "1p Я обычно … из дома в 8:30. выхожу выйду" at bounding box center [526, 222] width 576 height 107
copy div "Я обычно … из дома в 8:30. выхожу выйду"
drag, startPoint x: 183, startPoint y: 335, endPoint x: 208, endPoint y: 288, distance: 53.1
click at [183, 335] on ul "1. uzdevums 2. uzdevums 3. uzdevums 4. uzdevums 5. uzdevums 6. uzdevums 7. uzde…" at bounding box center [159, 384] width 157 height 965
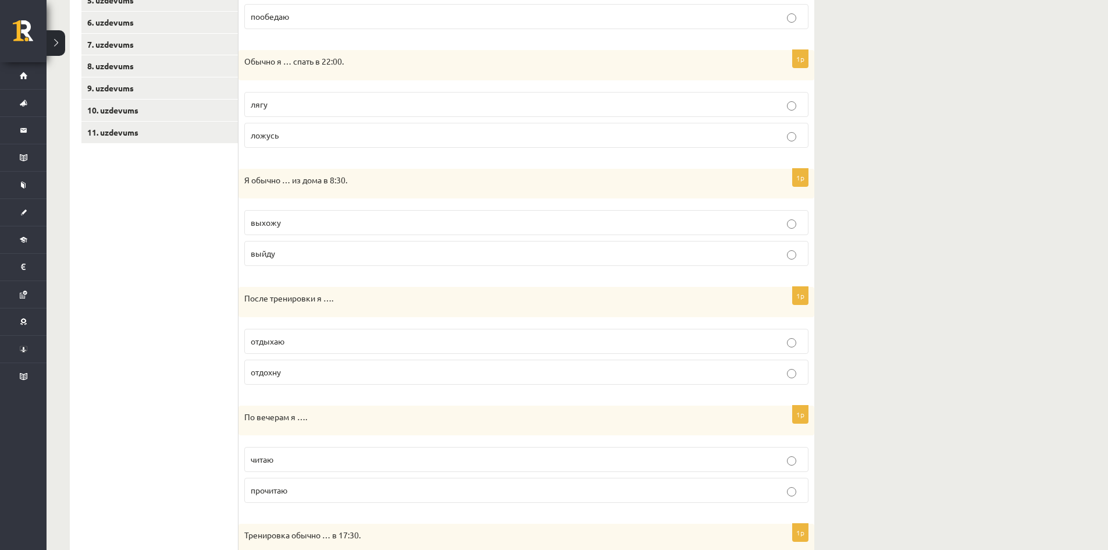
click at [305, 223] on p "выхожу" at bounding box center [526, 222] width 551 height 12
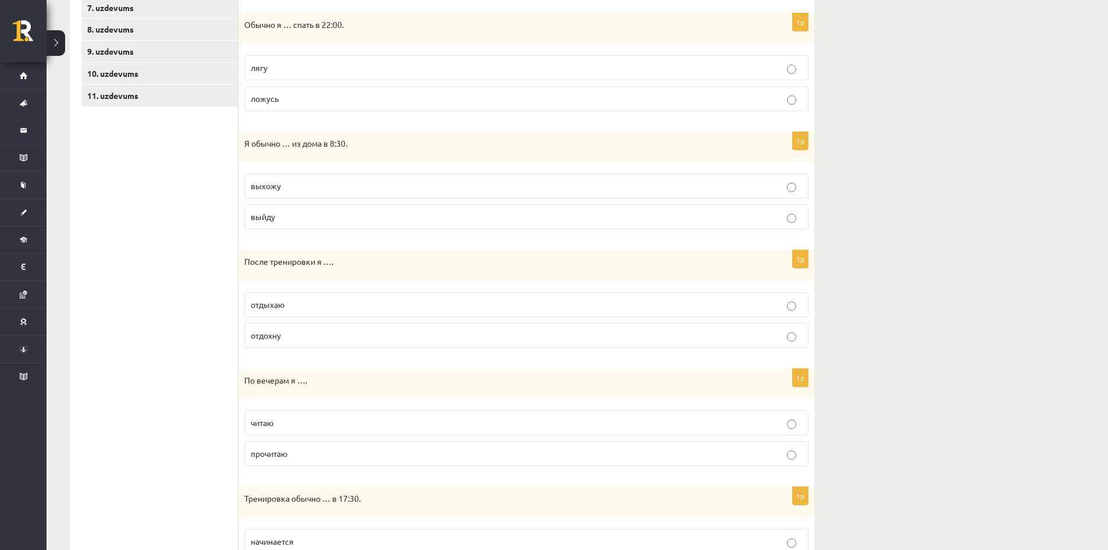
scroll to position [423, 0]
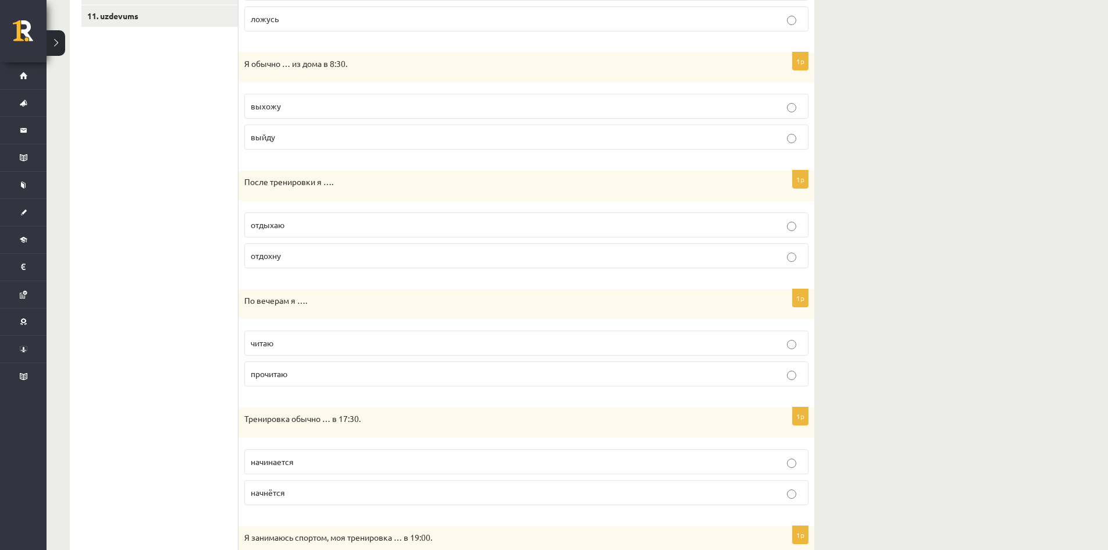
drag, startPoint x: 238, startPoint y: 183, endPoint x: 326, endPoint y: 227, distance: 98.0
click at [349, 270] on div "**********" at bounding box center [442, 268] width 744 height 989
click at [206, 192] on ul "1. uzdevums 2. uzdevums 3. uzdevums 4. uzdevums 5. uzdevums 6. uzdevums 7. uzde…" at bounding box center [159, 267] width 157 height 965
drag, startPoint x: 241, startPoint y: 183, endPoint x: 327, endPoint y: 216, distance: 91.7
click at [341, 256] on div "1p После тренировки я …. отдыхаю отдохну" at bounding box center [526, 223] width 576 height 107
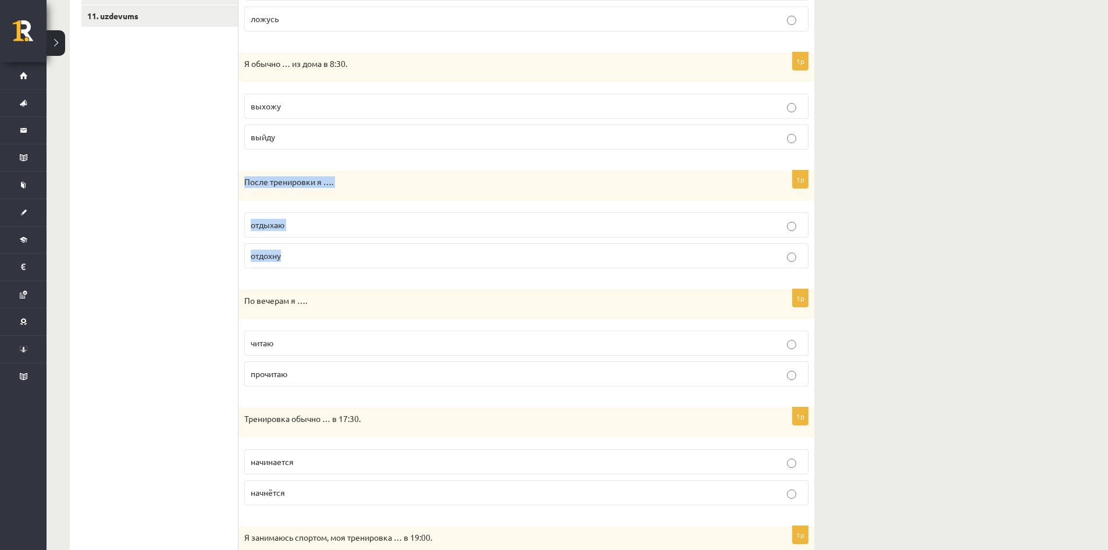
copy div "После тренировки я …. отдыхаю отдохну"
drag, startPoint x: 151, startPoint y: 316, endPoint x: 175, endPoint y: 306, distance: 25.6
click at [151, 316] on ul "1. uzdevums 2. uzdevums 3. uzdevums 4. uzdevums 5. uzdevums 6. uzdevums 7. uzde…" at bounding box center [159, 267] width 157 height 965
click at [304, 232] on label "отдыхаю" at bounding box center [526, 224] width 564 height 25
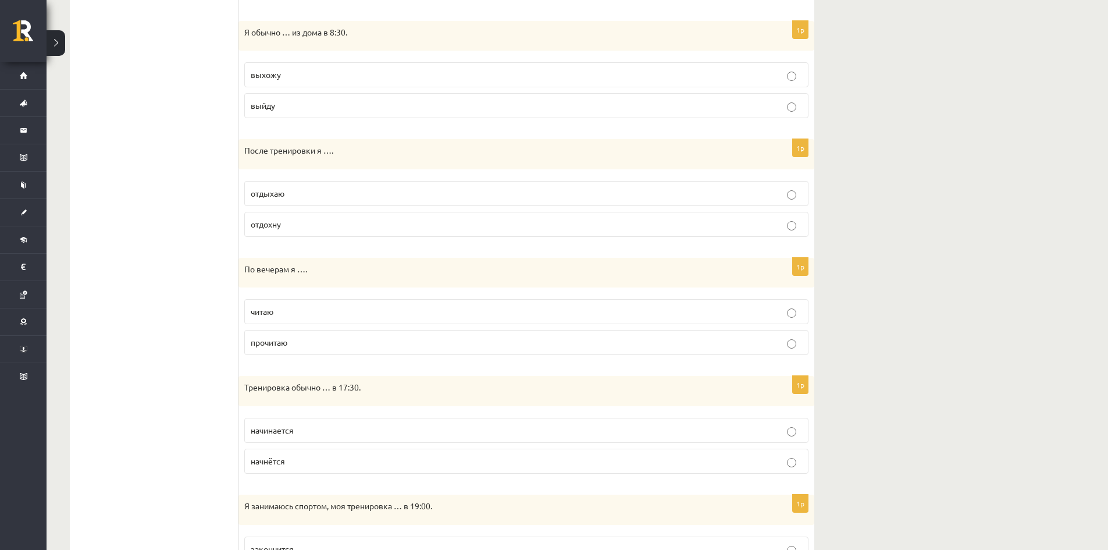
scroll to position [482, 0]
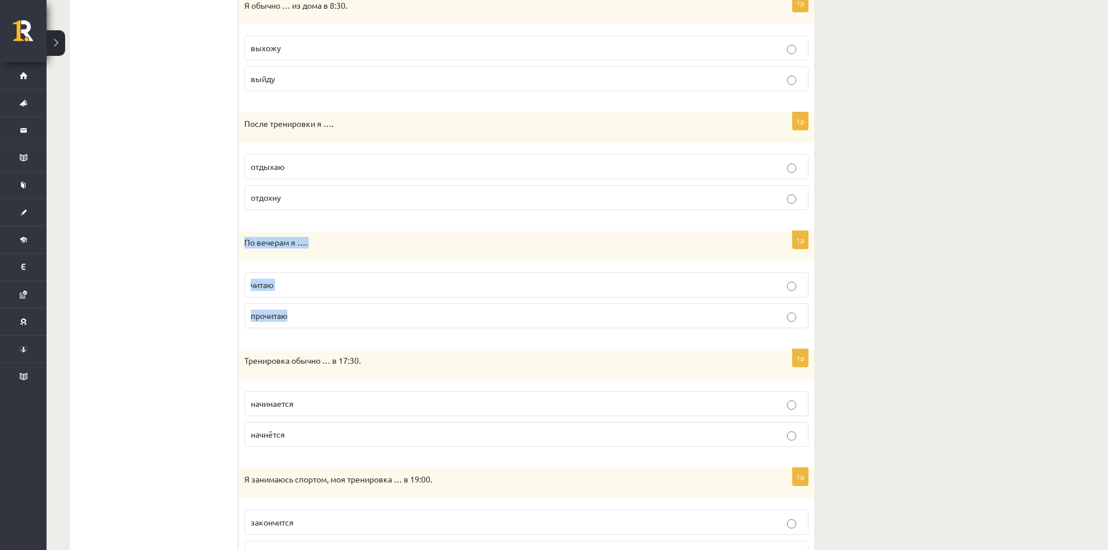
drag, startPoint x: 242, startPoint y: 239, endPoint x: 345, endPoint y: 317, distance: 128.6
click at [345, 317] on div "1p По вечерам я …. читаю прочитаю" at bounding box center [526, 284] width 576 height 107
copy div "По вечерам я …. читаю прочитаю"
click at [203, 300] on ul "1. uzdevums 2. uzdevums 3. uzdevums 4. uzdevums 5. uzdevums 6. uzdevums 7. uzde…" at bounding box center [159, 209] width 157 height 965
click at [286, 293] on label "читаю" at bounding box center [526, 284] width 564 height 25
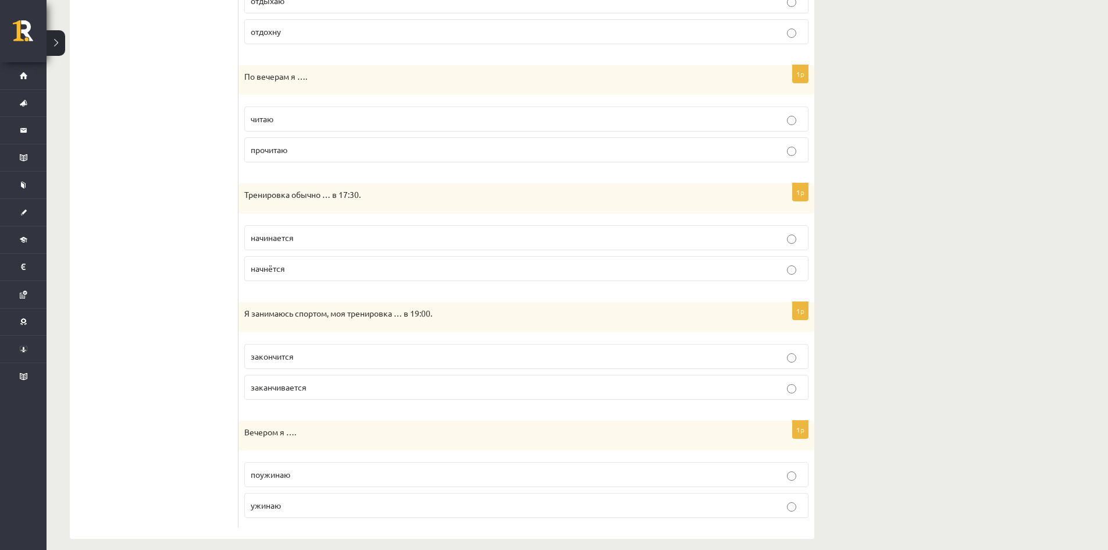
scroll to position [656, 0]
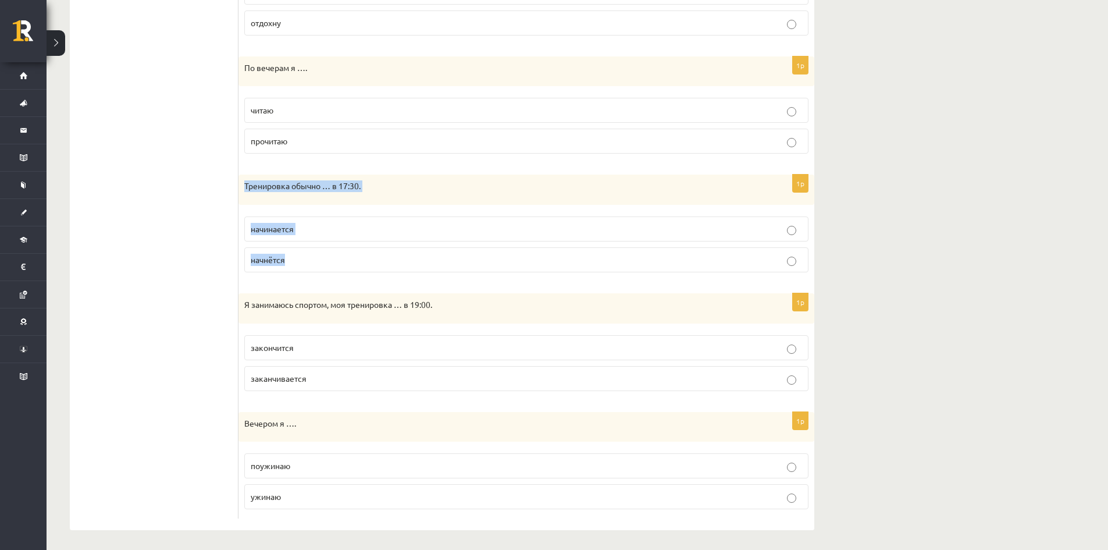
drag, startPoint x: 245, startPoint y: 186, endPoint x: 377, endPoint y: 266, distance: 155.3
click at [377, 266] on div "1p Тренировка обычно … в 17:30. начинается начнётся" at bounding box center [526, 227] width 576 height 107
copy div "Тренировка обычно … в 17:30. начинается начнётся"
drag, startPoint x: 130, startPoint y: 215, endPoint x: 141, endPoint y: 215, distance: 11.6
click at [131, 215] on ul "1. uzdevums 2. uzdevums 3. uzdevums 4. uzdevums 5. uzdevums 6. uzdevums 7. uzde…" at bounding box center [159, 35] width 157 height 965
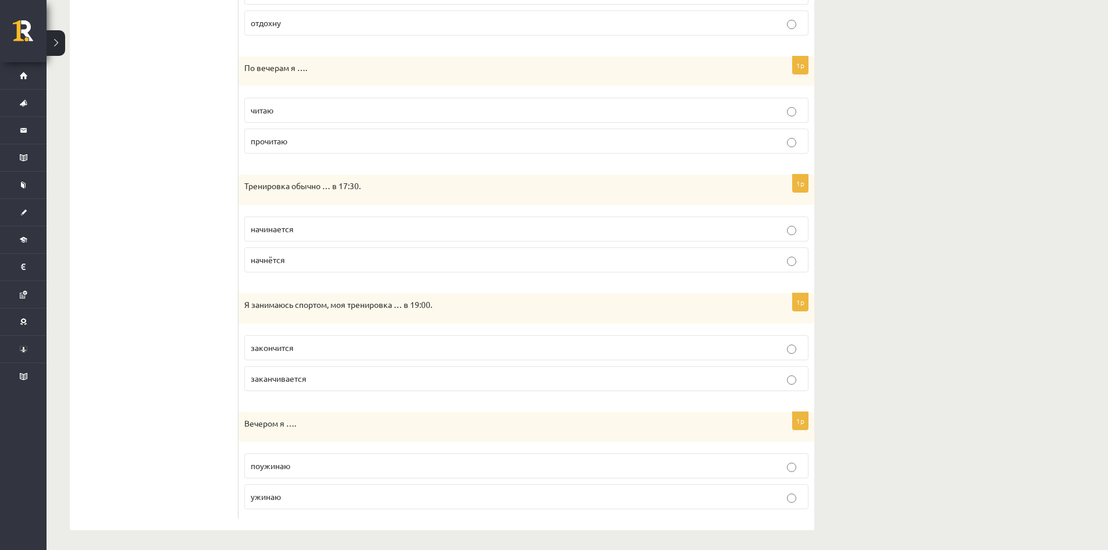
click at [270, 232] on span "начинается" at bounding box center [272, 228] width 43 height 10
click at [247, 300] on p "Я занимаюсь спортом, моя тренировка … в 19:00." at bounding box center [497, 301] width 506 height 12
click at [238, 299] on div "Я занимаюсь спортом, моя тренировка … в 19:00." at bounding box center [526, 305] width 576 height 30
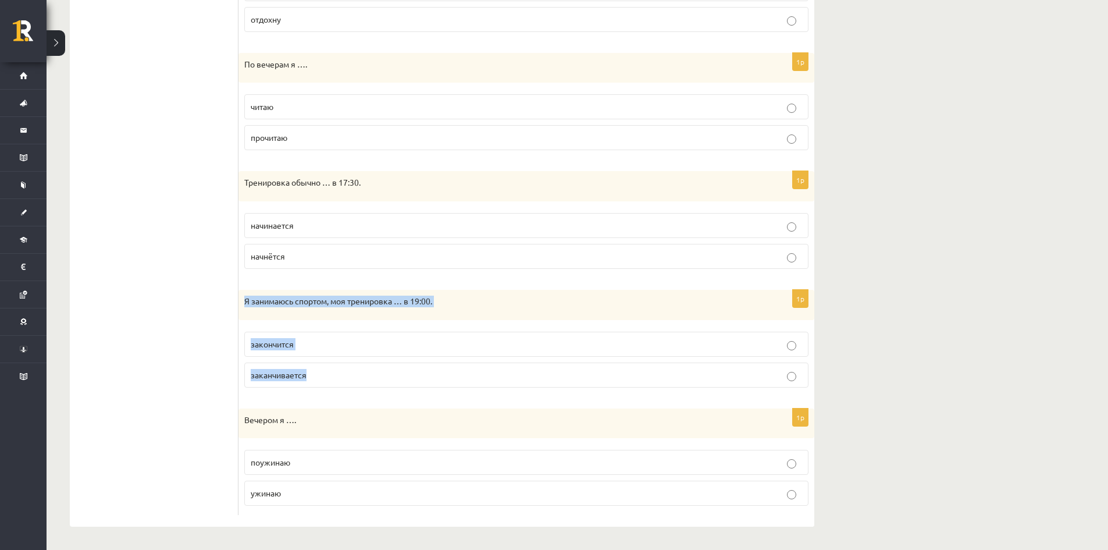
drag, startPoint x: 244, startPoint y: 301, endPoint x: 399, endPoint y: 356, distance: 164.5
click at [430, 383] on div "1p Я занимаюсь спортом, моя тренировка … в 19:00. закончится заканчивается" at bounding box center [526, 343] width 576 height 107
click at [120, 221] on ul "1. uzdevums 2. uzdevums 3. uzdevums 4. uzdevums 5. uzdevums 6. uzdevums 7. uzde…" at bounding box center [159, 31] width 157 height 965
click at [294, 385] on label "заканчивается" at bounding box center [526, 374] width 564 height 25
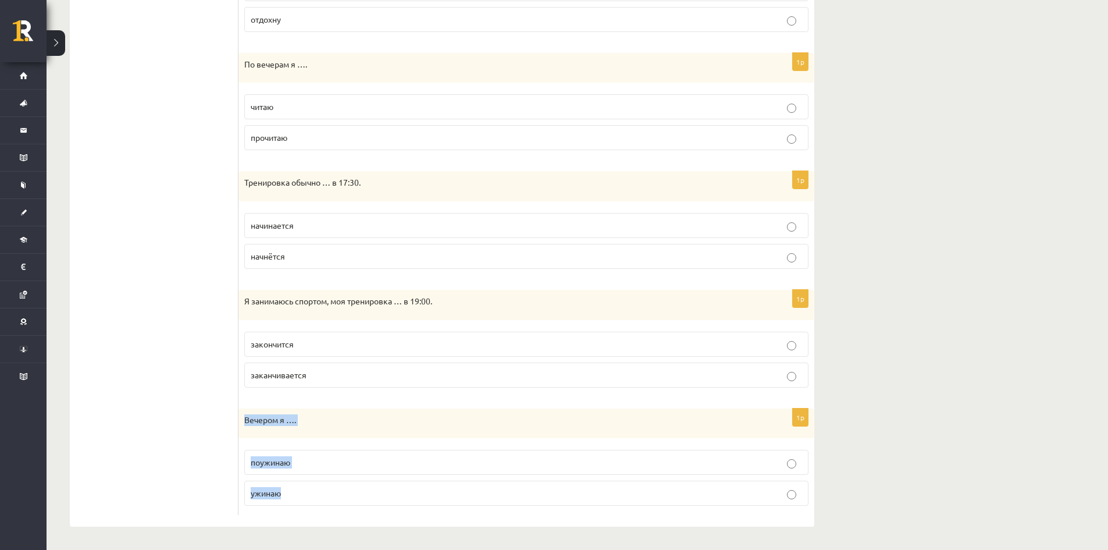
drag, startPoint x: 240, startPoint y: 418, endPoint x: 325, endPoint y: 483, distance: 107.5
click at [325, 483] on div "1p Вечером я …. поужинаю ужинаю" at bounding box center [526, 461] width 576 height 107
click at [124, 411] on ul "1. uzdevums 2. uzdevums 3. uzdevums 4. uzdevums 5. uzdevums 6. uzdevums 7. uzde…" at bounding box center [159, 31] width 157 height 965
click at [273, 496] on span "ужинаю" at bounding box center [266, 492] width 30 height 10
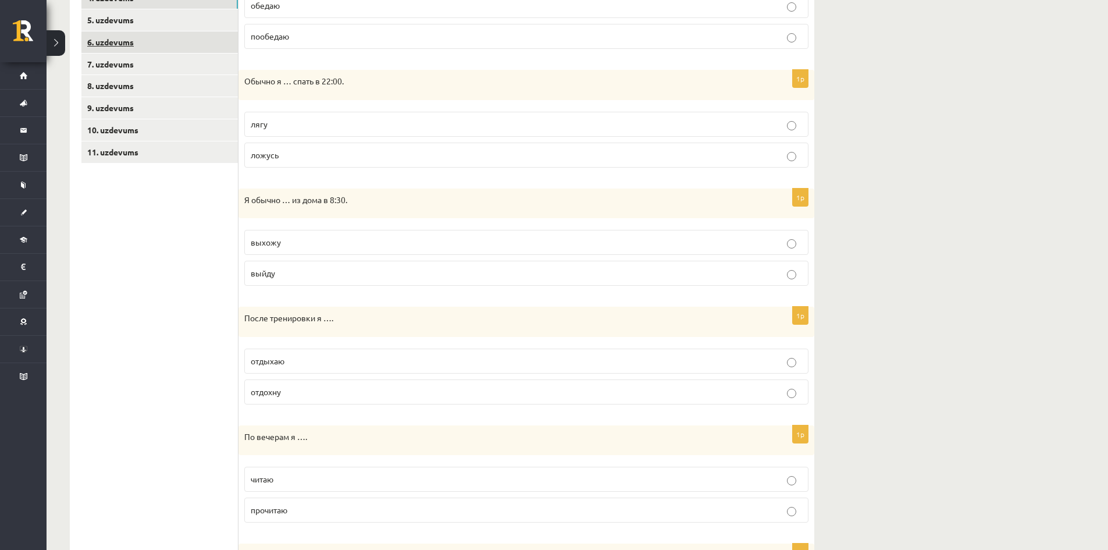
scroll to position [79, 0]
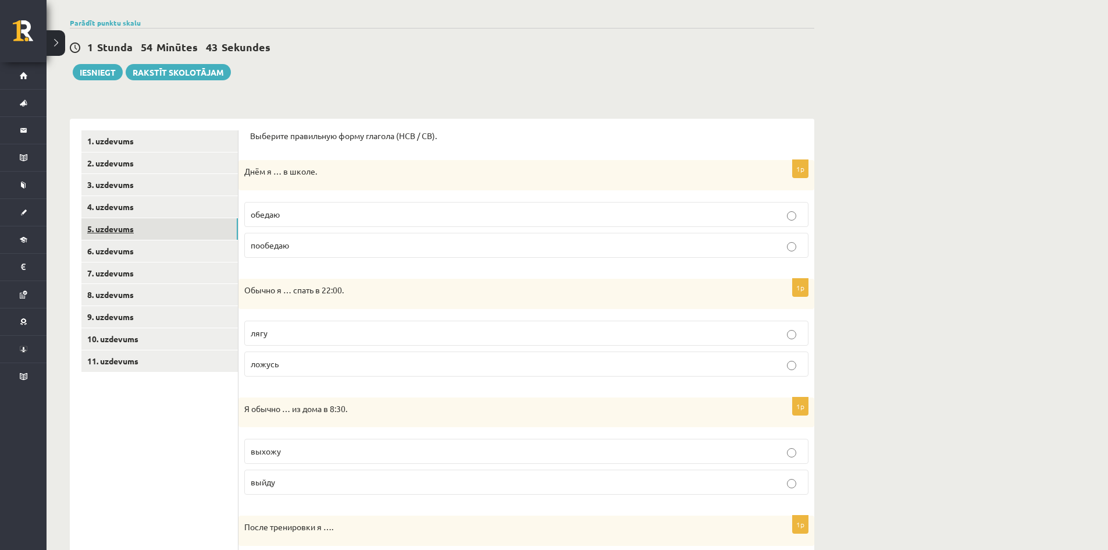
click at [143, 233] on link "5. uzdevums" at bounding box center [159, 229] width 156 height 22
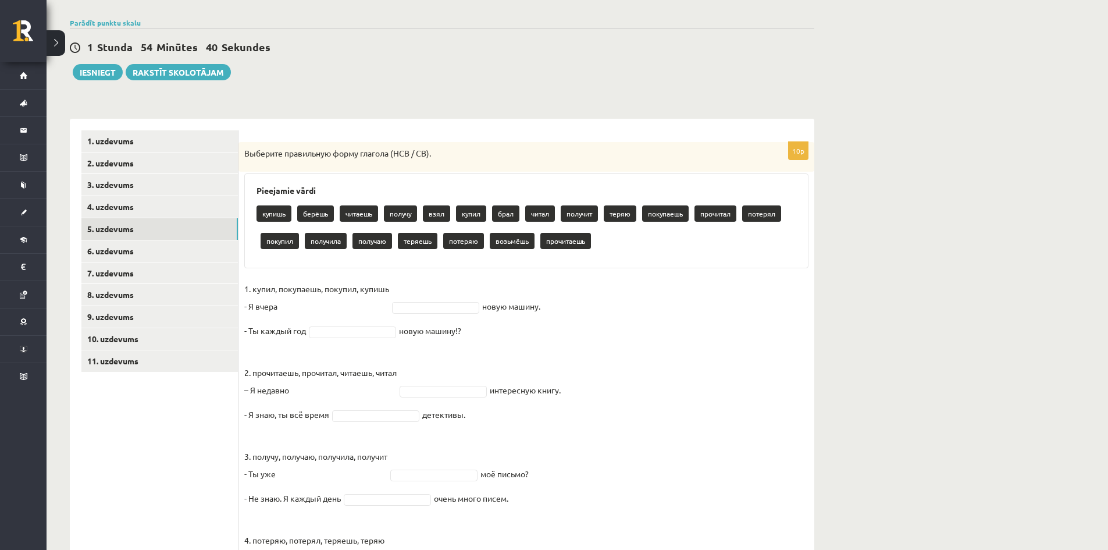
click at [246, 200] on div "Pieejamie vārdi купишь берёшь читаешь получу взял купил брал читал получит теря…" at bounding box center [526, 220] width 564 height 95
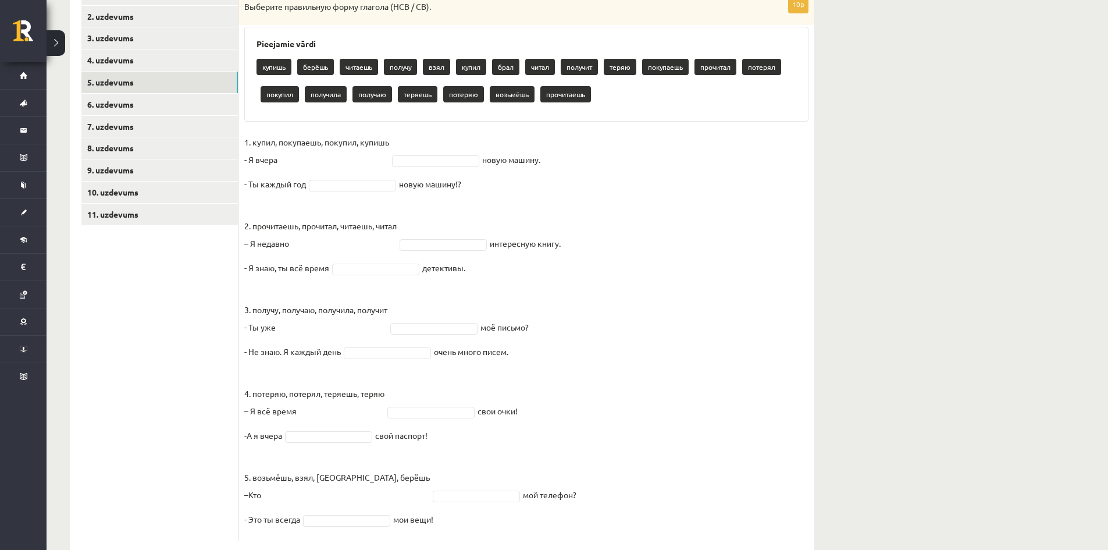
scroll to position [251, 0]
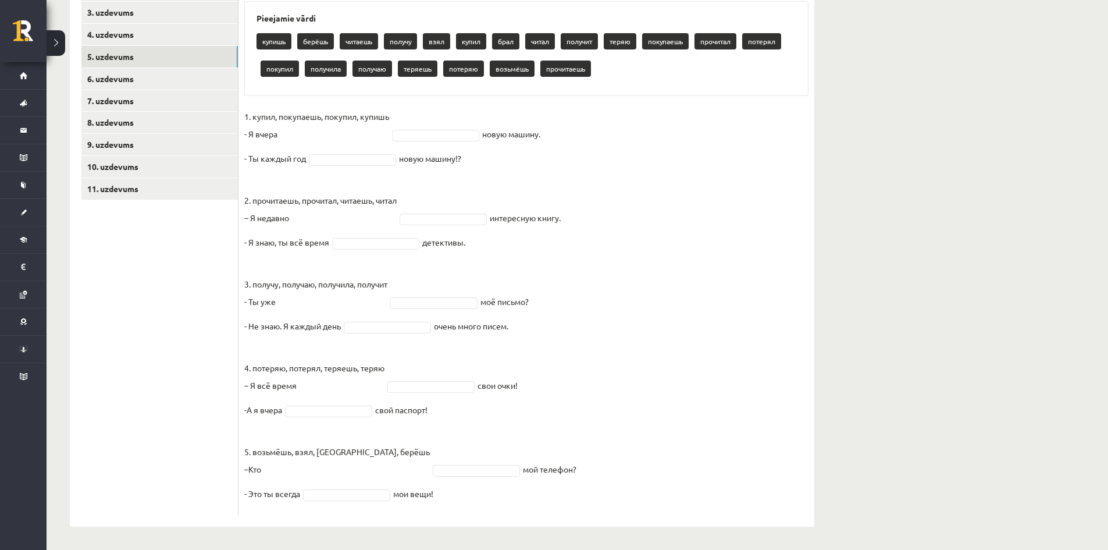
drag, startPoint x: 241, startPoint y: 152, endPoint x: 557, endPoint y: 359, distance: 377.1
click at [612, 495] on div "10p Выберите правильную форму глагола (НСВ / СВ). Pieejamie vārdi купишь берёшь…" at bounding box center [526, 242] width 576 height 545
click at [133, 331] on ul "1. uzdevums 2. uzdevums 3. uzdevums 4. uzdevums 5. uzdevums 6. uzdevums 7. uzde…" at bounding box center [159, 236] width 157 height 557
click at [343, 152] on fieldset "1. купил, покупаешь, покупил, купишь - Я вчера купил ***** новую машину. - Ты к…" at bounding box center [526, 308] width 564 height 401
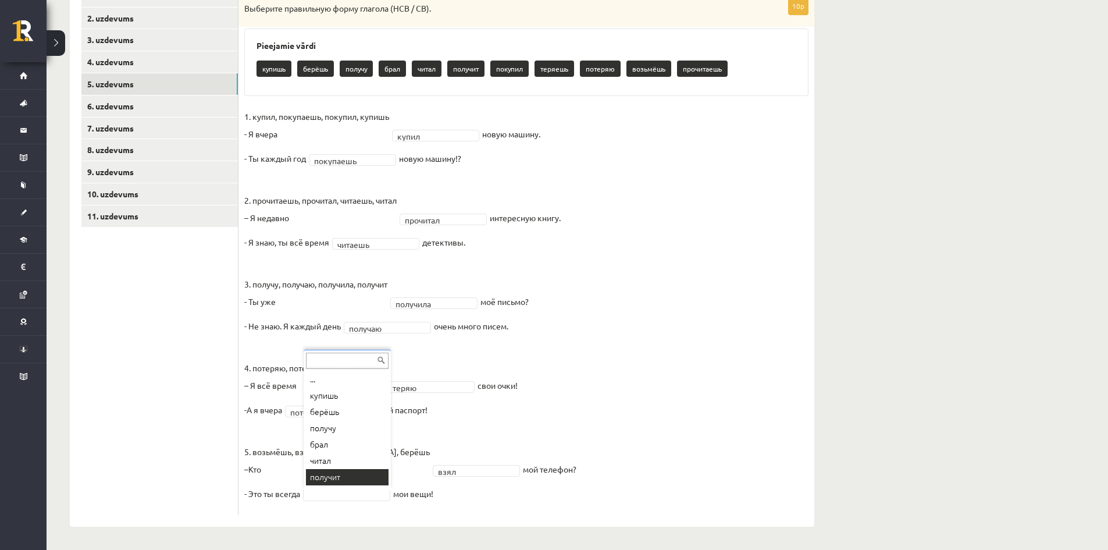
scroll to position [14, 0]
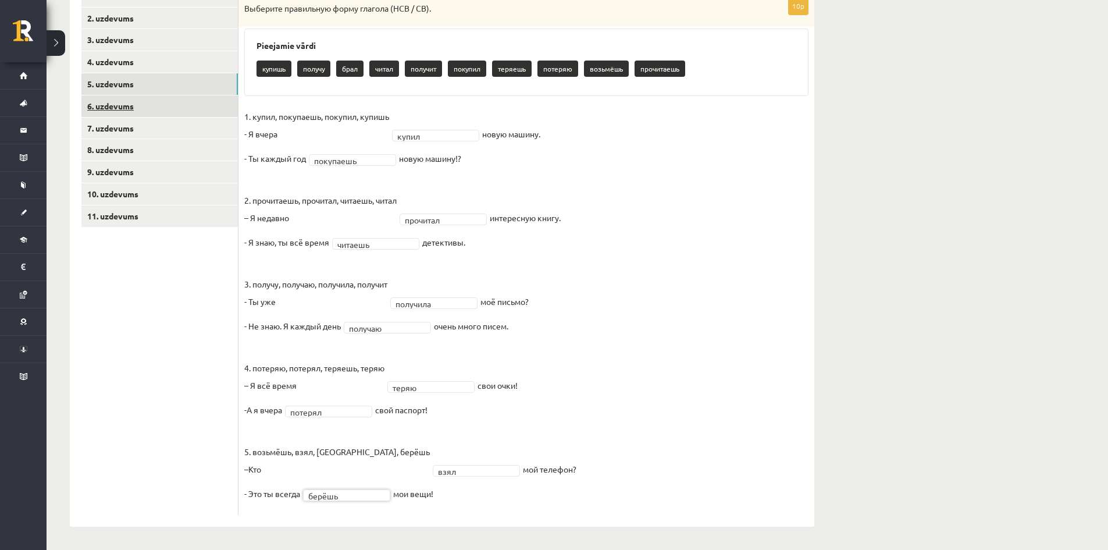
click at [164, 105] on link "6. uzdevums" at bounding box center [159, 106] width 156 height 22
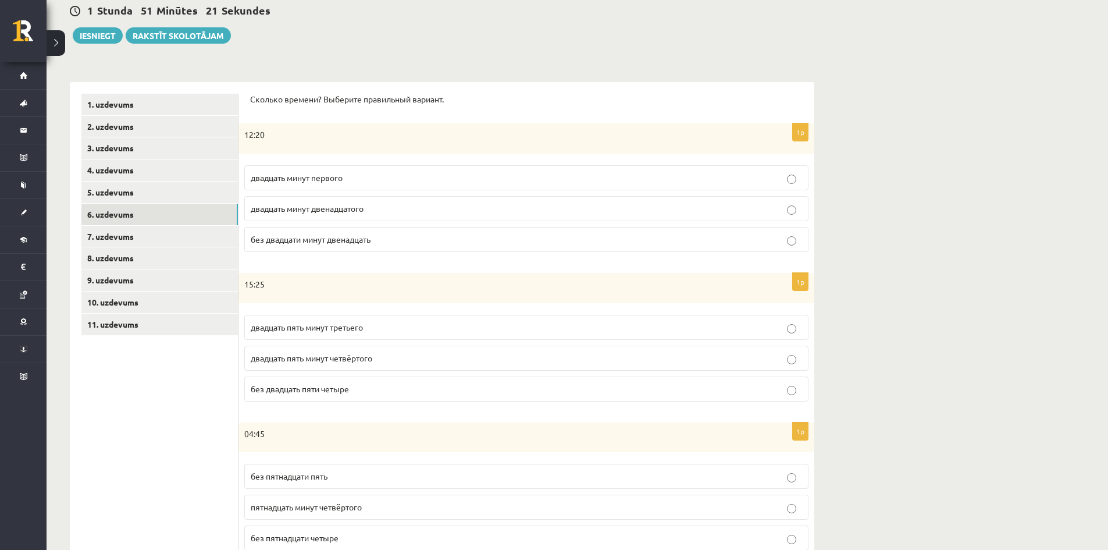
scroll to position [108, 0]
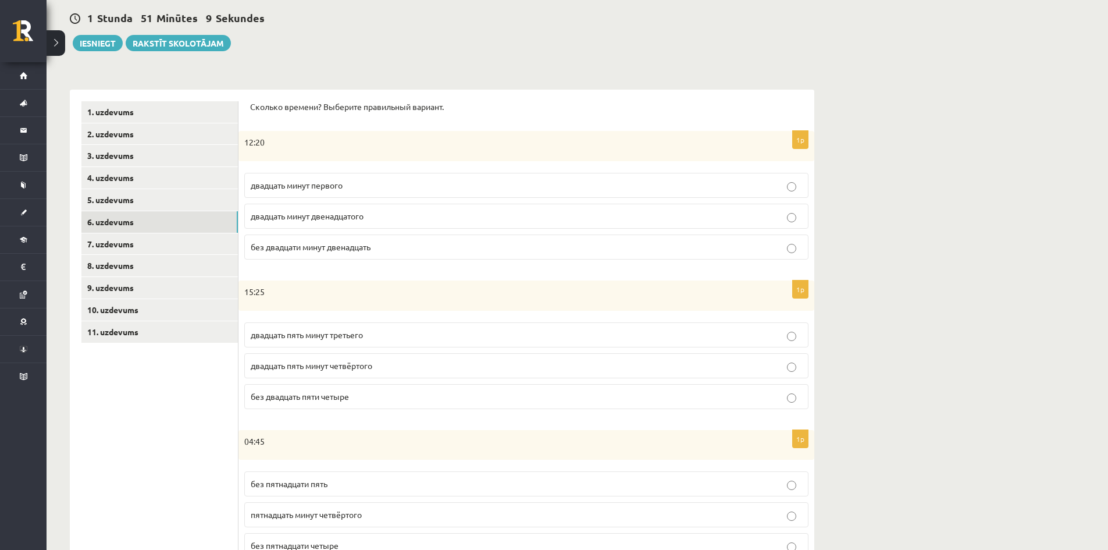
click at [751, 182] on p "двадцать минут первого" at bounding box center [526, 185] width 551 height 12
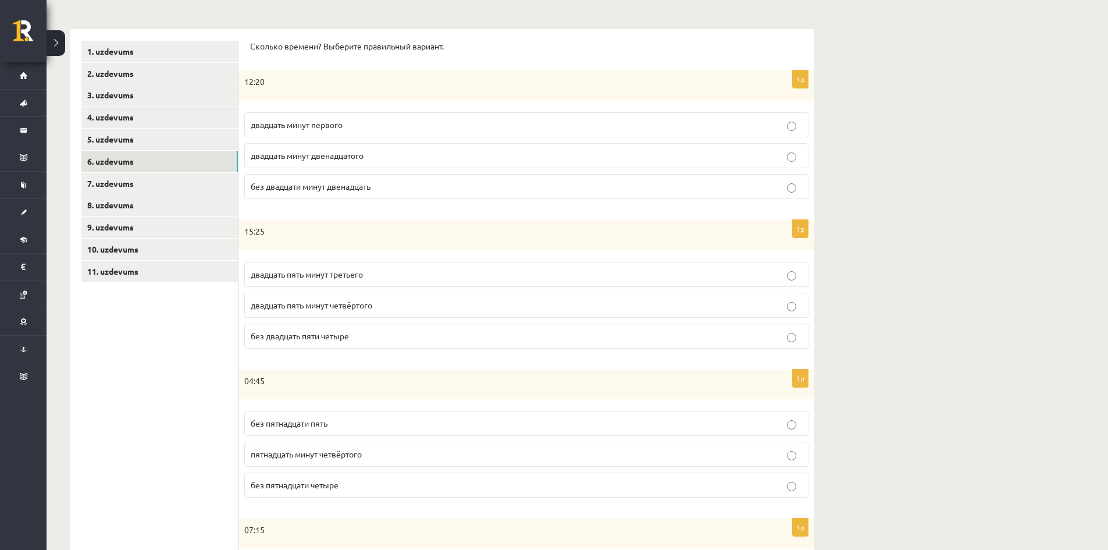
scroll to position [224, 0]
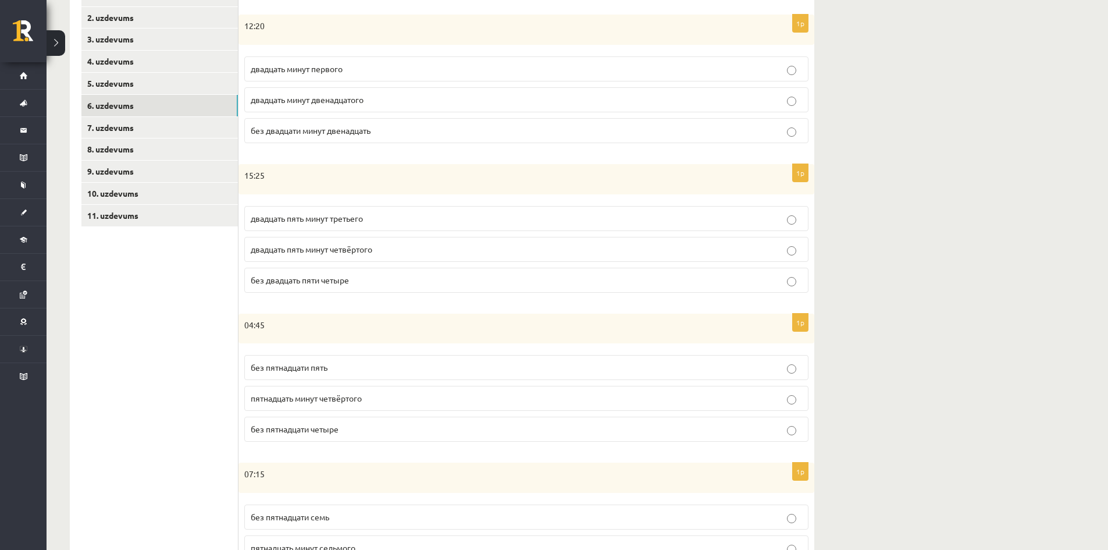
click at [500, 243] on p "двадцать пять минут четвёртого" at bounding box center [526, 249] width 551 height 12
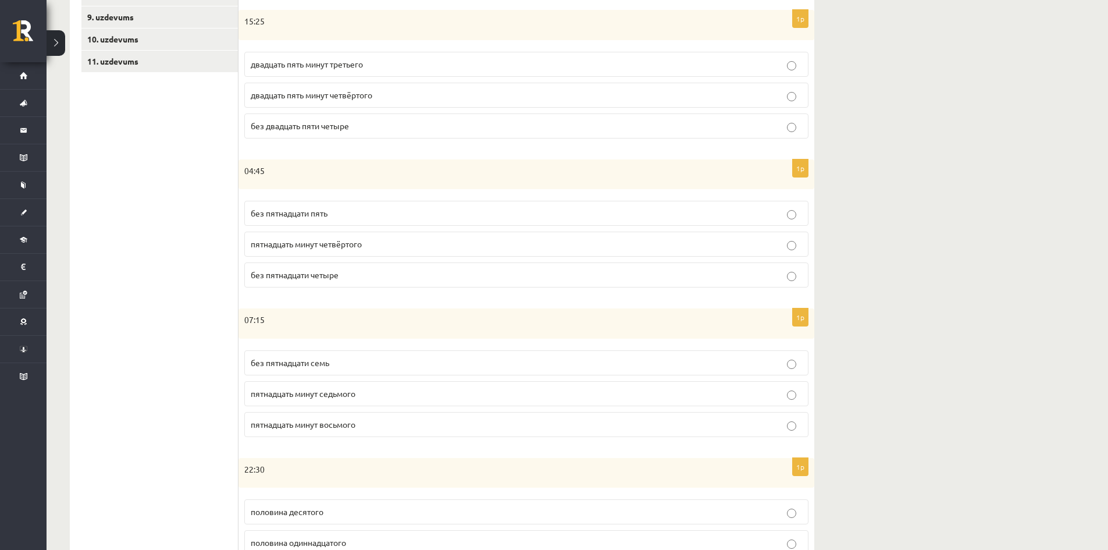
scroll to position [398, 0]
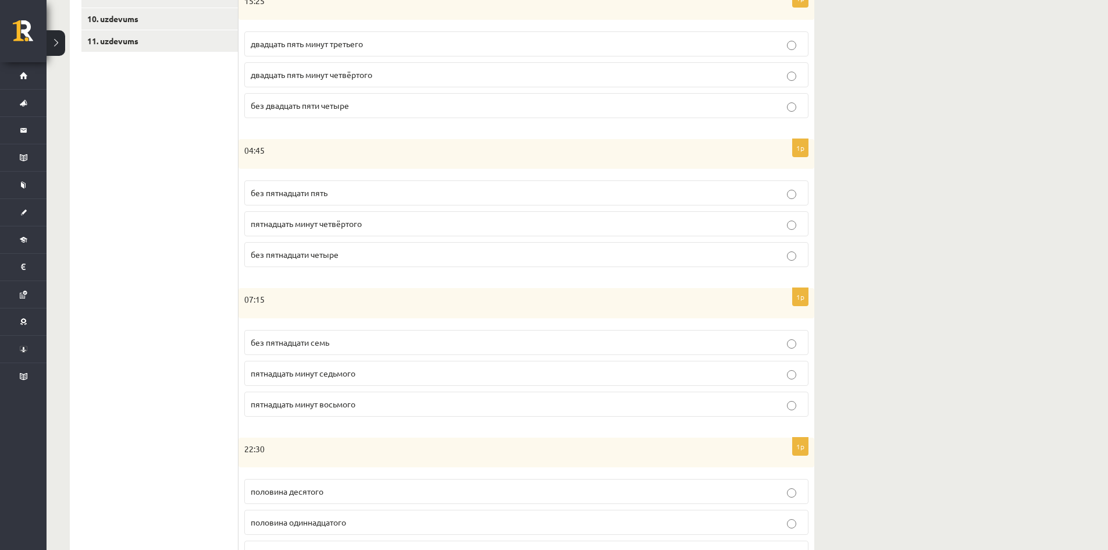
click at [356, 196] on p "без пятнадцати пять" at bounding box center [526, 193] width 551 height 12
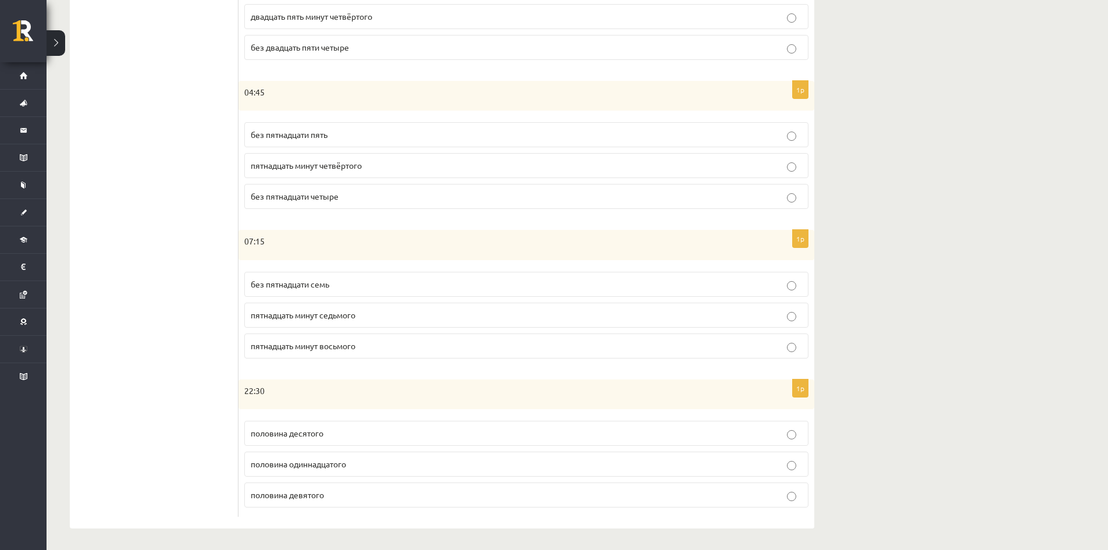
scroll to position [459, 0]
click at [394, 345] on p "пятнадцать минут восьмого" at bounding box center [526, 344] width 551 height 12
click at [344, 465] on span "половина одиннадцатого" at bounding box center [298, 461] width 95 height 10
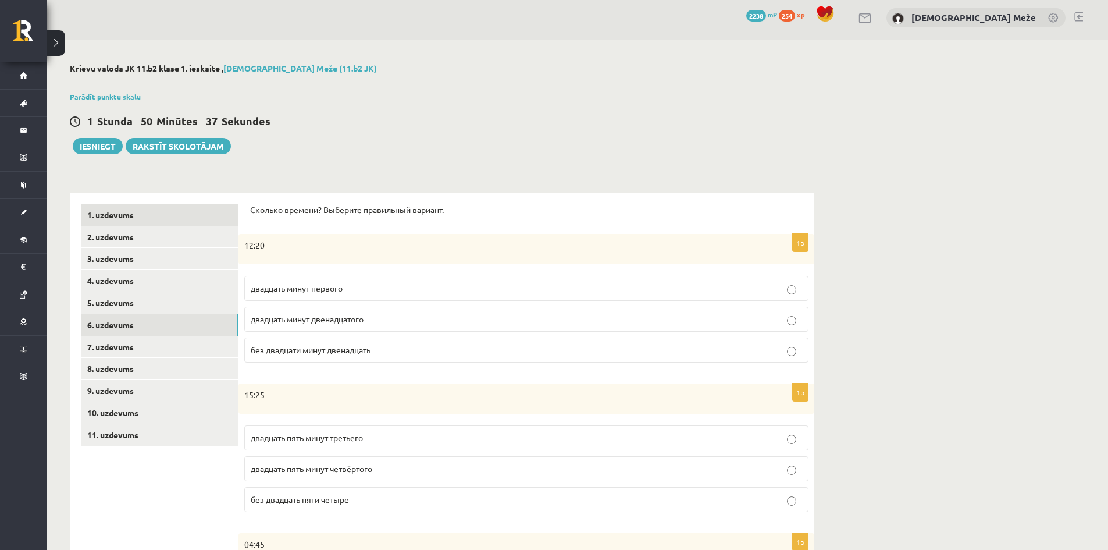
scroll to position [0, 0]
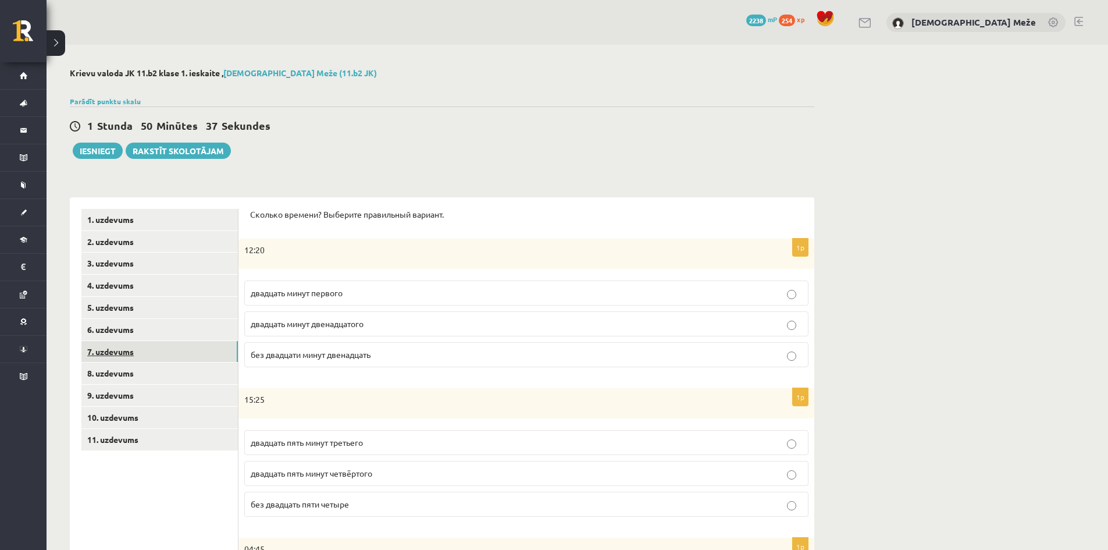
click at [138, 349] on link "7. uzdevums" at bounding box center [159, 352] width 156 height 22
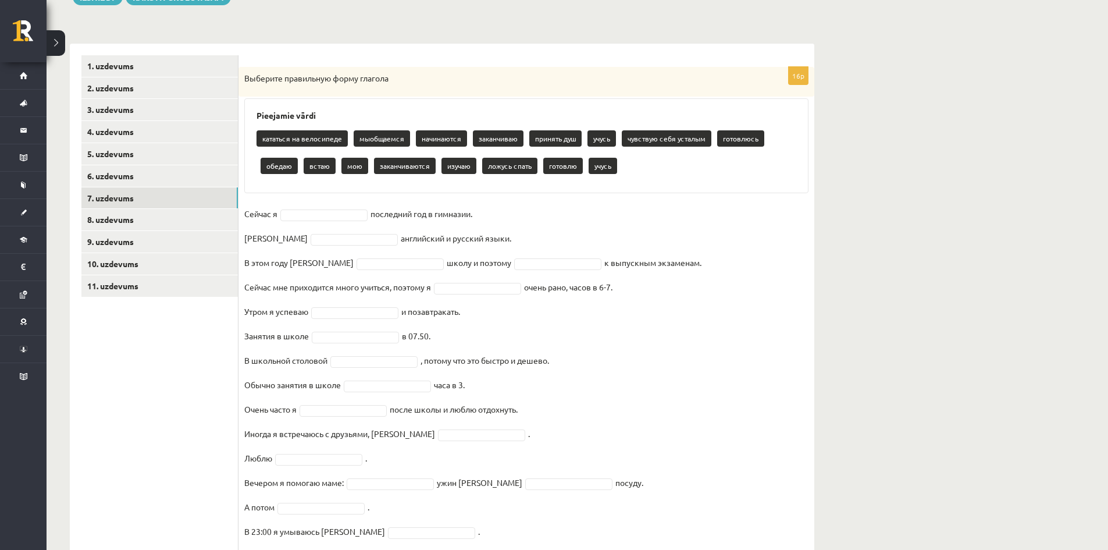
scroll to position [174, 0]
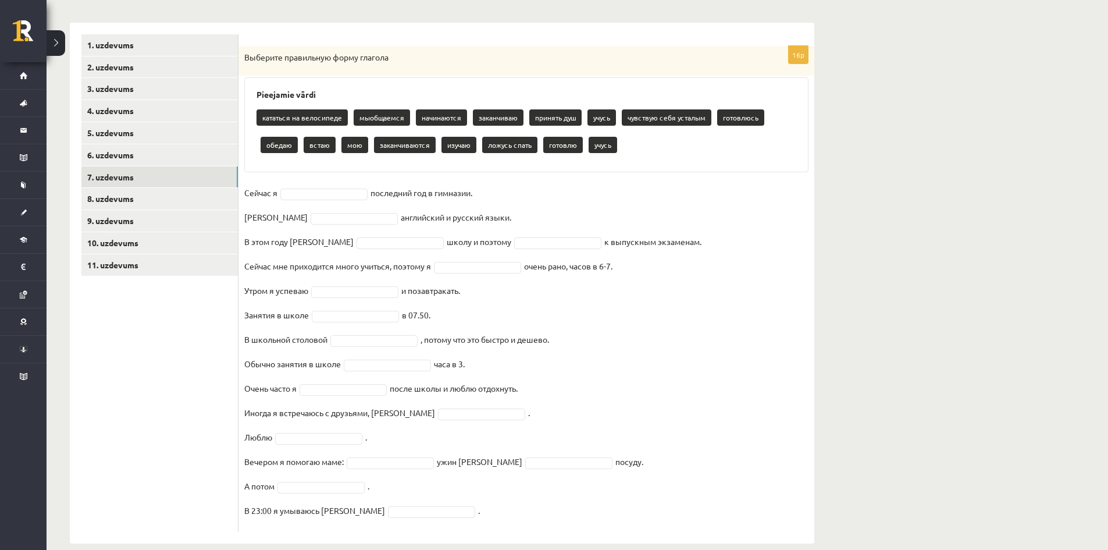
drag, startPoint x: 243, startPoint y: 60, endPoint x: 740, endPoint y: 459, distance: 637.0
click at [722, 469] on div "16p Выберите правильную форму глагола Pieejamie vārdi кататься на велосипеде мы…" at bounding box center [526, 289] width 576 height 486
click at [876, 380] on div "Krievu valoda JK 11.b2 klase 1. ieskaite , Kristiāna Meže (11.b2 JK) Parādīt pu…" at bounding box center [577, 218] width 1061 height 696
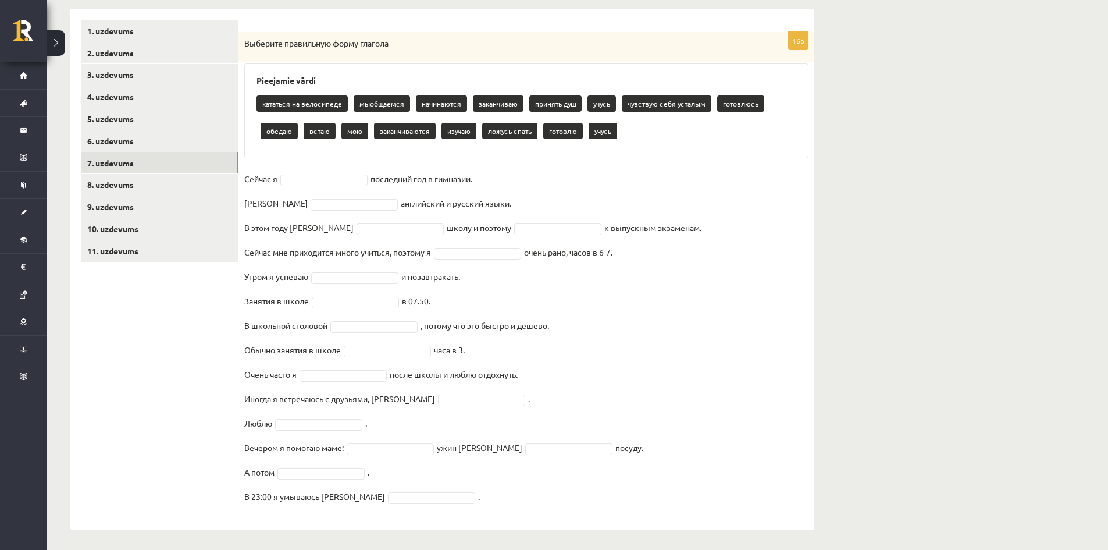
scroll to position [192, 0]
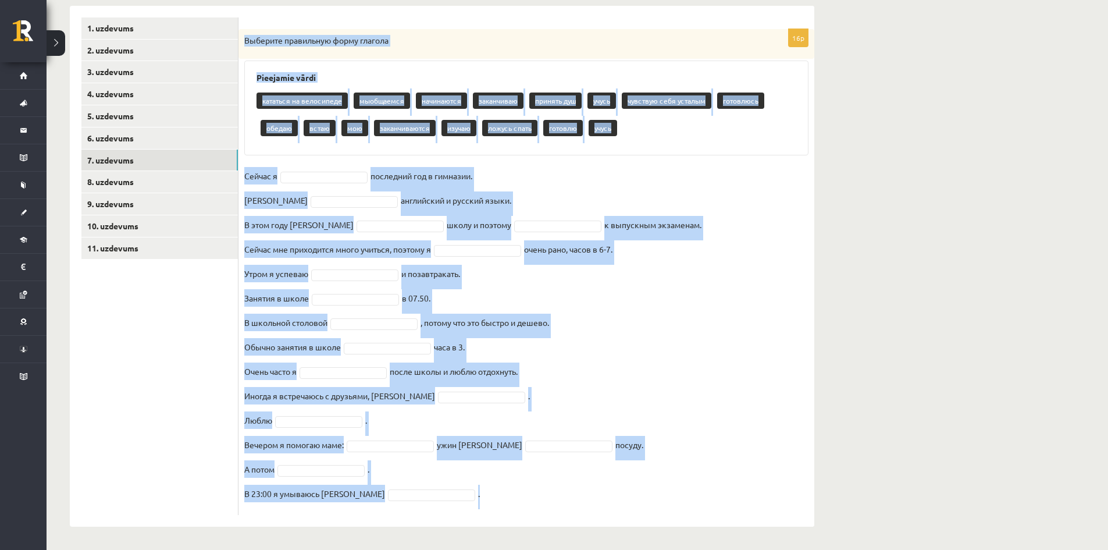
drag, startPoint x: 240, startPoint y: 54, endPoint x: 694, endPoint y: 495, distance: 633.3
click at [697, 501] on div "16p Выберите правильную форму глагола Pieejamie vārdi кататься на велосипеде мы…" at bounding box center [526, 272] width 576 height 486
drag, startPoint x: 833, startPoint y: 318, endPoint x: 817, endPoint y: 306, distance: 20.4
click at [833, 318] on div "Krievu valoda JK 11.b2 klase 1. ieskaite , Kristiāna Meže (11.b2 JK) Parādīt pu…" at bounding box center [442, 201] width 791 height 696
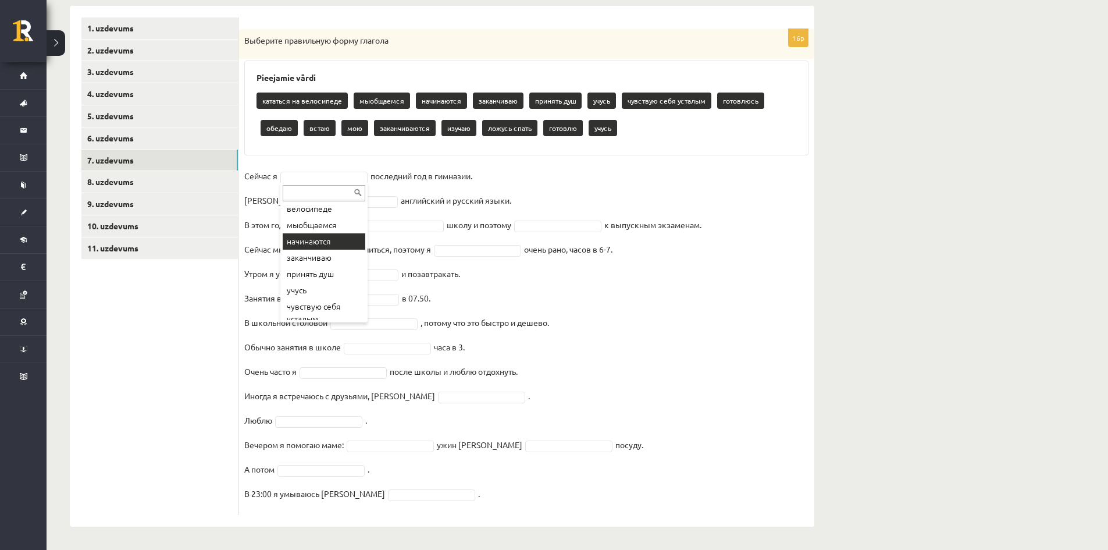
scroll to position [58, 0]
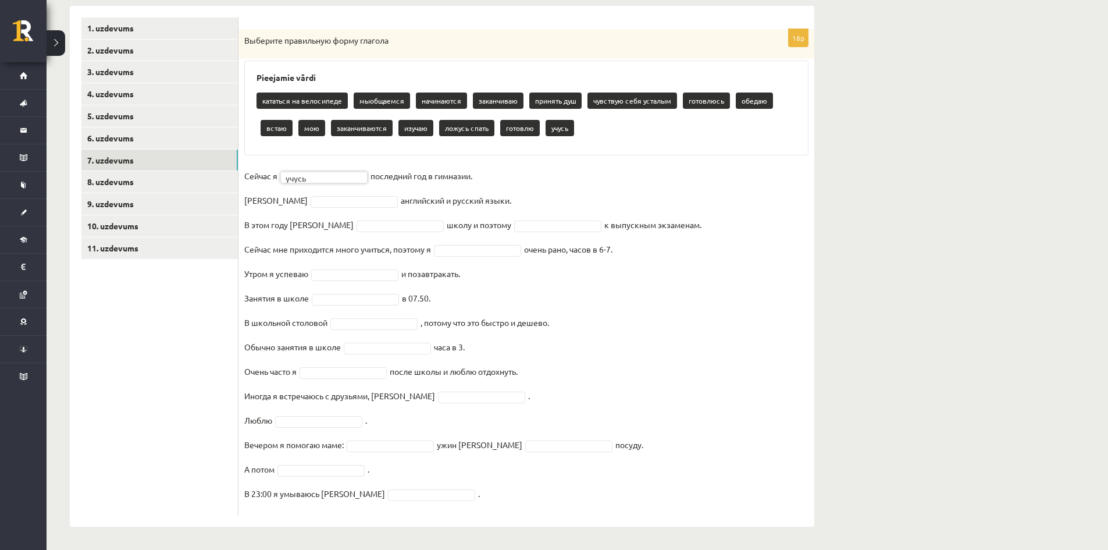
click at [322, 194] on fieldset "Сейчас я учусь ***** последний год в гимназии. Я английский и русский языки. В …" at bounding box center [526, 338] width 564 height 342
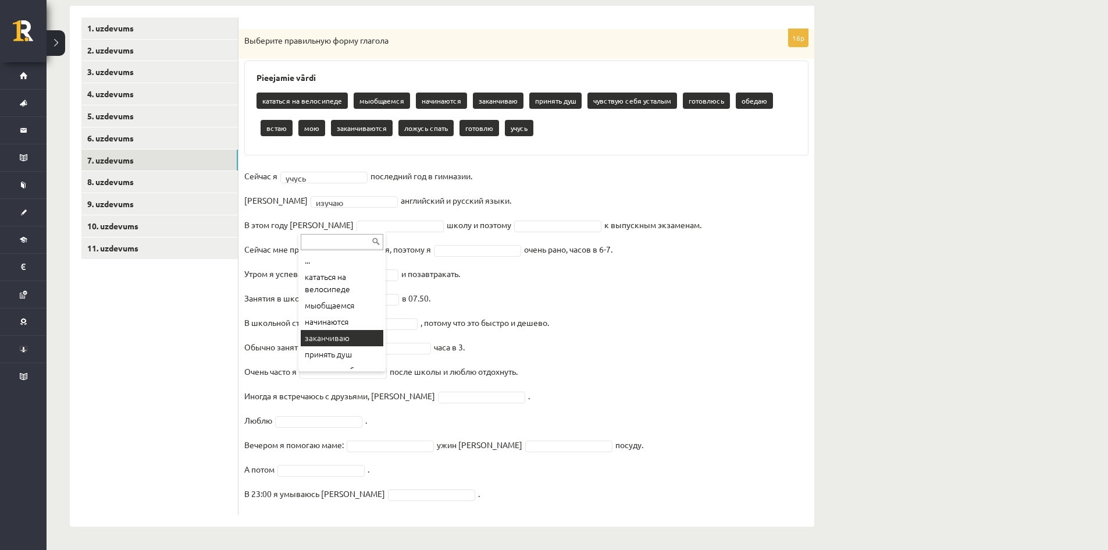
drag, startPoint x: 348, startPoint y: 340, endPoint x: 314, endPoint y: 161, distance: 181.7
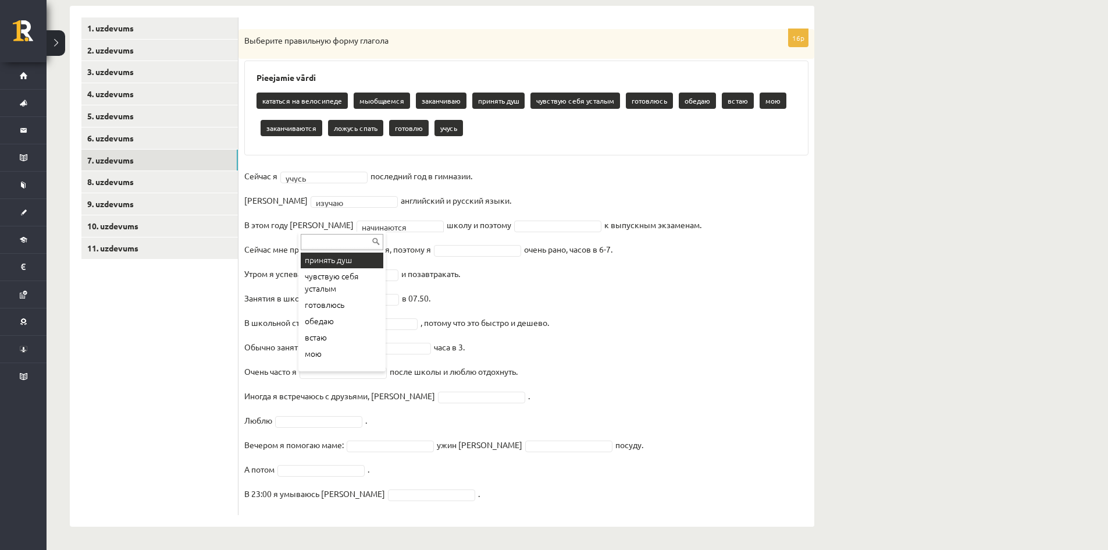
scroll to position [77, 0]
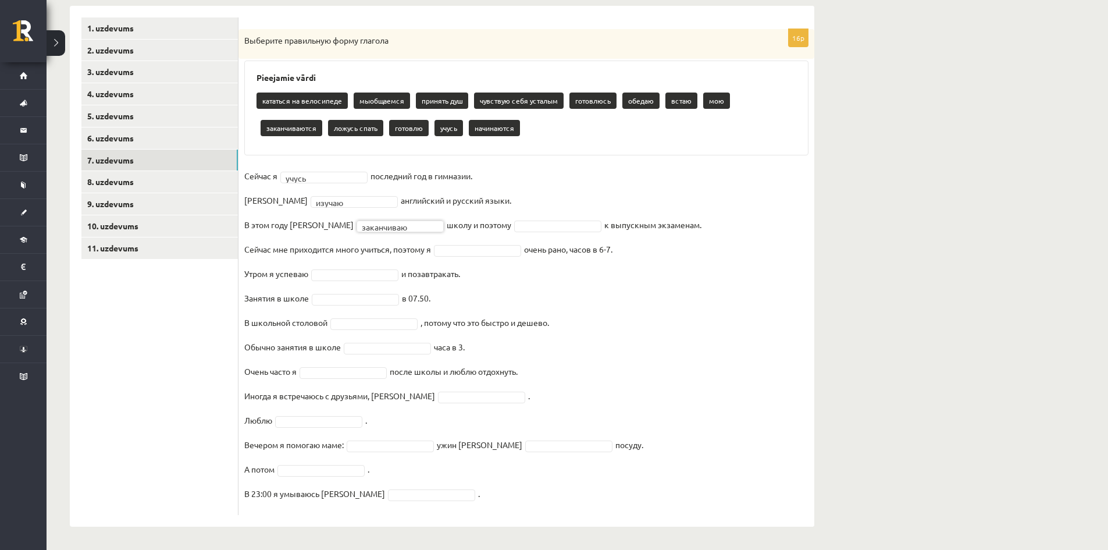
click at [494, 232] on fieldset "**********" at bounding box center [526, 338] width 564 height 342
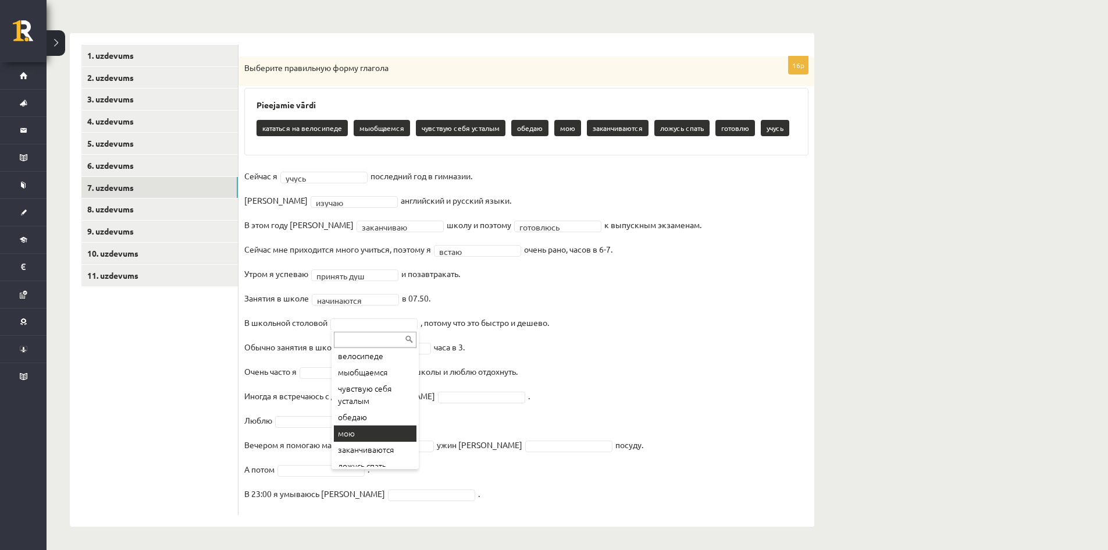
scroll to position [58, 0]
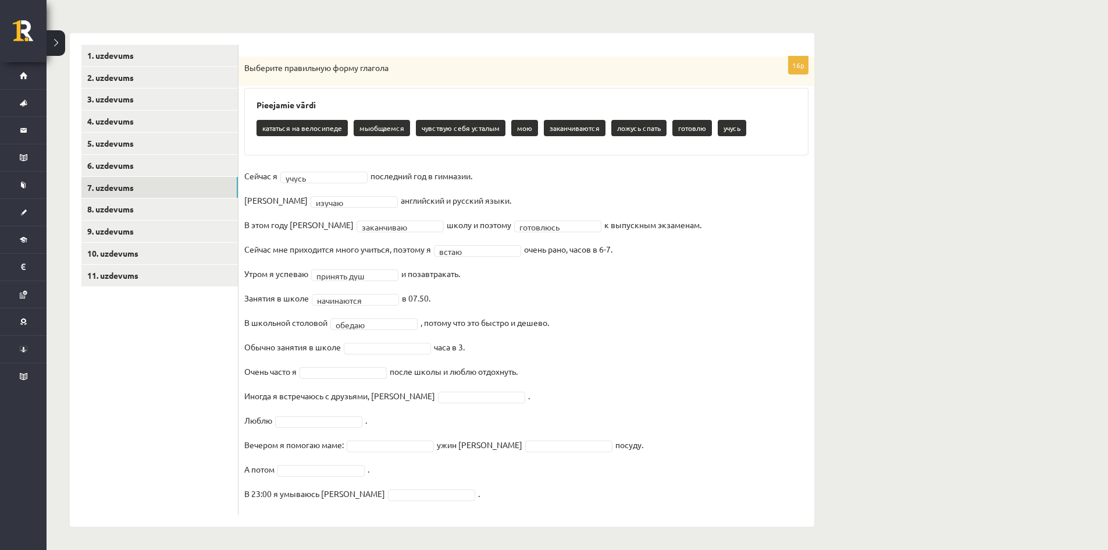
click at [376, 341] on fieldset "**********" at bounding box center [526, 338] width 564 height 342
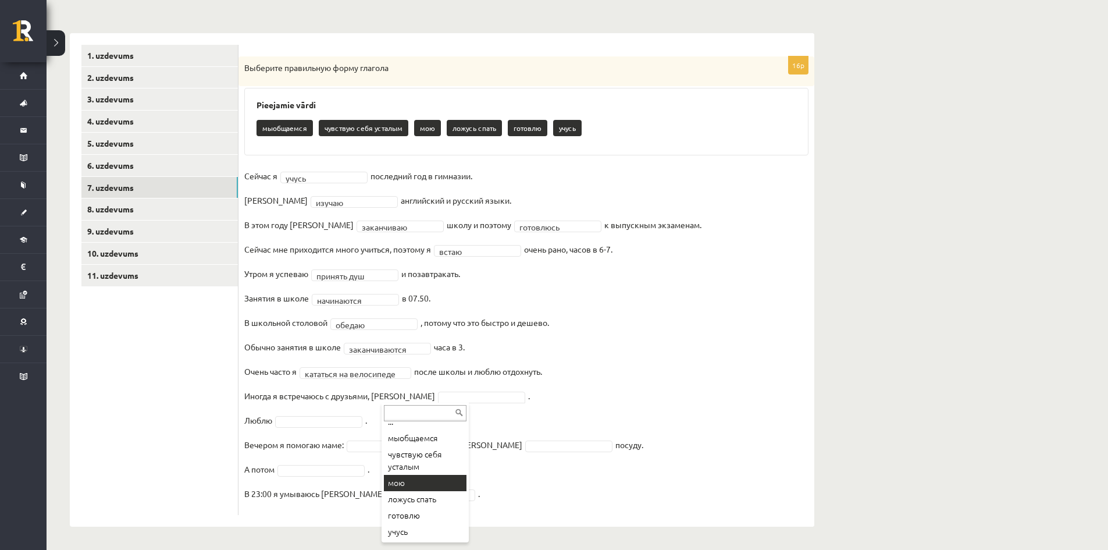
scroll to position [0, 0]
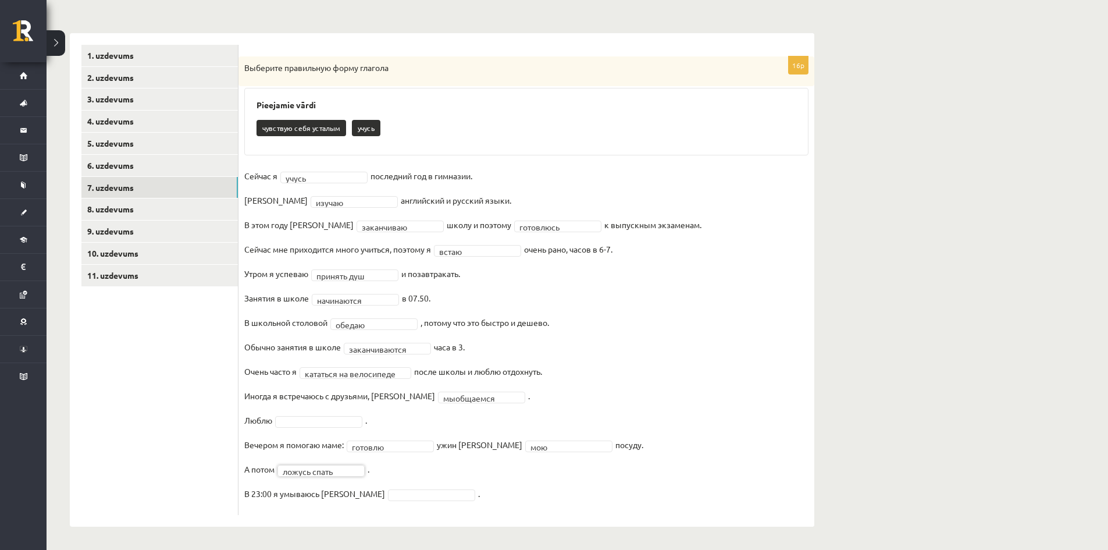
click at [341, 502] on fieldset "**********" at bounding box center [526, 338] width 564 height 342
click at [322, 413] on fieldset "**********" at bounding box center [526, 338] width 564 height 342
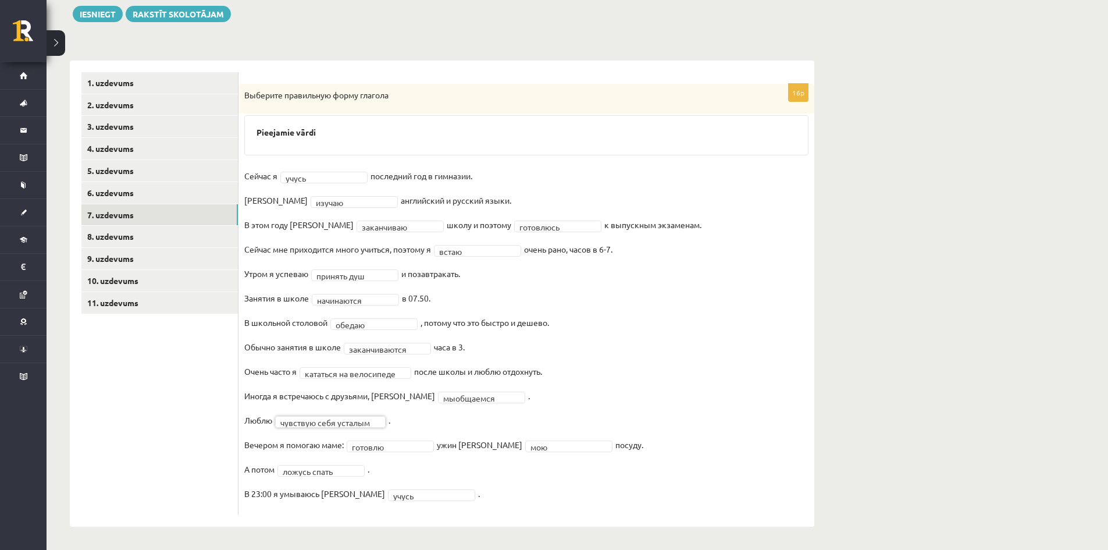
scroll to position [137, 0]
click at [134, 241] on link "8. uzdevums" at bounding box center [159, 237] width 156 height 22
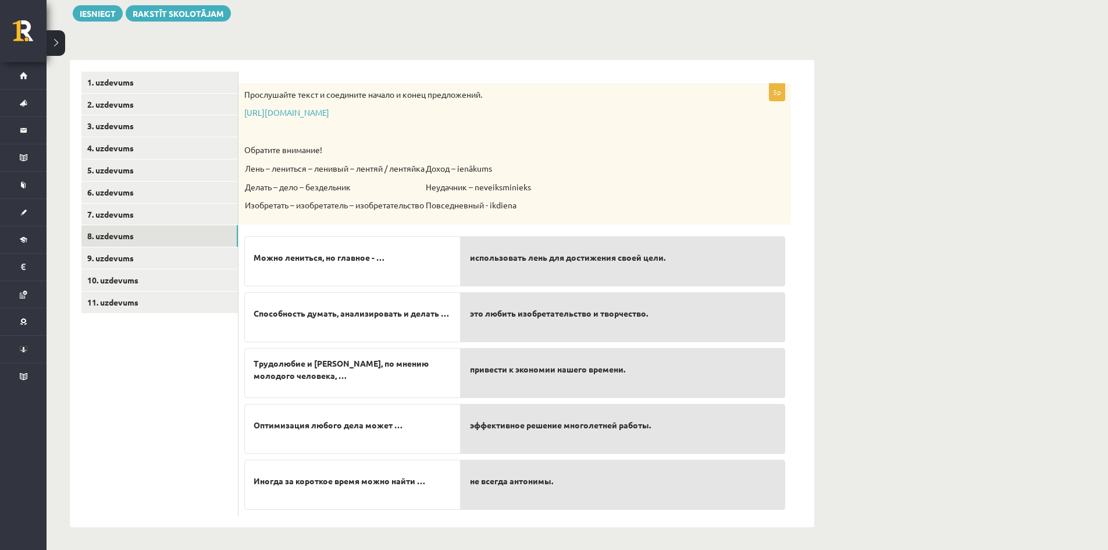
scroll to position [138, 0]
click at [551, 430] on span "эффективное решение многолетней работы." at bounding box center [560, 424] width 181 height 12
click at [156, 260] on link "9. uzdevums" at bounding box center [159, 258] width 156 height 22
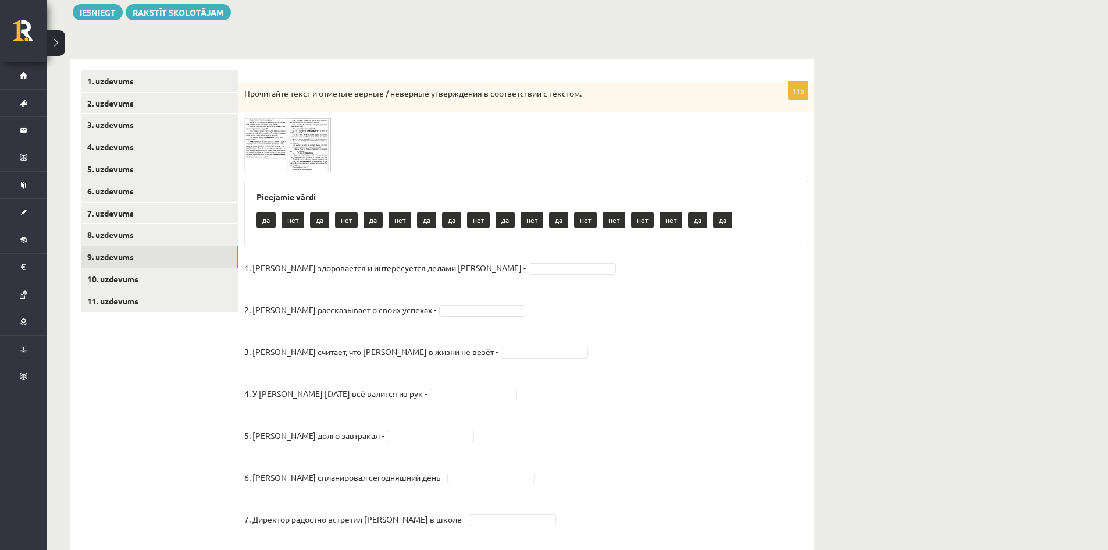
click at [274, 126] on img at bounding box center [287, 144] width 87 height 54
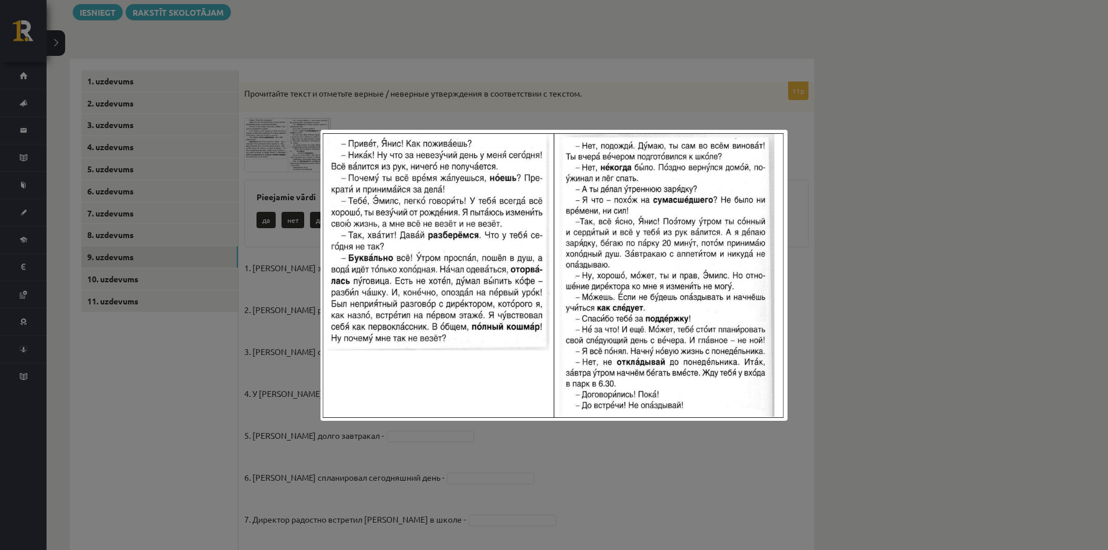
click at [1088, 294] on div at bounding box center [554, 275] width 1108 height 550
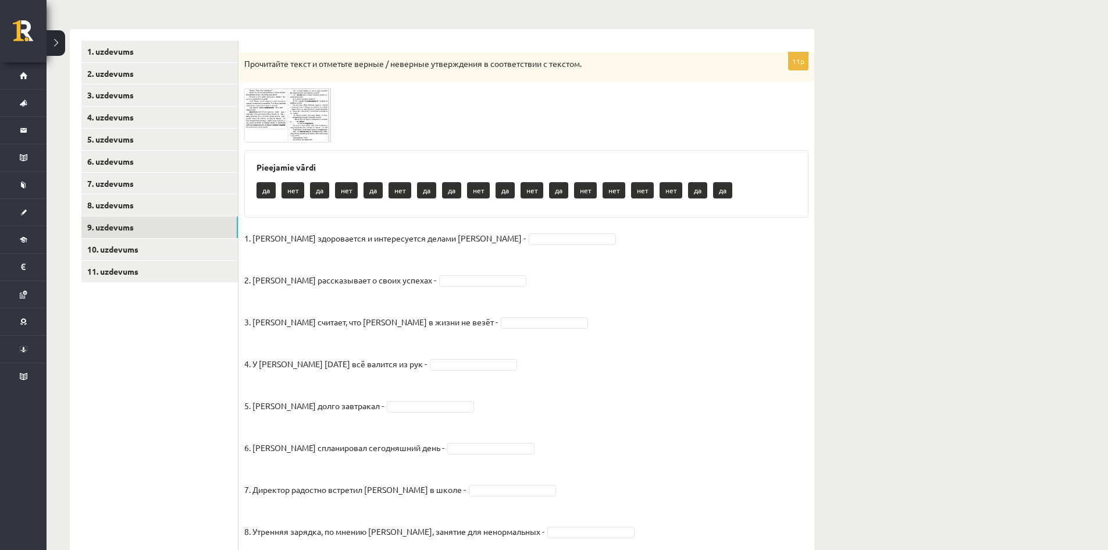
scroll to position [197, 0]
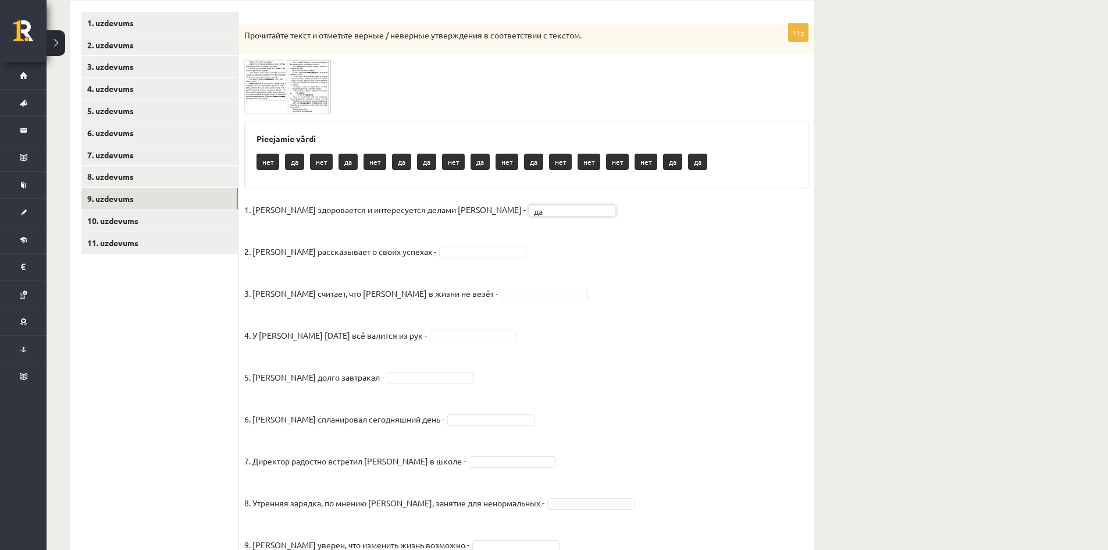
click at [286, 70] on img at bounding box center [287, 86] width 87 height 54
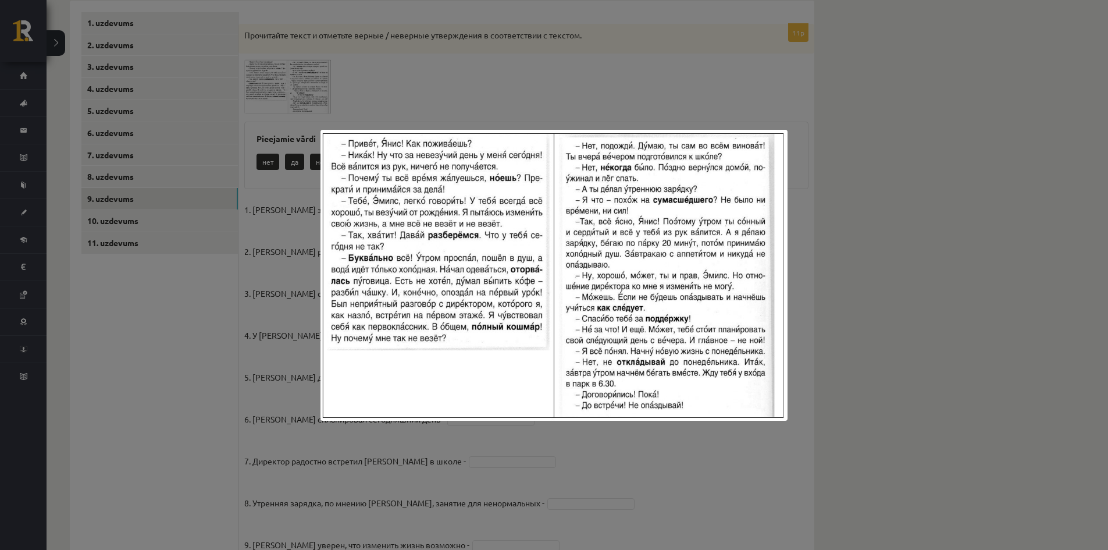
click at [710, 493] on div at bounding box center [554, 275] width 1108 height 550
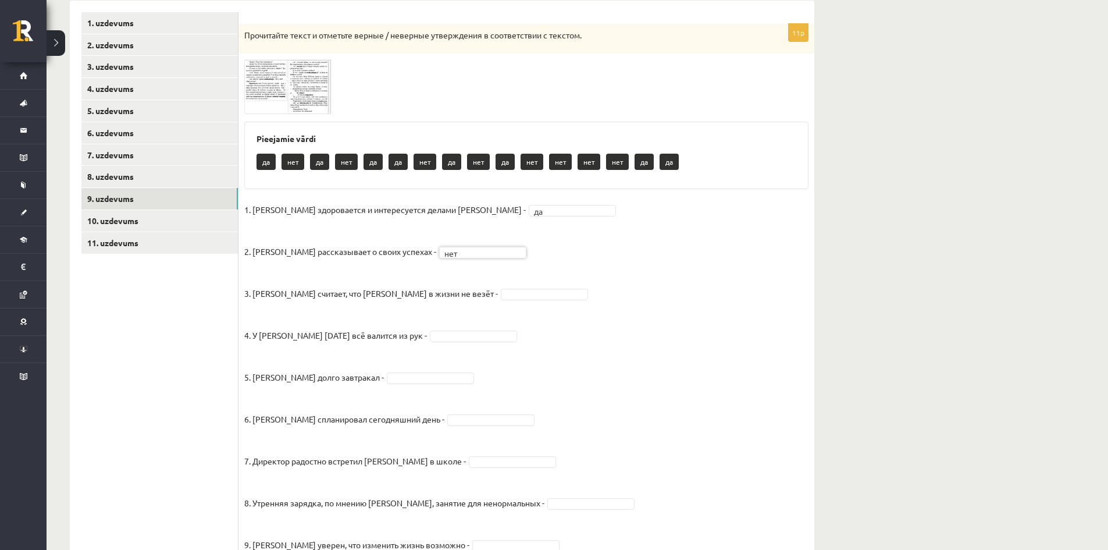
click at [313, 73] on img at bounding box center [287, 86] width 87 height 54
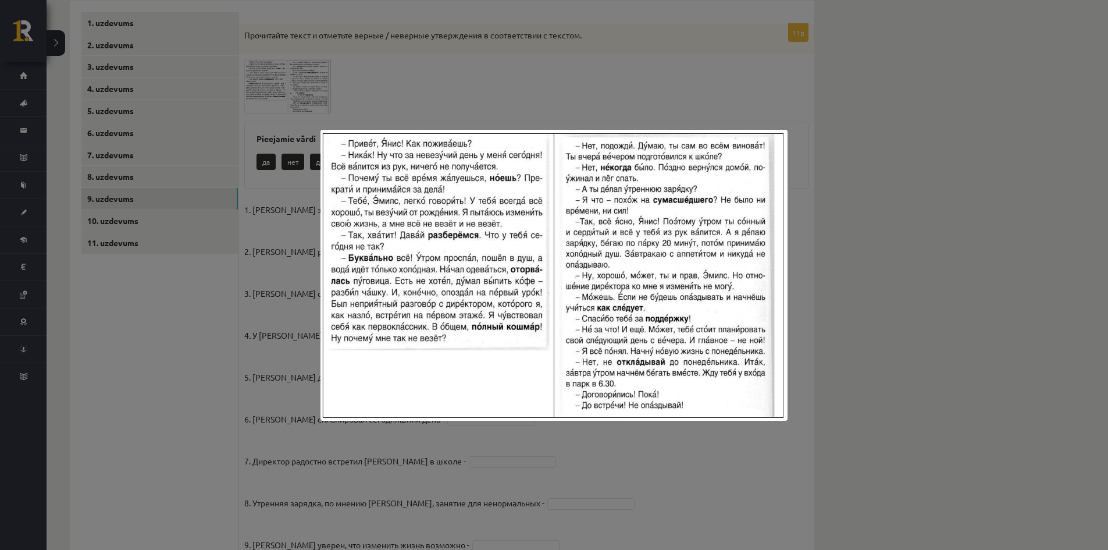
click at [638, 92] on div at bounding box center [554, 275] width 1108 height 550
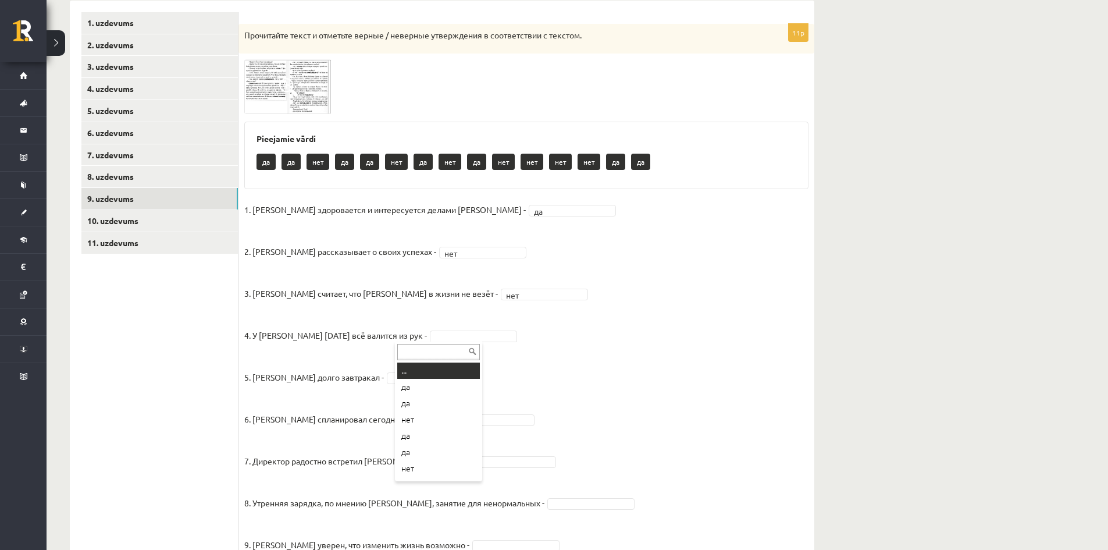
drag, startPoint x: 434, startPoint y: 340, endPoint x: 440, endPoint y: 349, distance: 11.5
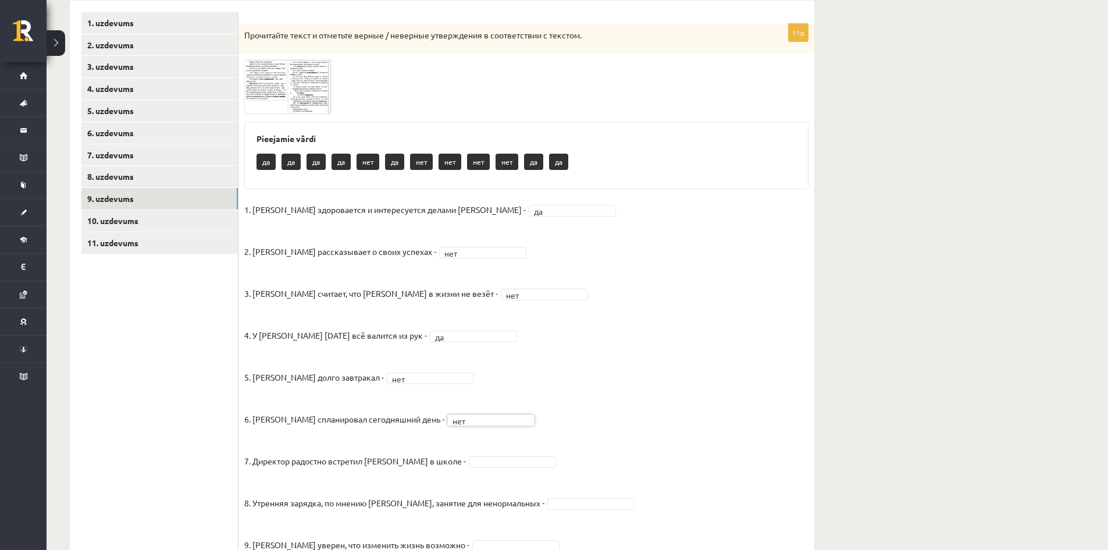
click at [298, 66] on img at bounding box center [287, 86] width 87 height 54
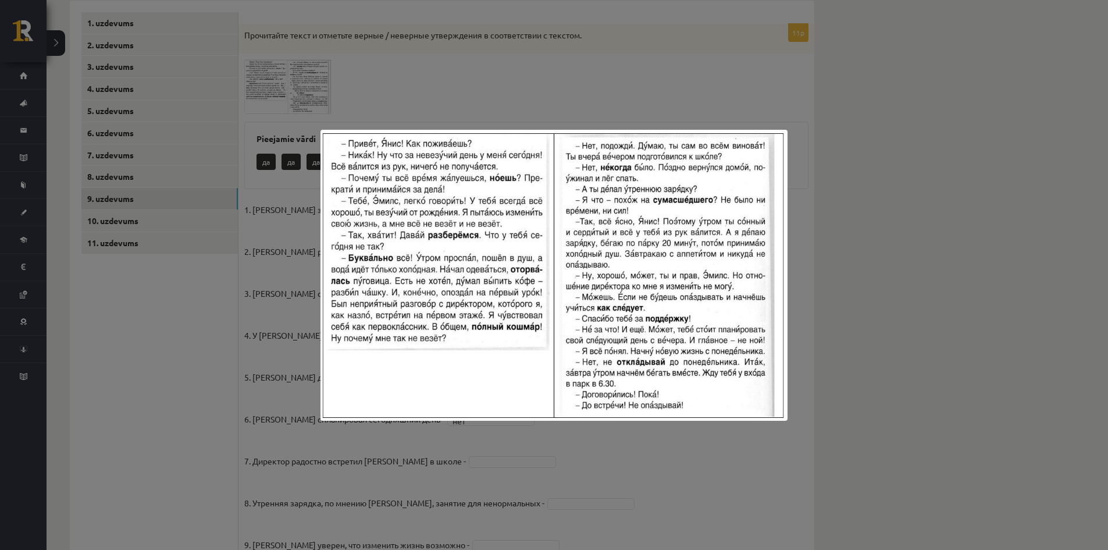
click at [844, 191] on div at bounding box center [554, 275] width 1108 height 550
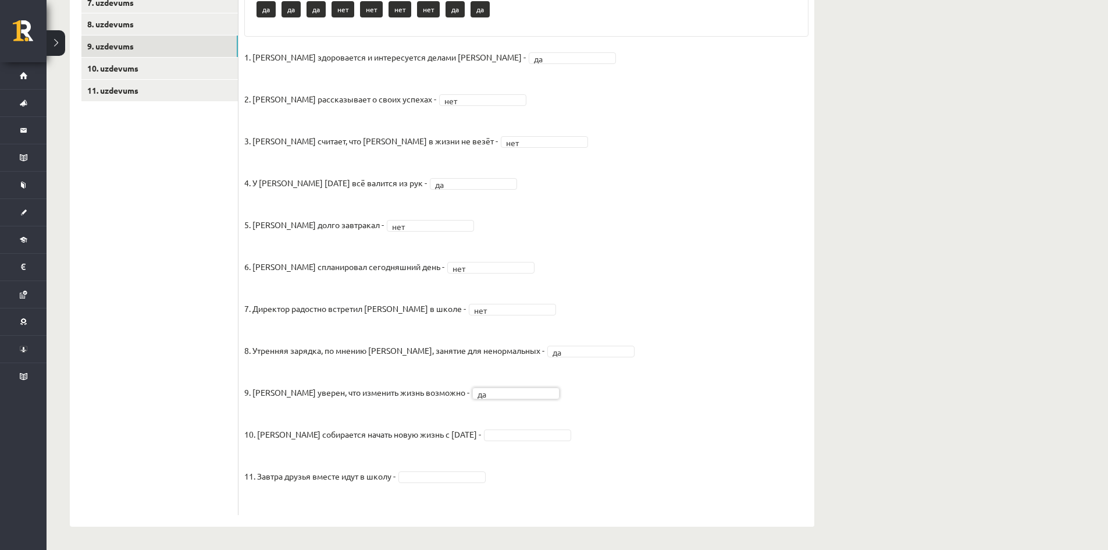
scroll to position [117, 0]
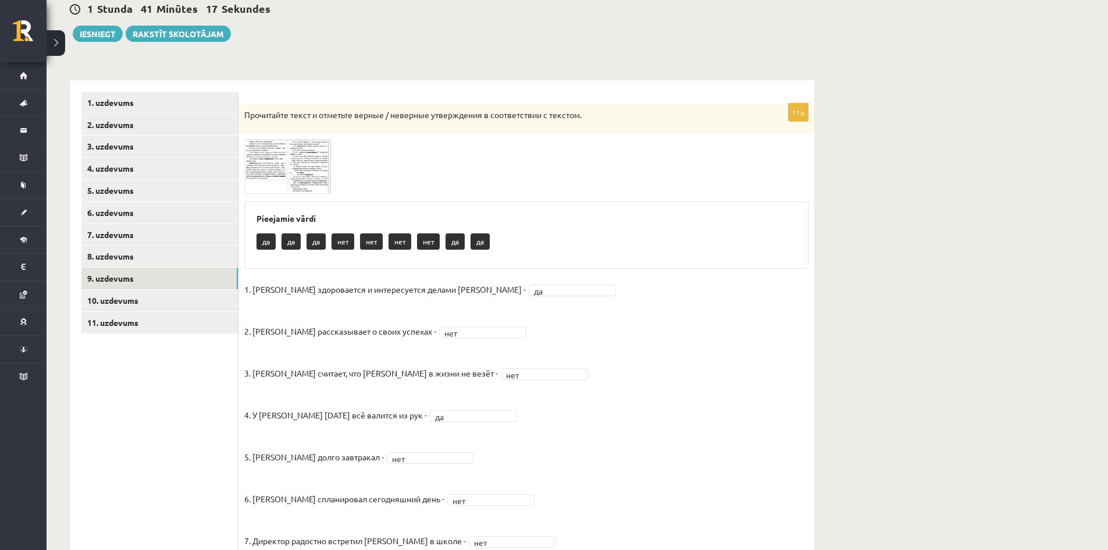
click at [315, 151] on img at bounding box center [287, 166] width 87 height 54
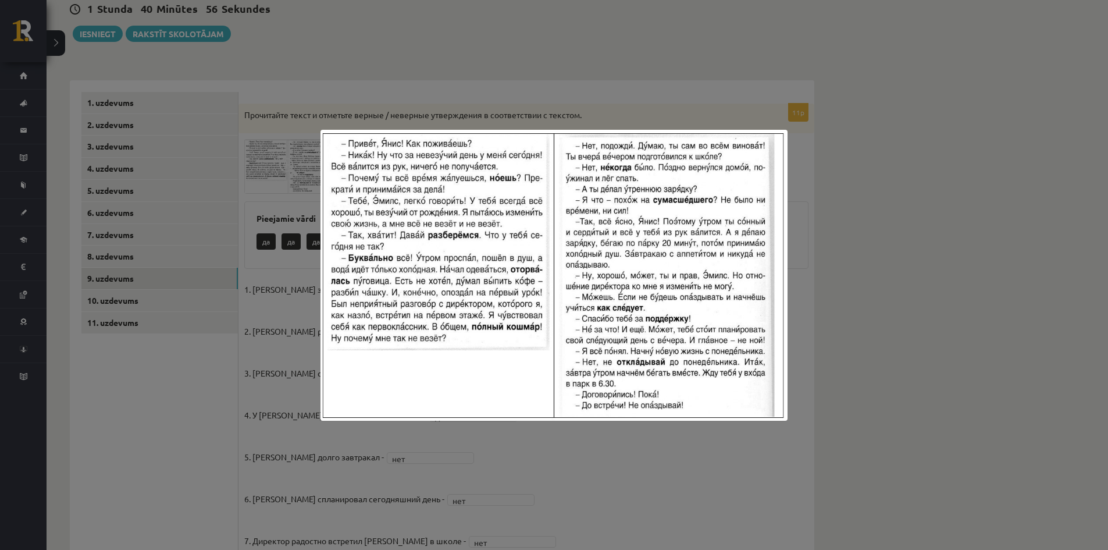
click at [827, 224] on div at bounding box center [554, 275] width 1108 height 550
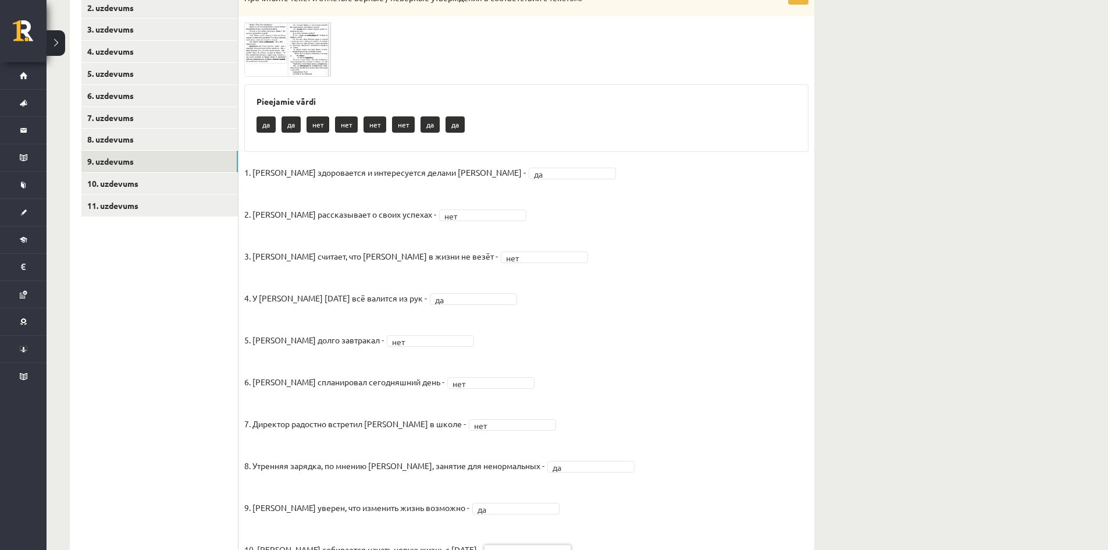
scroll to position [175, 0]
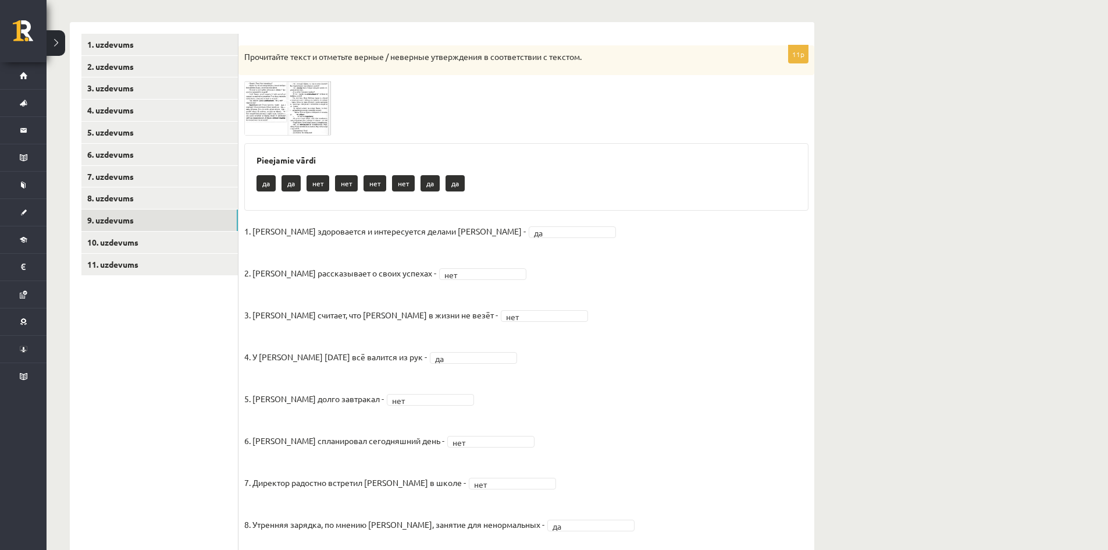
click at [279, 105] on span at bounding box center [288, 108] width 19 height 19
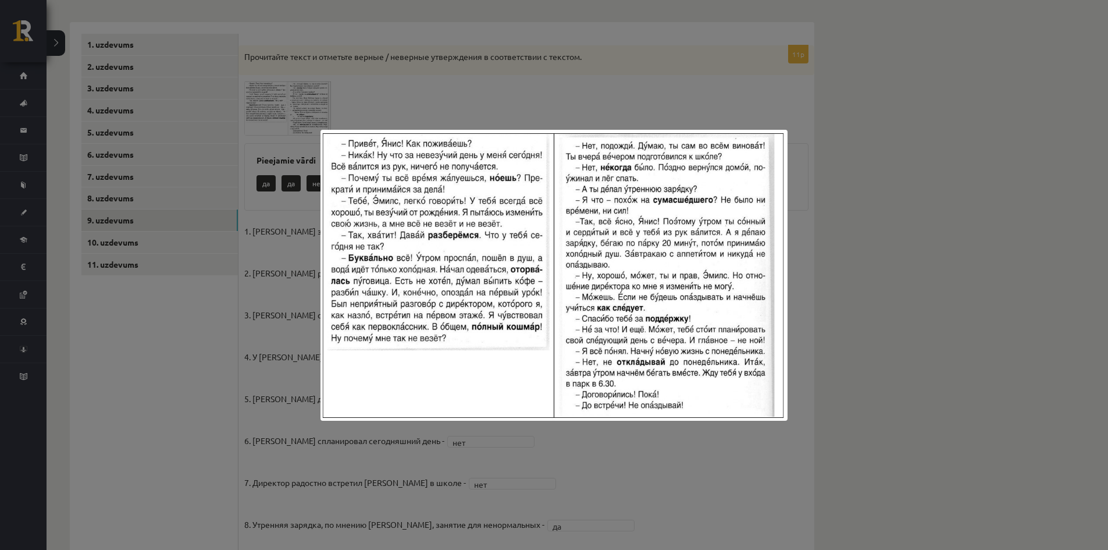
click at [884, 355] on div at bounding box center [554, 275] width 1108 height 550
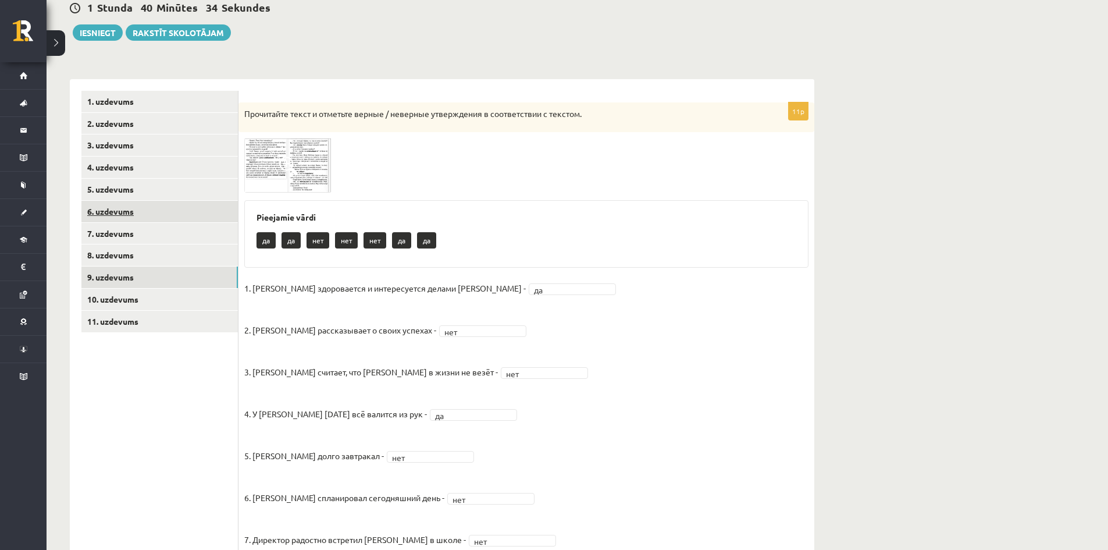
scroll to position [117, 0]
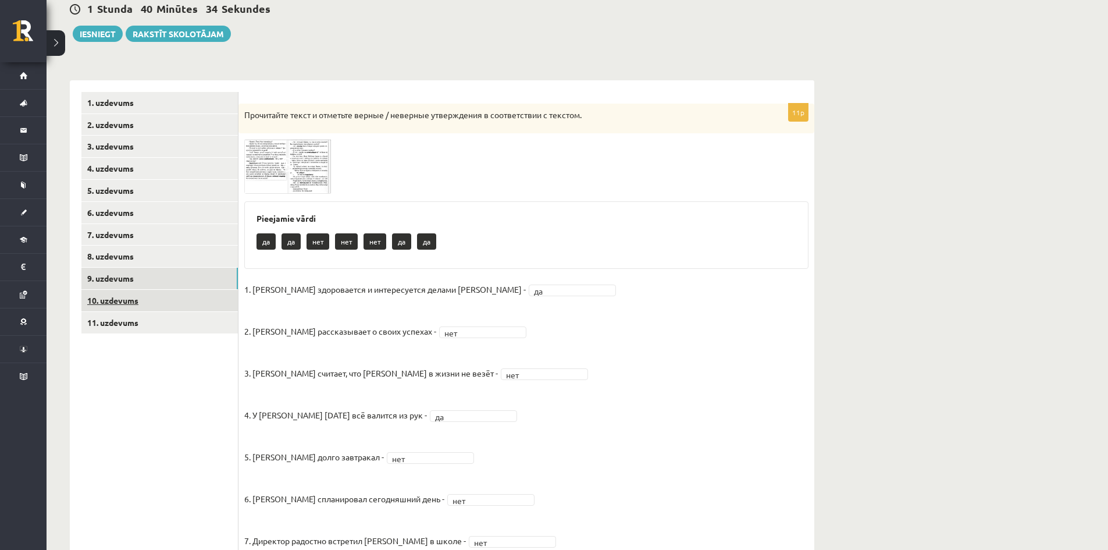
click at [134, 298] on link "10. uzdevums" at bounding box center [159, 301] width 156 height 22
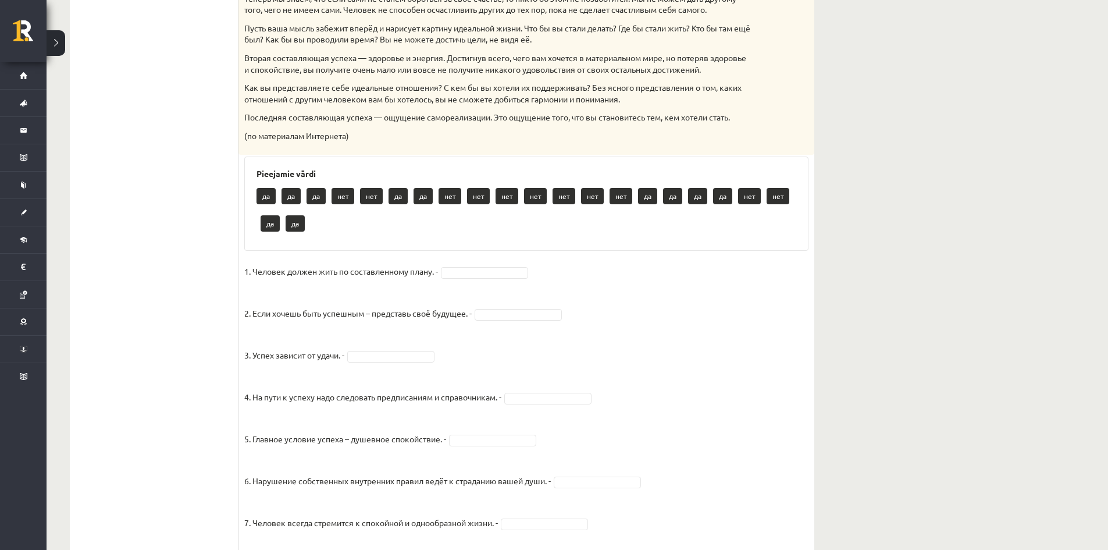
scroll to position [371, 0]
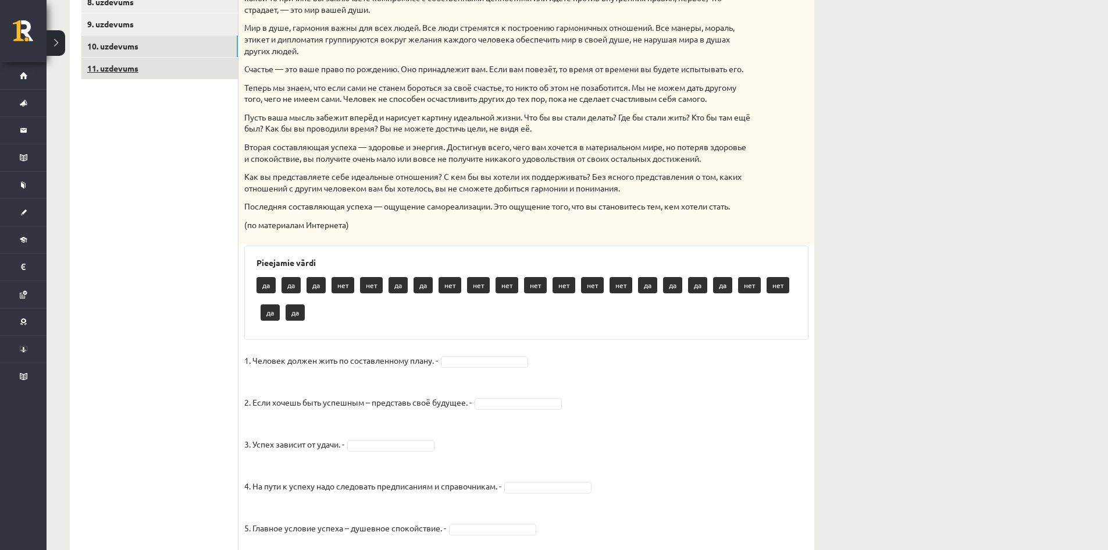
click at [169, 77] on link "11. uzdevums" at bounding box center [159, 69] width 156 height 22
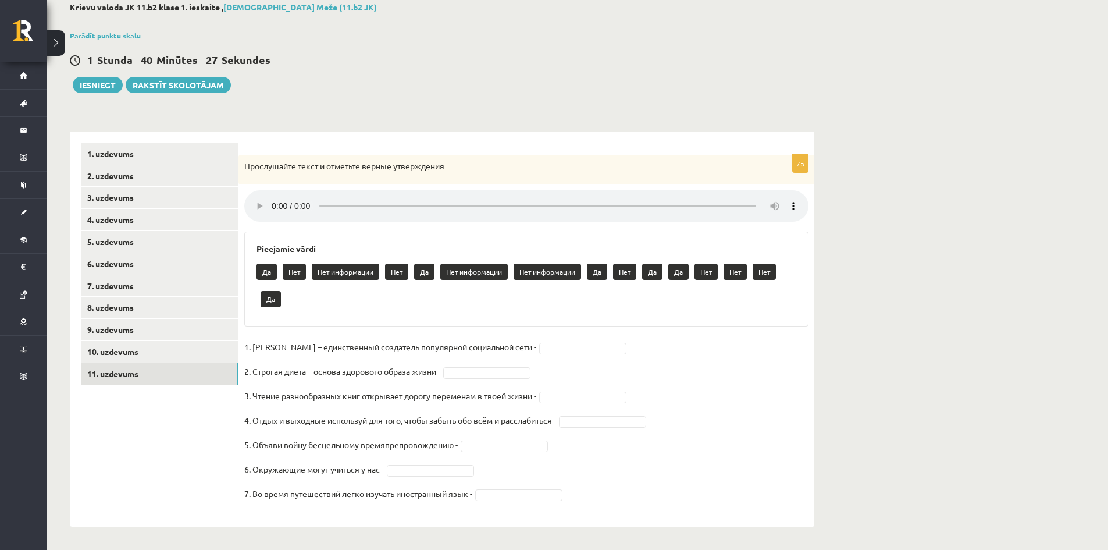
scroll to position [67, 0]
click at [943, 228] on div "Krievu valoda JK 11.b2 klase 1. ieskaite , Kristiāna Meže (11.b2 JK) Parādīt pu…" at bounding box center [577, 264] width 1061 height 570
click at [902, 83] on div "Krievu valoda JK 11.b2 klase 1. ieskaite , Kristiāna Meže (11.b2 JK) Parādīt pu…" at bounding box center [577, 264] width 1061 height 570
click at [866, 338] on div "Krievu valoda JK 11.b2 klase 1. ieskaite , Kristiāna Meže (11.b2 JK) Parādīt pu…" at bounding box center [577, 264] width 1061 height 570
drag, startPoint x: 487, startPoint y: 493, endPoint x: 495, endPoint y: 493, distance: 8.1
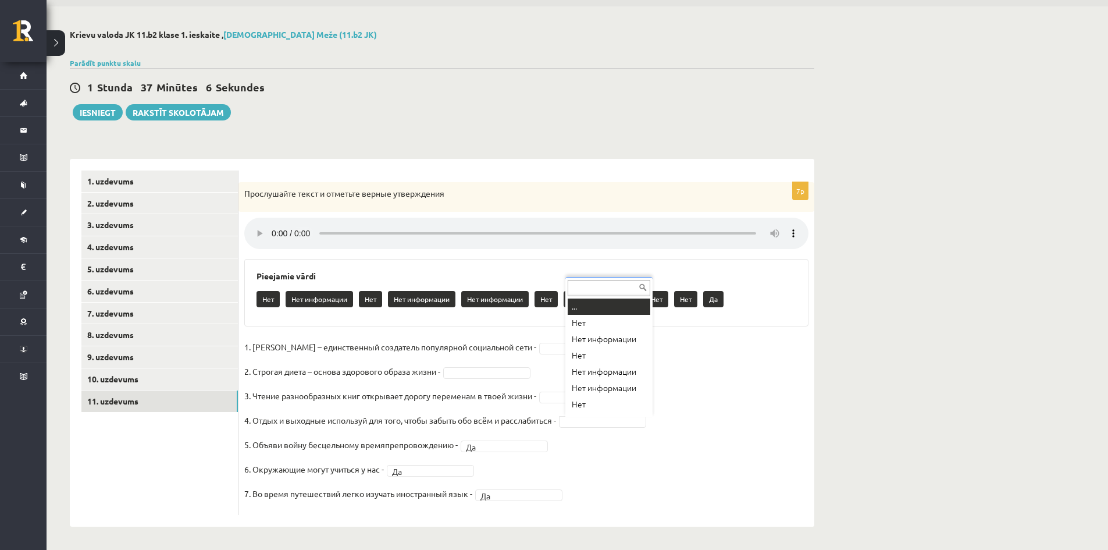
scroll to position [14, 0]
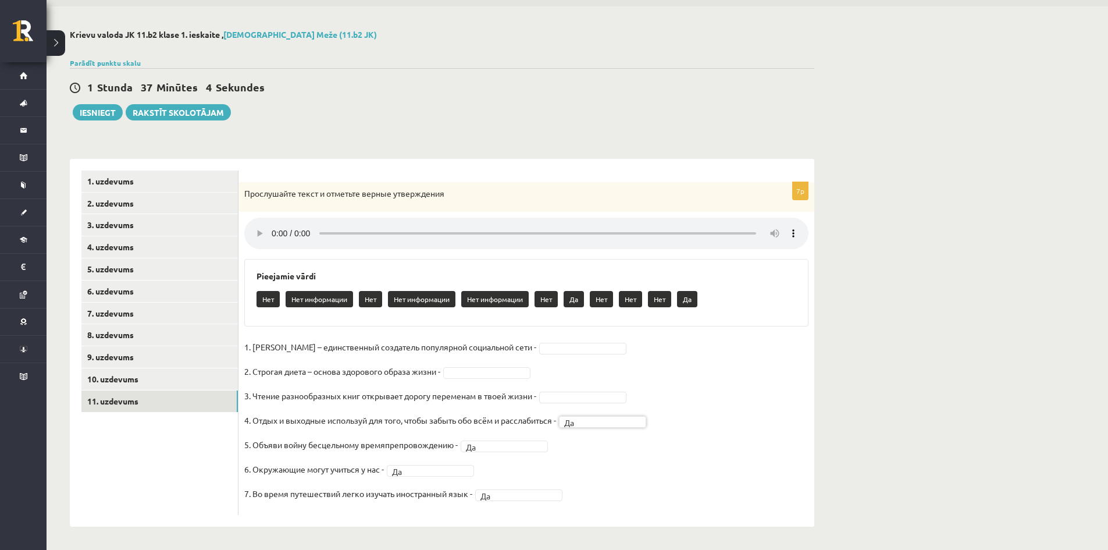
drag, startPoint x: 591, startPoint y: 422, endPoint x: 590, endPoint y: 416, distance: 5.9
click at [580, 390] on fieldset "1. Павел Дуров – единственный создатель популярной социальной сети - 2. Строгая…" at bounding box center [526, 423] width 564 height 171
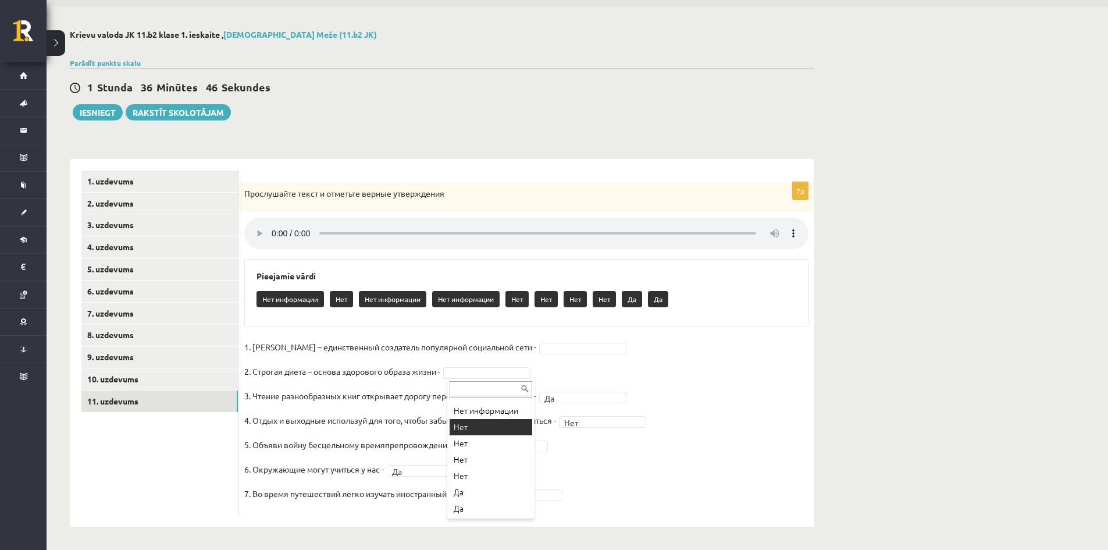
scroll to position [63, 0]
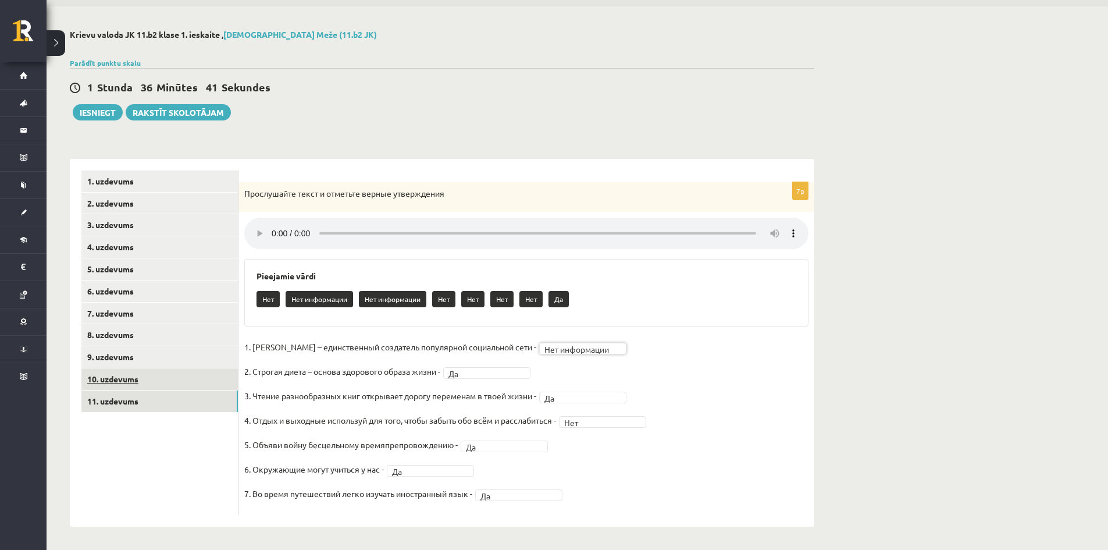
click at [139, 384] on link "10. uzdevums" at bounding box center [159, 379] width 156 height 22
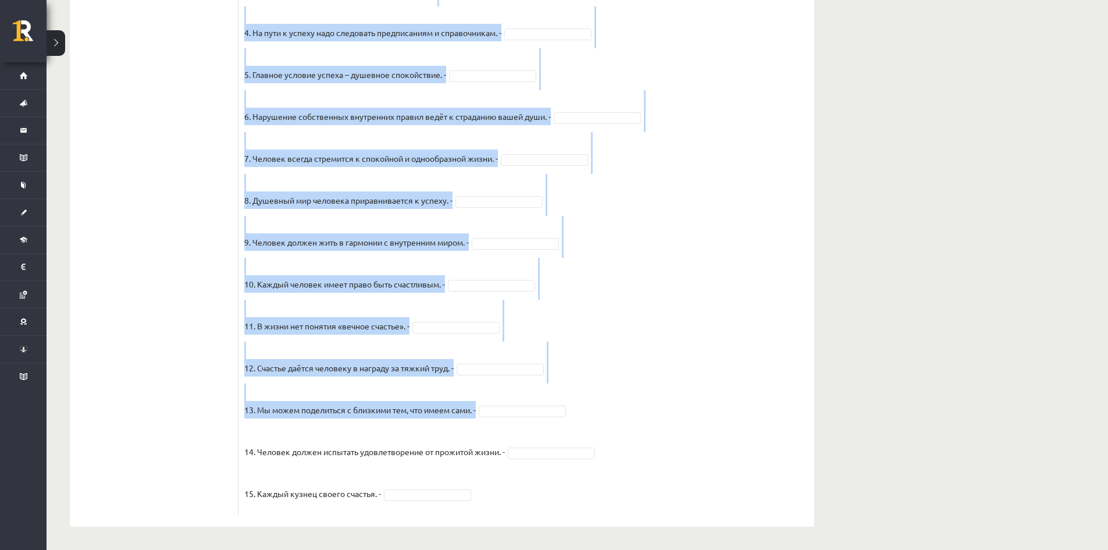
scroll to position [836, 0]
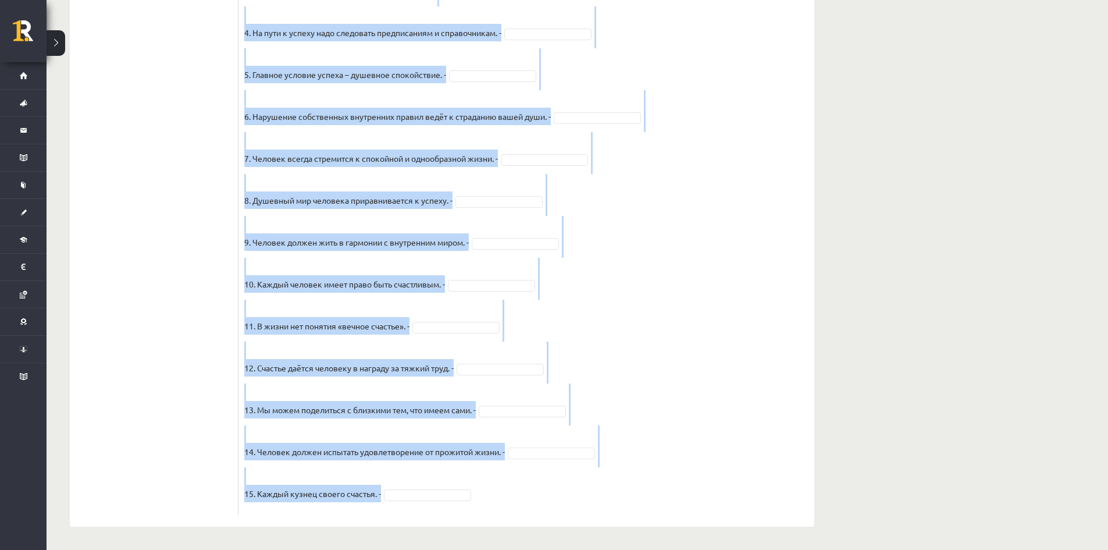
drag, startPoint x: 244, startPoint y: 231, endPoint x: 722, endPoint y: 480, distance: 539.2
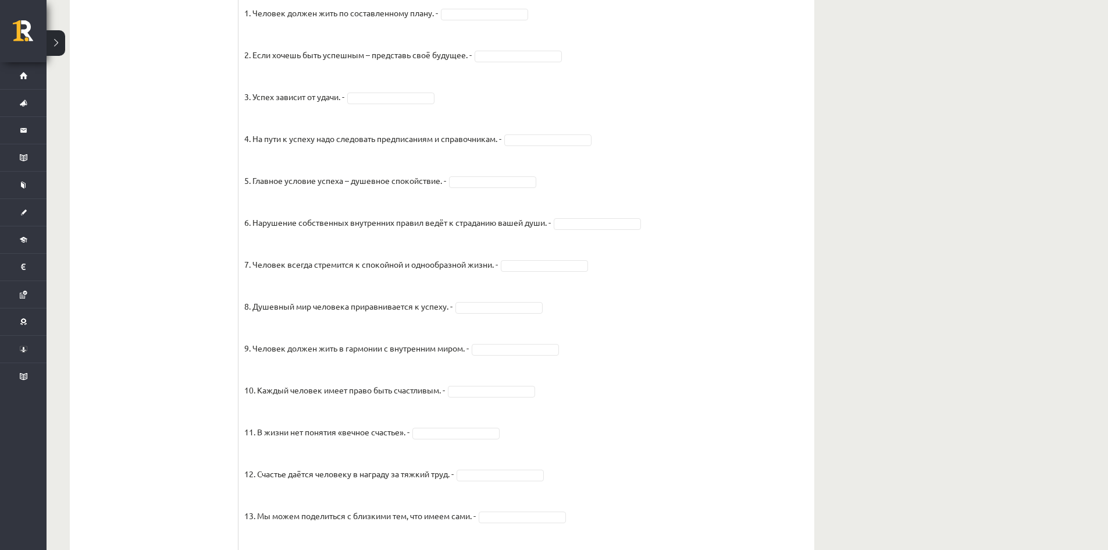
scroll to position [545, 0]
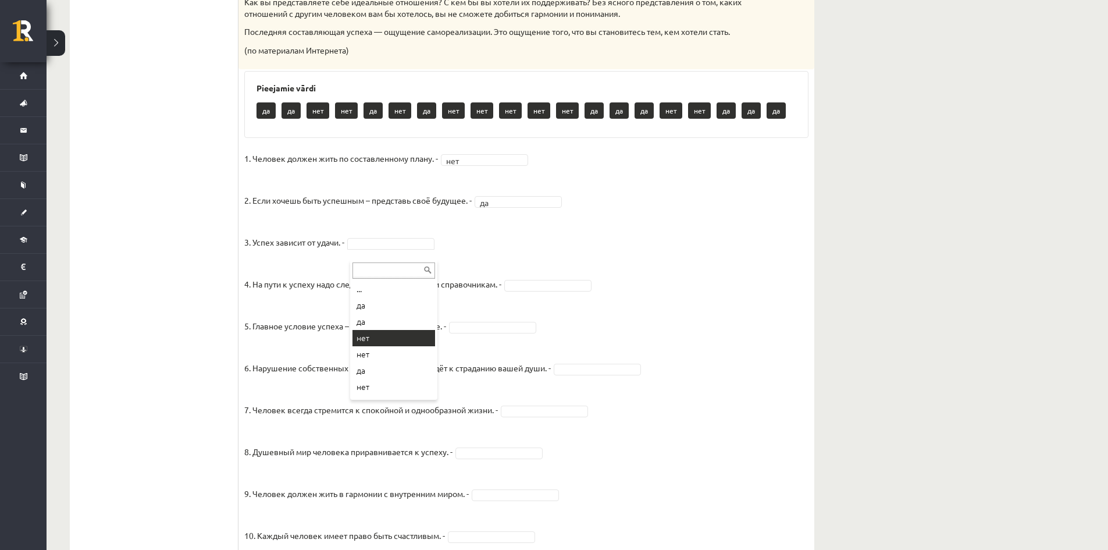
drag, startPoint x: 369, startPoint y: 338, endPoint x: 340, endPoint y: 21, distance: 318.2
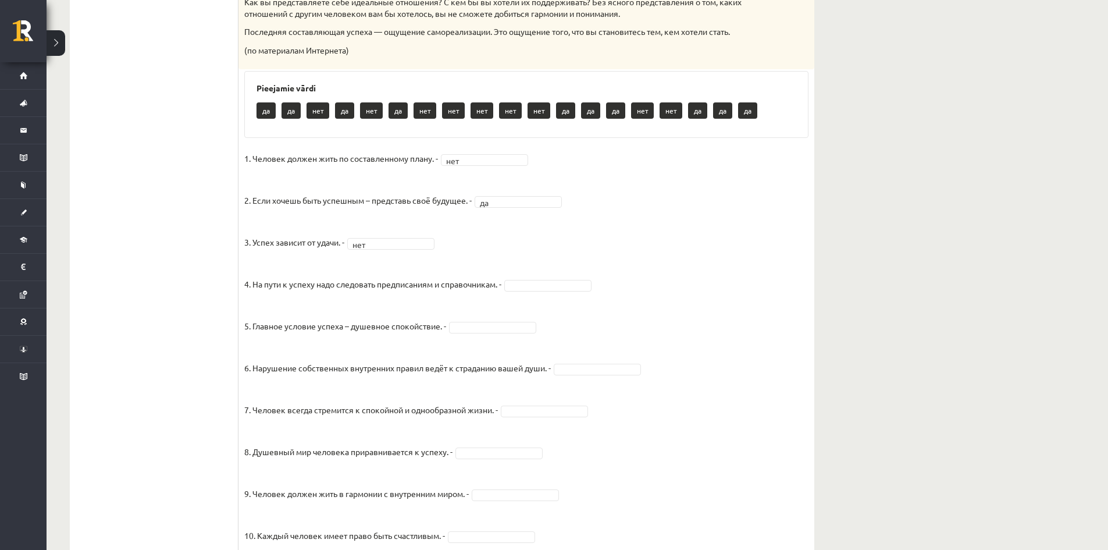
click at [529, 286] on fieldset "1. Человек должен жить по составленному плану. - нет *** 2. Если хочешь быть ус…" at bounding box center [526, 454] width 564 height 611
click at [587, 388] on fieldset "1. Человек должен жить по составленному плану. - нет *** 2. Если хочешь быть ус…" at bounding box center [526, 454] width 564 height 611
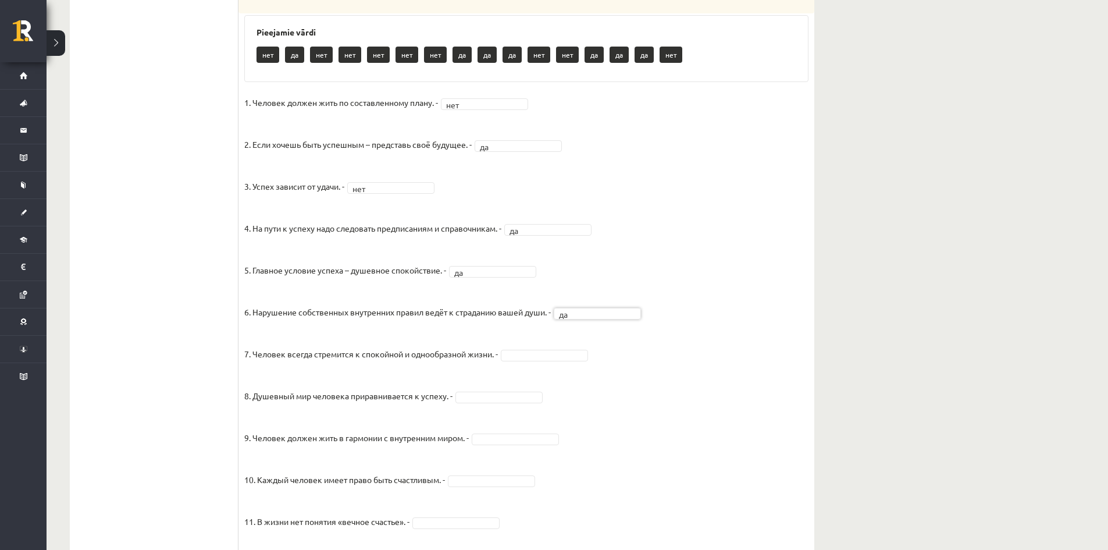
scroll to position [604, 0]
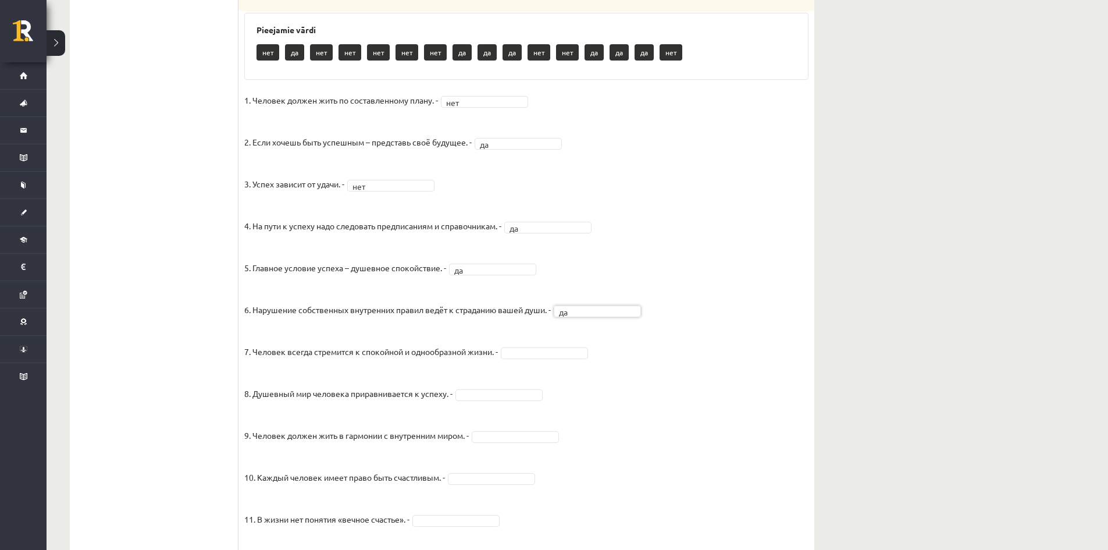
click at [529, 371] on fieldset "1. Человек должен жить по составленному плану. - нет *** 2. Если хочешь быть ус…" at bounding box center [526, 396] width 564 height 611
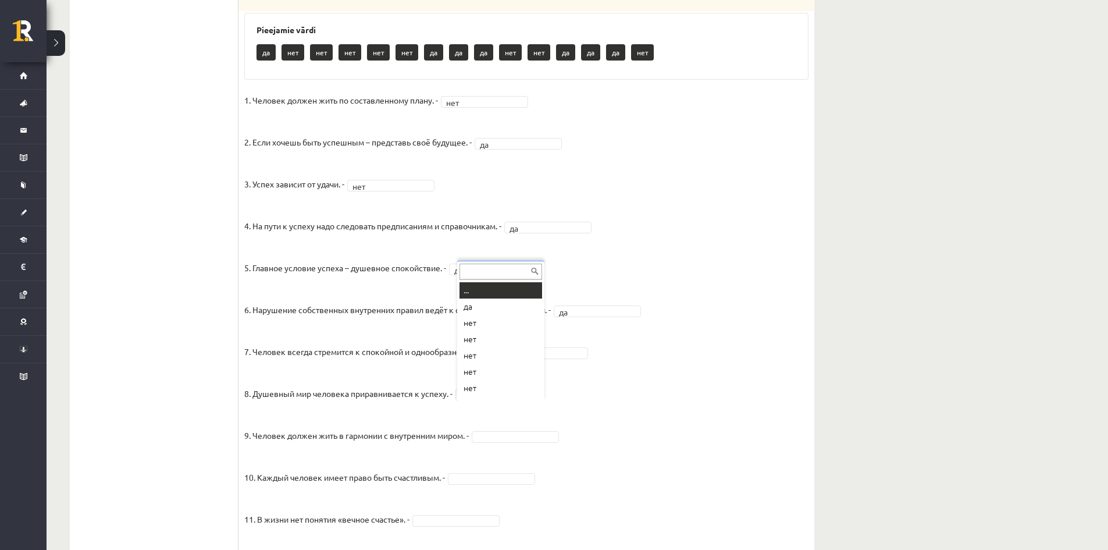
scroll to position [14, 0]
drag, startPoint x: 491, startPoint y: 299, endPoint x: 483, endPoint y: 209, distance: 90.6
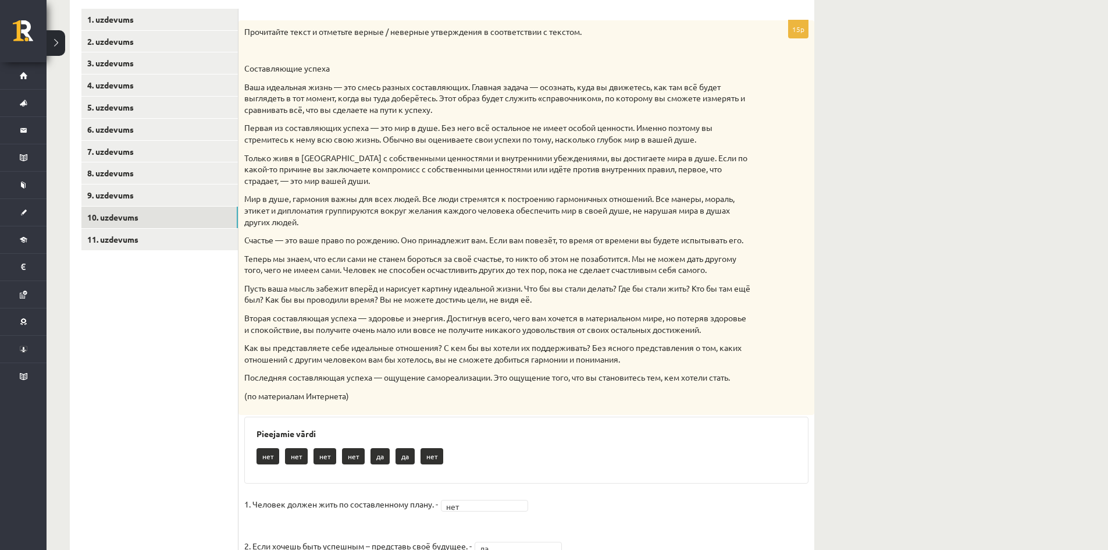
scroll to position [0, 0]
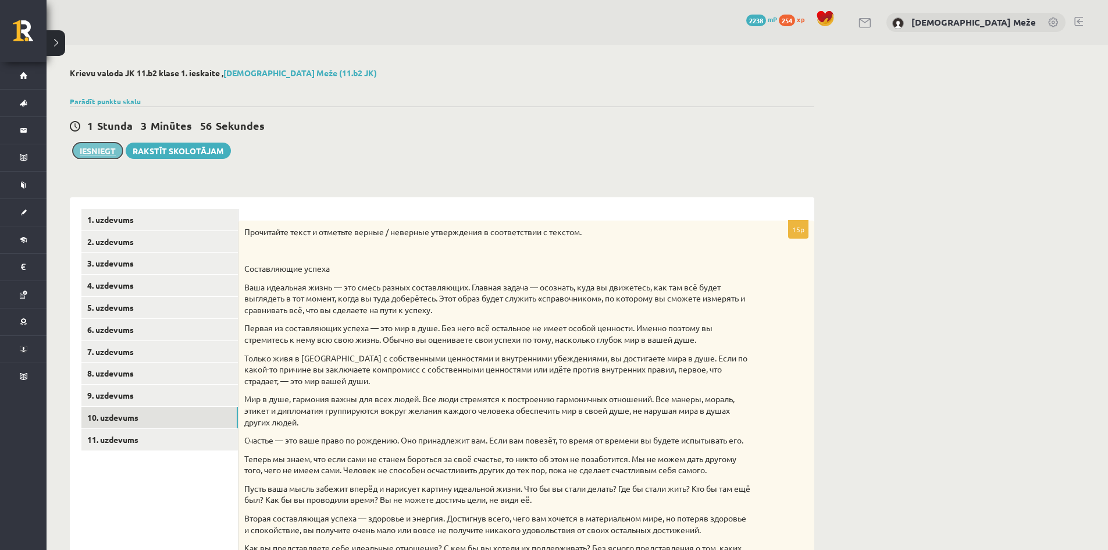
click at [109, 148] on button "Iesniegt" at bounding box center [98, 150] width 50 height 16
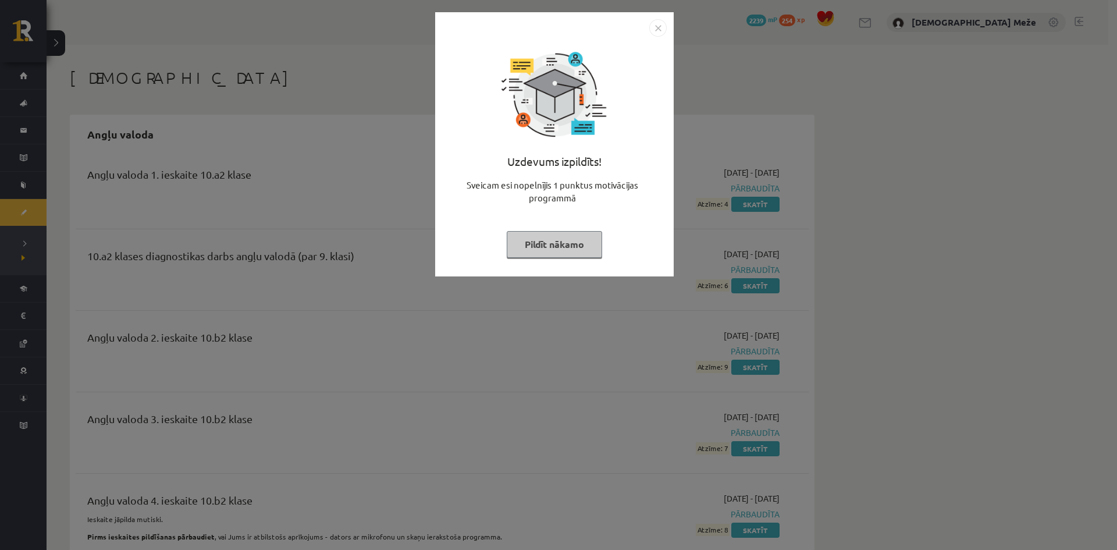
click at [649, 27] on img "Close" at bounding box center [657, 27] width 17 height 17
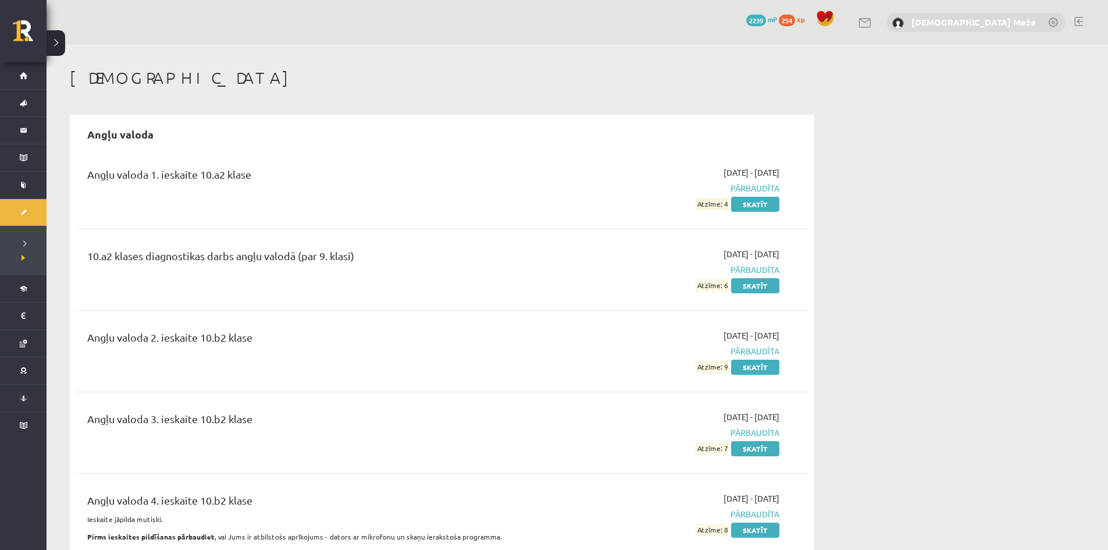
click at [1025, 21] on link "[DEMOGRAPHIC_DATA] Meže" at bounding box center [973, 22] width 124 height 12
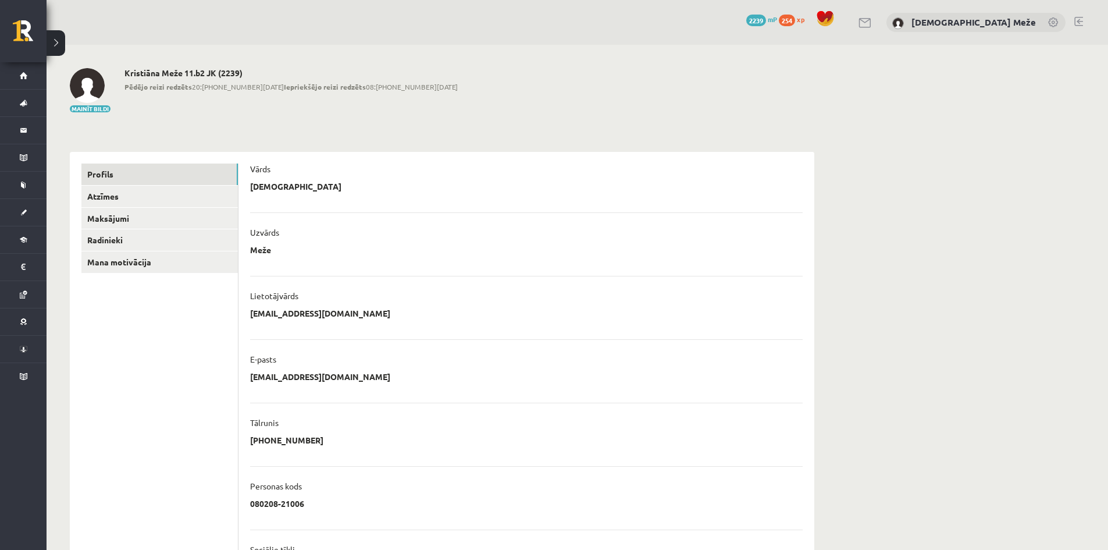
click at [1080, 24] on link at bounding box center [1078, 21] width 9 height 9
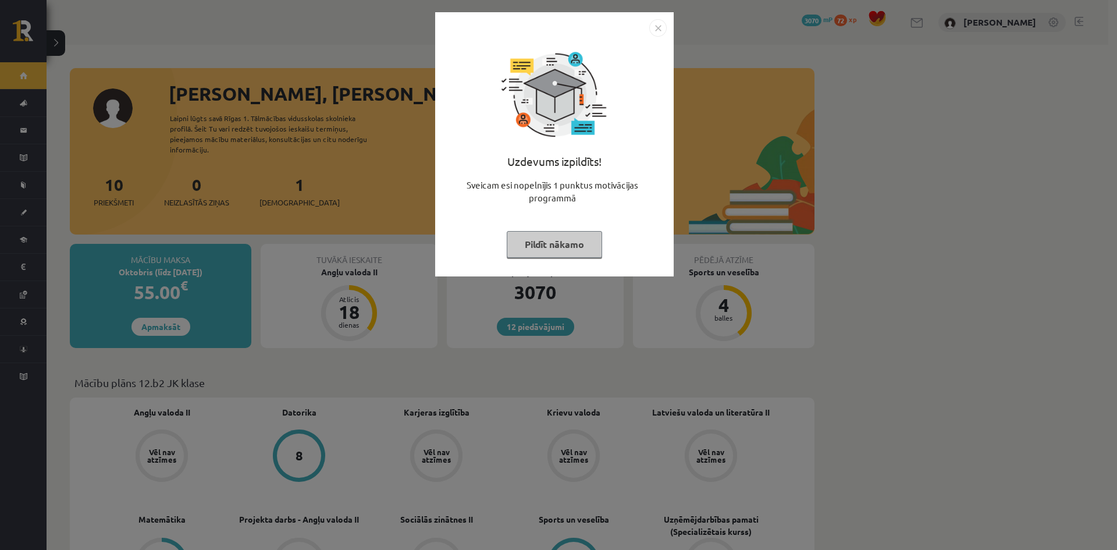
click at [650, 31] on img "Close" at bounding box center [657, 27] width 17 height 17
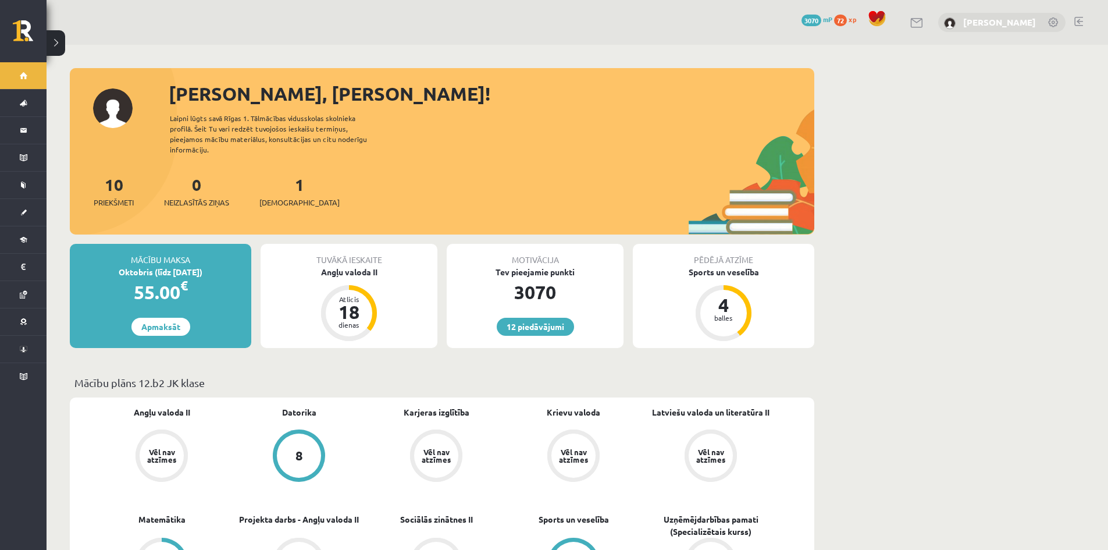
click at [1026, 22] on link "[PERSON_NAME]" at bounding box center [999, 22] width 73 height 12
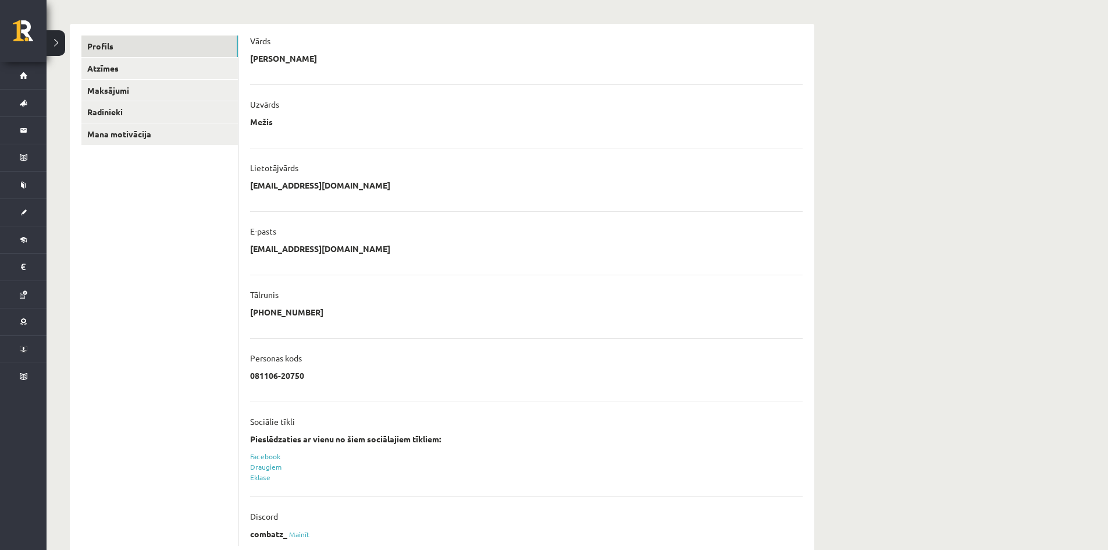
scroll to position [101, 0]
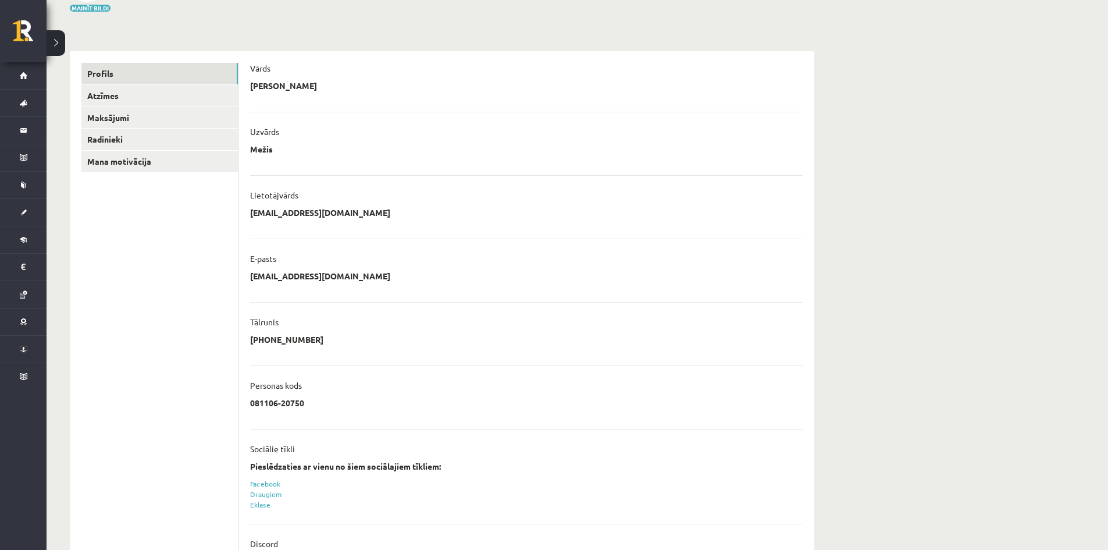
click at [278, 340] on p "[PHONE_NUMBER]" at bounding box center [286, 339] width 73 height 10
click at [414, 329] on div "Tālrunis" at bounding box center [526, 324] width 552 height 17
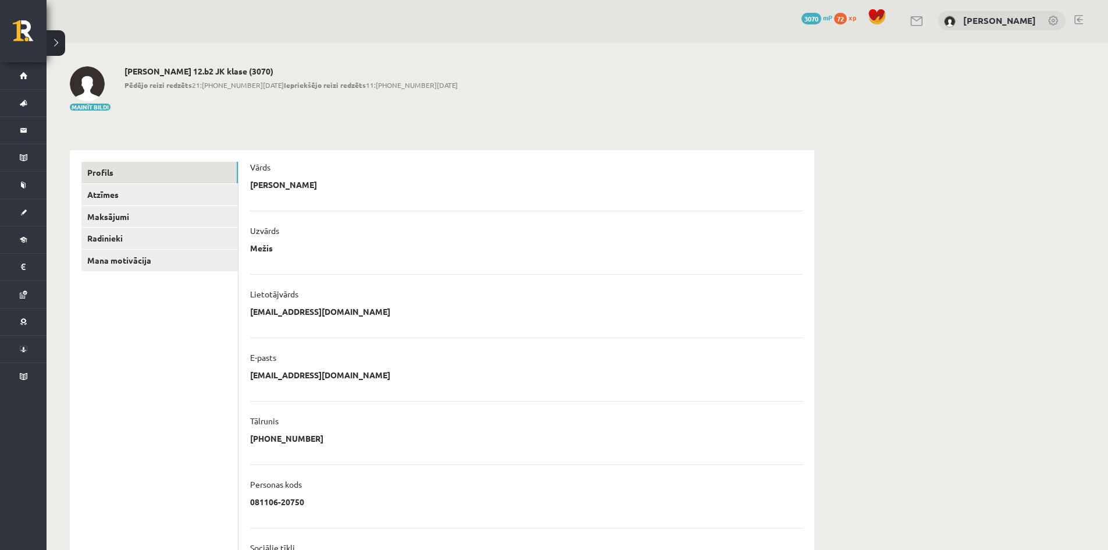
scroll to position [0, 0]
click at [137, 205] on link "Atzīmes" at bounding box center [159, 197] width 156 height 22
